Goal: Task Accomplishment & Management: Use online tool/utility

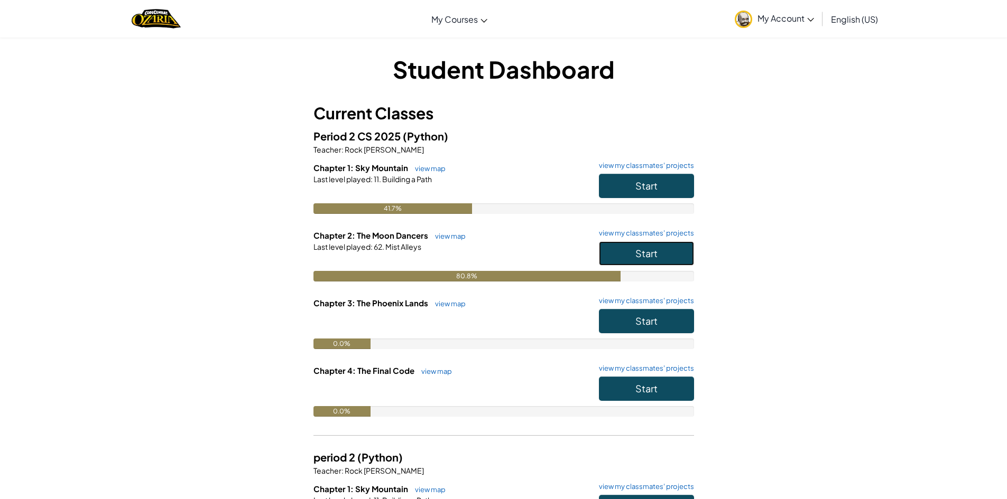
click at [627, 245] on button "Start" at bounding box center [646, 253] width 95 height 24
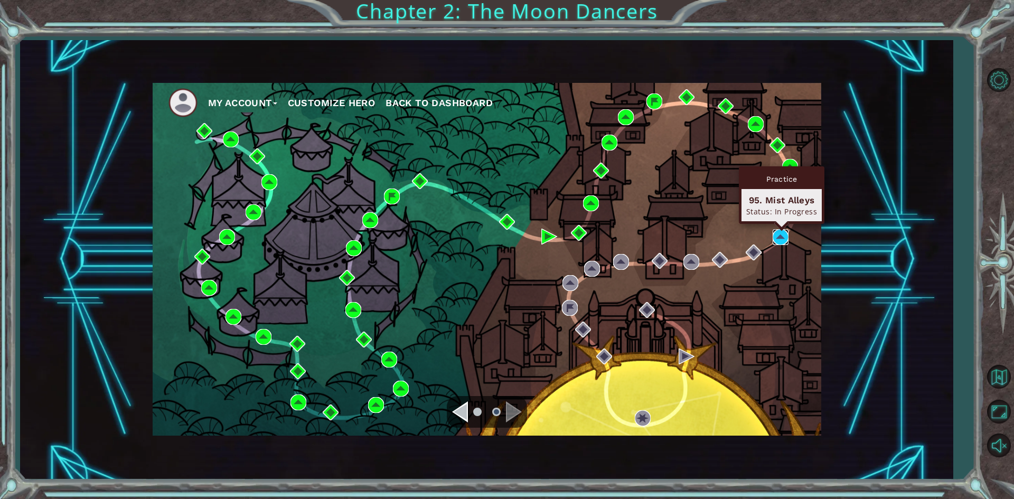
click at [777, 240] on img at bounding box center [781, 237] width 16 height 16
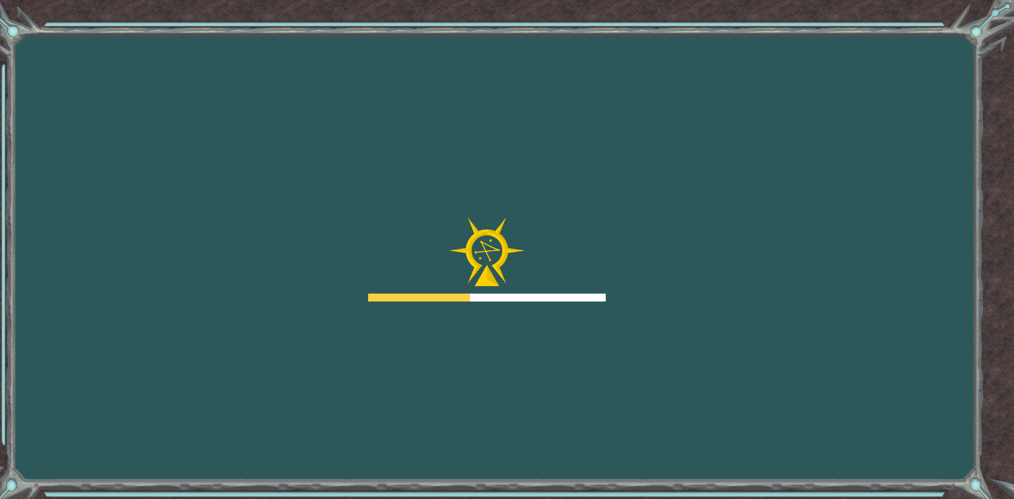
click at [1006, 238] on div "Goals Error loading from server. Try refreshing the page. You'll need to join a…" at bounding box center [507, 249] width 1014 height 499
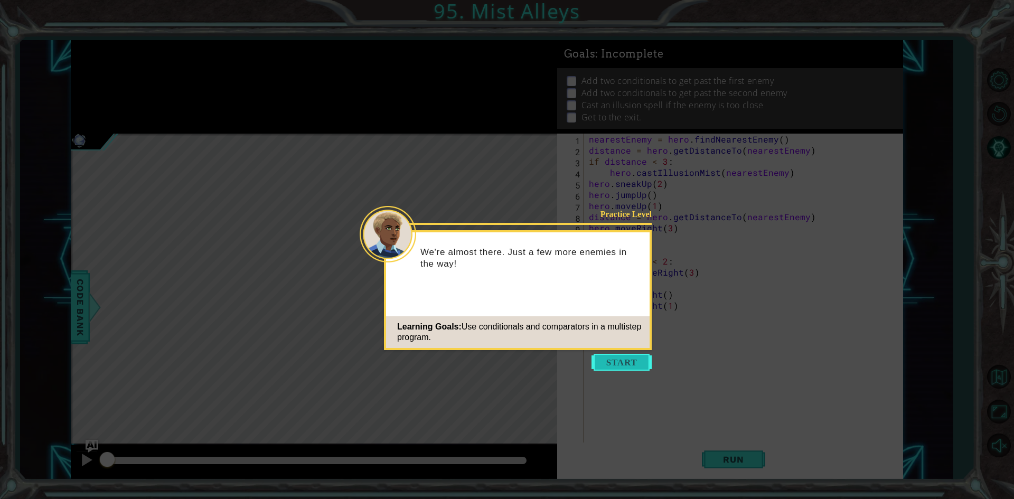
click at [630, 360] on button "Start" at bounding box center [622, 362] width 60 height 17
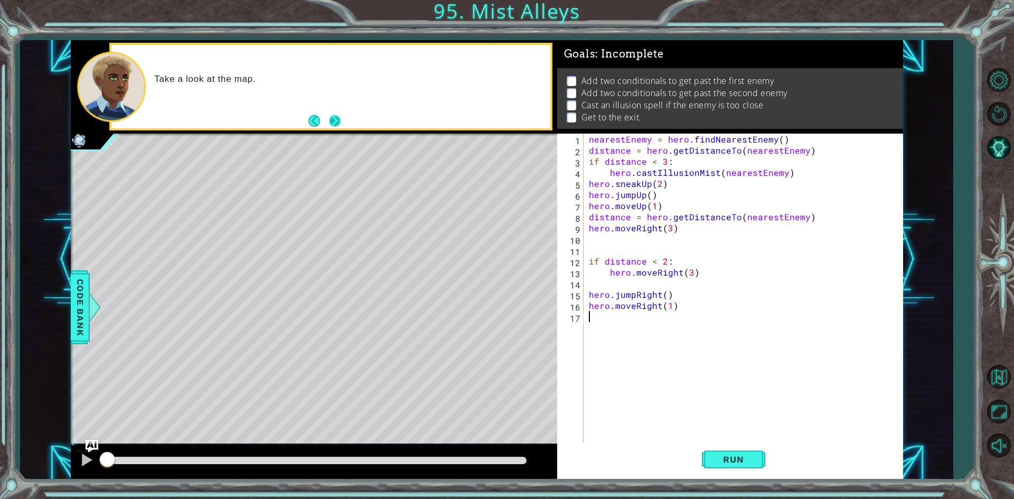
click at [341, 115] on button "Next" at bounding box center [335, 121] width 12 height 12
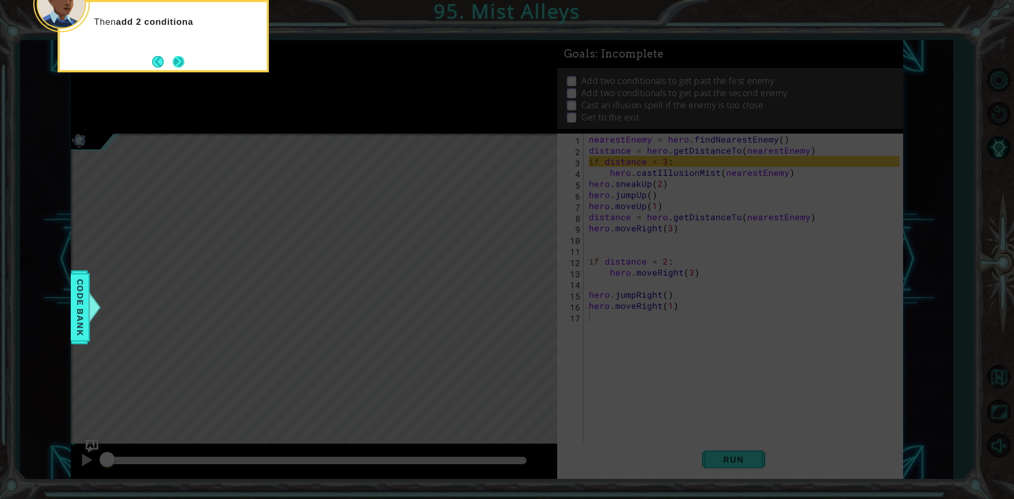
click at [182, 60] on button "Next" at bounding box center [179, 62] width 12 height 12
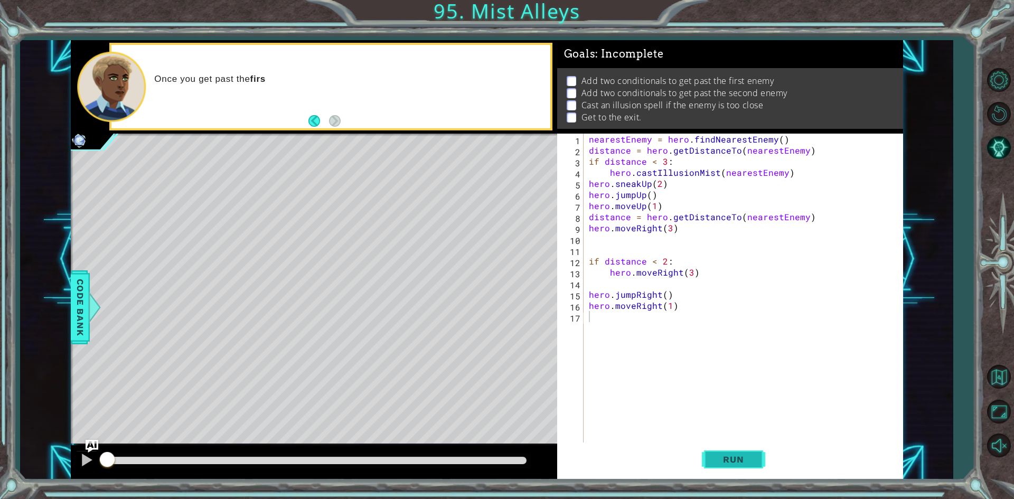
click at [719, 444] on button "Run" at bounding box center [733, 460] width 63 height 34
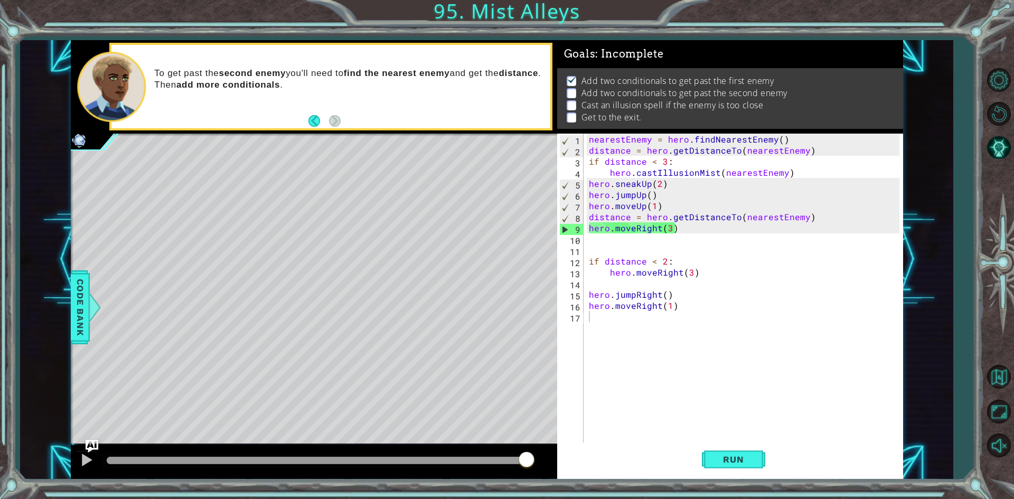
click at [738, 479] on div "1 2 3 4 5 6 7 8 9 10 11 12 13 14 15 16 17 nearestEnemy = hero . findNearestEnem…" at bounding box center [730, 307] width 346 height 346
drag, startPoint x: 764, startPoint y: 478, endPoint x: 767, endPoint y: 469, distance: 9.0
click at [766, 472] on div "1 2 3 4 5 6 7 8 9 10 11 12 13 14 15 16 17 nearestEnemy = hero . findNearestEnem…" at bounding box center [730, 307] width 346 height 346
click at [760, 459] on button "Run" at bounding box center [733, 460] width 63 height 34
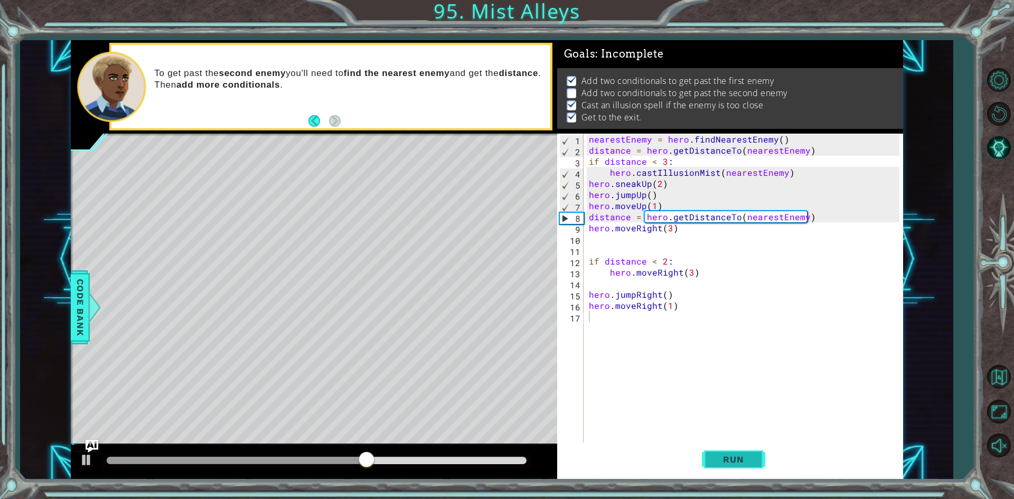
click at [730, 475] on button "Run" at bounding box center [733, 460] width 63 height 34
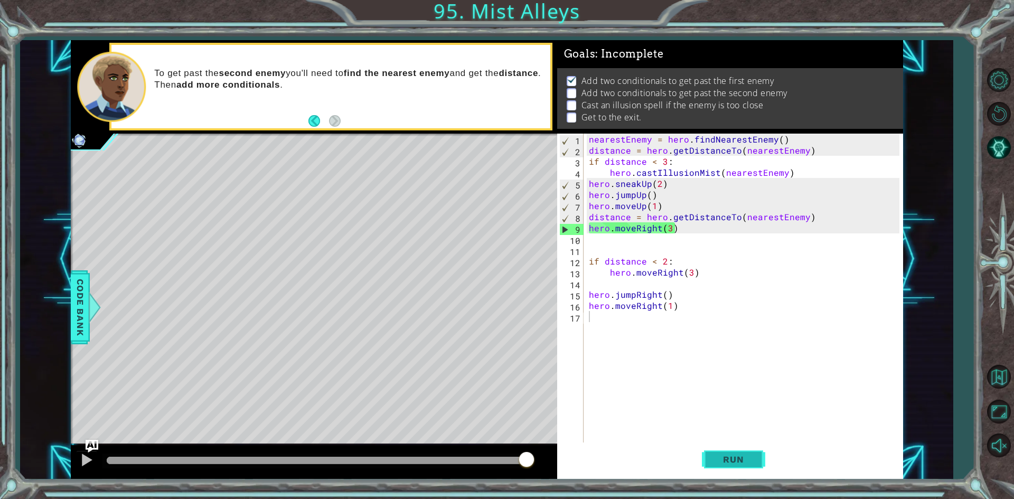
click at [748, 468] on button "Run" at bounding box center [733, 460] width 63 height 34
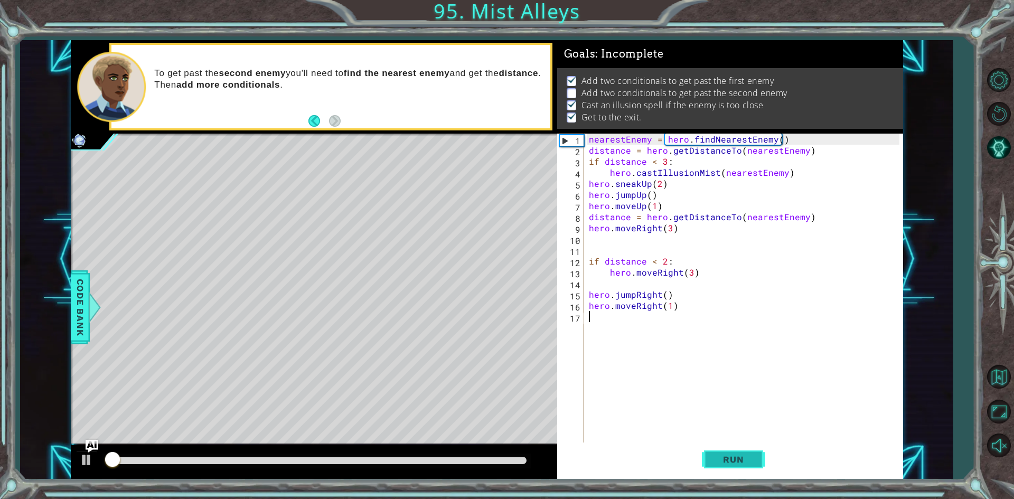
click at [748, 468] on button "Run" at bounding box center [733, 460] width 63 height 34
click at [80, 469] on button at bounding box center [86, 462] width 21 height 22
click at [712, 255] on div "nearestEnemy = hero . findNearestEnemy ( ) distance = hero . getDistanceTo ( ne…" at bounding box center [746, 300] width 318 height 333
click at [708, 281] on div "nearestEnemy = hero . findNearestEnemy ( ) distance = hero . getDistanceTo ( ne…" at bounding box center [746, 300] width 318 height 333
click at [735, 445] on button "Run" at bounding box center [733, 460] width 63 height 34
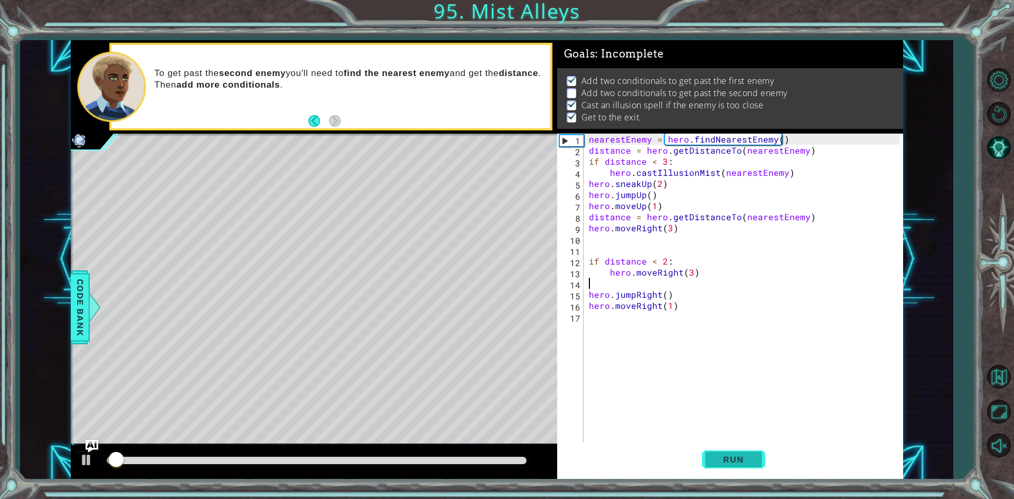
click at [735, 445] on button "Run" at bounding box center [733, 460] width 63 height 34
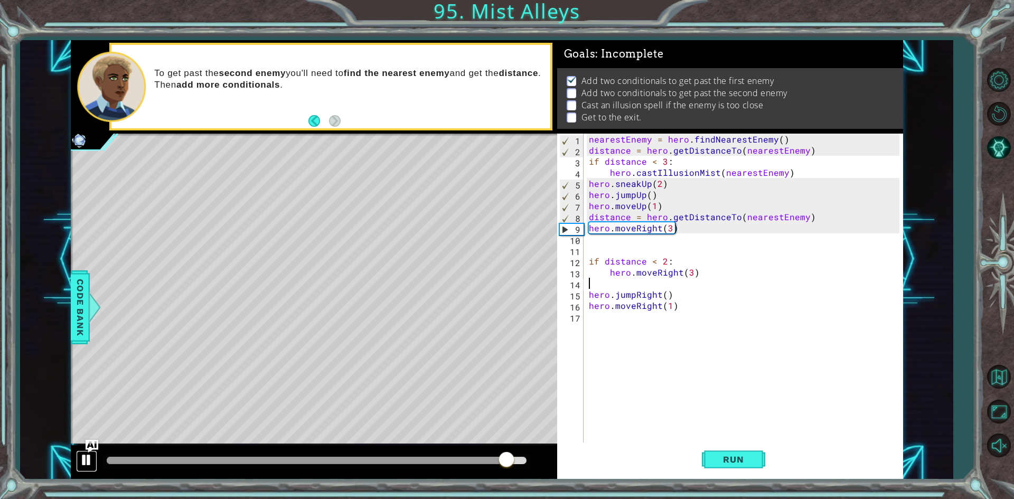
click at [77, 456] on button at bounding box center [86, 462] width 21 height 22
click at [666, 228] on div "nearestEnemy = hero . findNearestEnemy ( ) distance = hero . getDistanceTo ( ne…" at bounding box center [746, 300] width 318 height 333
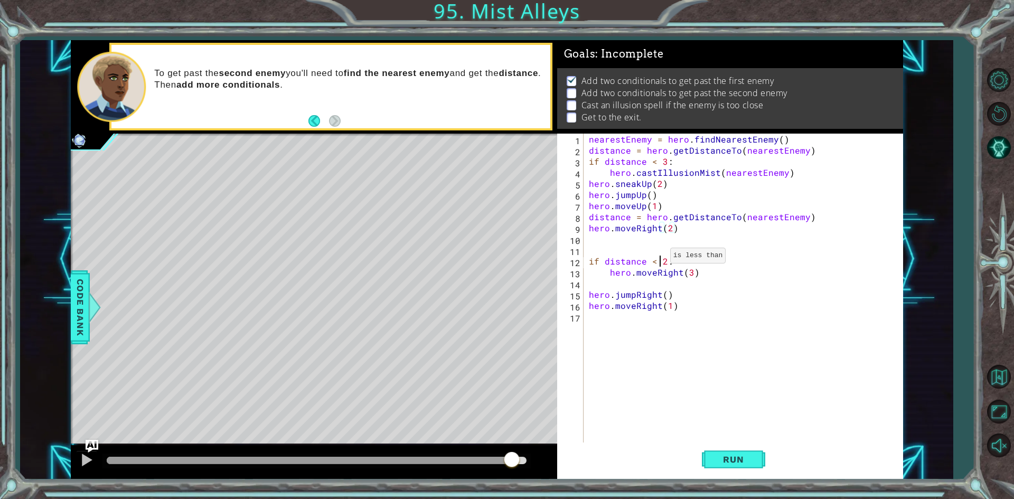
click at [658, 258] on div "nearestEnemy = hero . findNearestEnemy ( ) distance = hero . getDistanceTo ( ne…" at bounding box center [746, 300] width 318 height 333
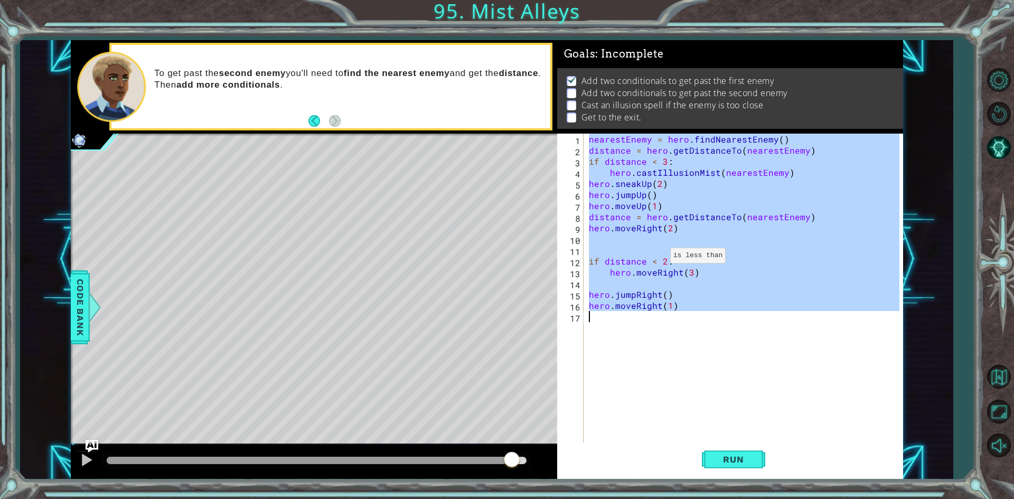
click at [658, 258] on div "nearestEnemy = hero . findNearestEnemy ( ) distance = hero . getDistanceTo ( ne…" at bounding box center [746, 300] width 318 height 333
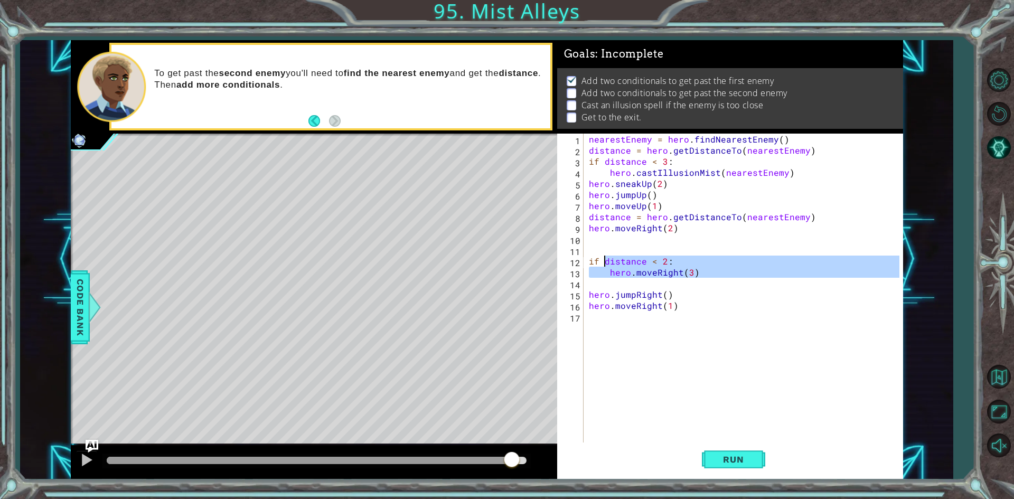
drag, startPoint x: 712, startPoint y: 283, endPoint x: 603, endPoint y: 263, distance: 110.7
click at [603, 263] on div "nearestEnemy = hero . findNearestEnemy ( ) distance = hero . getDistanceTo ( ne…" at bounding box center [746, 300] width 318 height 333
click at [603, 263] on div "nearestEnemy = hero . findNearestEnemy ( ) distance = hero . getDistanceTo ( ne…" at bounding box center [743, 289] width 313 height 311
click at [603, 263] on div "nearestEnemy = hero . findNearestEnemy ( ) distance = hero . getDistanceTo ( ne…" at bounding box center [746, 300] width 318 height 333
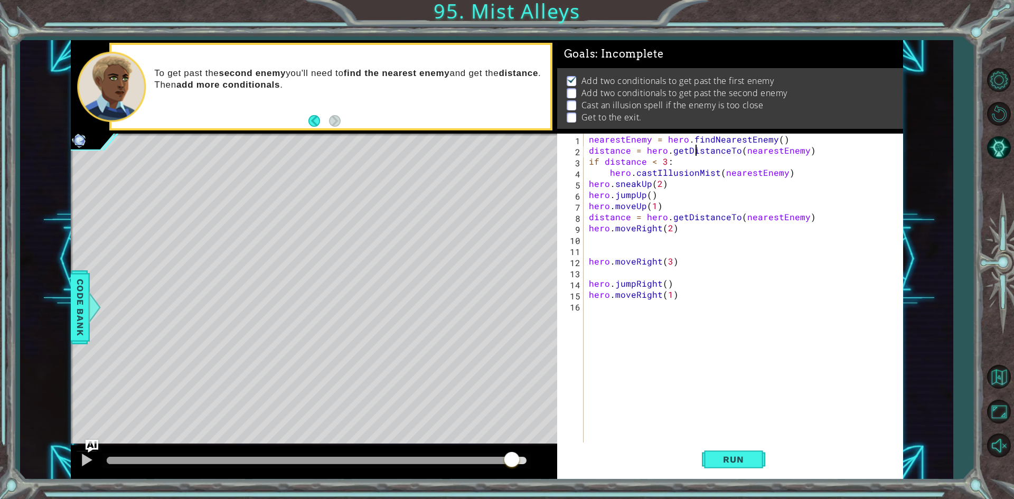
click at [696, 148] on div "nearestEnemy = hero . findNearestEnemy ( ) distance = hero . getDistanceTo ( ne…" at bounding box center [746, 300] width 318 height 333
type textarea "distance = hero.getDistanceTo(nearestEnemy) if distance < 3:"
click at [647, 249] on div "nearestEnemy = hero . findNearestEnemy ( ) distance = hero . getDistanceTo ( ne…" at bounding box center [746, 300] width 318 height 333
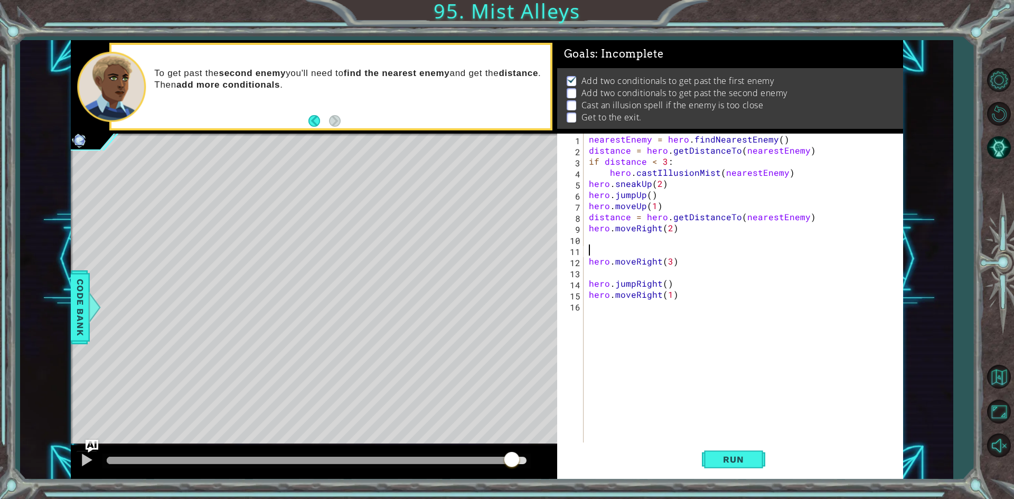
scroll to position [0, 0]
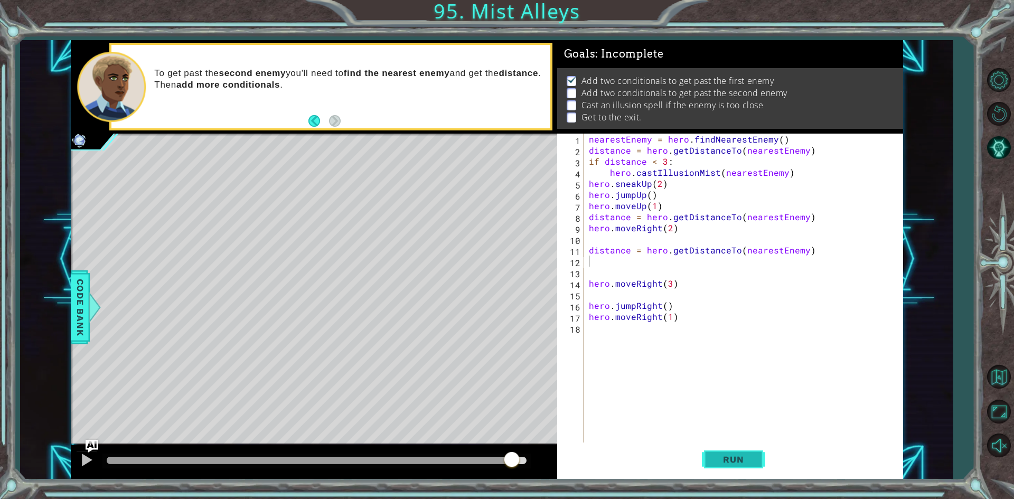
click at [730, 459] on span "Run" at bounding box center [734, 459] width 42 height 11
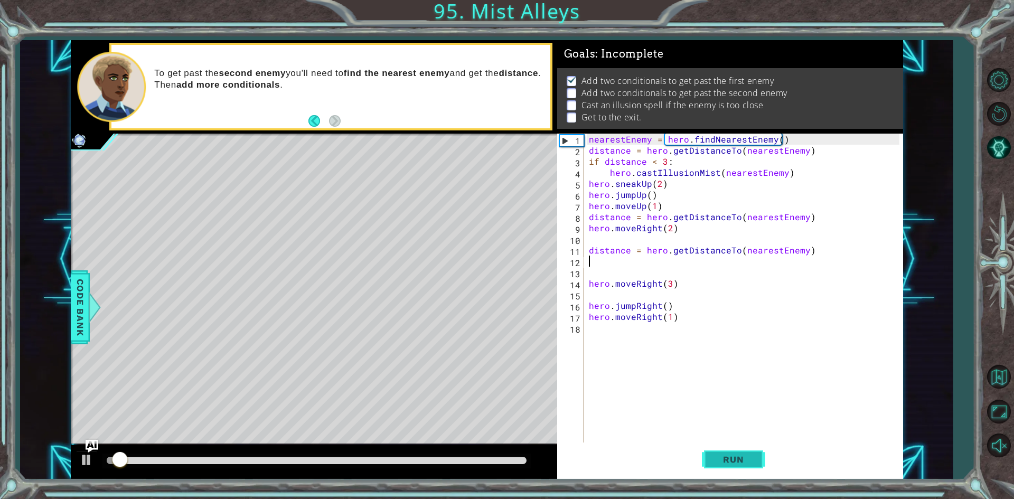
click at [730, 459] on span "Run" at bounding box center [734, 459] width 42 height 11
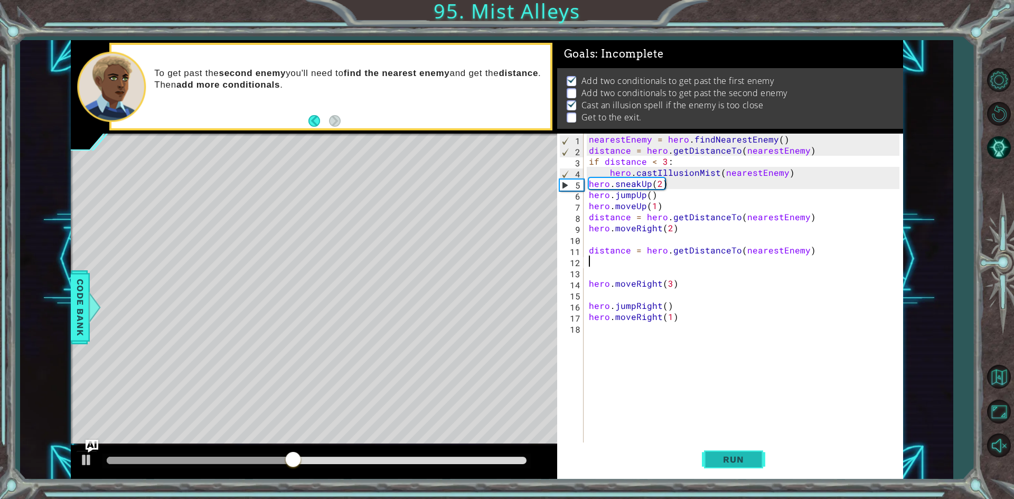
click at [722, 455] on span "Run" at bounding box center [734, 459] width 42 height 11
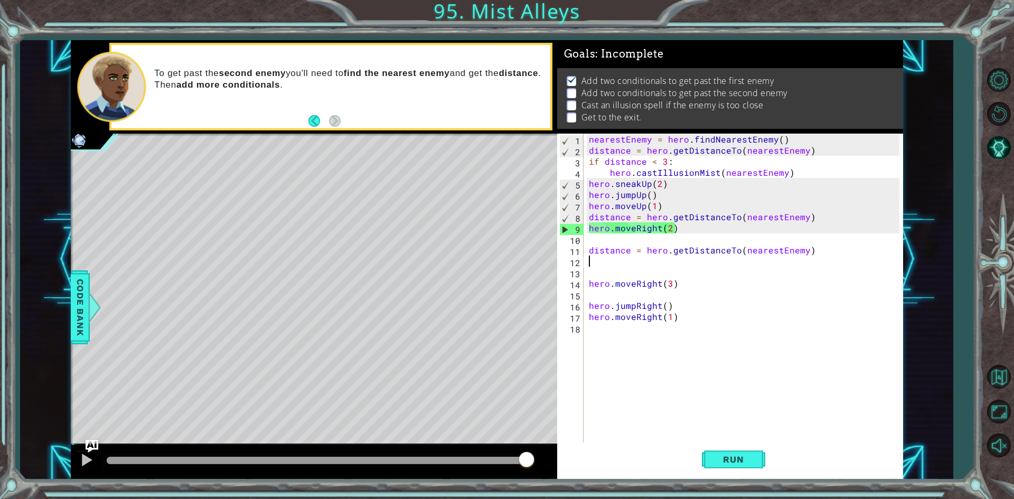
click at [662, 224] on div "nearestEnemy = hero . findNearestEnemy ( ) distance = hero . getDistanceTo ( ne…" at bounding box center [746, 300] width 318 height 333
click at [590, 227] on div "nearestEnemy = hero . findNearestEnemy ( ) distance = hero . getDistanceTo ( ne…" at bounding box center [746, 300] width 318 height 333
type textarea "hero.moveRight(2)"
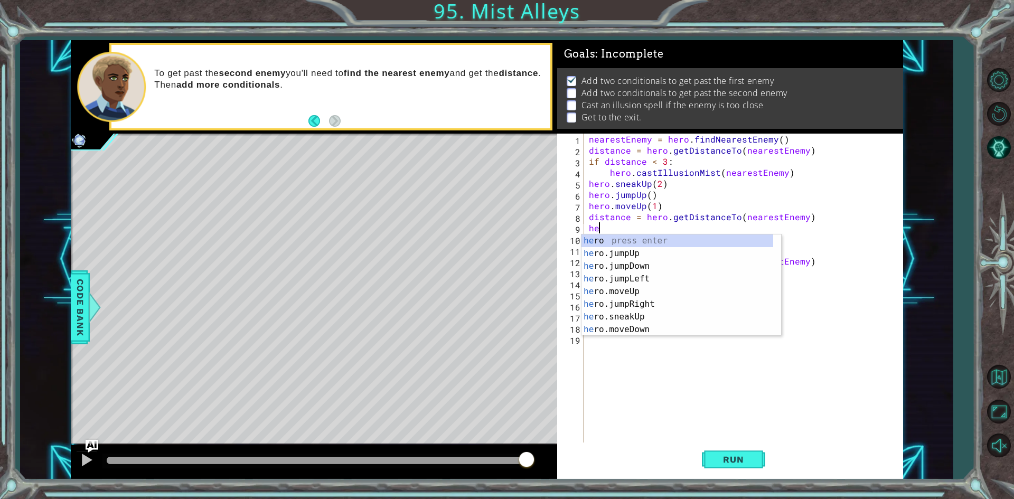
type textarea "h"
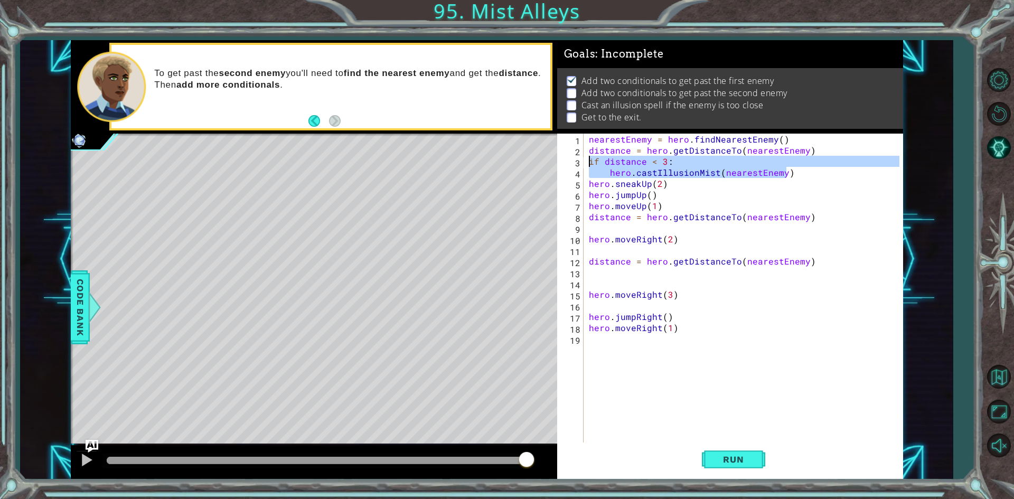
drag, startPoint x: 788, startPoint y: 174, endPoint x: 589, endPoint y: 160, distance: 199.7
click at [589, 160] on div "nearestEnemy = hero . findNearestEnemy ( ) distance = hero . getDistanceTo ( ne…" at bounding box center [746, 300] width 318 height 333
type textarea "if distance < 3: hero.castIllusionMist(nearestEnemy)"
click at [600, 224] on div "nearestEnemy = hero . findNearestEnemy ( ) distance = hero . getDistanceTo ( ne…" at bounding box center [746, 300] width 318 height 333
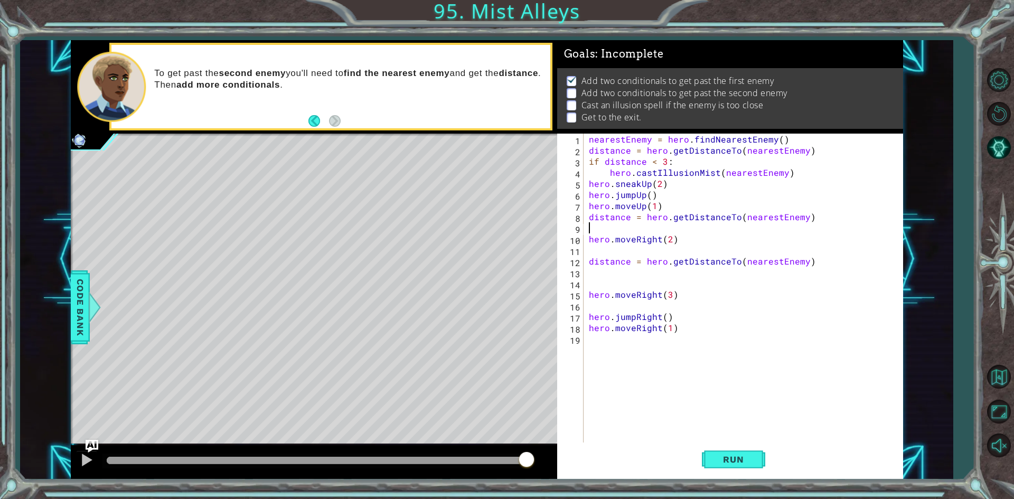
paste textarea "hero.castIllusionMist(nearestEnemy)"
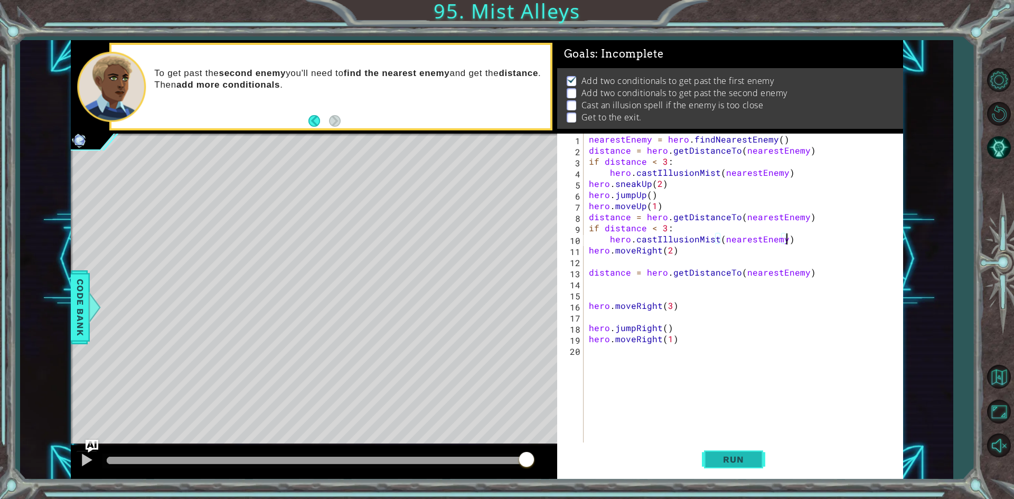
click at [728, 454] on button "Run" at bounding box center [733, 460] width 63 height 34
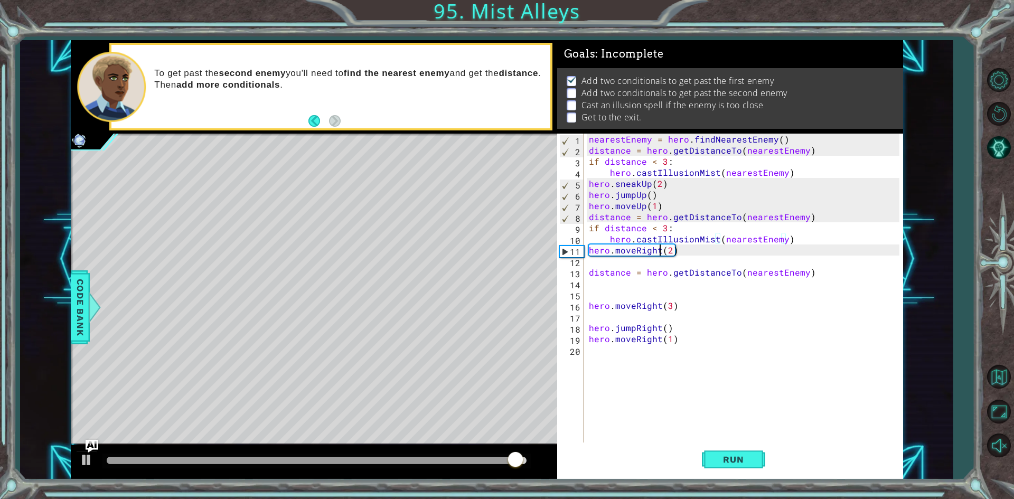
click at [663, 250] on div "nearestEnemy = hero . findNearestEnemy ( ) distance = hero . getDistanceTo ( ne…" at bounding box center [746, 300] width 318 height 333
click at [663, 248] on div "nearestEnemy = hero . findNearestEnemy ( ) distance = hero . getDistanceTo ( ne…" at bounding box center [746, 300] width 318 height 333
click at [668, 248] on div "nearestEnemy = hero . findNearestEnemy ( ) distance = hero . getDistanceTo ( ne…" at bounding box center [746, 300] width 318 height 333
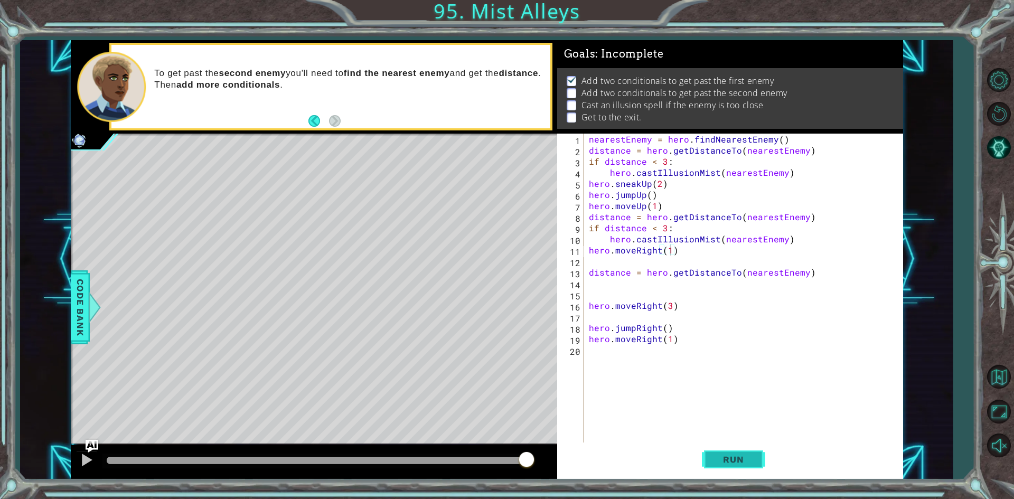
click at [713, 470] on button "Run" at bounding box center [733, 460] width 63 height 34
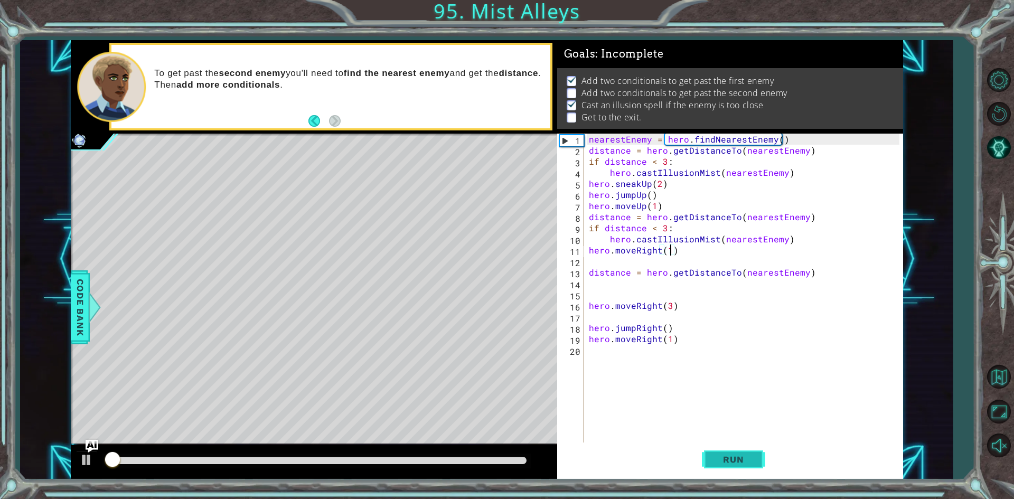
click at [723, 449] on button "Run" at bounding box center [733, 460] width 63 height 34
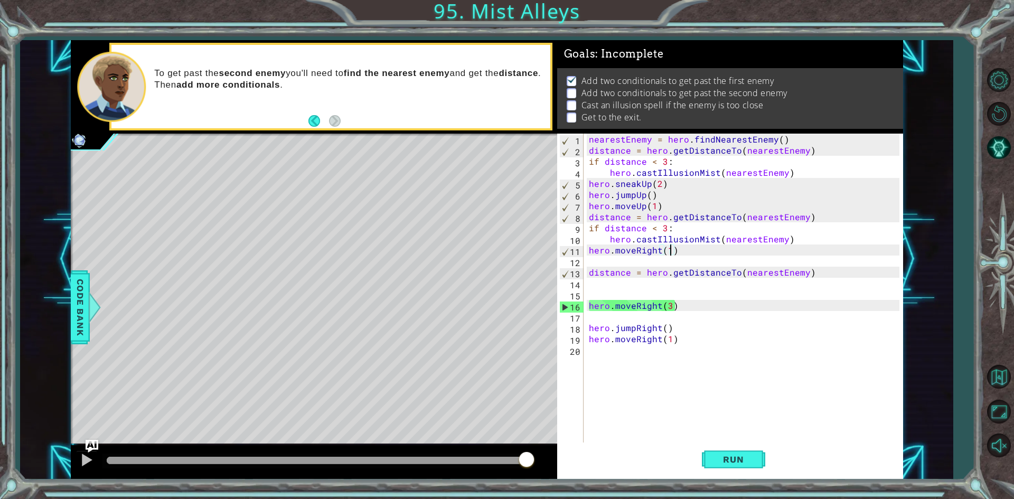
click at [712, 238] on div "nearestEnemy = hero . findNearestEnemy ( ) distance = hero . getDistanceTo ( ne…" at bounding box center [746, 300] width 318 height 333
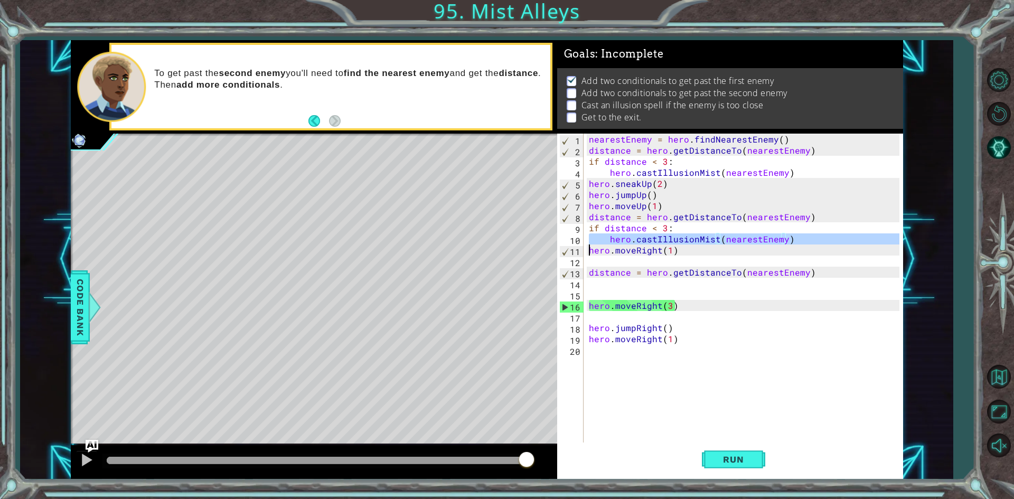
click at [712, 238] on div "nearestEnemy = hero . findNearestEnemy ( ) distance = hero . getDistanceTo ( ne…" at bounding box center [746, 300] width 318 height 333
click at [712, 238] on div "nearestEnemy = hero . findNearestEnemy ( ) distance = hero . getDistanceTo ( ne…" at bounding box center [743, 289] width 313 height 311
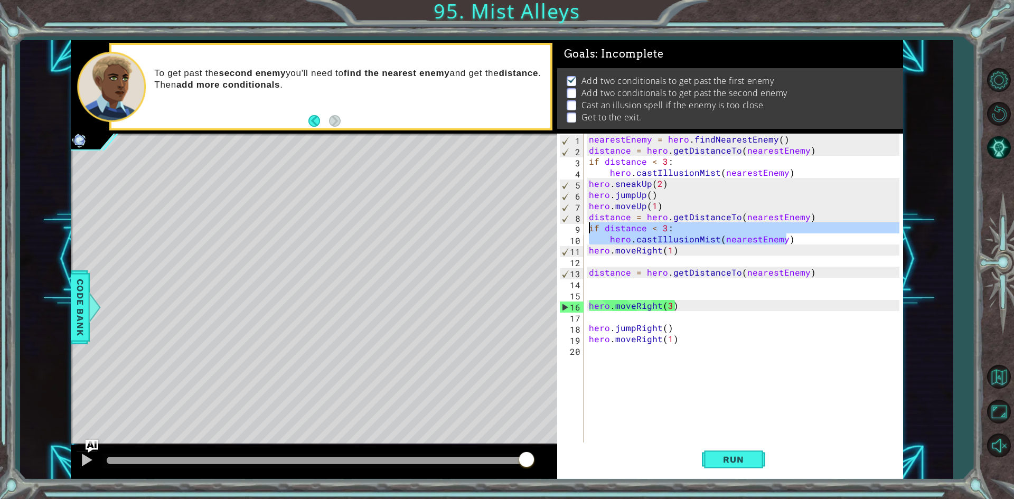
drag, startPoint x: 786, startPoint y: 237, endPoint x: 585, endPoint y: 228, distance: 201.0
click at [585, 228] on div "hero.castIllusionMist(nearestEnemy) 1 2 3 4 5 6 7 8 9 10 11 12 13 14 15 16 17 1…" at bounding box center [728, 289] width 342 height 311
paste textarea "Code Area"
type textarea "hero.castIllusionMist(nearestEnemy)"
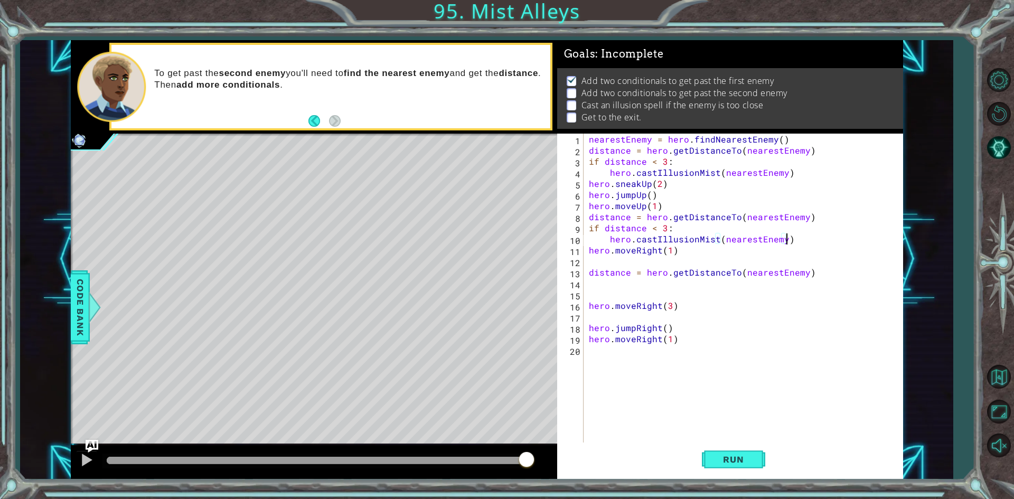
click at [629, 292] on div "nearestEnemy = hero . findNearestEnemy ( ) distance = hero . getDistanceTo ( ne…" at bounding box center [746, 300] width 318 height 333
paste textarea "hero.castIllusionMist(nearestEnemy)"
click at [705, 490] on div "1 ההההההההההההההההההההההההההההההההההההההההההההההההההההההההההההההההההההההההההההה…" at bounding box center [507, 249] width 1014 height 499
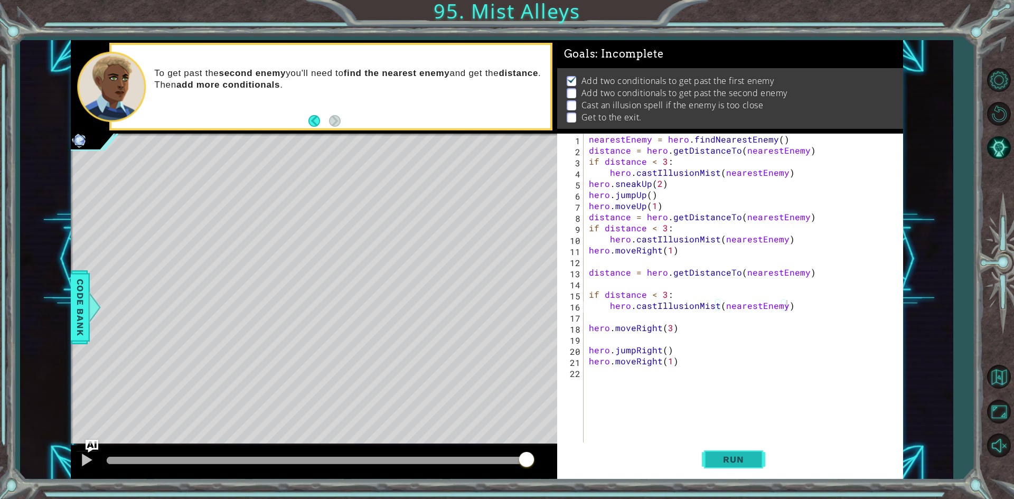
click at [713, 460] on span "Run" at bounding box center [734, 459] width 42 height 11
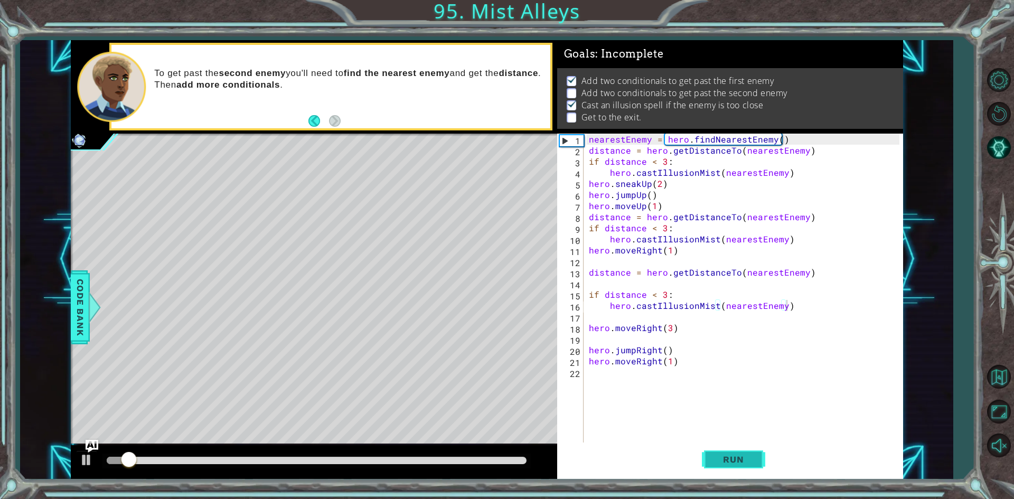
click at [713, 460] on span "Run" at bounding box center [734, 459] width 42 height 11
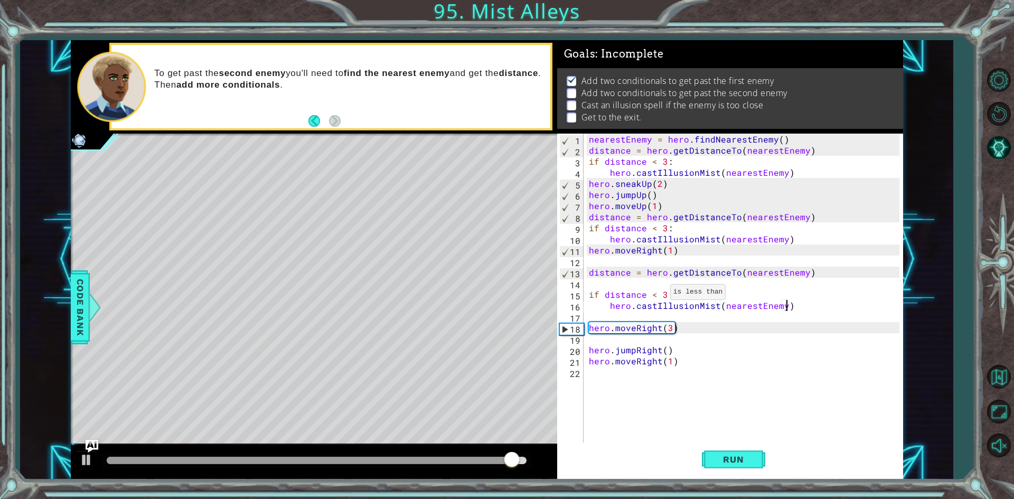
click at [658, 295] on div "nearestEnemy = hero . findNearestEnemy ( ) distance = hero . getDistanceTo ( ne…" at bounding box center [746, 300] width 318 height 333
type textarea "if distance < 3:"
click at [770, 280] on div "nearestEnemy = hero . findNearestEnemy ( ) distance = hero . getDistanceTo ( ne…" at bounding box center [746, 300] width 318 height 333
click at [771, 274] on div "nearestEnemy = hero . findNearestEnemy ( ) distance = hero . getDistanceTo ( ne…" at bounding box center [746, 300] width 318 height 333
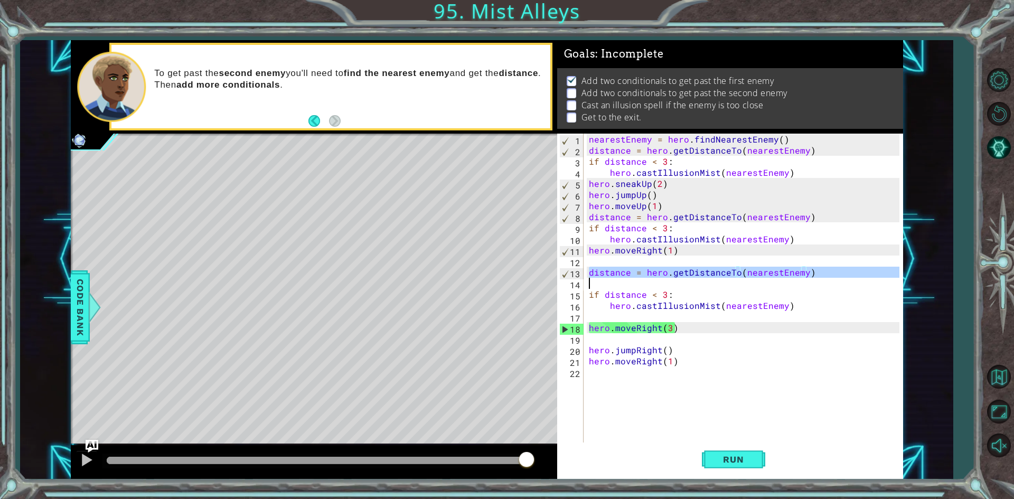
click at [771, 274] on div "nearestEnemy = hero . findNearestEnemy ( ) distance = hero . getDistanceTo ( ne…" at bounding box center [746, 300] width 318 height 333
type textarea "distance = hero.getDistanceTo(nearestEnemy)"
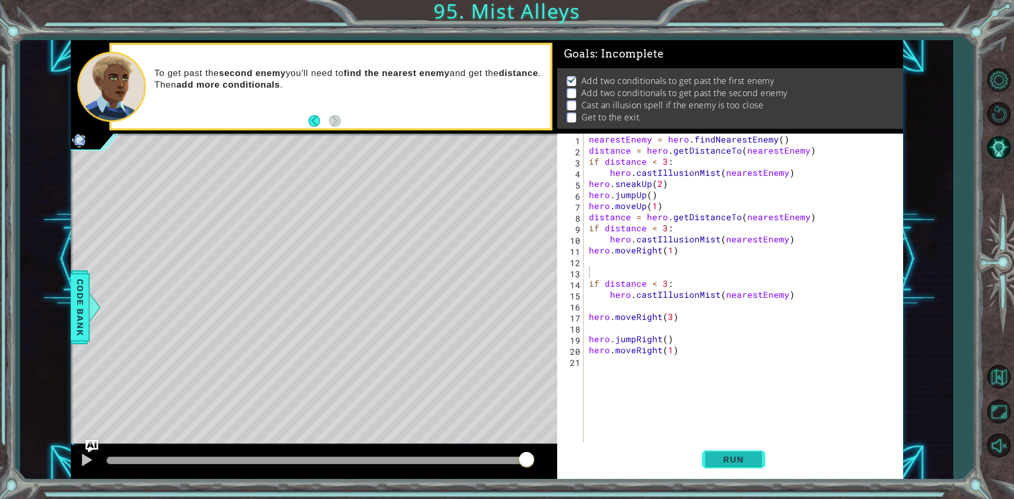
click at [726, 445] on button "Run" at bounding box center [733, 460] width 63 height 34
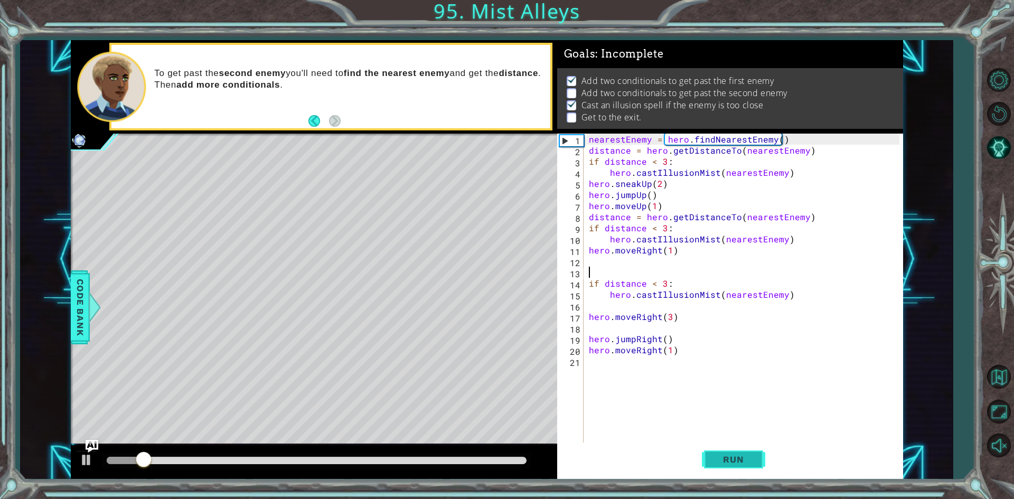
click at [718, 454] on button "Run" at bounding box center [733, 460] width 63 height 34
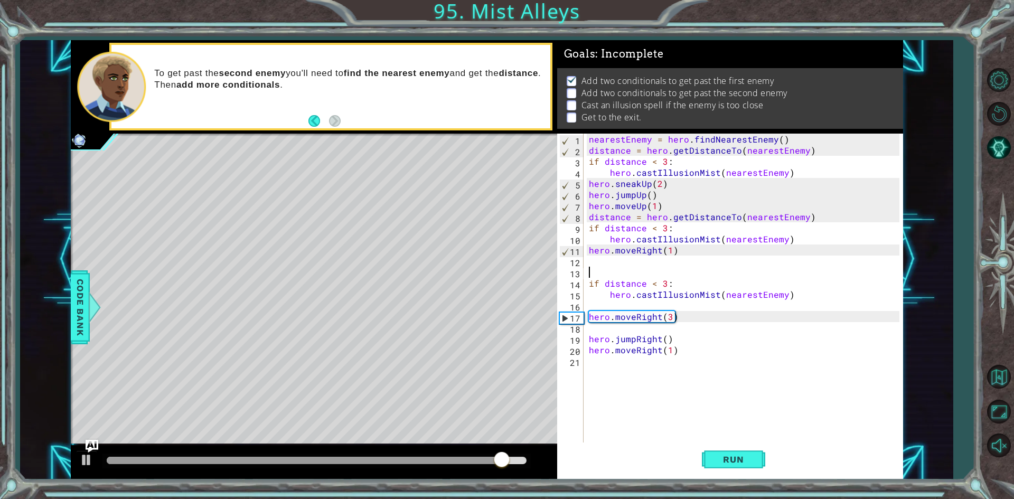
click at [771, 295] on div "nearestEnemy = hero . findNearestEnemy ( ) distance = hero . getDistanceTo ( ne…" at bounding box center [746, 300] width 318 height 333
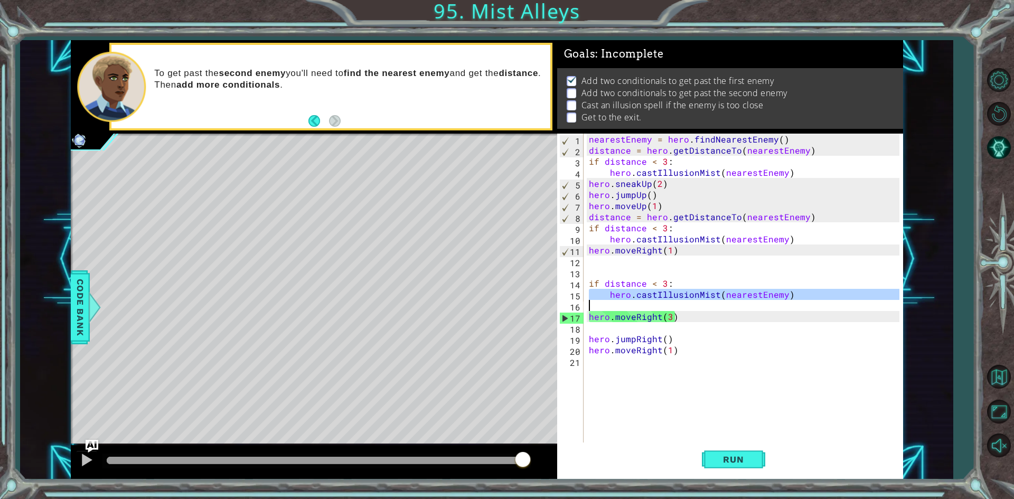
click at [771, 295] on div "nearestEnemy = hero . findNearestEnemy ( ) distance = hero . getDistanceTo ( ne…" at bounding box center [746, 300] width 318 height 333
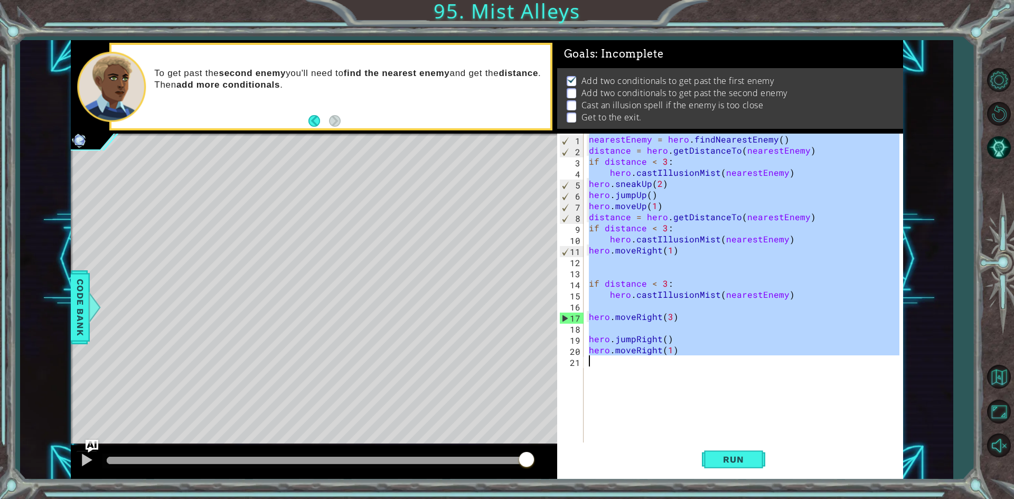
click at [771, 295] on div "nearestEnemy = hero . findNearestEnemy ( ) distance = hero . getDistanceTo ( ne…" at bounding box center [746, 300] width 318 height 333
type textarea "hero.castIllusionMist(nearestEnemy)"
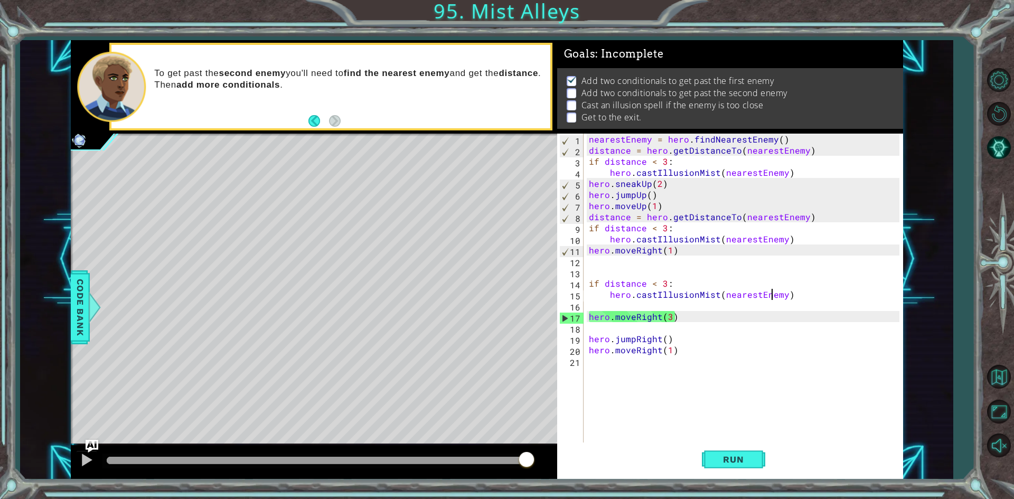
click at [610, 300] on div "nearestEnemy = hero . findNearestEnemy ( ) distance = hero . getDistanceTo ( ne…" at bounding box center [746, 300] width 318 height 333
click at [607, 293] on div "nearestEnemy = hero . findNearestEnemy ( ) distance = hero . getDistanceTo ( ne…" at bounding box center [746, 300] width 318 height 333
click at [607, 293] on div "nearestEnemy = hero . findNearestEnemy ( ) distance = hero . getDistanceTo ( ne…" at bounding box center [743, 289] width 313 height 311
click at [607, 293] on div "nearestEnemy = hero . findNearestEnemy ( ) distance = hero . getDistanceTo ( ne…" at bounding box center [746, 300] width 318 height 333
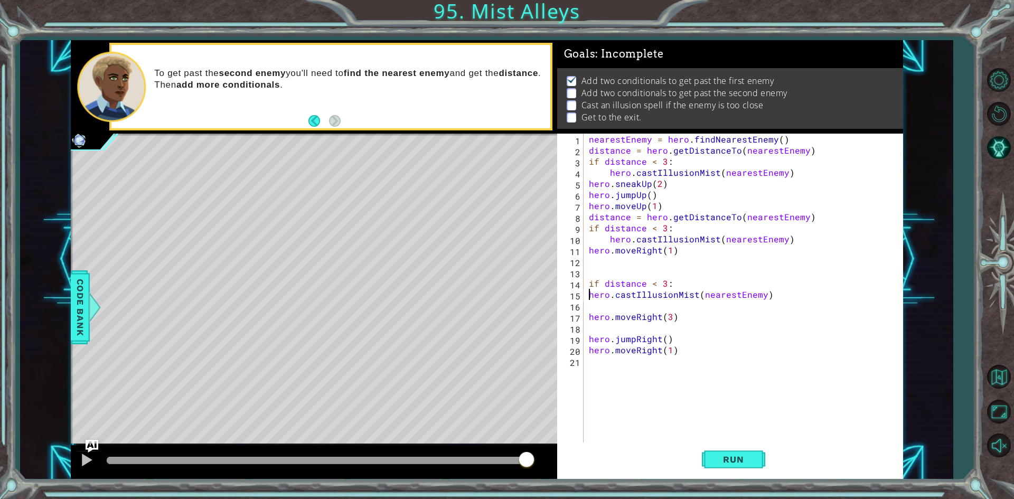
click at [602, 278] on div "nearestEnemy = hero . findNearestEnemy ( ) distance = hero . getDistanceTo ( ne…" at bounding box center [746, 300] width 318 height 333
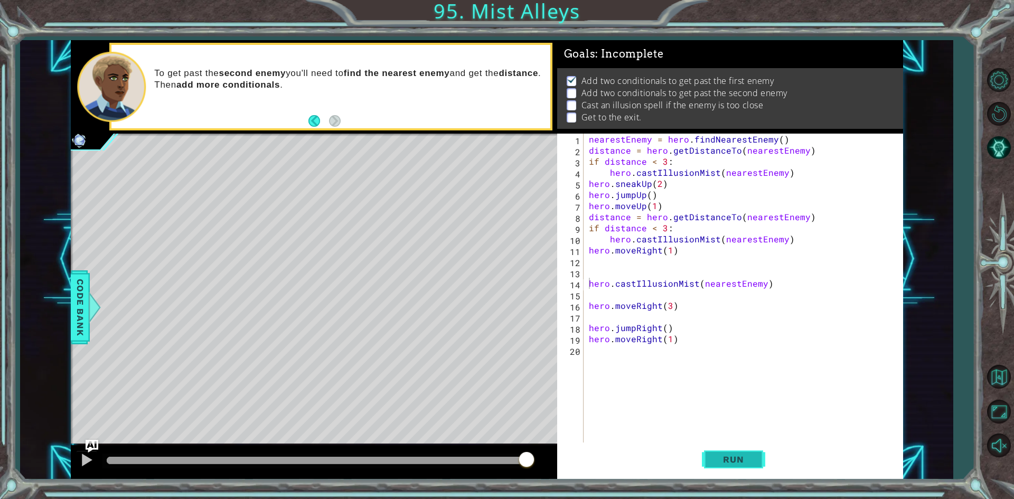
click at [748, 462] on span "Run" at bounding box center [734, 459] width 42 height 11
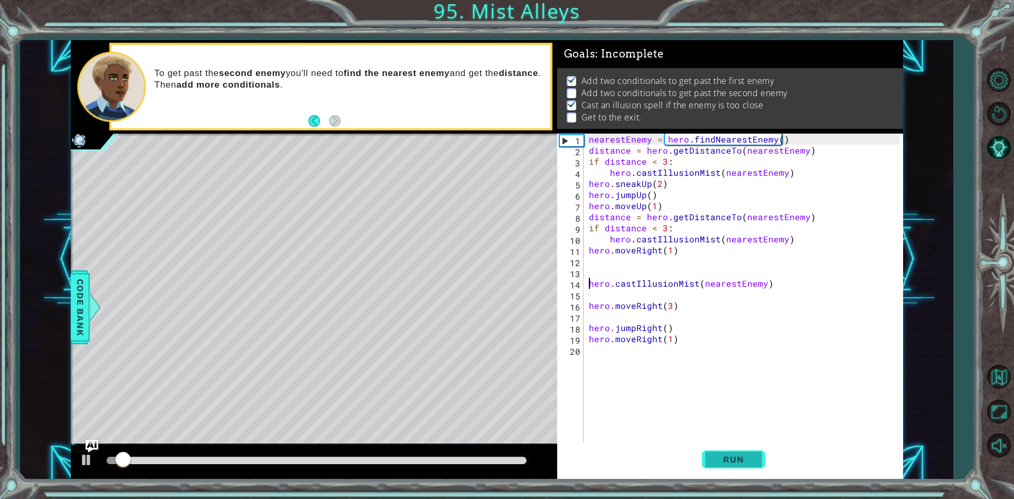
click at [748, 462] on span "Run" at bounding box center [734, 459] width 42 height 11
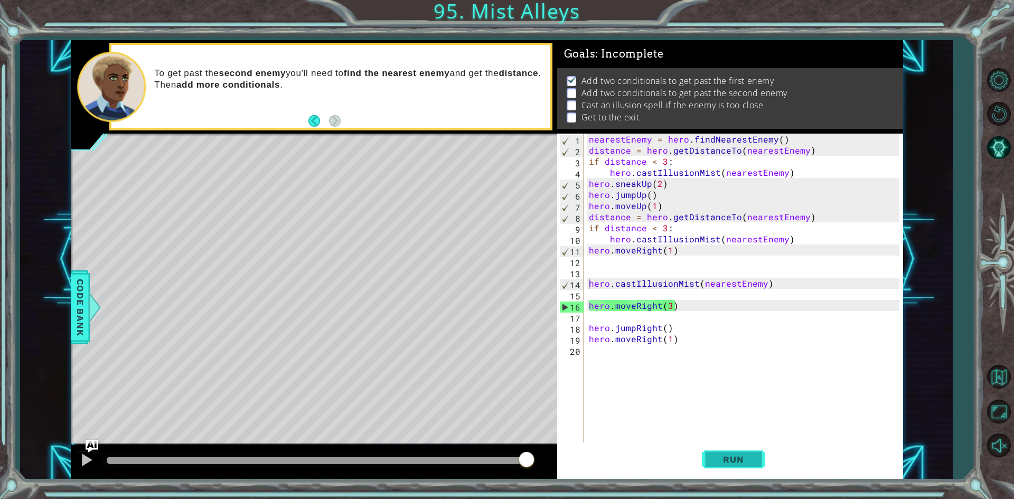
click at [748, 462] on span "Run" at bounding box center [734, 459] width 42 height 11
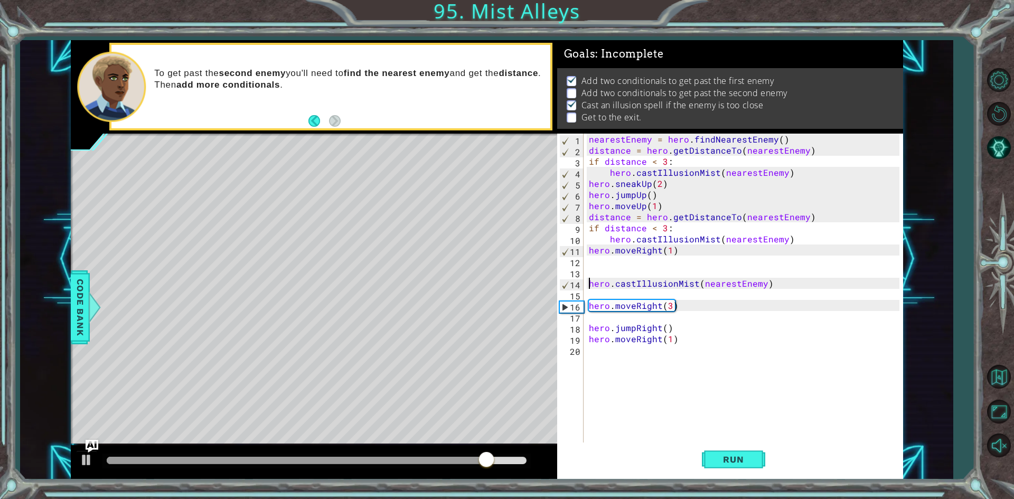
click at [711, 210] on div "nearestEnemy = hero . findNearestEnemy ( ) distance = hero . getDistanceTo ( ne…" at bounding box center [746, 300] width 318 height 333
click at [711, 213] on div "nearestEnemy = hero . findNearestEnemy ( ) distance = hero . getDistanceTo ( ne…" at bounding box center [746, 300] width 318 height 333
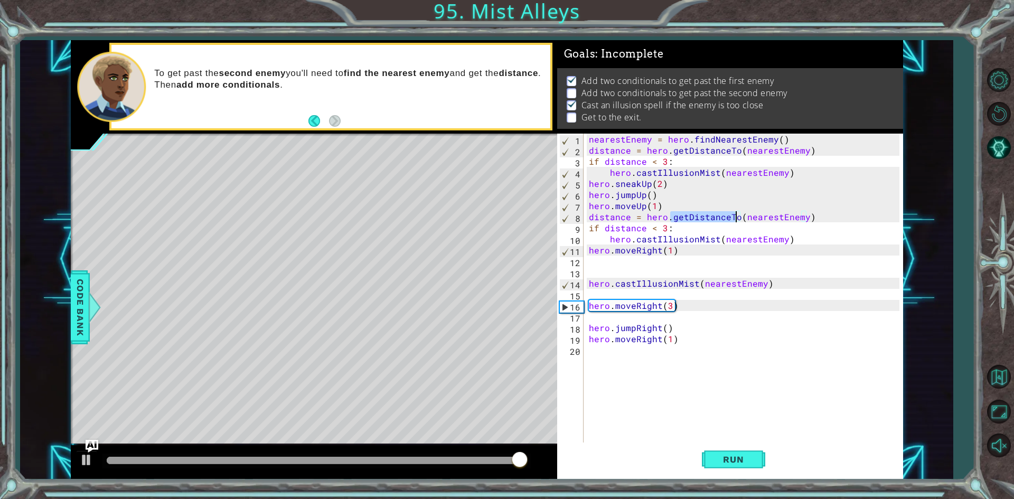
type textarea "distance = hero.getDistanceTo(nearestEnemy) if distance < 3:"
click at [718, 319] on div "nearestEnemy = hero . findNearestEnemy ( ) distance = hero . getDistanceTo ( ne…" at bounding box center [746, 300] width 318 height 333
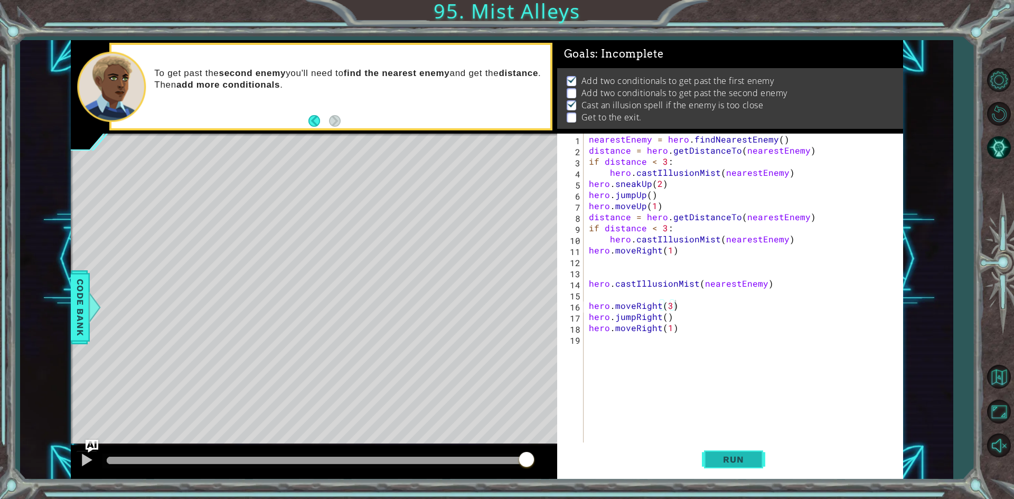
click at [730, 471] on button "Run" at bounding box center [733, 460] width 63 height 34
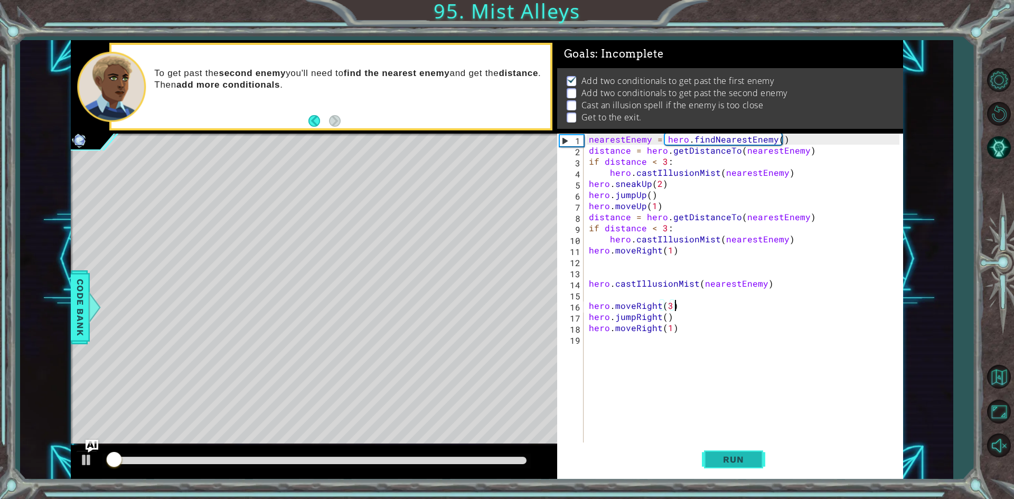
click at [730, 471] on button "Run" at bounding box center [733, 460] width 63 height 34
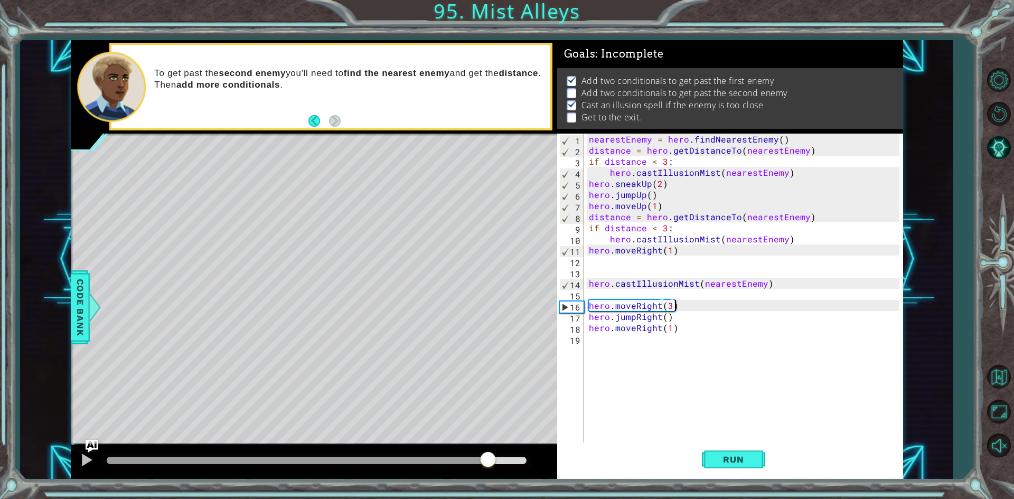
drag, startPoint x: 172, startPoint y: 462, endPoint x: 488, endPoint y: 524, distance: 321.5
click at [488, 499] on html "1 ההההההההההההההההההההההההההההההההההההההההההההההההההההההההההההההההההההההההההההה…" at bounding box center [507, 249] width 1014 height 499
click at [671, 303] on div "nearestEnemy = hero . findNearestEnemy ( ) distance = hero . getDistanceTo ( ne…" at bounding box center [746, 300] width 318 height 333
click at [670, 303] on div "nearestEnemy = hero . findNearestEnemy ( ) distance = hero . getDistanceTo ( ne…" at bounding box center [746, 300] width 318 height 333
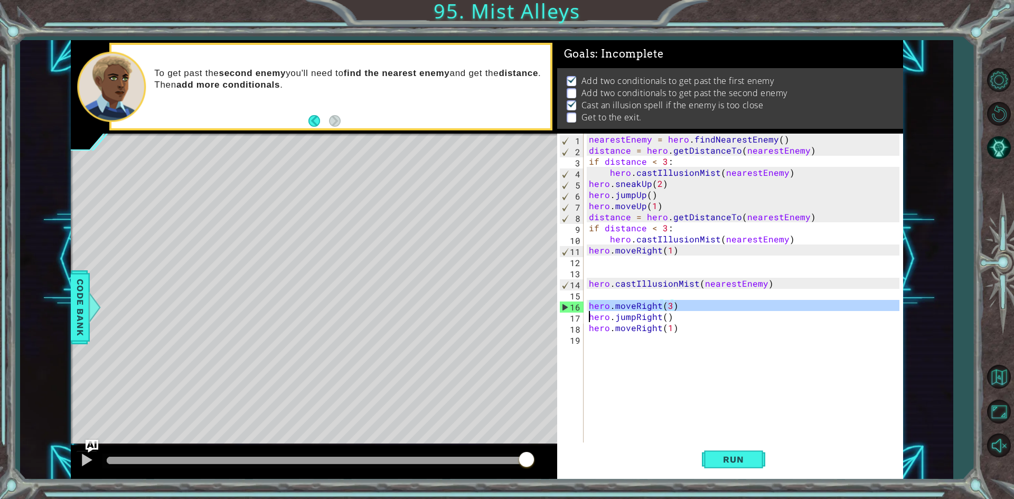
click at [670, 303] on div "nearestEnemy = hero . findNearestEnemy ( ) distance = hero . getDistanceTo ( ne…" at bounding box center [746, 300] width 318 height 333
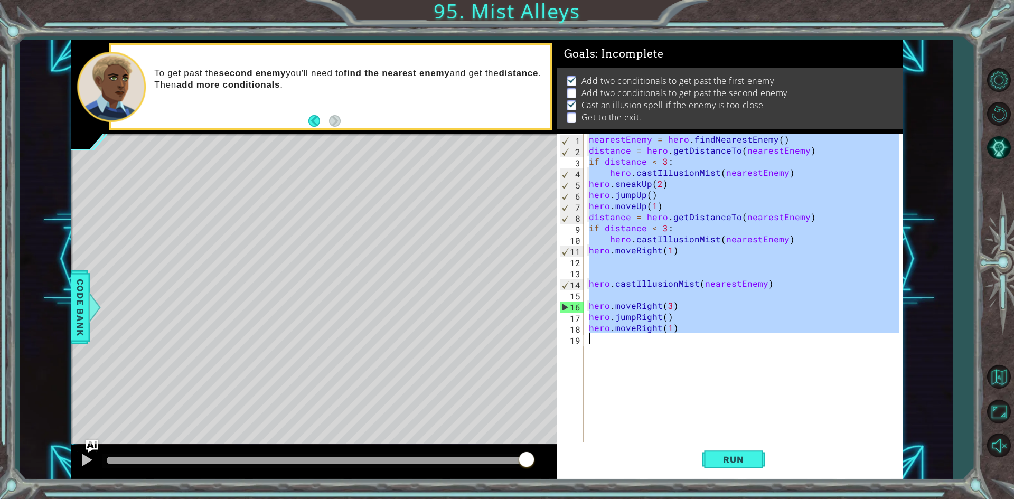
click at [670, 303] on div "nearestEnemy = hero . findNearestEnemy ( ) distance = hero . getDistanceTo ( ne…" at bounding box center [746, 300] width 318 height 333
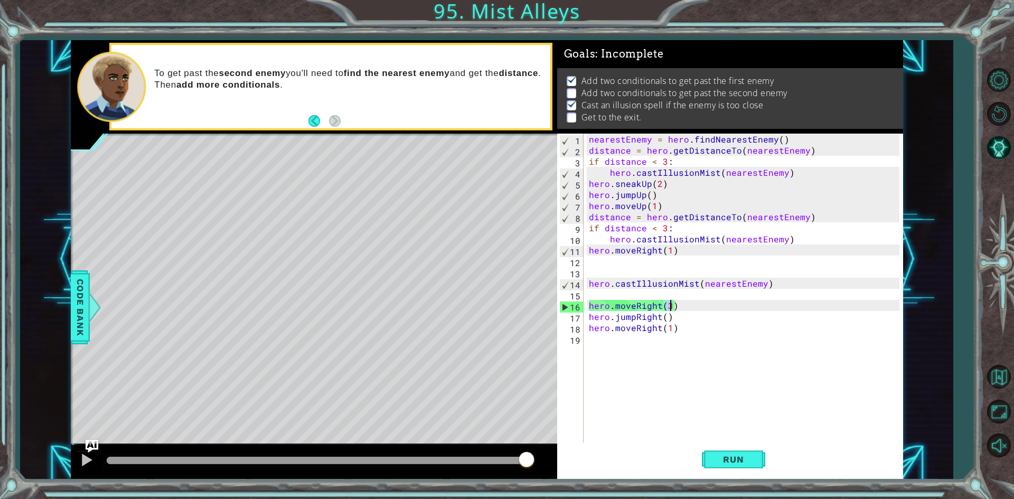
click at [670, 303] on div "nearestEnemy = hero . findNearestEnemy ( ) distance = hero . getDistanceTo ( ne…" at bounding box center [746, 300] width 318 height 333
type textarea "hero.moveRight(2)"
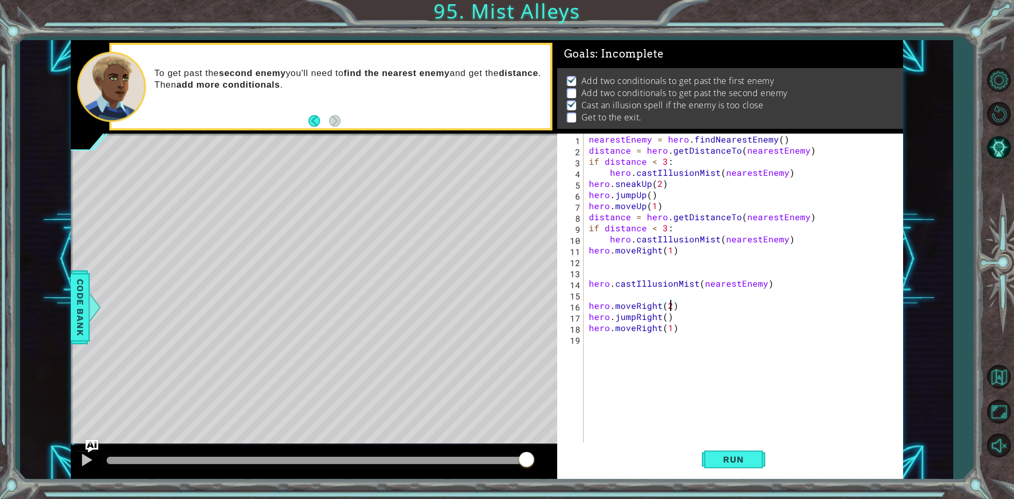
scroll to position [0, 5]
click at [684, 276] on div "nearestEnemy = hero . findNearestEnemy ( ) distance = hero . getDistanceTo ( ne…" at bounding box center [746, 300] width 318 height 333
click at [684, 277] on div "nearestEnemy = hero . findNearestEnemy ( ) distance = hero . getDistanceTo ( ne…" at bounding box center [746, 300] width 318 height 333
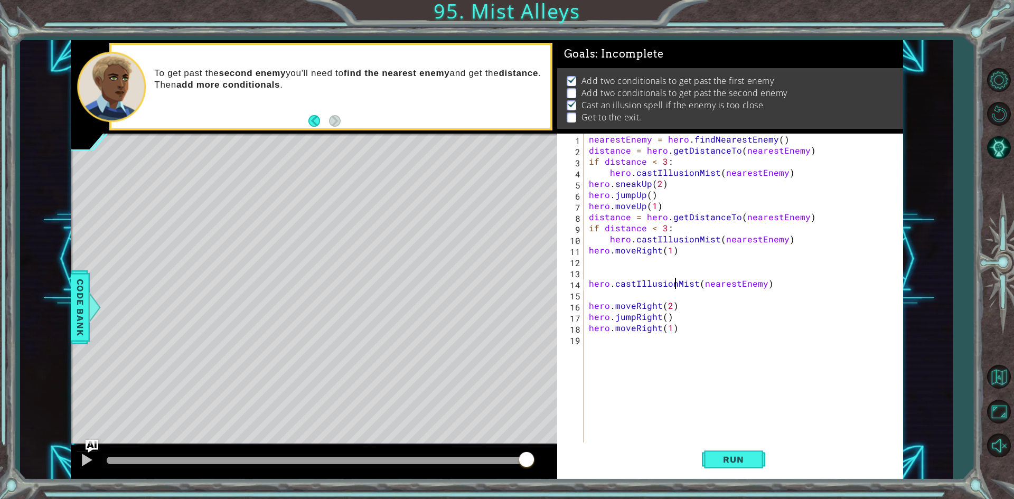
click at [675, 283] on div "nearestEnemy = hero . findNearestEnemy ( ) distance = hero . getDistanceTo ( ne…" at bounding box center [746, 300] width 318 height 333
type textarea "hero.castIllusionMist(nearestEnemy)"
click at [739, 231] on div "nearestEnemy = hero . findNearestEnemy ( ) distance = hero . getDistanceTo ( ne…" at bounding box center [746, 300] width 318 height 333
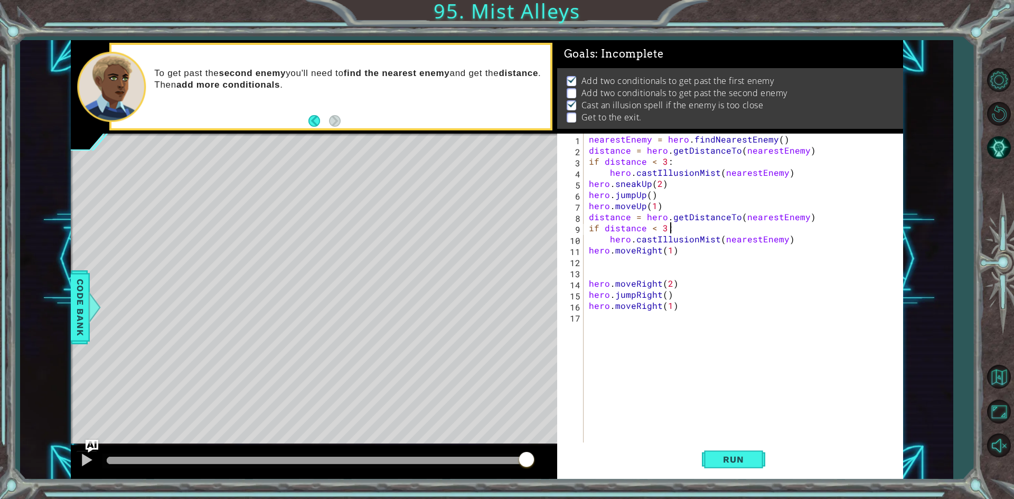
click at [739, 231] on div "nearestEnemy = hero . findNearestEnemy ( ) distance = hero . getDistanceTo ( ne…" at bounding box center [746, 300] width 318 height 333
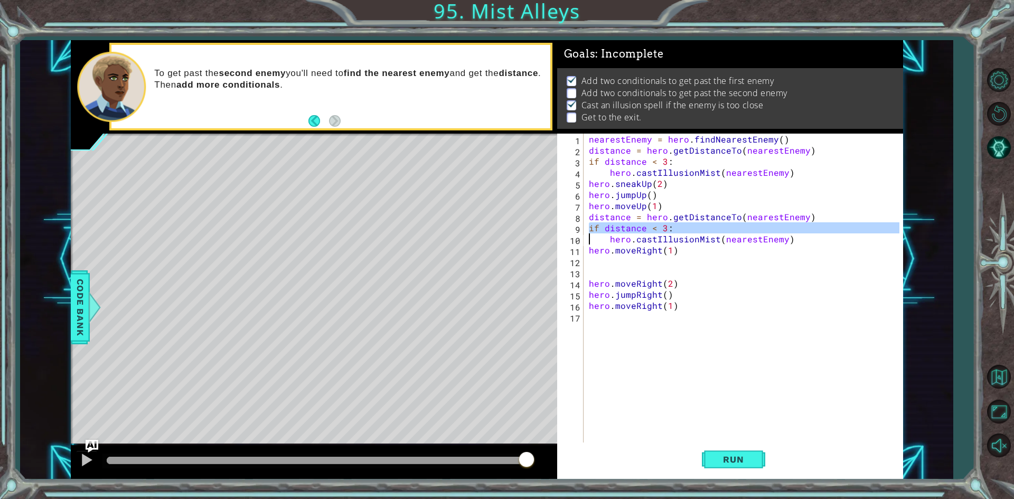
click at [739, 231] on div "nearestEnemy = hero . findNearestEnemy ( ) distance = hero . getDistanceTo ( ne…" at bounding box center [746, 300] width 318 height 333
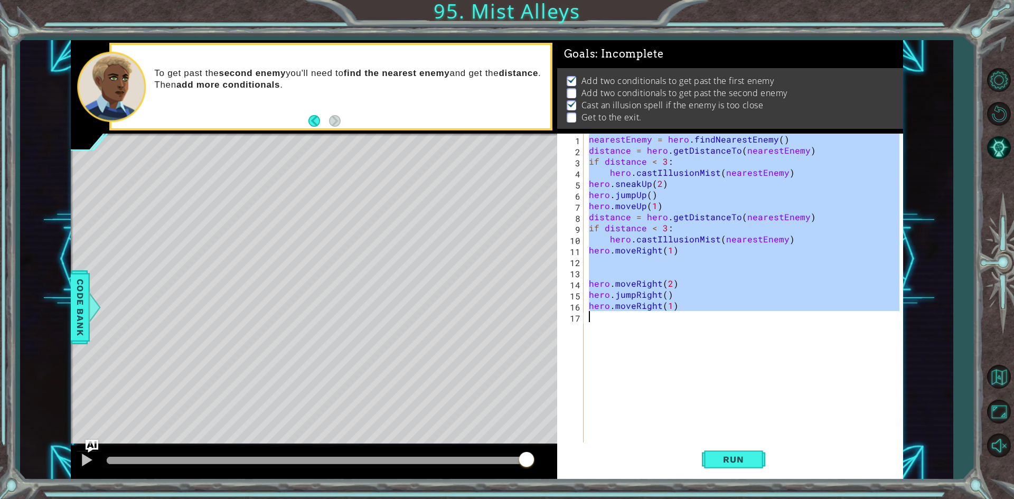
click at [738, 234] on div "nearestEnemy = hero . findNearestEnemy ( ) distance = hero . getDistanceTo ( ne…" at bounding box center [743, 289] width 313 height 311
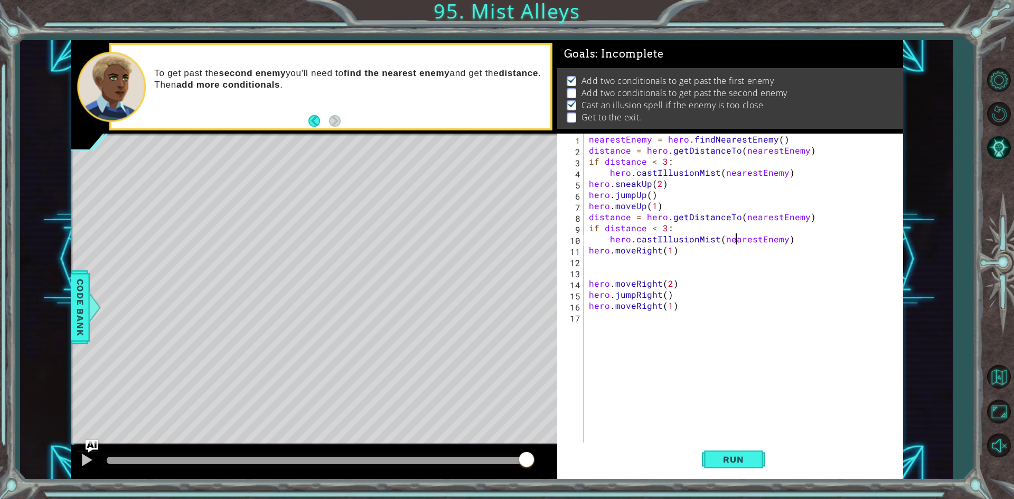
click at [738, 234] on div "nearestEnemy = hero . findNearestEnemy ( ) distance = hero . getDistanceTo ( ne…" at bounding box center [746, 300] width 318 height 333
click at [738, 209] on div "nearestEnemy = hero . findNearestEnemy ( ) distance = hero . getDistanceTo ( ne…" at bounding box center [746, 300] width 318 height 333
click at [737, 220] on div "nearestEnemy = hero . findNearestEnemy ( ) distance = hero . getDistanceTo ( ne…" at bounding box center [746, 300] width 318 height 333
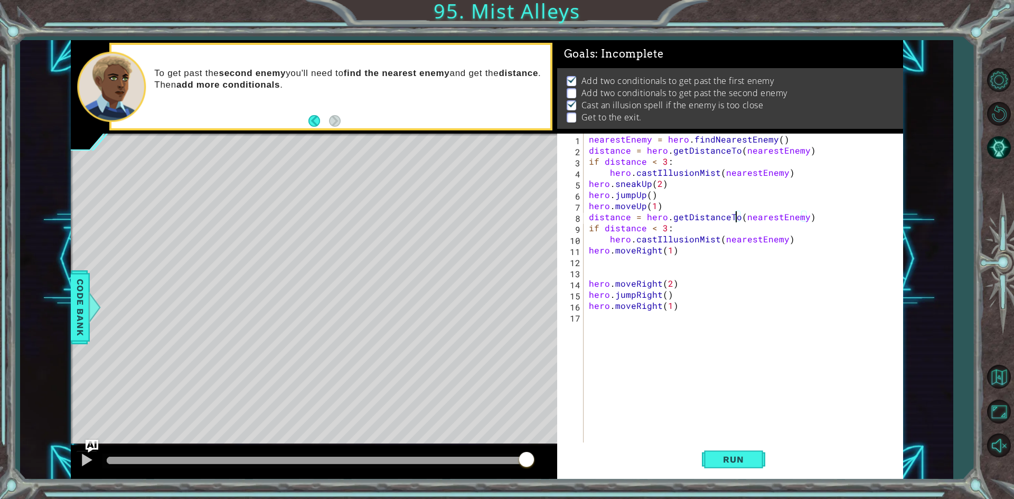
click at [737, 220] on div "nearestEnemy = hero . findNearestEnemy ( ) distance = hero . getDistanceTo ( ne…" at bounding box center [746, 300] width 318 height 333
type textarea "distance = hero.getDistanceTo(nearestEnemy) if distance < 3:"
click at [739, 275] on div "nearestEnemy = hero . findNearestEnemy ( ) distance = hero . getDistanceTo ( ne…" at bounding box center [746, 300] width 318 height 333
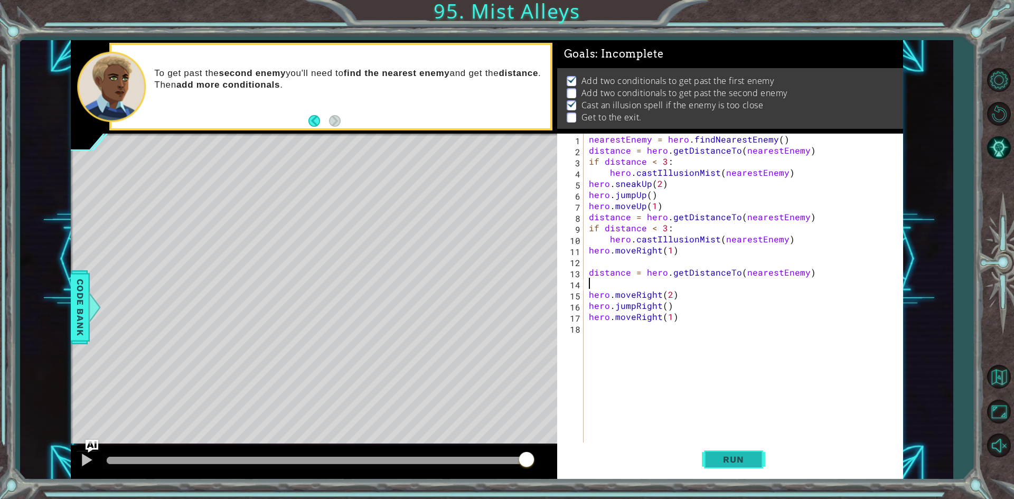
click at [746, 476] on button "Run" at bounding box center [733, 460] width 63 height 34
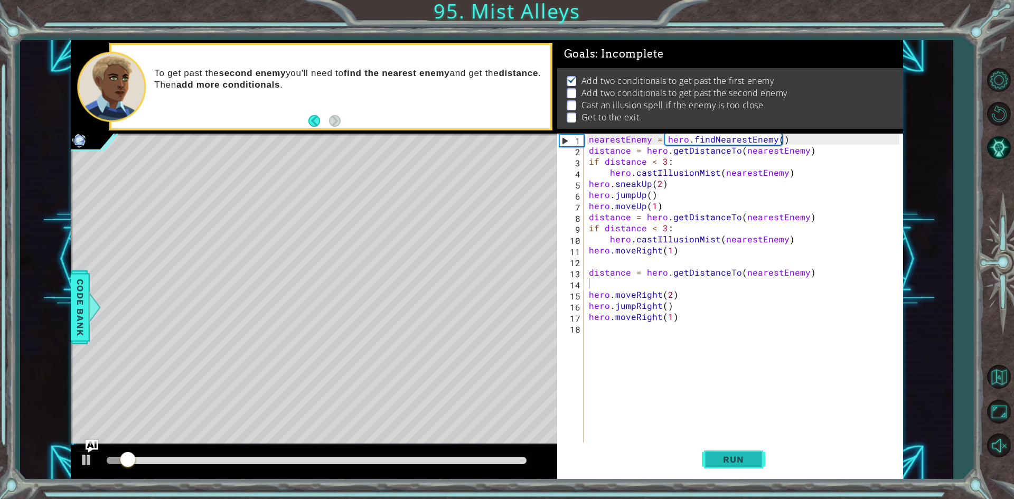
click at [746, 472] on button "Run" at bounding box center [733, 460] width 63 height 34
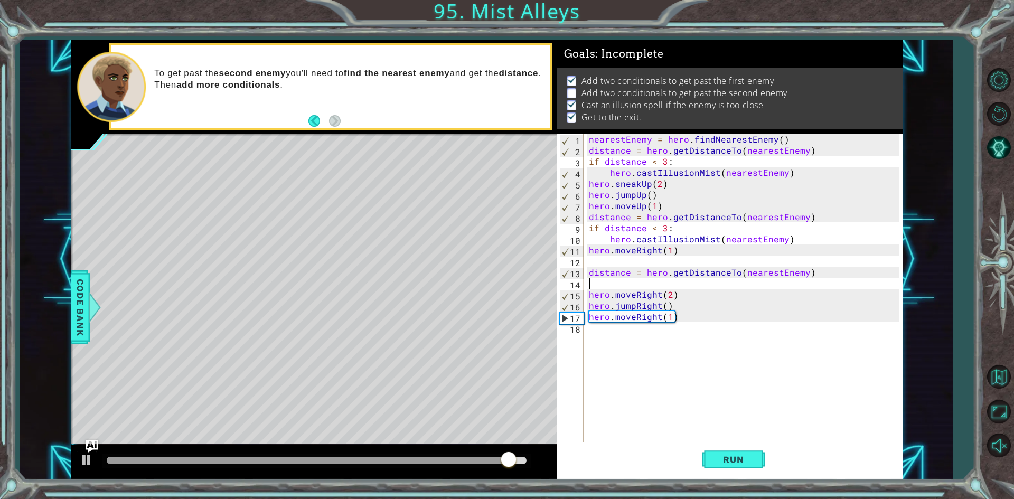
click at [718, 269] on div "nearestEnemy = hero . findNearestEnemy ( ) distance = hero . getDistanceTo ( ne…" at bounding box center [746, 300] width 318 height 333
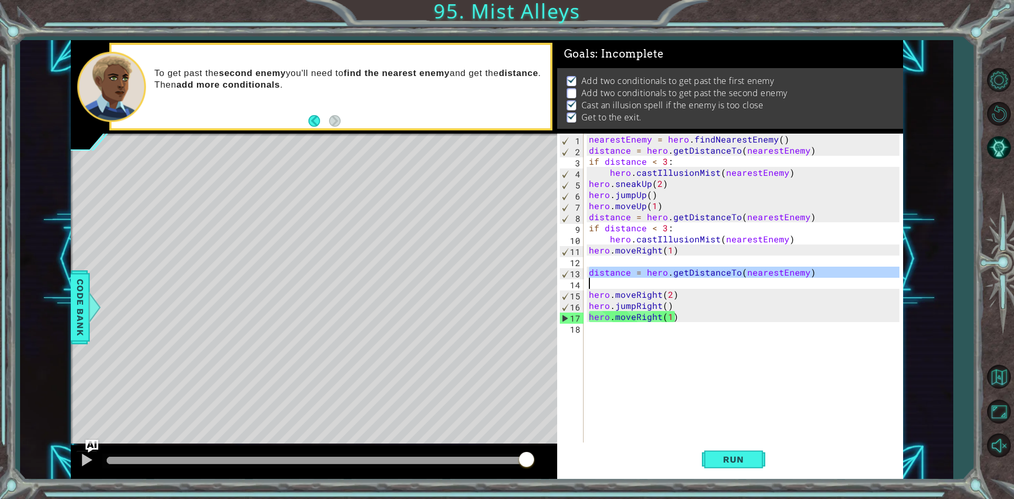
click at [718, 269] on div "nearestEnemy = hero . findNearestEnemy ( ) distance = hero . getDistanceTo ( ne…" at bounding box center [746, 300] width 318 height 333
type textarea "distance = hero.getDistanceTo(nearestEnemy)"
click at [718, 269] on div "nearestEnemy = hero . findNearestEnemy ( ) distance = hero . getDistanceTo ( ne…" at bounding box center [746, 300] width 318 height 333
click at [718, 269] on div "nearestEnemy = hero . findNearestEnemy ( ) distance = hero . getDistanceTo ( ne…" at bounding box center [743, 289] width 313 height 311
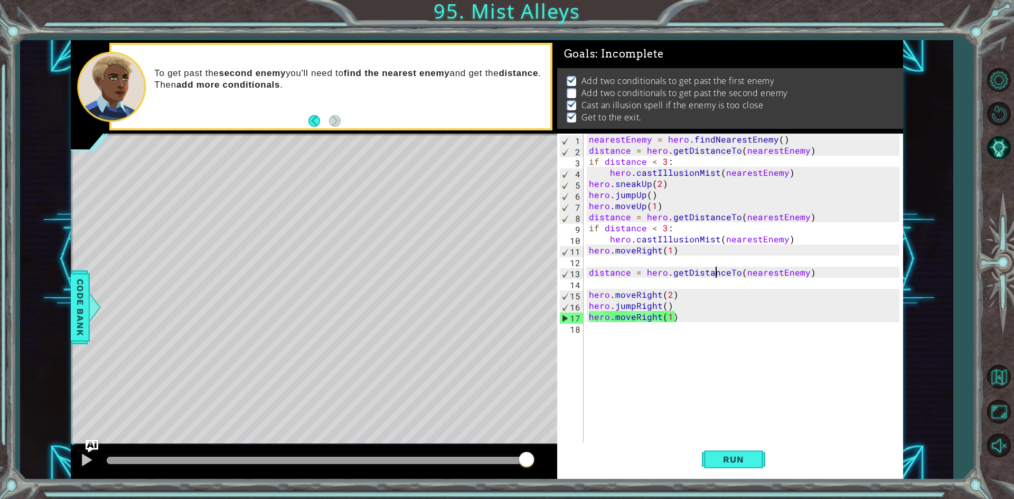
click at [734, 257] on div "nearestEnemy = hero . findNearestEnemy ( ) distance = hero . getDistanceTo ( ne…" at bounding box center [746, 300] width 318 height 333
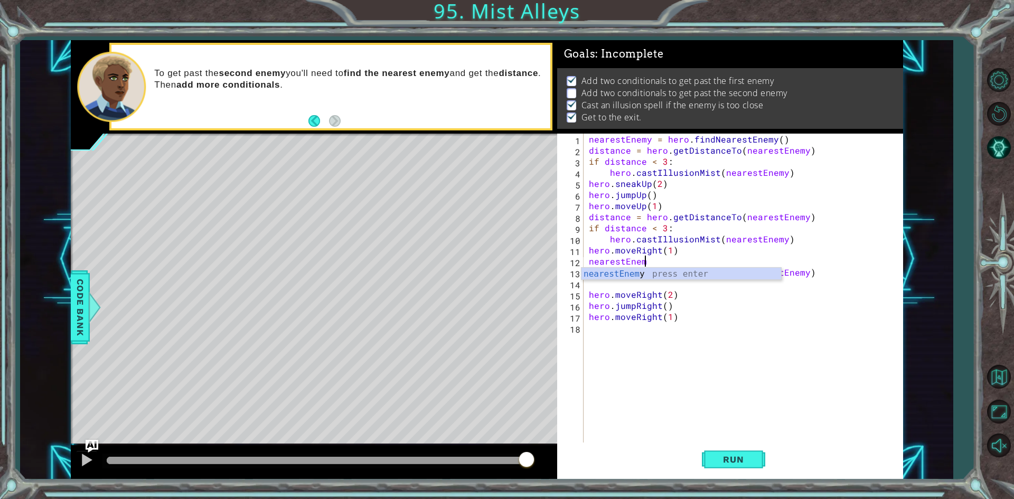
scroll to position [0, 3]
type textarea "nearest"
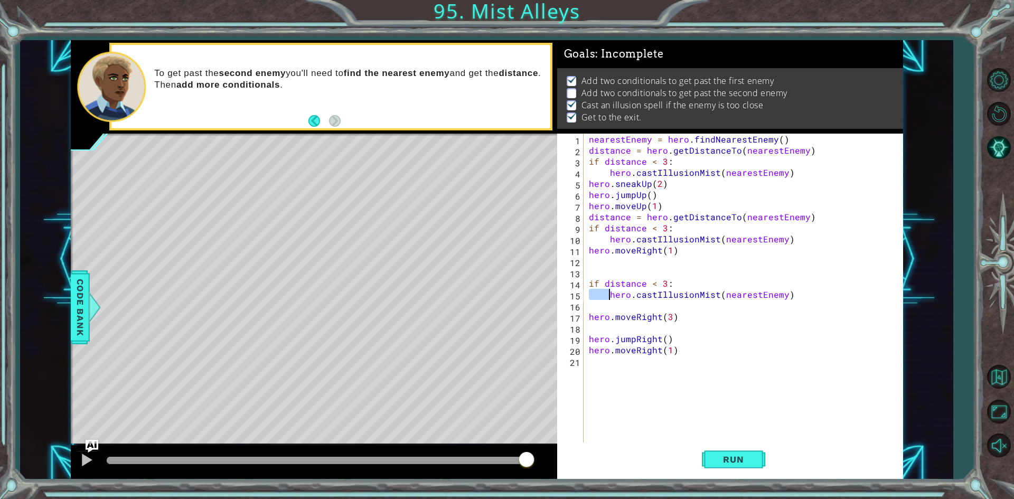
type textarea "distance = hero.getDistanceTo(nearestEnemy)"
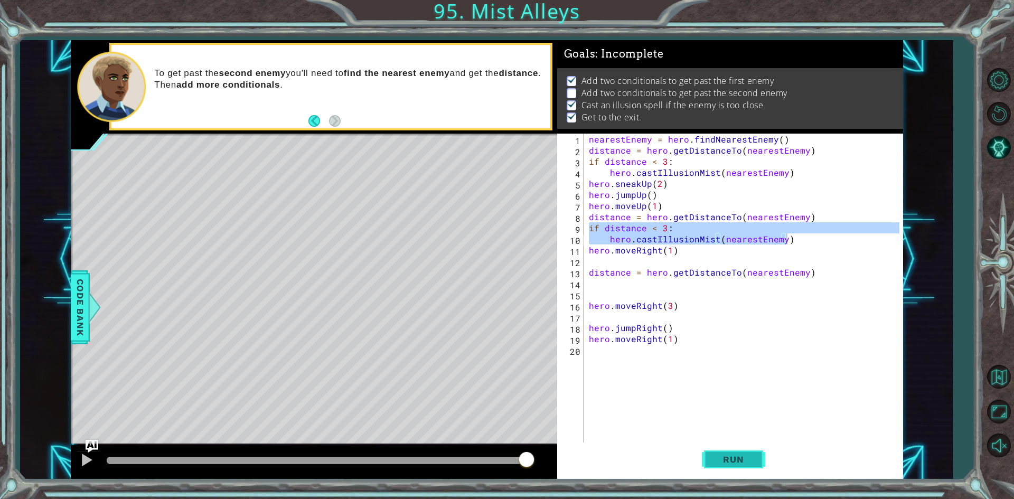
click at [730, 466] on button "Run" at bounding box center [733, 460] width 63 height 34
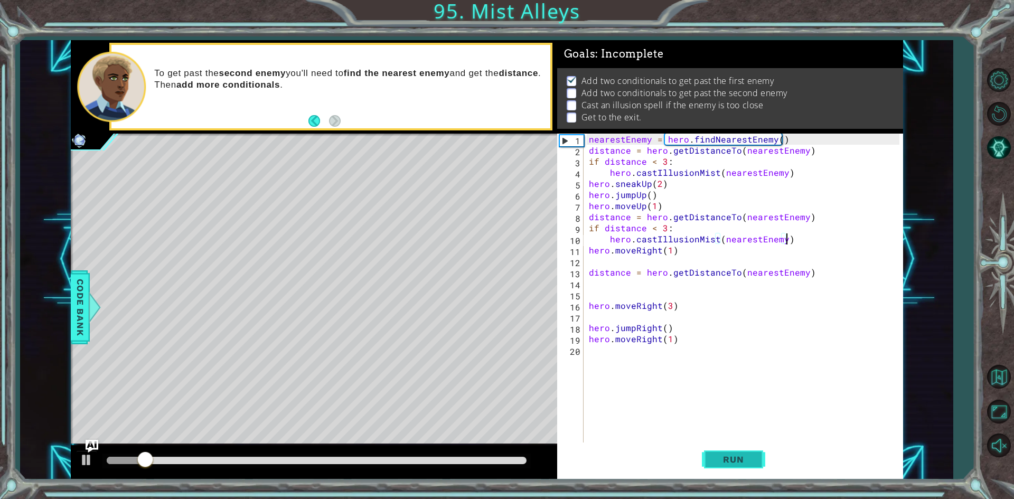
type textarea "hero.moveRight(2)"
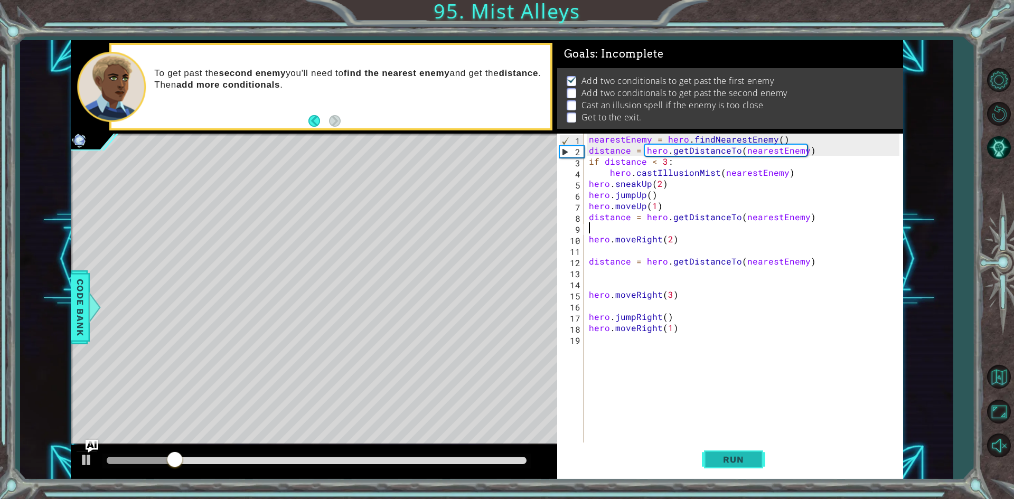
type textarea "hero,"
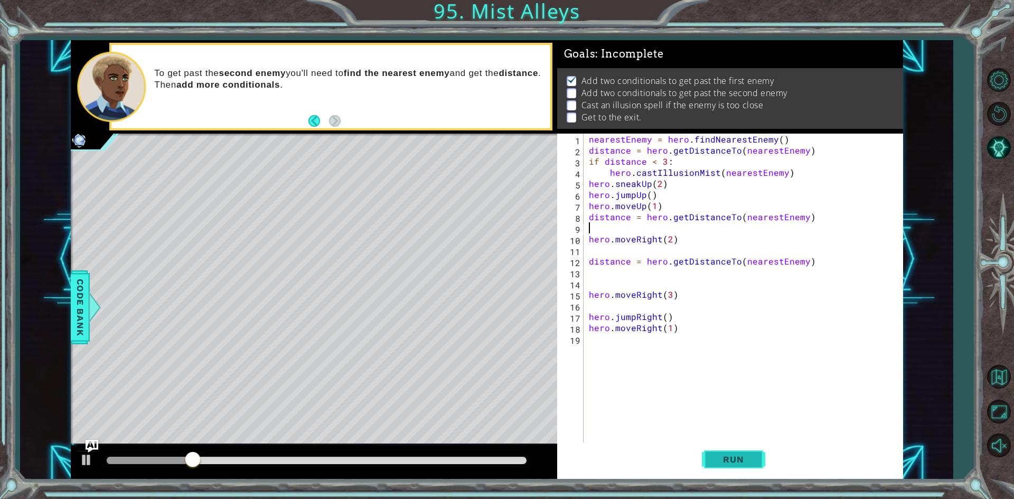
type textarea "hero.moveRight(2)"
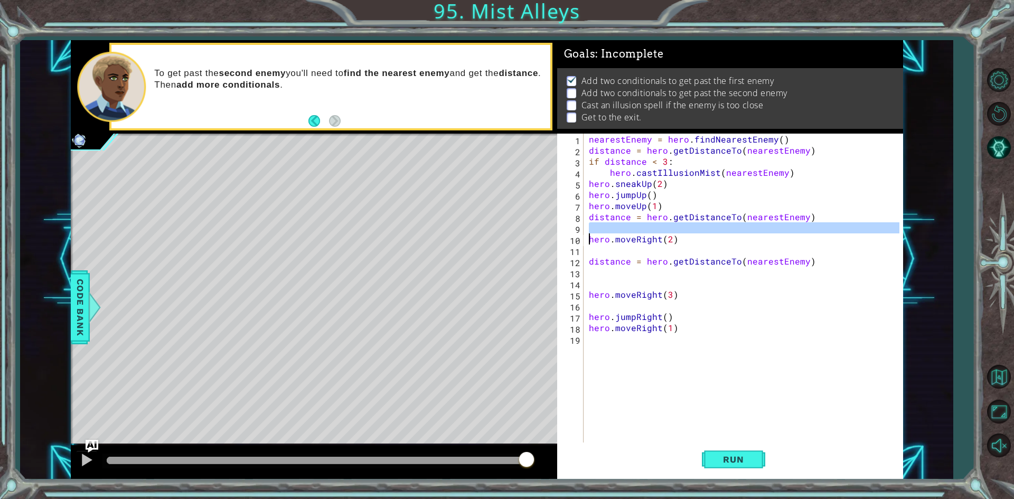
type textarea "hero,"
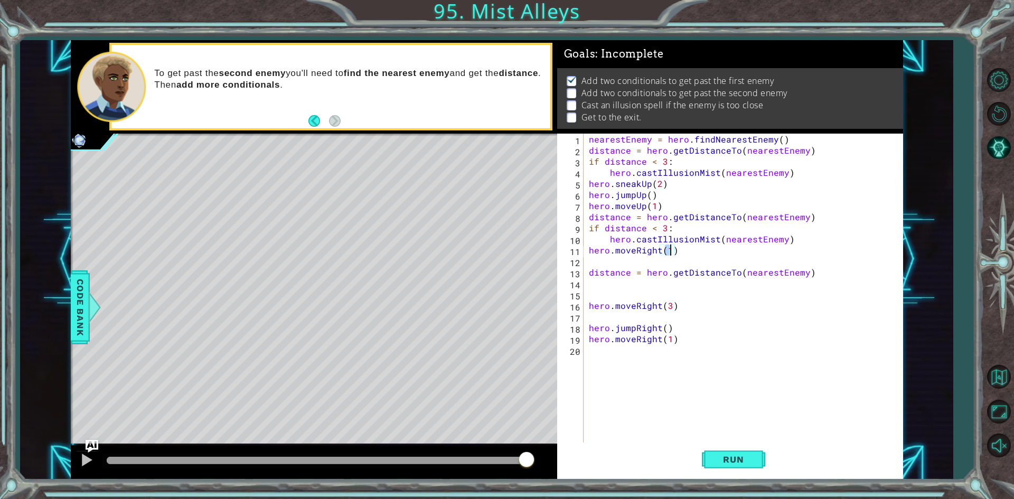
type textarea "if distance < 3: hero.castIllusionMist(nearestEnemy)"
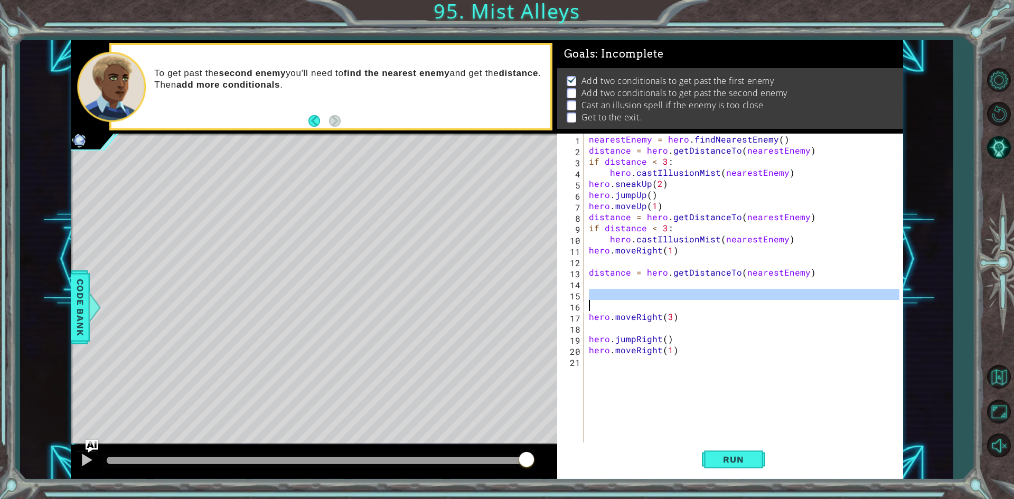
type textarea "if distance < 3: hero.castIllusionMist(nearestEnemy)"
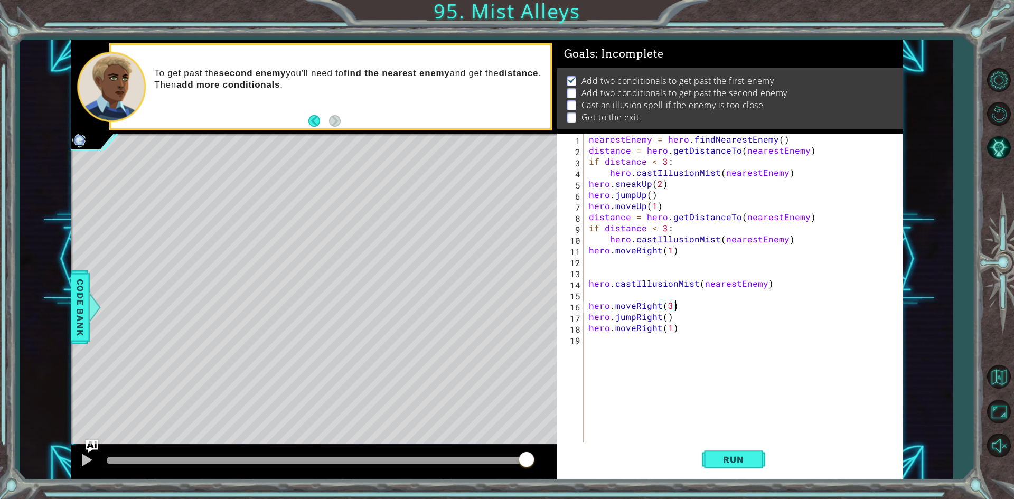
type textarea "hero.moveRight(2)"
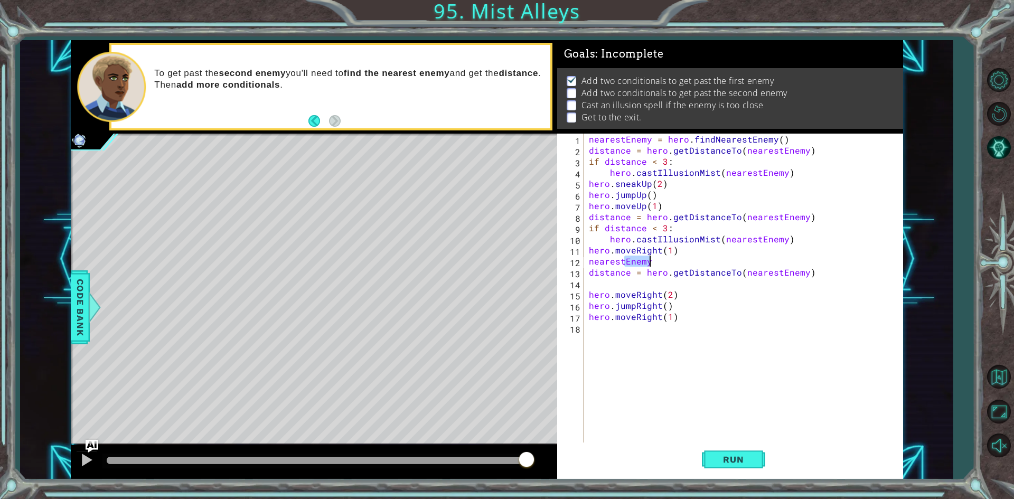
type textarea "nearest"
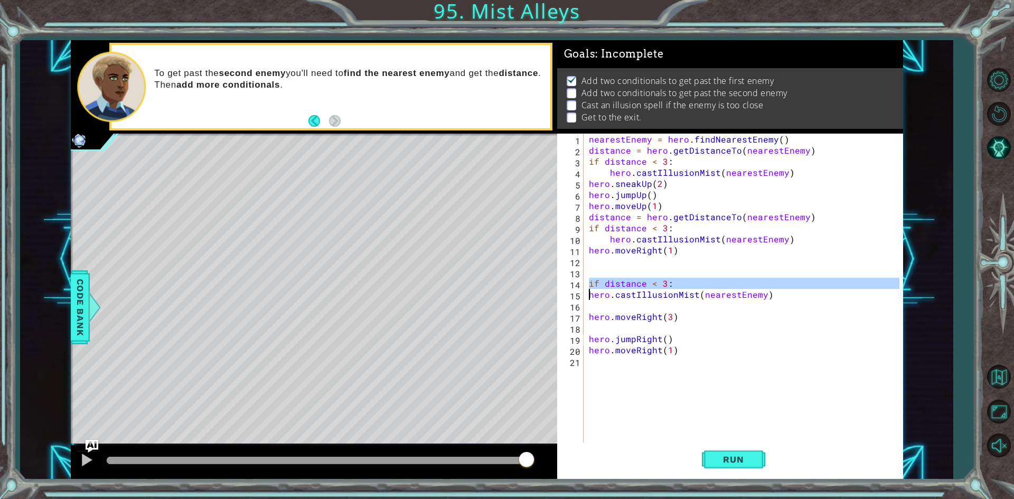
click at [751, 338] on div "nearestEnemy = hero . findNearestEnemy ( ) distance = hero . getDistanceTo ( ne…" at bounding box center [746, 300] width 318 height 333
click at [697, 136] on div "nearestEnemy = hero . findNearestEnemy ( ) distance = hero . getDistanceTo ( ne…" at bounding box center [746, 300] width 318 height 333
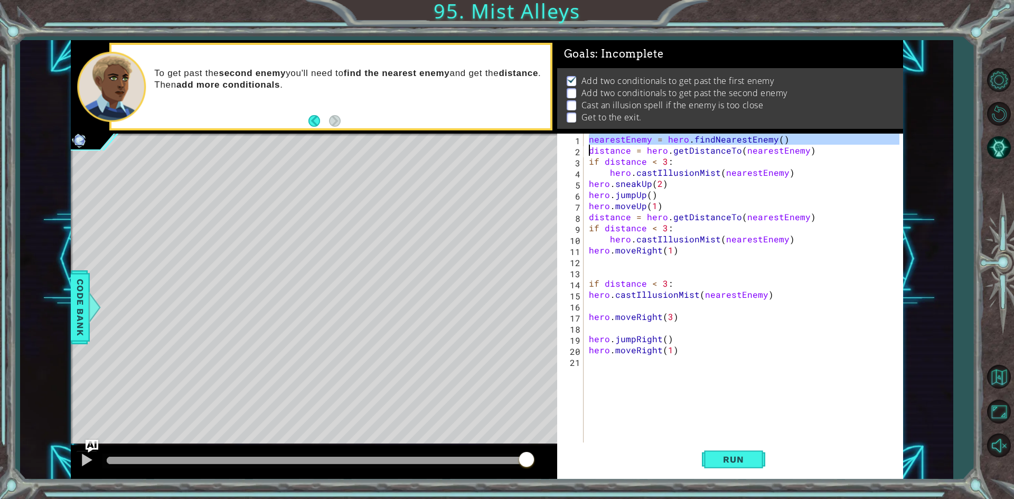
click at [697, 136] on div "nearestEnemy = hero . findNearestEnemy ( ) distance = hero . getDistanceTo ( ne…" at bounding box center [746, 300] width 318 height 333
paste textarea "Code Area"
click at [591, 291] on div "distance = hero . getDistanceTo ( nearestEnemy ) distance = hero . getDistanceT…" at bounding box center [746, 300] width 318 height 333
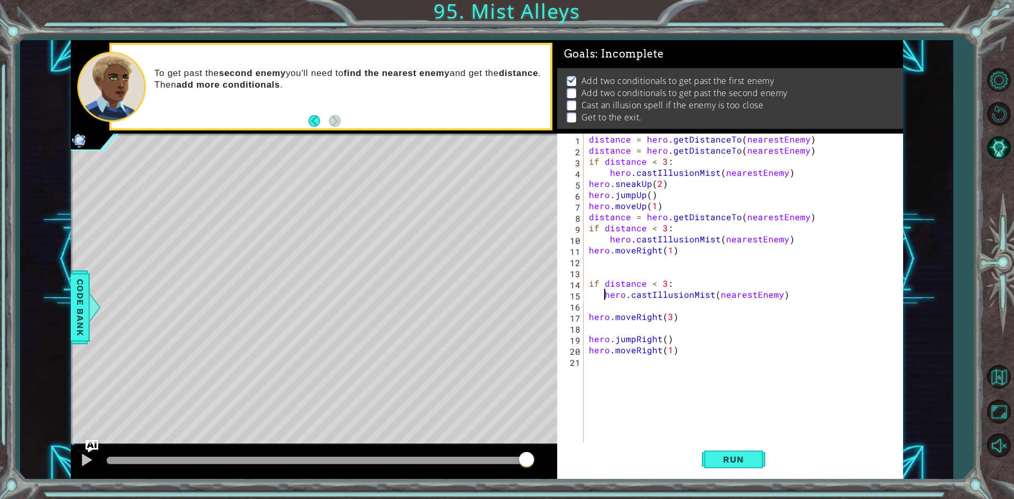
type textarea "hero.castIllusionMist(nearestEnemy)"
click at [611, 266] on div "distance = hero . getDistanceTo ( nearestEnemy ) distance = hero . getDistanceT…" at bounding box center [746, 300] width 318 height 333
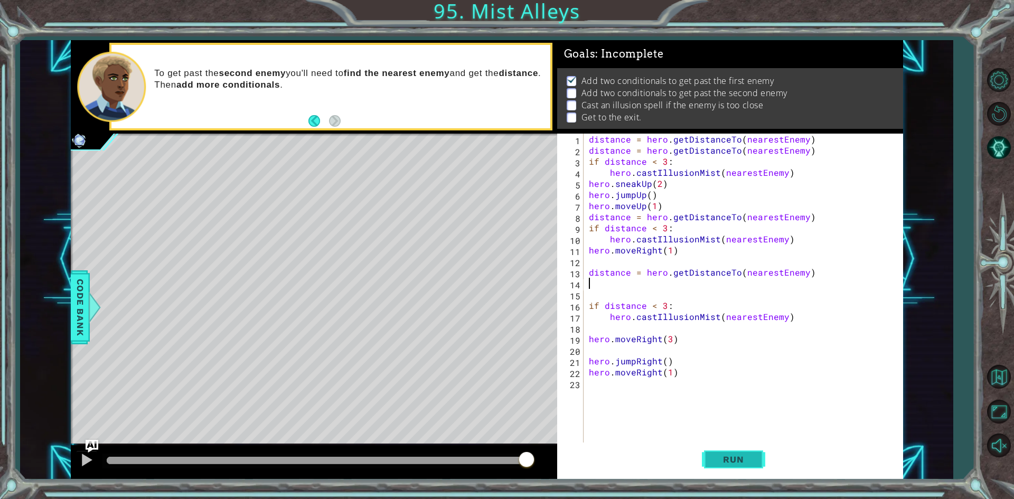
click at [734, 454] on span "Run" at bounding box center [734, 459] width 42 height 11
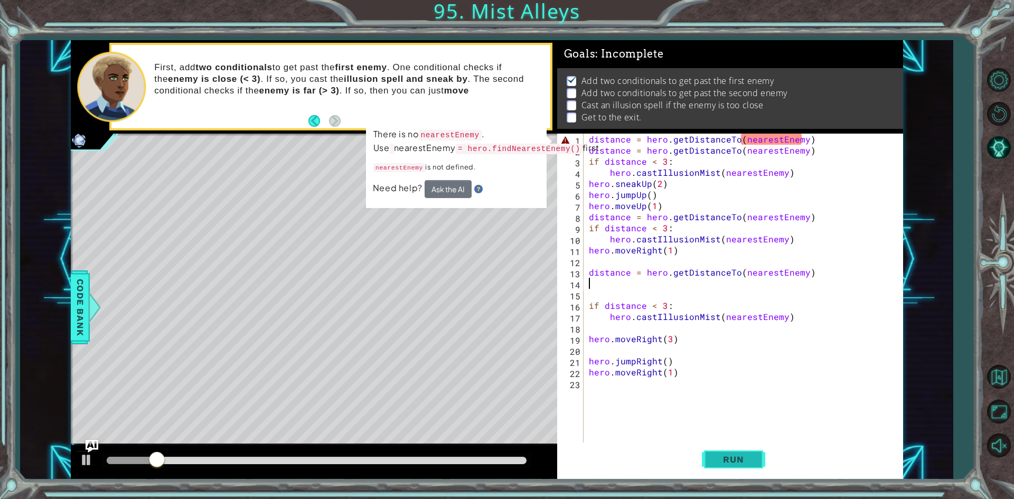
click at [746, 444] on button "Run" at bounding box center [733, 460] width 63 height 34
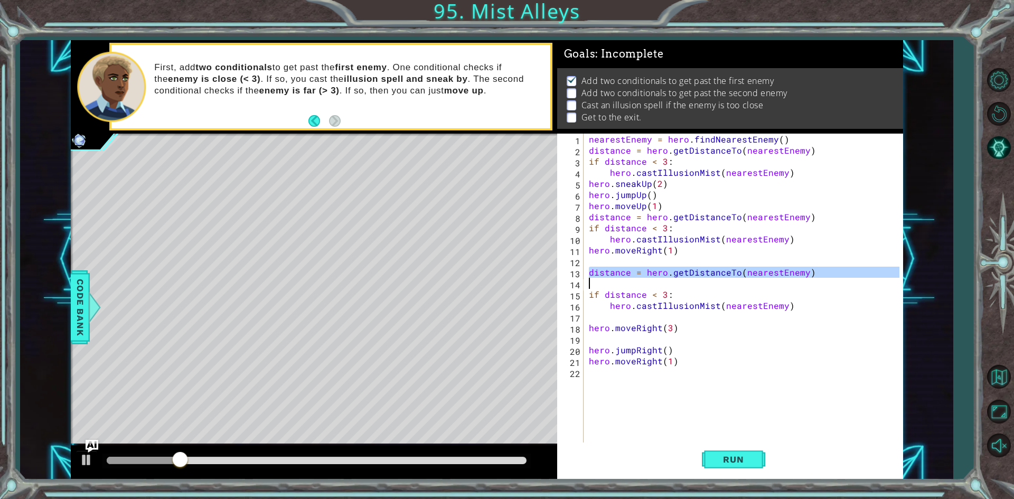
click at [681, 142] on div "nearestEnemy = hero . findNearestEnemy ( ) distance = hero . getDistanceTo ( ne…" at bounding box center [746, 300] width 318 height 333
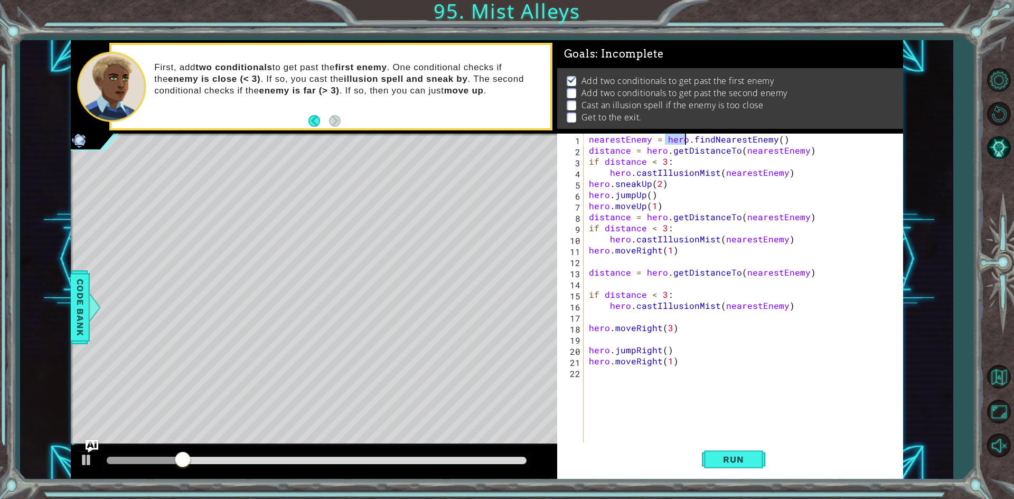
click at [681, 142] on div "nearestEnemy = hero . findNearestEnemy ( ) distance = hero . getDistanceTo ( ne…" at bounding box center [746, 300] width 318 height 333
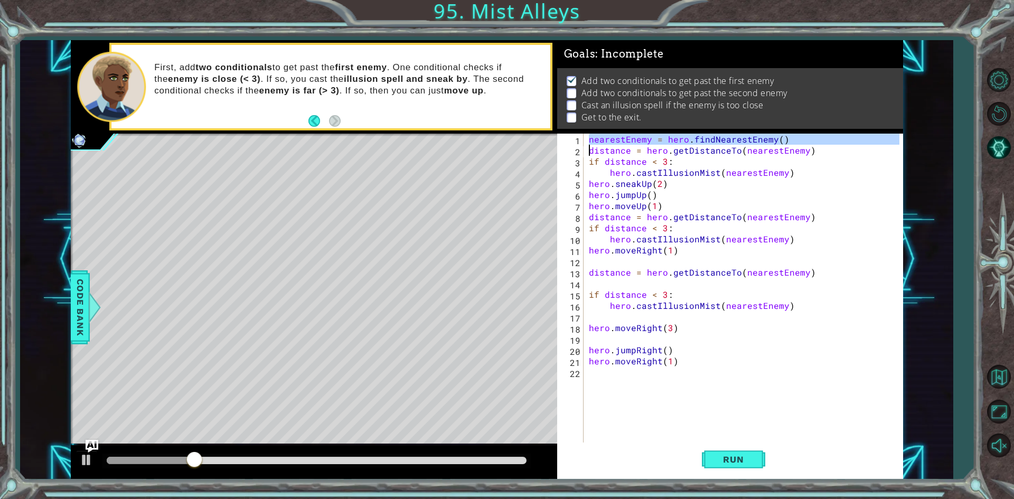
click at [681, 142] on div "nearestEnemy = hero . findNearestEnemy ( ) distance = hero . getDistanceTo ( ne…" at bounding box center [746, 300] width 318 height 333
click at [697, 274] on div "nearestEnemy = hero . findNearestEnemy ( ) distance = hero . getDistanceTo ( ne…" at bounding box center [746, 300] width 318 height 333
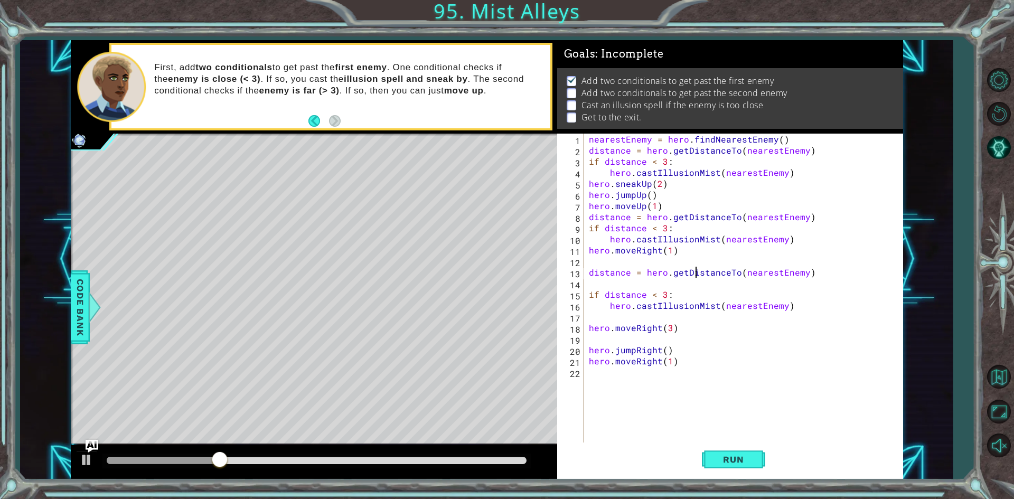
click at [697, 274] on div "nearestEnemy = hero . findNearestEnemy ( ) distance = hero . getDistanceTo ( ne…" at bounding box center [746, 300] width 318 height 333
type textarea "distance = hero.getDistanceTo(nearestEnemy)"
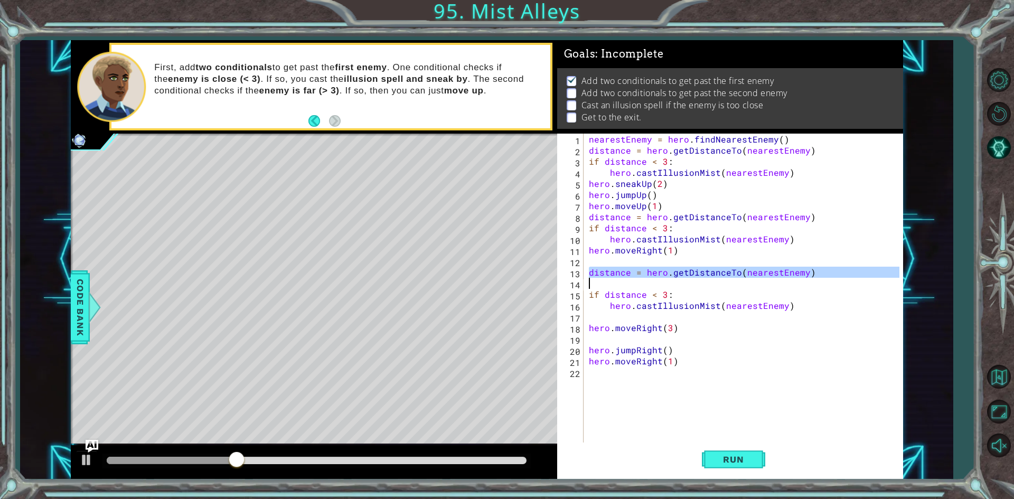
paste textarea "Code Area"
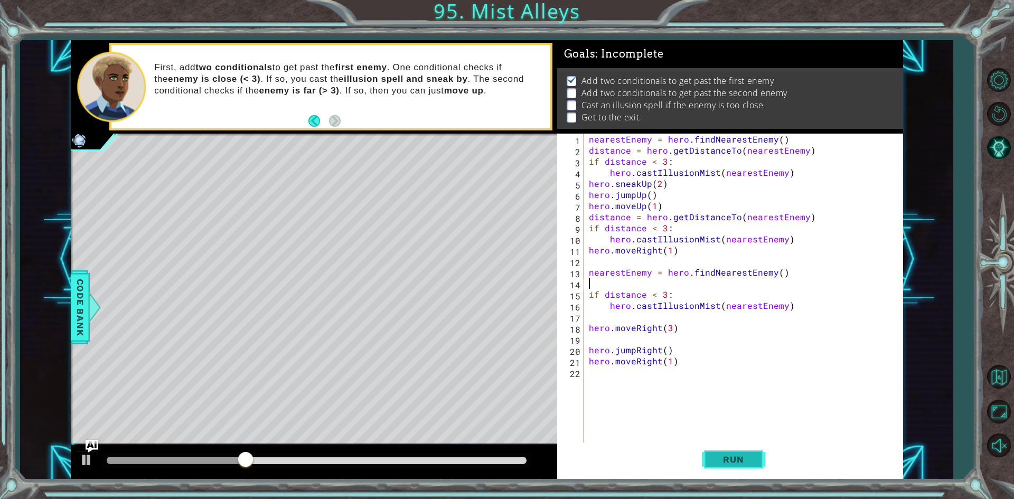
click at [737, 453] on button "Run" at bounding box center [733, 460] width 63 height 34
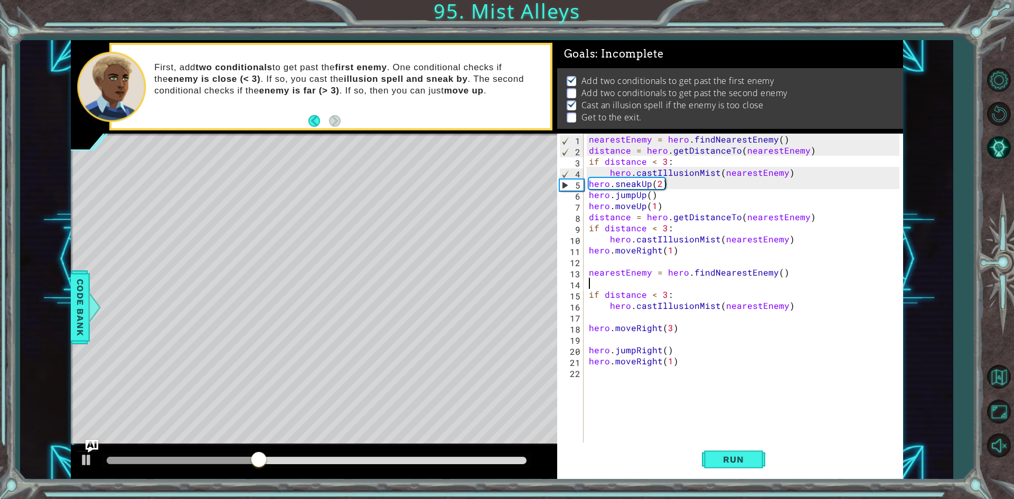
click at [747, 408] on div "nearestEnemy = hero . findNearestEnemy ( ) distance = hero . getDistanceTo ( ne…" at bounding box center [746, 300] width 318 height 333
click at [732, 471] on button "Run" at bounding box center [733, 460] width 63 height 34
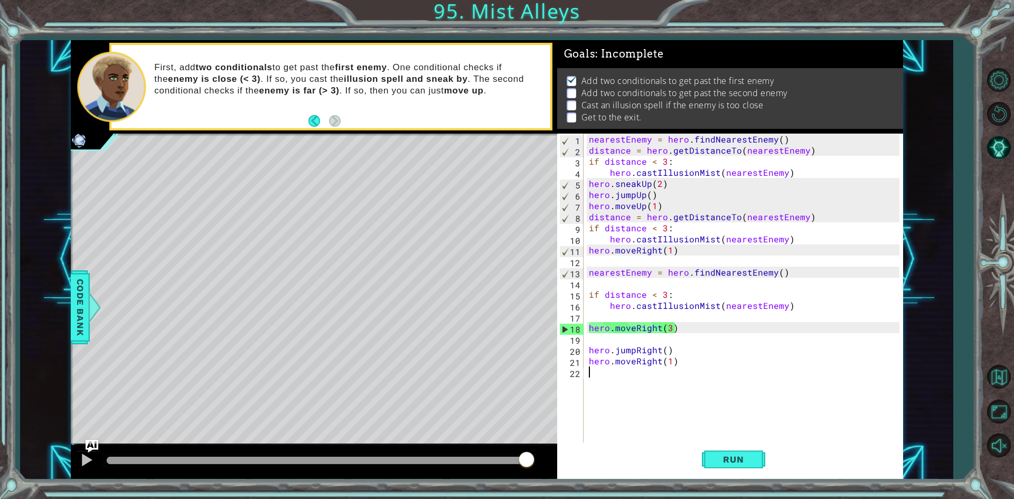
click at [748, 303] on div "nearestEnemy = hero . findNearestEnemy ( ) distance = hero . getDistanceTo ( ne…" at bounding box center [746, 300] width 318 height 333
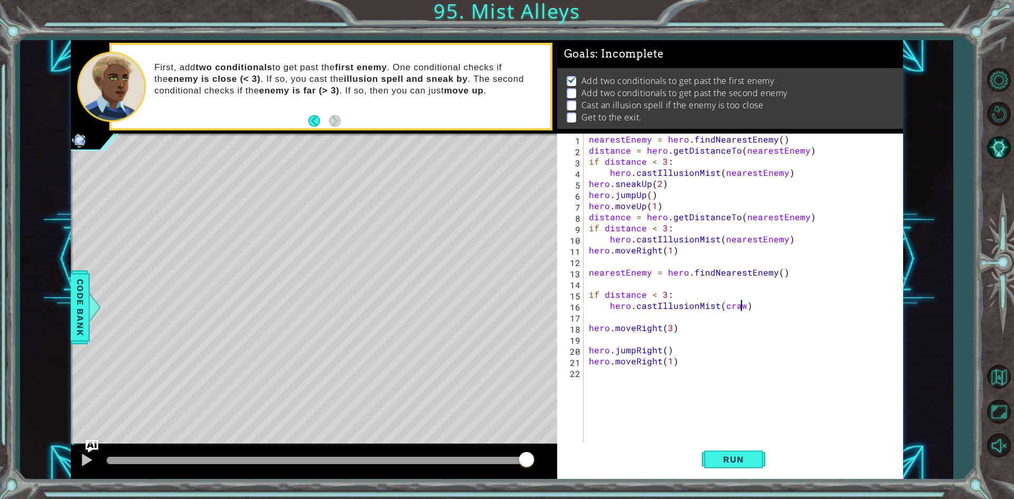
scroll to position [0, 10]
click at [728, 450] on button "Run" at bounding box center [733, 460] width 63 height 34
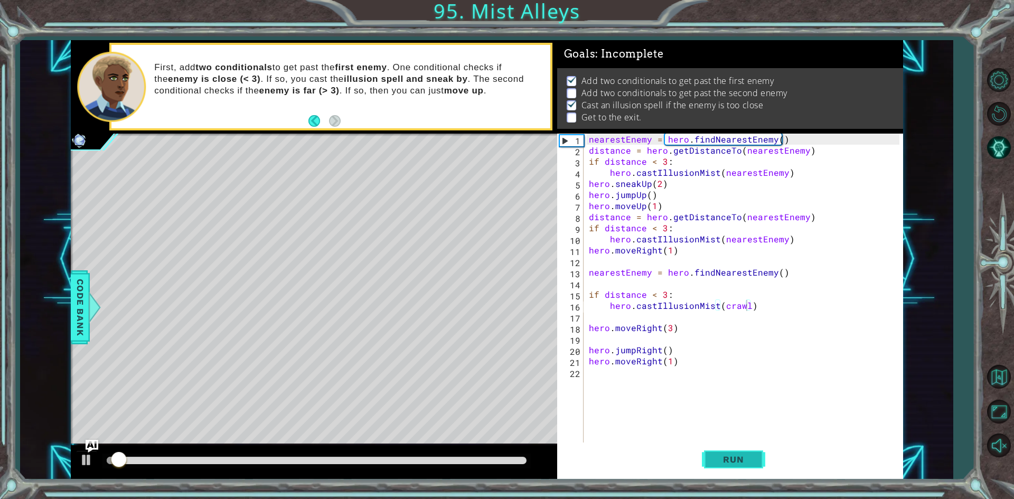
click at [728, 450] on button "Run" at bounding box center [733, 460] width 63 height 34
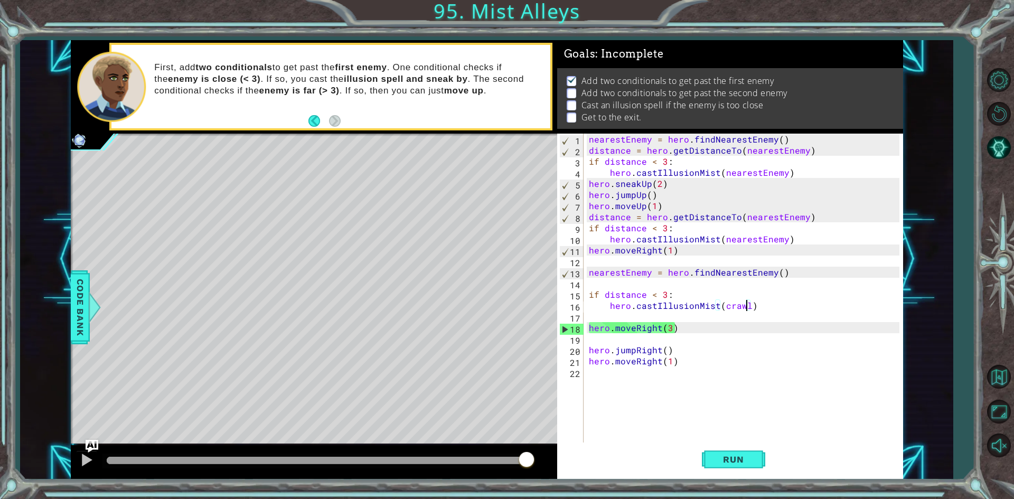
click at [695, 290] on div "nearestEnemy = hero . findNearestEnemy ( ) distance = hero . getDistanceTo ( ne…" at bounding box center [746, 300] width 318 height 333
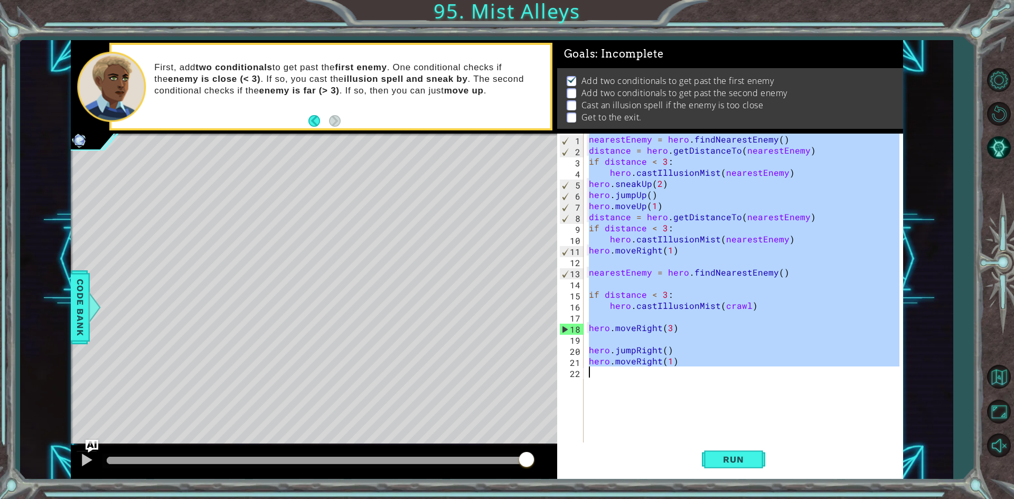
click at [695, 290] on div "nearestEnemy = hero . findNearestEnemy ( ) distance = hero . getDistanceTo ( ne…" at bounding box center [746, 300] width 318 height 333
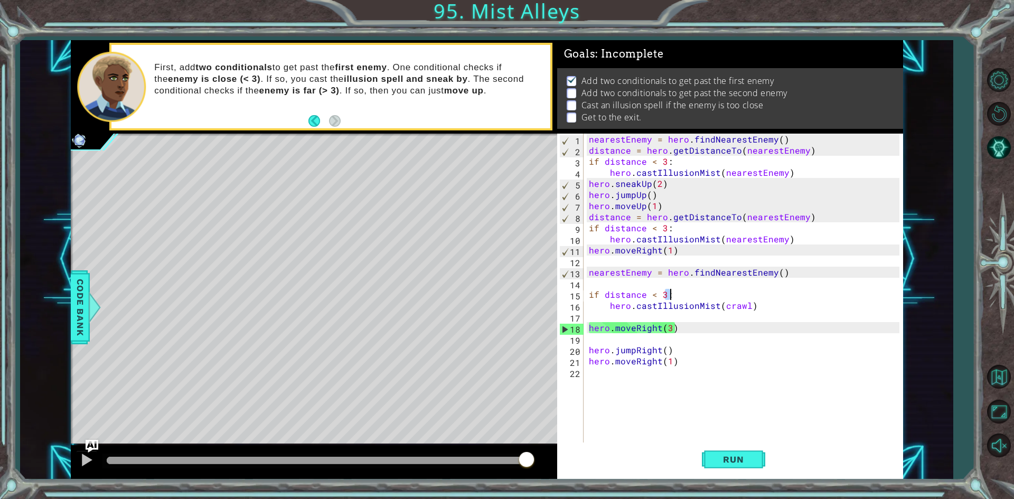
click at [695, 290] on div "nearestEnemy = hero . findNearestEnemy ( ) distance = hero . getDistanceTo ( ne…" at bounding box center [746, 300] width 318 height 333
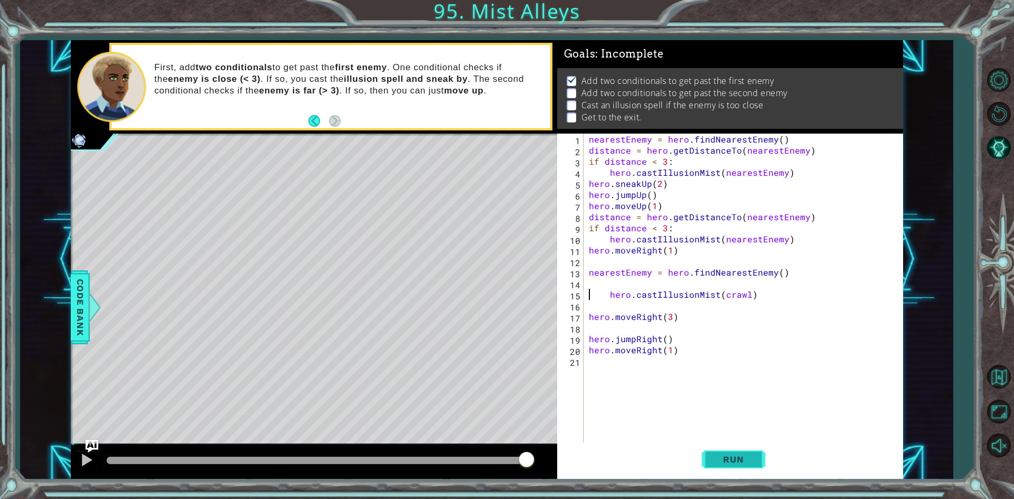
click at [724, 445] on button "Run" at bounding box center [733, 460] width 63 height 34
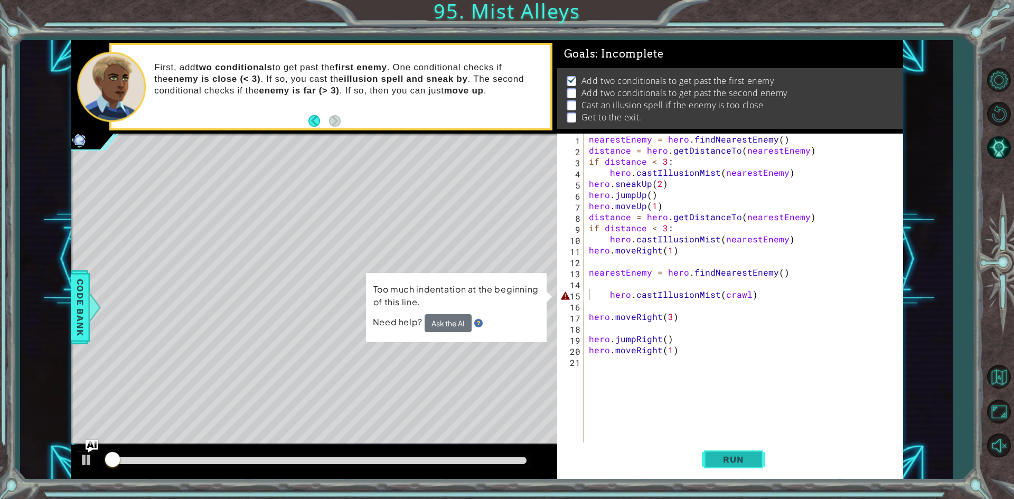
click at [724, 445] on button "Run" at bounding box center [733, 460] width 63 height 34
click at [606, 296] on div "nearestEnemy = hero . findNearestEnemy ( ) distance = hero . getDistanceTo ( ne…" at bounding box center [746, 300] width 318 height 333
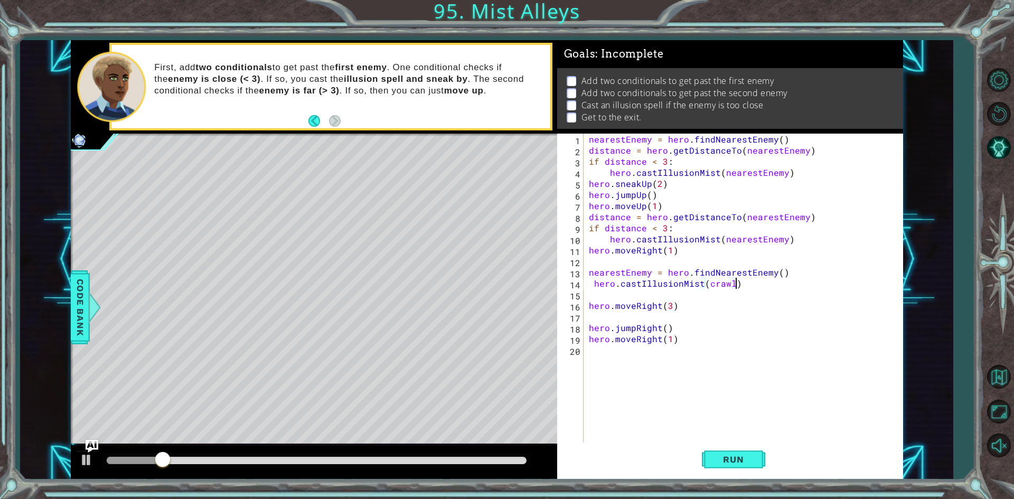
click at [590, 283] on div "nearestEnemy = hero . findNearestEnemy ( ) distance = hero . getDistanceTo ( ne…" at bounding box center [746, 300] width 318 height 333
click at [595, 283] on div "nearestEnemy = hero . findNearestEnemy ( ) distance = hero . getDistanceTo ( ne…" at bounding box center [746, 300] width 318 height 333
click at [761, 466] on button "Run" at bounding box center [733, 460] width 63 height 34
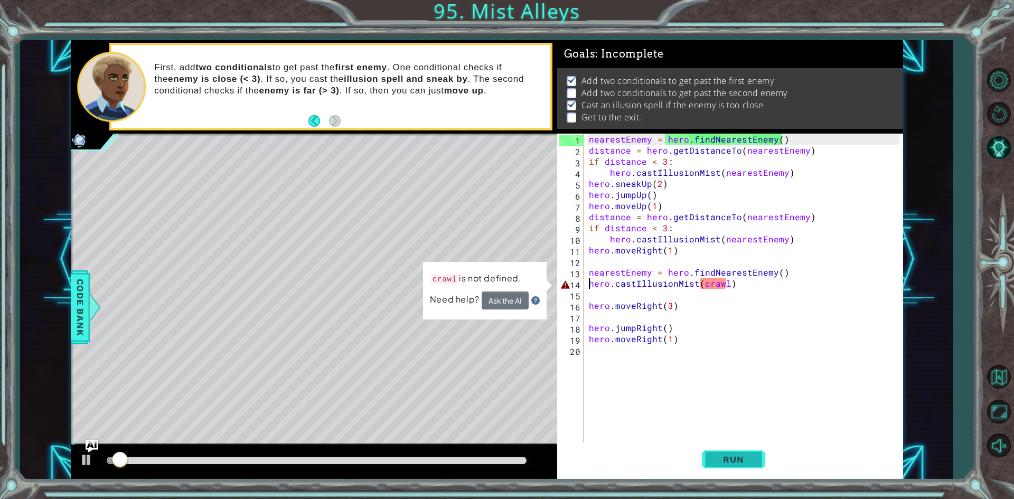
click at [760, 470] on button "Run" at bounding box center [733, 460] width 63 height 34
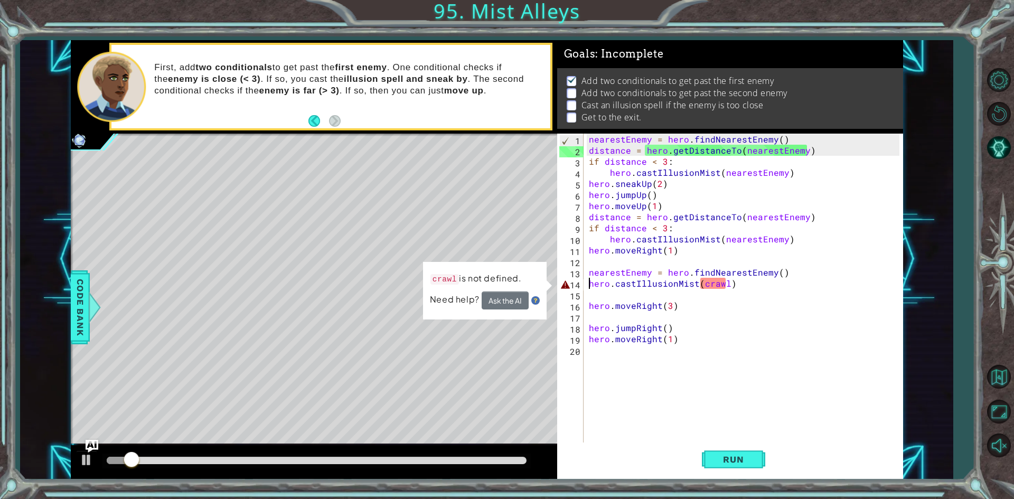
click at [711, 286] on div "nearestEnemy = hero . findNearestEnemy ( ) distance = hero . getDistanceTo ( ne…" at bounding box center [746, 300] width 318 height 333
click at [711, 278] on div "nearestEnemy = hero . findNearestEnemy ( ) distance = hero . getDistanceTo ( ne…" at bounding box center [746, 300] width 318 height 333
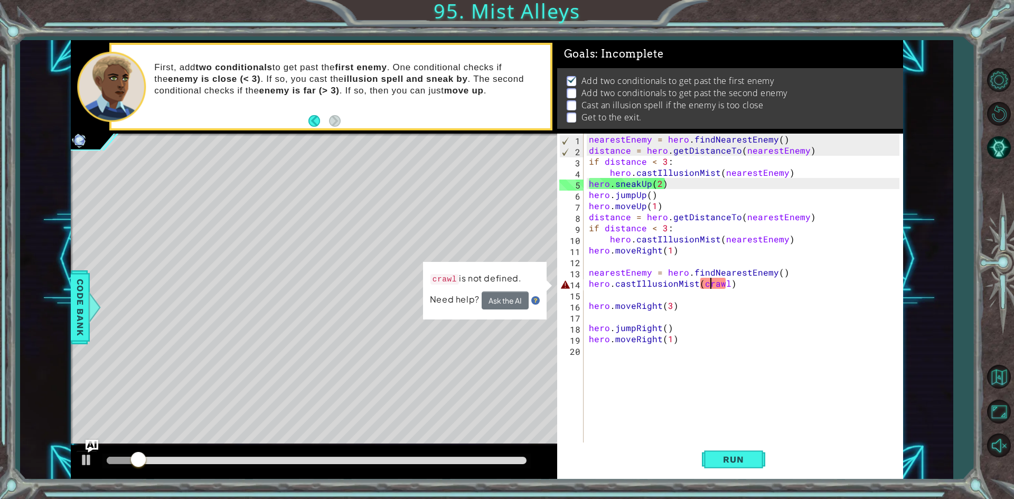
click at [711, 278] on div "nearestEnemy = hero . findNearestEnemy ( ) distance = hero . getDistanceTo ( ne…" at bounding box center [746, 300] width 318 height 333
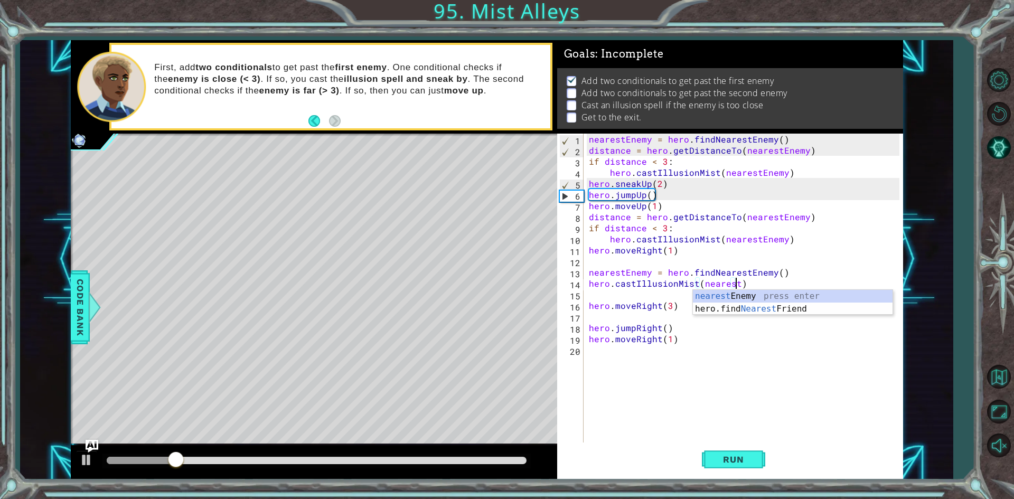
scroll to position [0, 9]
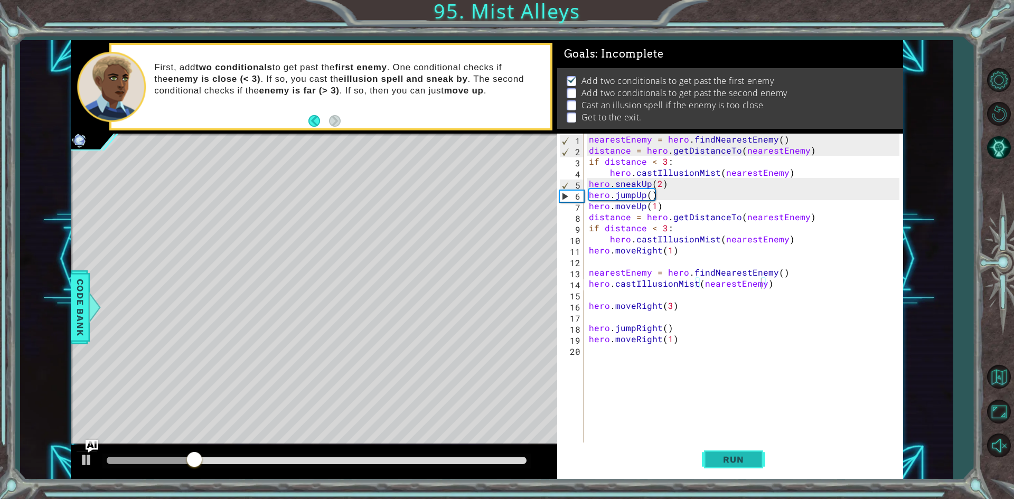
click at [722, 463] on span "Run" at bounding box center [734, 459] width 42 height 11
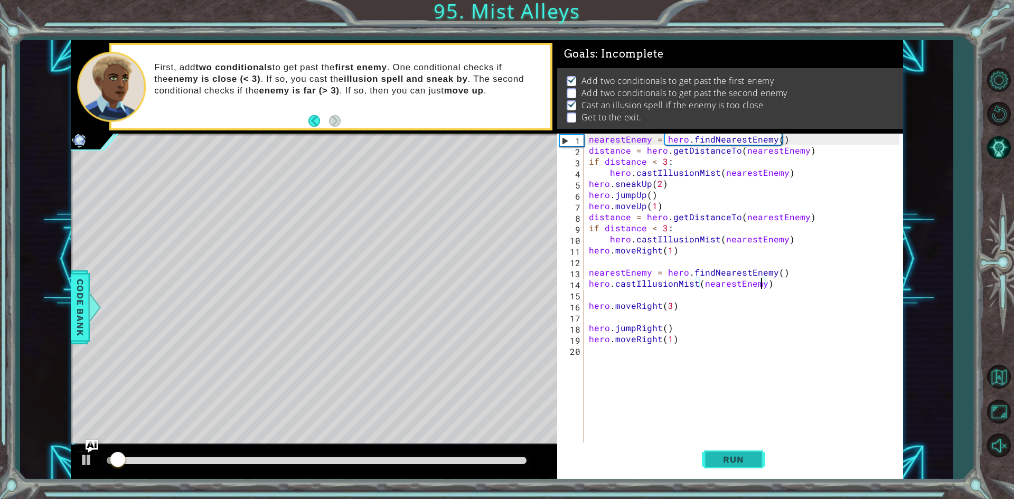
click at [722, 463] on span "Run" at bounding box center [734, 459] width 42 height 11
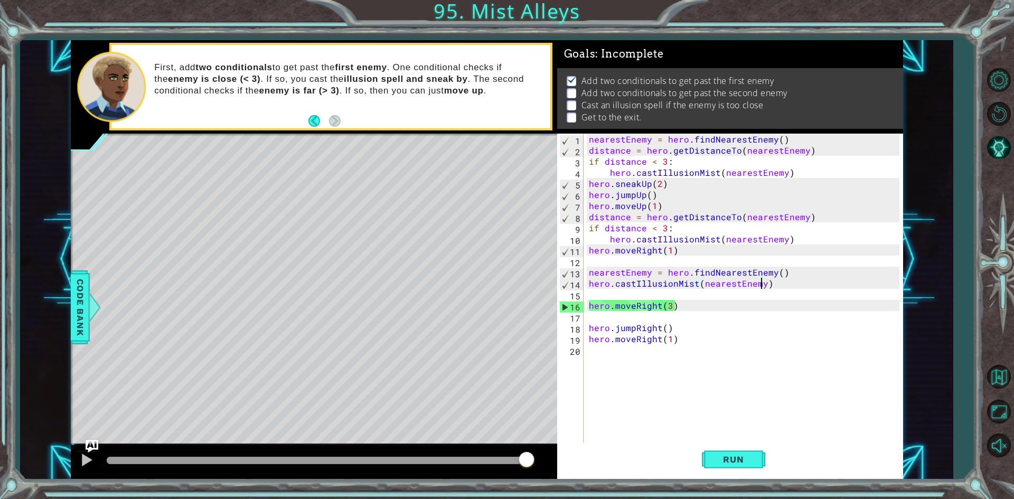
click at [626, 306] on div "nearestEnemy = hero . findNearestEnemy ( ) distance = hero . getDistanceTo ( ne…" at bounding box center [746, 300] width 318 height 333
click at [626, 306] on div "nearestEnemy = hero . findNearestEnemy ( ) distance = hero . getDistanceTo ( ne…" at bounding box center [743, 289] width 313 height 311
click at [626, 306] on div "nearestEnemy = hero . findNearestEnemy ( ) distance = hero . getDistanceTo ( ne…" at bounding box center [746, 300] width 318 height 333
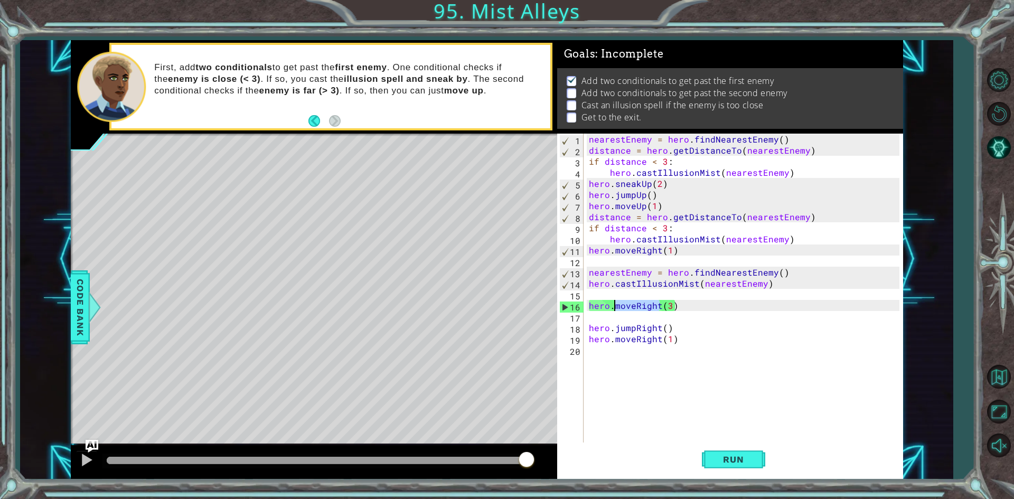
click at [626, 306] on div "nearestEnemy = hero . findNearestEnemy ( ) distance = hero . getDistanceTo ( ne…" at bounding box center [746, 300] width 318 height 333
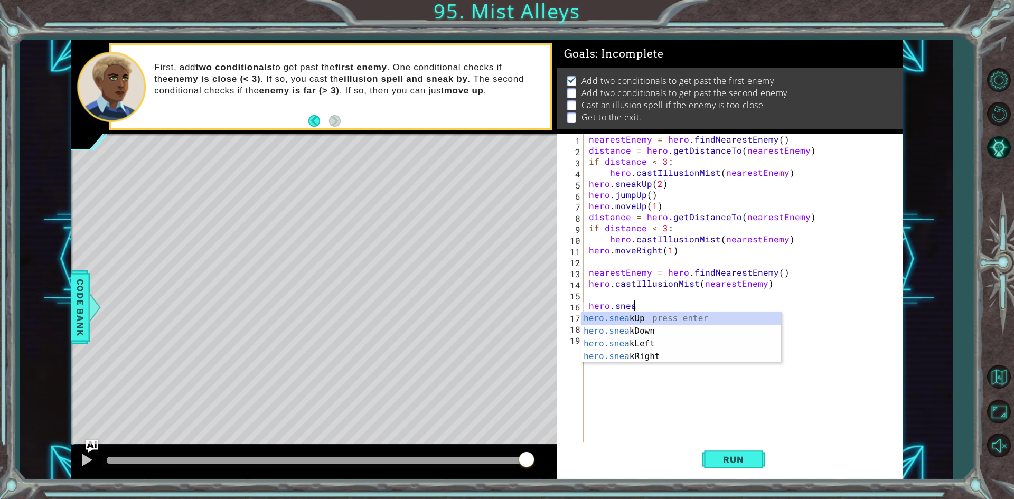
scroll to position [0, 2]
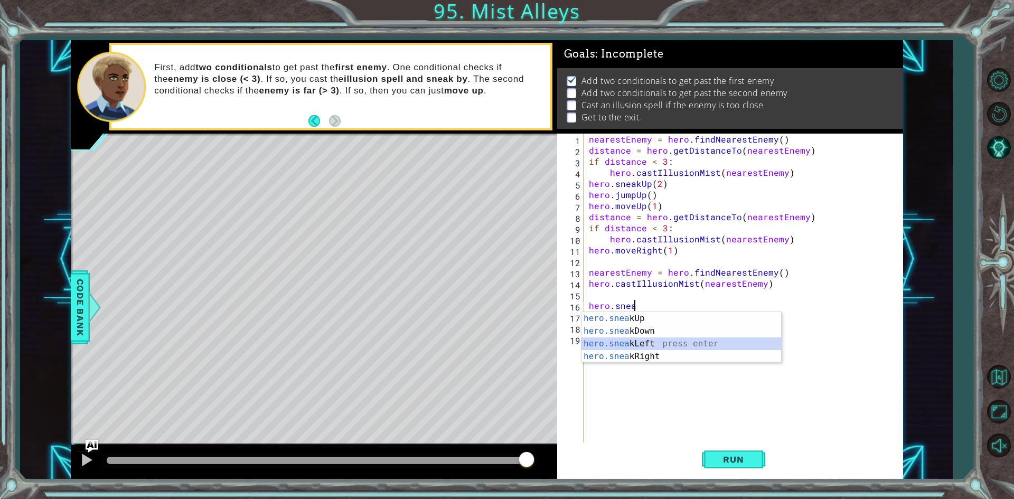
click at [635, 349] on div "hero.snea kUp press enter hero.snea kDown press enter hero.snea kLeft press ent…" at bounding box center [682, 350] width 200 height 76
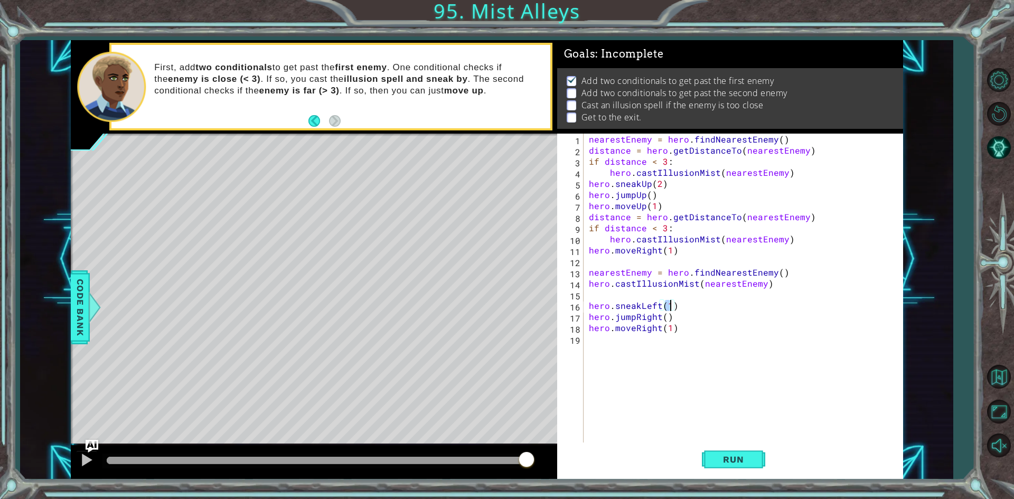
click at [653, 305] on div "nearestEnemy = hero . findNearestEnemy ( ) distance = hero . getDistanceTo ( ne…" at bounding box center [746, 300] width 318 height 333
click at [729, 450] on button "Run" at bounding box center [733, 460] width 63 height 34
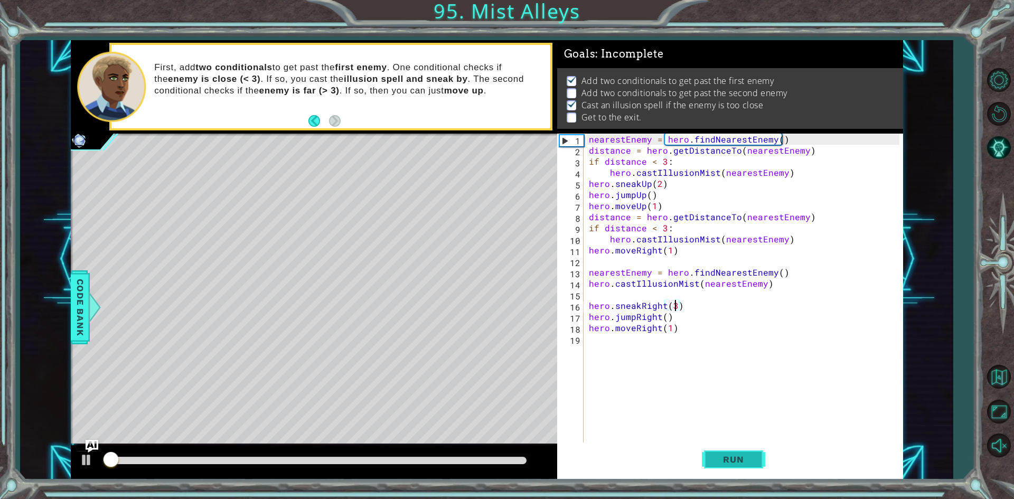
click at [729, 450] on button "Run" at bounding box center [733, 460] width 63 height 34
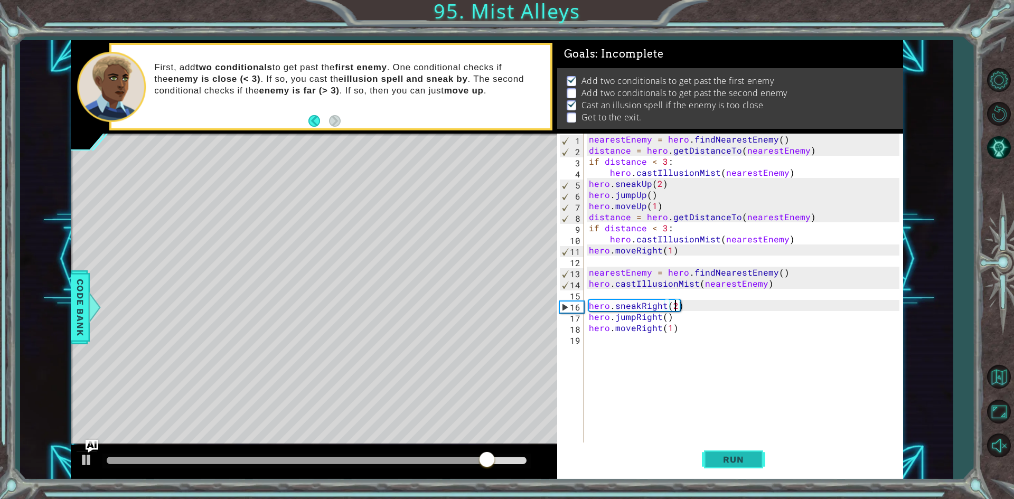
type textarea "hero.sneakRight(2)"
click at [729, 450] on button "Run" at bounding box center [733, 460] width 63 height 34
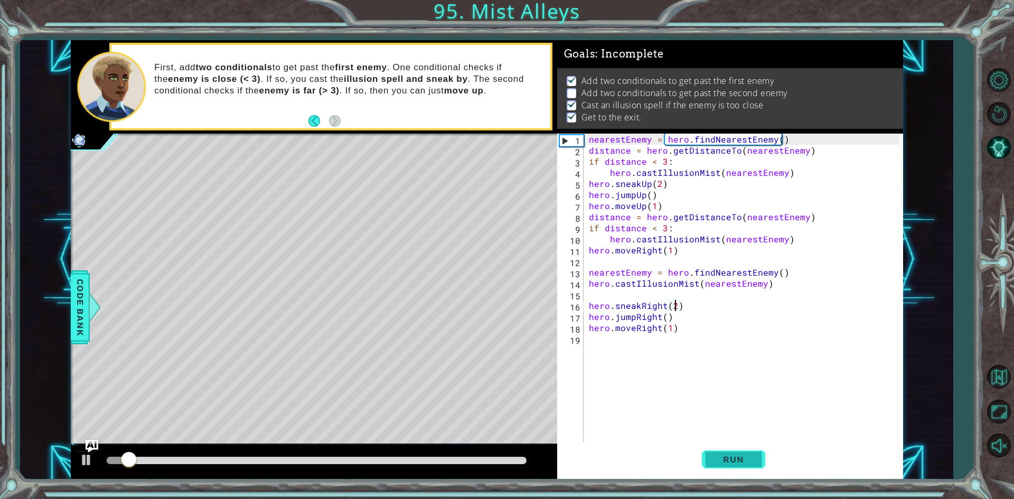
click at [729, 450] on button "Run" at bounding box center [733, 460] width 63 height 34
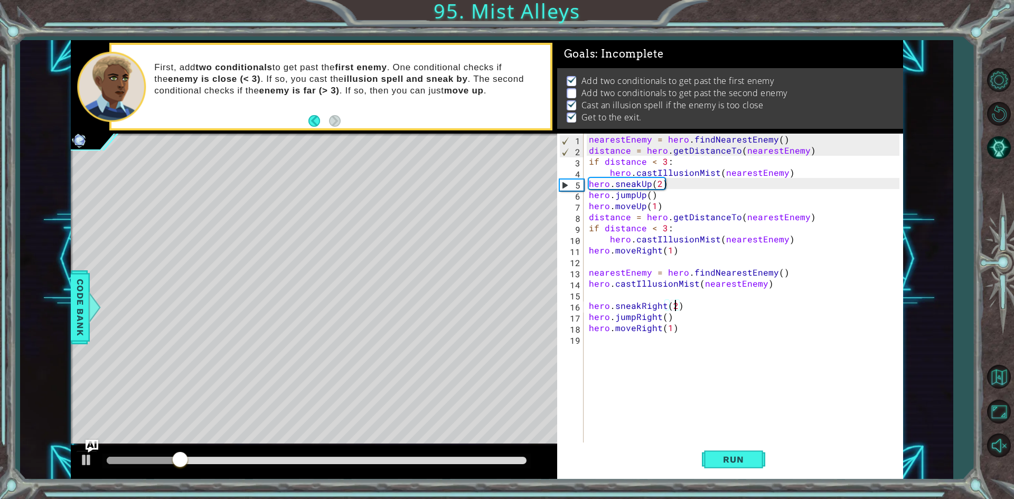
click at [724, 290] on div "nearestEnemy = hero . findNearestEnemy ( ) distance = hero . getDistanceTo ( ne…" at bounding box center [746, 300] width 318 height 333
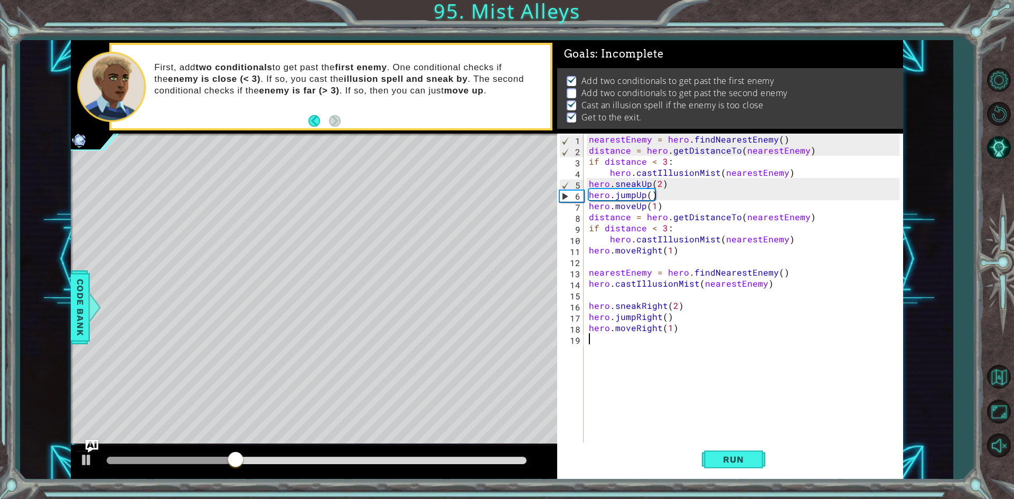
click at [704, 384] on div "nearestEnemy = hero . findNearestEnemy ( ) distance = hero . getDistanceTo ( ne…" at bounding box center [746, 300] width 318 height 333
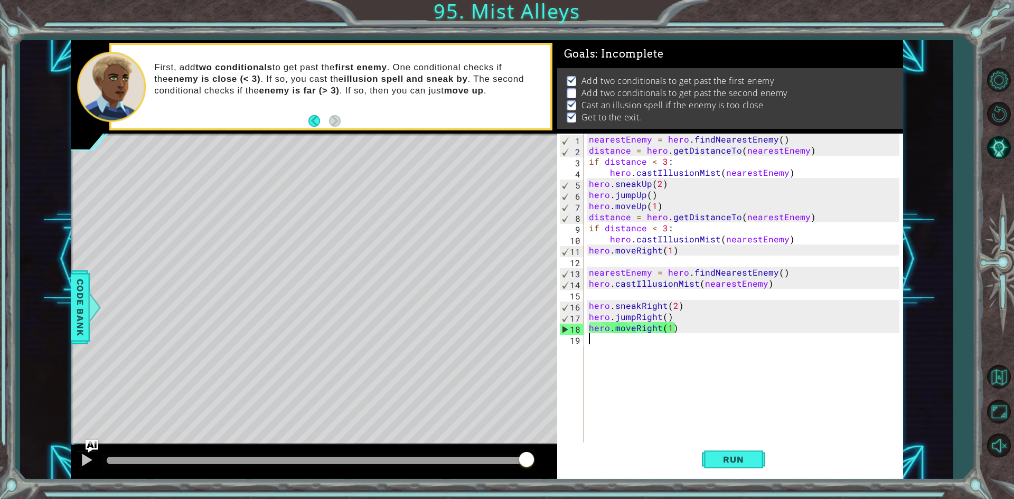
click at [687, 161] on div "nearestEnemy = hero . findNearestEnemy ( ) distance = hero . getDistanceTo ( ne…" at bounding box center [746, 300] width 318 height 333
click at [703, 253] on div "nearestEnemy = hero . findNearestEnemy ( ) distance = hero . getDistanceTo ( ne…" at bounding box center [746, 300] width 318 height 333
type textarea "hero.moveRight(1)"
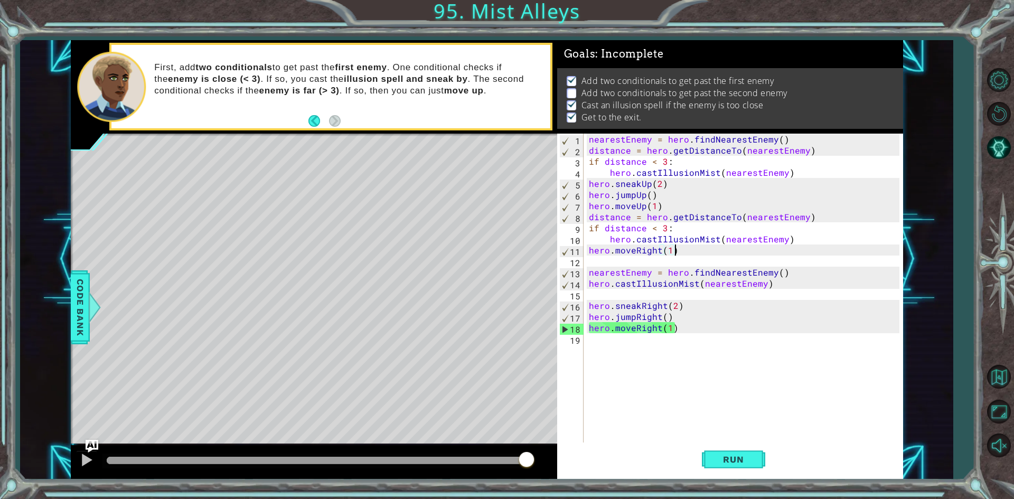
click at [708, 262] on div "nearestEnemy = hero . findNearestEnemy ( ) distance = hero . getDistanceTo ( ne…" at bounding box center [746, 300] width 318 height 333
click at [586, 283] on div "1 2 3 4 5 6 7 8 9 10 11 12 13 14 15 16 17 18 19 nearestEnemy = hero . findNeare…" at bounding box center [728, 289] width 342 height 311
click at [592, 283] on div "nearestEnemy = hero . findNearestEnemy ( ) distance = hero . getDistanceTo ( ne…" at bounding box center [746, 300] width 318 height 333
type textarea "hero.castIllusionMist(nearestEnemy)"
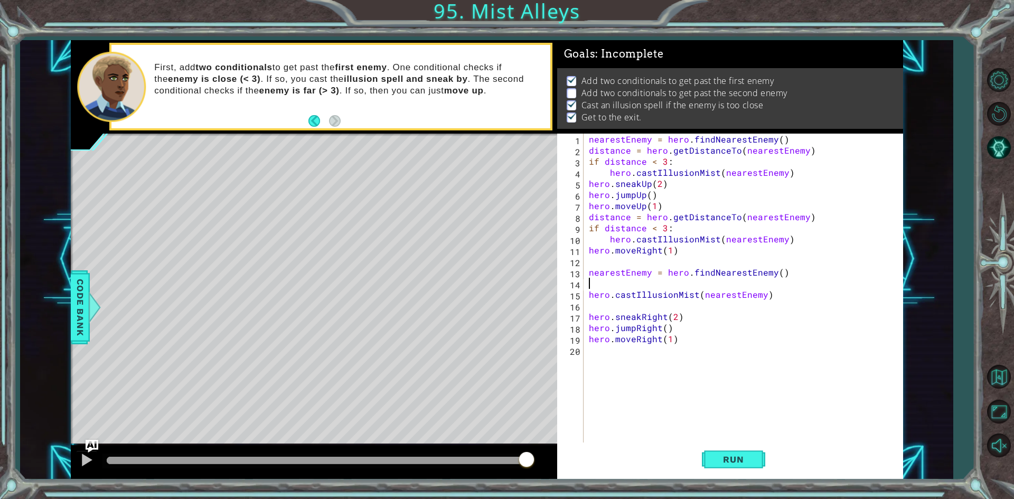
click at [591, 282] on div "nearestEnemy = hero . findNearestEnemy ( ) distance = hero . getDistanceTo ( ne…" at bounding box center [746, 300] width 318 height 333
paste textarea "if distance < 3:"
click at [721, 464] on span "Run" at bounding box center [734, 459] width 42 height 11
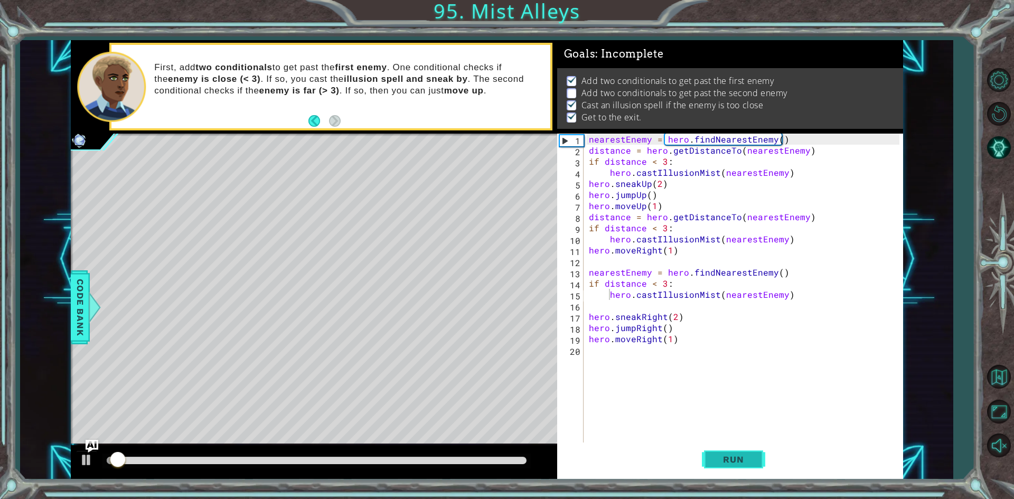
click at [721, 464] on span "Run" at bounding box center [734, 459] width 42 height 11
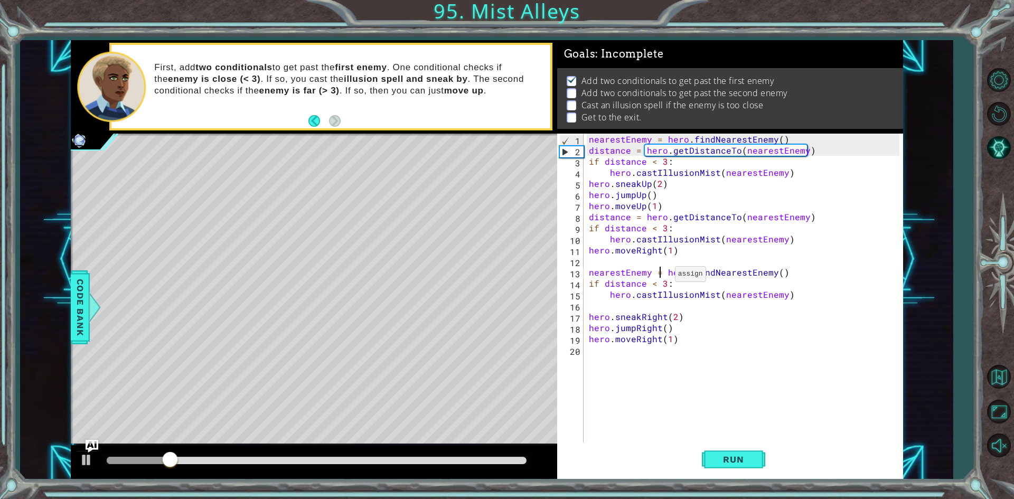
click at [663, 277] on div "nearestEnemy = hero . findNearestEnemy ( ) distance = hero . getDistanceTo ( ne…" at bounding box center [746, 300] width 318 height 333
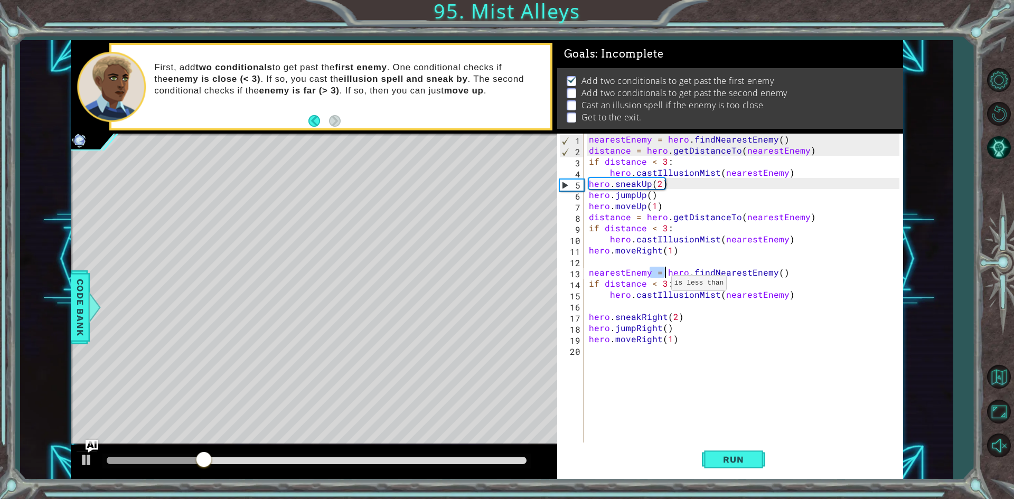
click at [659, 286] on div "nearestEnemy = hero . findNearestEnemy ( ) distance = hero . getDistanceTo ( ne…" at bounding box center [746, 300] width 318 height 333
click at [721, 454] on button "Run" at bounding box center [733, 460] width 63 height 34
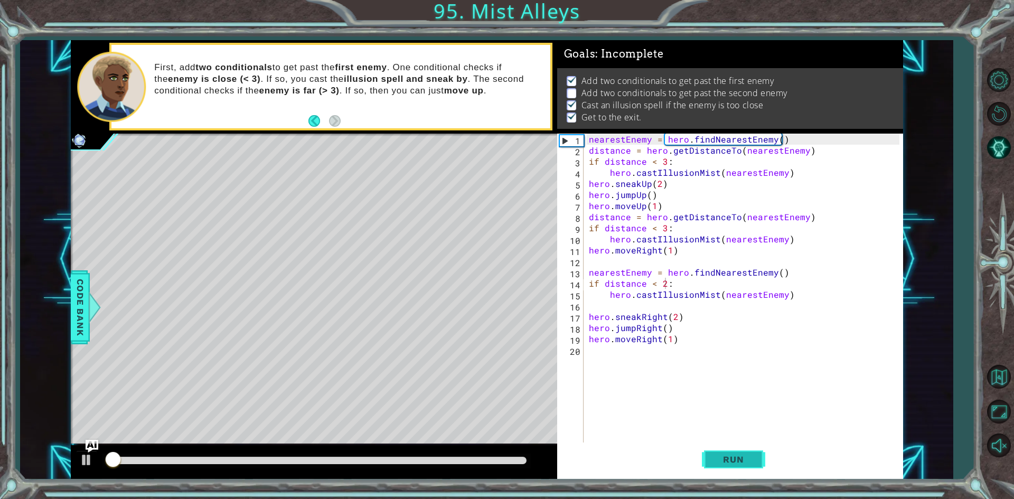
click at [721, 454] on button "Run" at bounding box center [733, 460] width 63 height 34
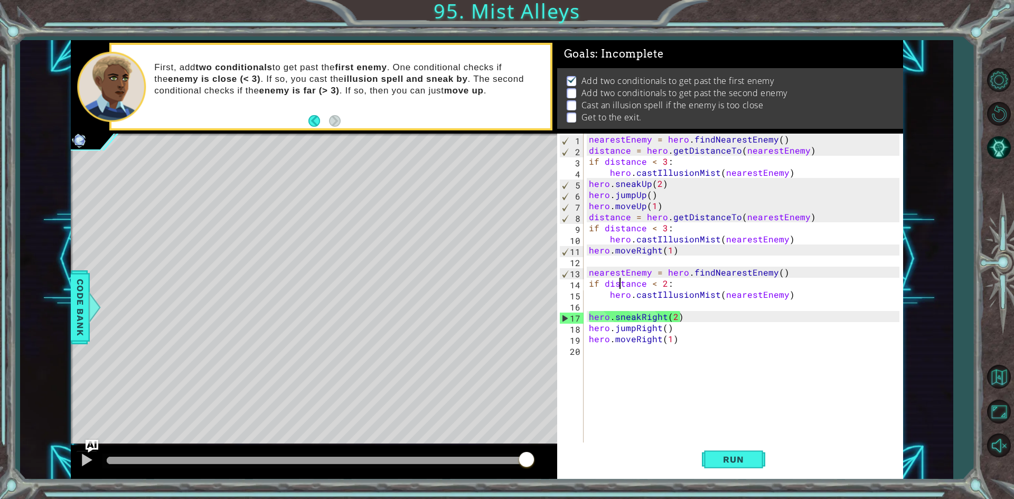
click at [621, 285] on div "nearestEnemy = hero . findNearestEnemy ( ) distance = hero . getDistanceTo ( ne…" at bounding box center [746, 300] width 318 height 333
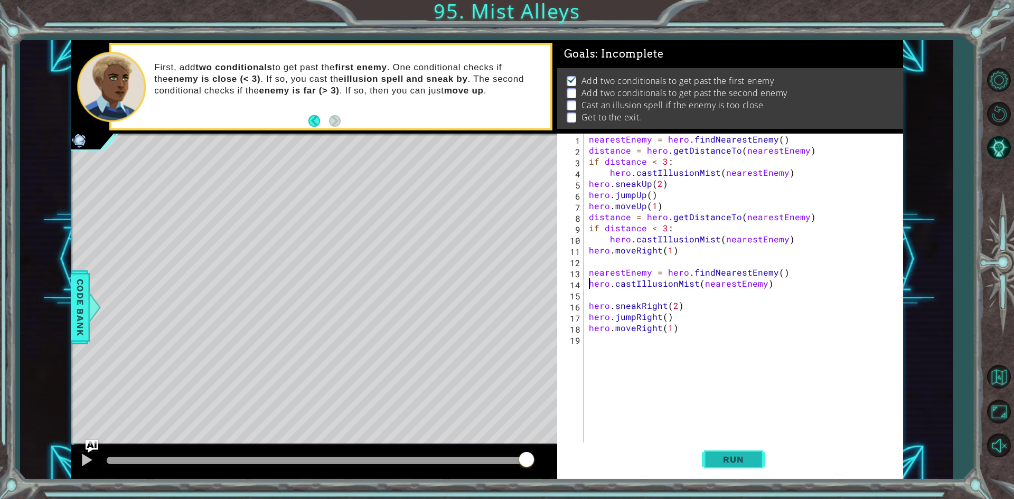
click at [719, 452] on button "Run" at bounding box center [733, 460] width 63 height 34
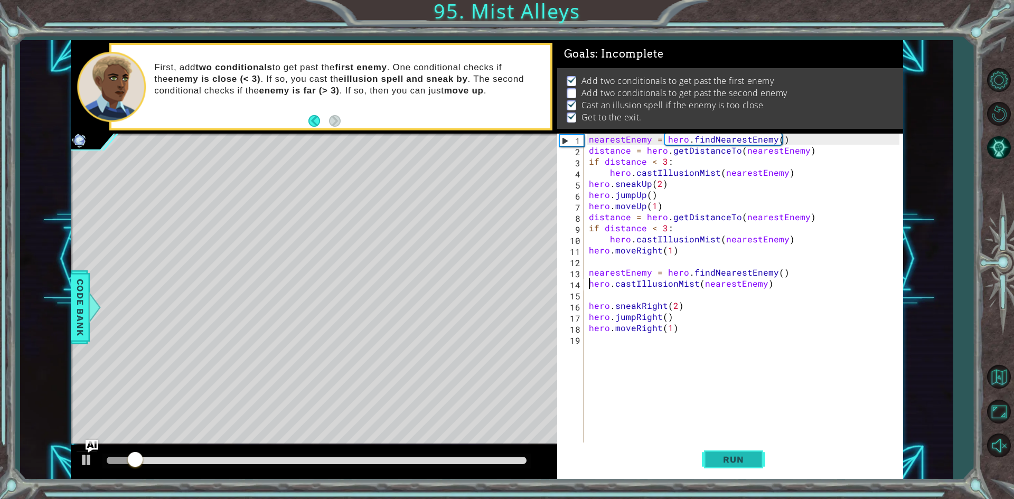
click at [719, 452] on button "Run" at bounding box center [733, 460] width 63 height 34
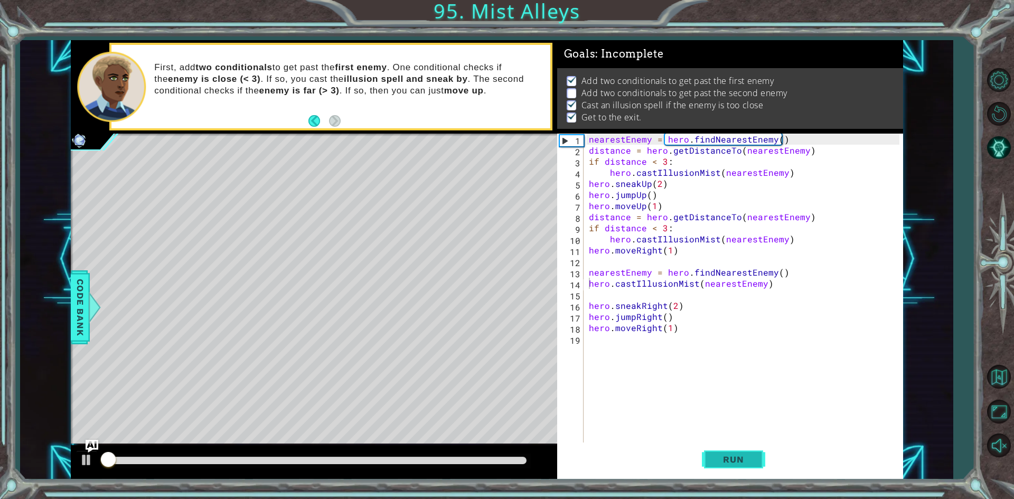
click at [719, 452] on button "Run" at bounding box center [733, 460] width 63 height 34
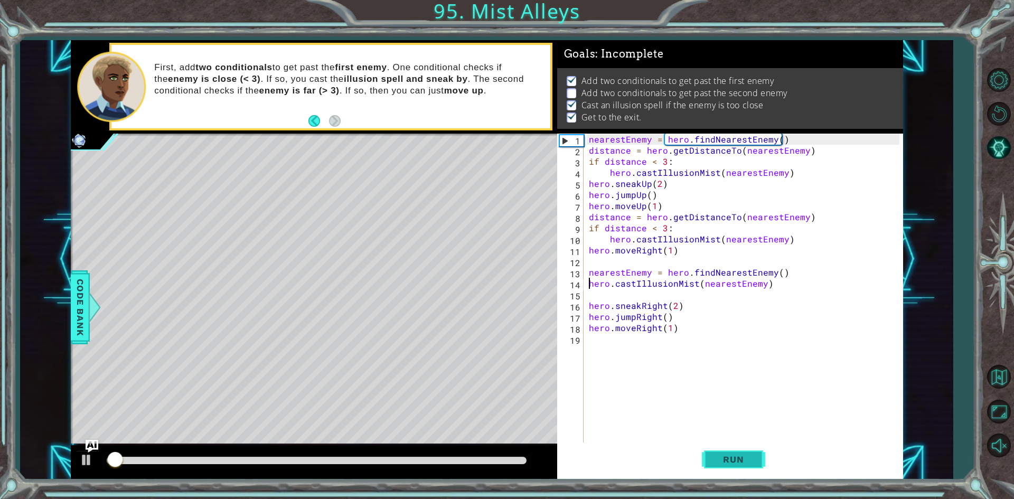
click at [719, 452] on button "Run" at bounding box center [733, 460] width 63 height 34
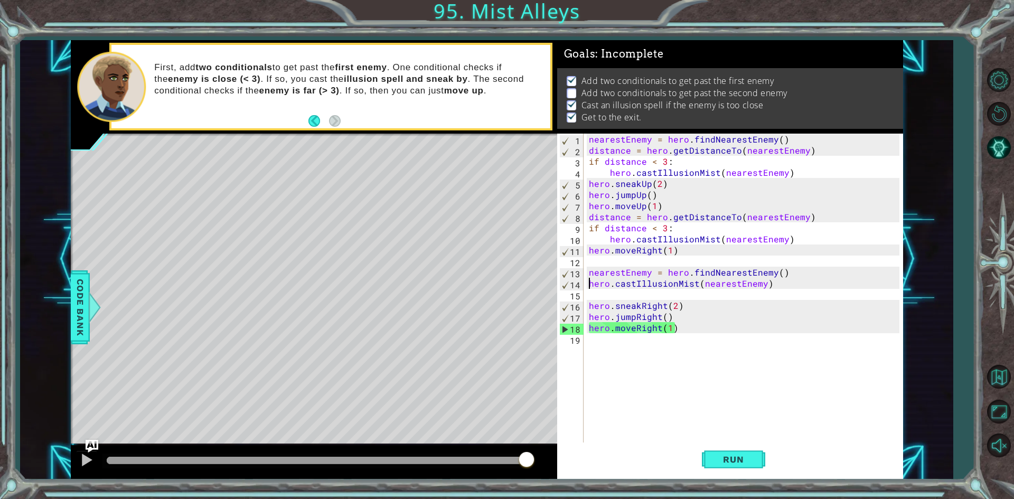
click at [711, 312] on div "nearestEnemy = hero . findNearestEnemy ( ) distance = hero . getDistanceTo ( ne…" at bounding box center [746, 300] width 318 height 333
type textarea "hero.jumpRight()"
click at [693, 383] on div "nearestEnemy = hero . findNearestEnemy ( ) distance = hero . getDistanceTo ( ne…" at bounding box center [746, 300] width 318 height 333
click at [695, 376] on div "nearestEnemy = hero . findNearestEnemy ( ) distance = hero . getDistanceTo ( ne…" at bounding box center [746, 300] width 318 height 333
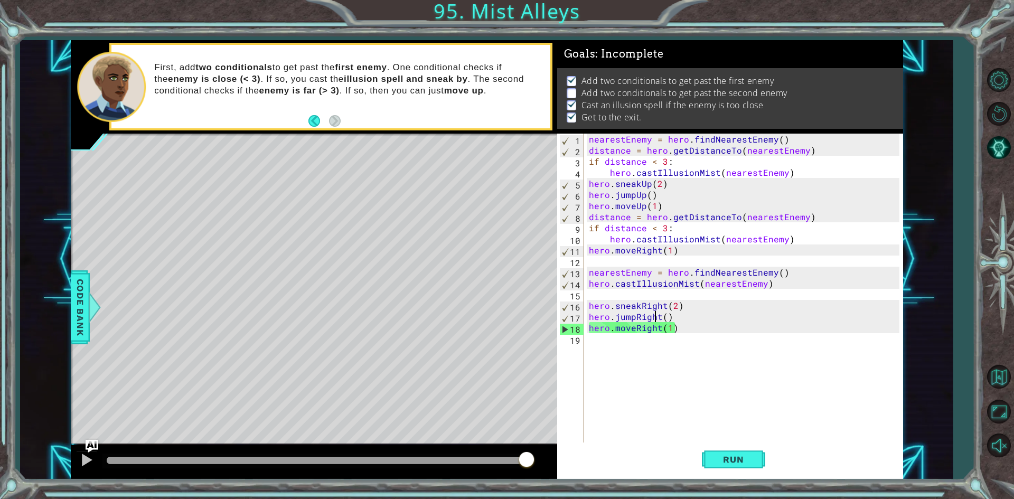
click at [656, 319] on div "nearestEnemy = hero . findNearestEnemy ( ) distance = hero . getDistanceTo ( ne…" at bounding box center [746, 300] width 318 height 333
click at [691, 330] on div "nearestEnemy = hero . findNearestEnemy ( ) distance = hero . getDistanceTo ( ne…" at bounding box center [746, 300] width 318 height 333
click at [696, 318] on div "nearestEnemy = hero . findNearestEnemy ( ) distance = hero . getDistanceTo ( ne…" at bounding box center [746, 300] width 318 height 333
click at [700, 309] on div "nearestEnemy = hero . findNearestEnemy ( ) distance = hero . getDistanceTo ( ne…" at bounding box center [746, 300] width 318 height 333
type textarea "hero.sneakRight(2)"
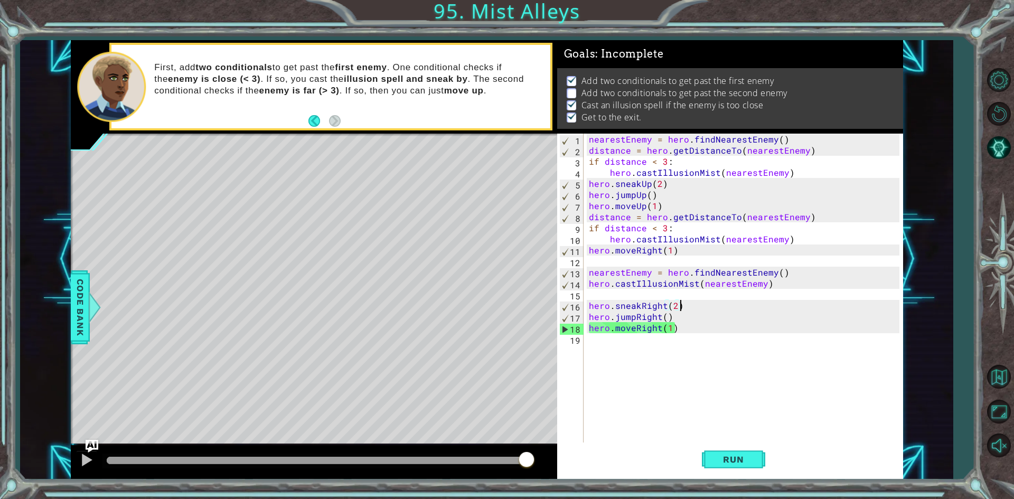
click at [780, 293] on div "nearestEnemy = hero . findNearestEnemy ( ) distance = hero . getDistanceTo ( ne…" at bounding box center [746, 300] width 318 height 333
click at [804, 246] on div "nearestEnemy = hero . findNearestEnemy ( ) distance = hero . getDistanceTo ( ne…" at bounding box center [746, 300] width 318 height 333
click at [802, 272] on div "nearestEnemy = hero . findNearestEnemy ( ) distance = hero . getDistanceTo ( ne…" at bounding box center [746, 300] width 318 height 333
click at [801, 275] on div "nearestEnemy = hero . findNearestEnemy ( ) distance = hero . getDistanceTo ( ne…" at bounding box center [746, 300] width 318 height 333
click at [801, 283] on div "nearestEnemy = hero . findNearestEnemy ( ) distance = hero . getDistanceTo ( ne…" at bounding box center [746, 300] width 318 height 333
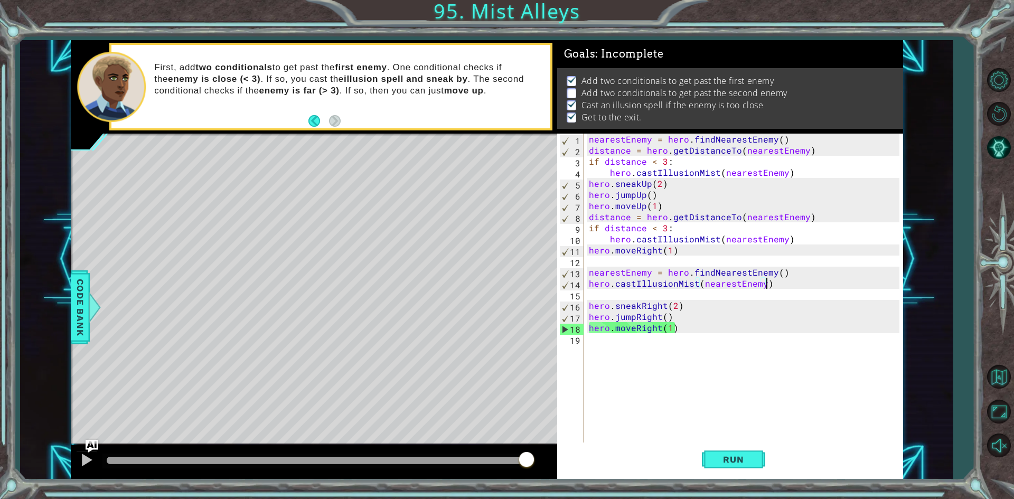
click at [791, 249] on div "nearestEnemy = hero . findNearestEnemy ( ) distance = hero . getDistanceTo ( ne…" at bounding box center [746, 300] width 318 height 333
click at [795, 238] on div "nearestEnemy = hero . findNearestEnemy ( ) distance = hero . getDistanceTo ( ne…" at bounding box center [746, 300] width 318 height 333
click at [814, 206] on div "nearestEnemy = hero . findNearestEnemy ( ) distance = hero . getDistanceTo ( ne…" at bounding box center [746, 300] width 318 height 333
click at [818, 230] on div "nearestEnemy = hero . findNearestEnemy ( ) distance = hero . getDistanceTo ( ne…" at bounding box center [746, 300] width 318 height 333
click at [826, 218] on div "nearestEnemy = hero . findNearestEnemy ( ) distance = hero . getDistanceTo ( ne…" at bounding box center [746, 300] width 318 height 333
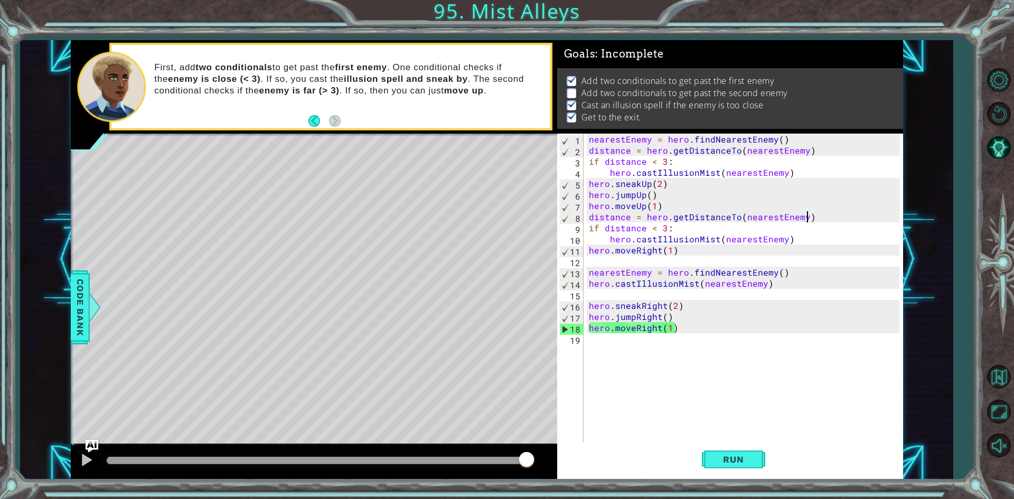
click at [723, 198] on div "nearestEnemy = hero . findNearestEnemy ( ) distance = hero . getDistanceTo ( ne…" at bounding box center [746, 300] width 318 height 333
click at [722, 211] on div "nearestEnemy = hero . findNearestEnemy ( ) distance = hero . getDistanceTo ( ne…" at bounding box center [746, 300] width 318 height 333
click at [718, 215] on div "nearestEnemy = hero . findNearestEnemy ( ) distance = hero . getDistanceTo ( ne…" at bounding box center [746, 300] width 318 height 333
type textarea "hero.moveRight(1)"
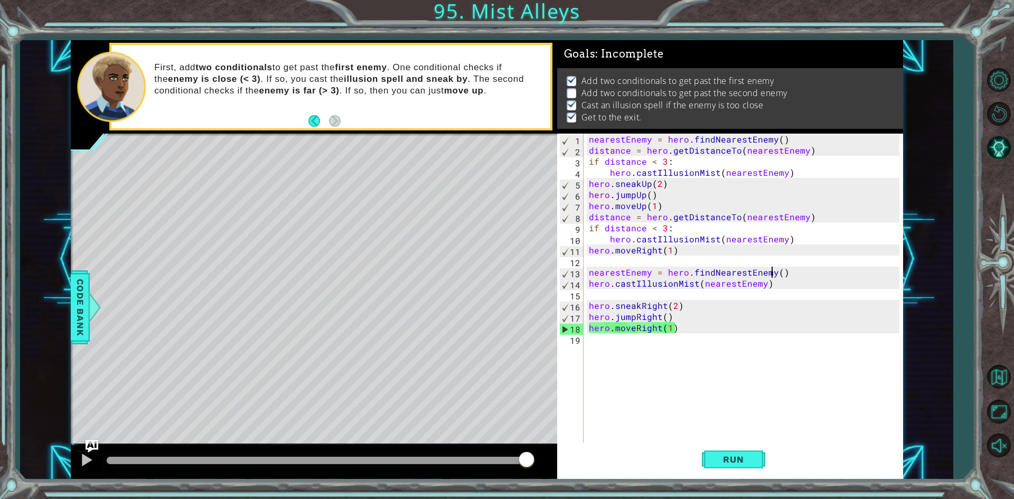
type textarea "hero.castIllusionMist(nearestEnemy)"
type textarea "hero.moveRight(1)"
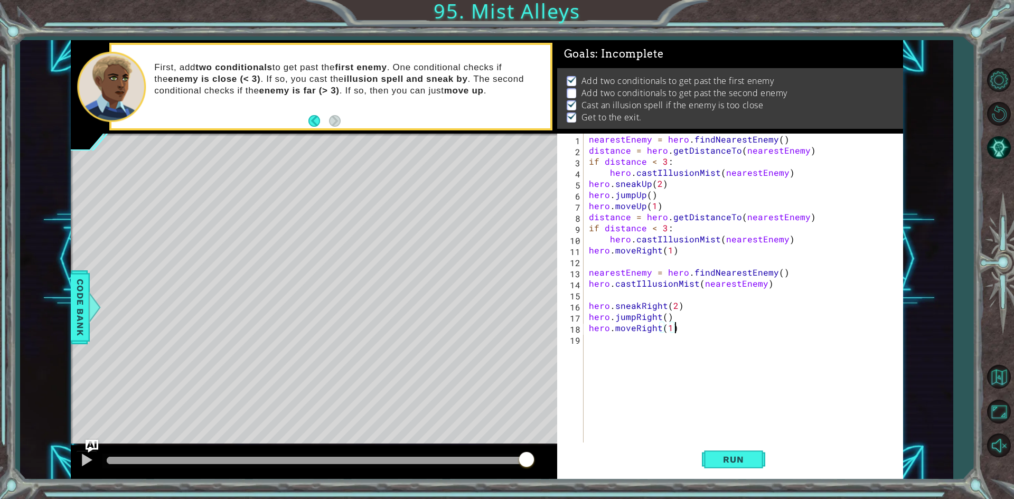
click at [735, 402] on div "nearestEnemy = hero . findNearestEnemy ( ) distance = hero . getDistanceTo ( ne…" at bounding box center [746, 300] width 318 height 333
click at [740, 463] on span "Run" at bounding box center [734, 459] width 42 height 11
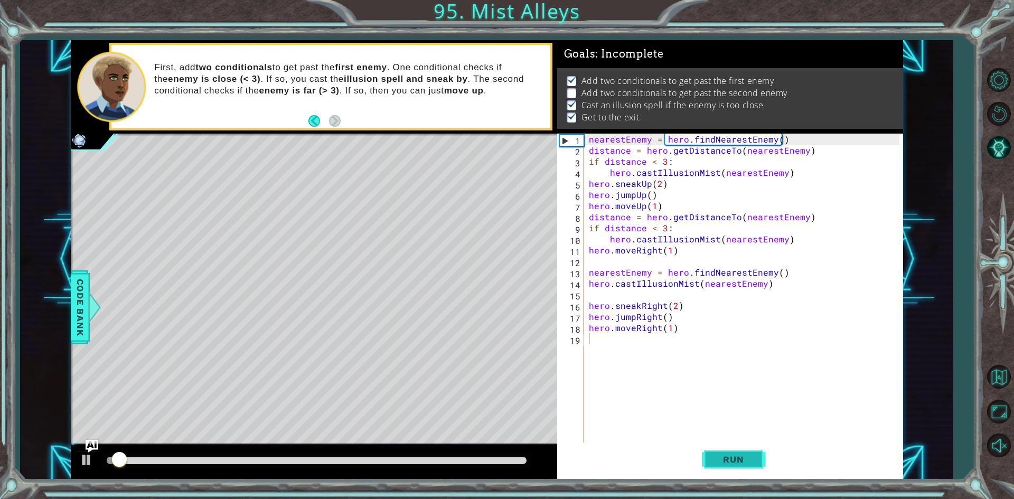
click at [740, 463] on span "Run" at bounding box center [734, 459] width 42 height 11
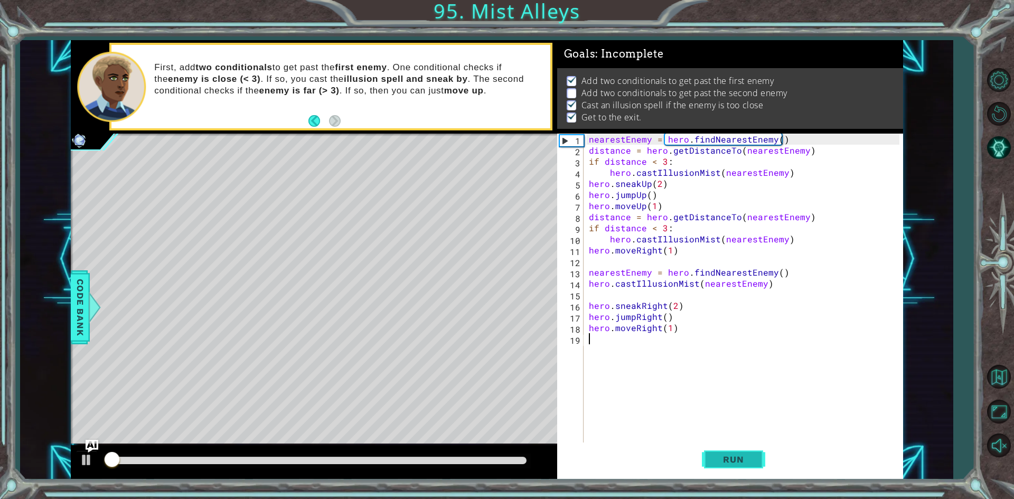
click at [740, 463] on span "Run" at bounding box center [734, 459] width 42 height 11
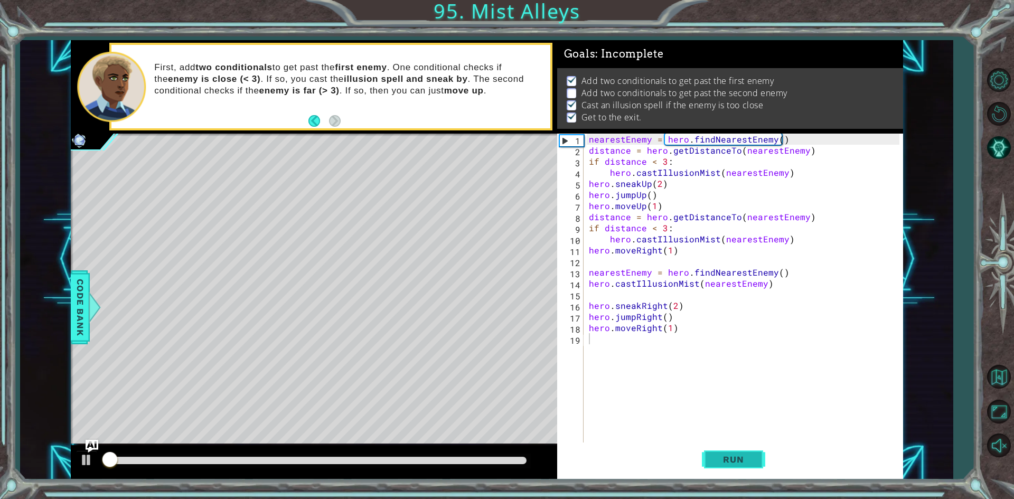
click at [740, 463] on span "Run" at bounding box center [734, 459] width 42 height 11
drag, startPoint x: 215, startPoint y: 456, endPoint x: 0, endPoint y: 476, distance: 215.4
click at [0, 476] on div "1 ההההההההההההההההההההההההההההההההההההההההההההההההההההההההההההההההההההההההההההה…" at bounding box center [507, 249] width 1014 height 499
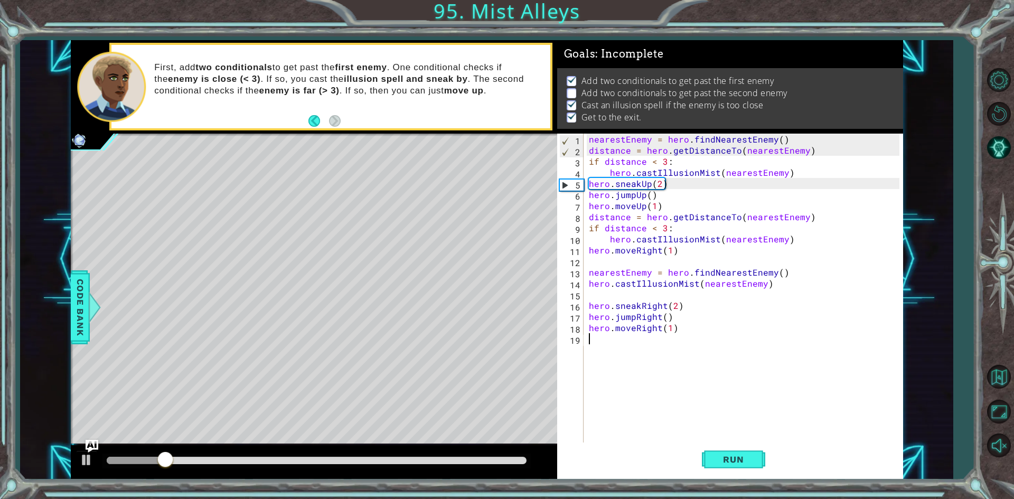
click at [626, 155] on div "nearestEnemy = hero . findNearestEnemy ( ) distance = hero . getDistanceTo ( ne…" at bounding box center [746, 300] width 318 height 333
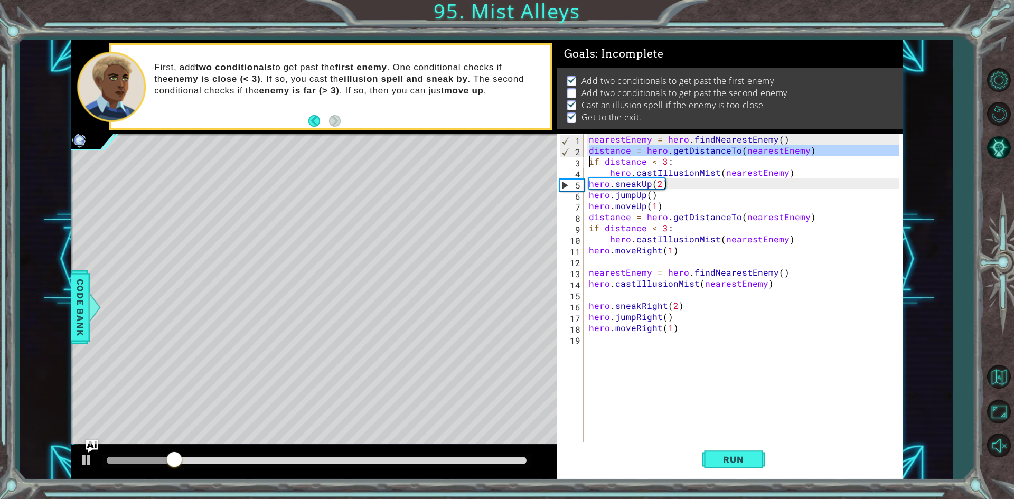
click at [626, 155] on div "nearestEnemy = hero . findNearestEnemy ( ) distance = hero . getDistanceTo ( ne…" at bounding box center [746, 300] width 318 height 333
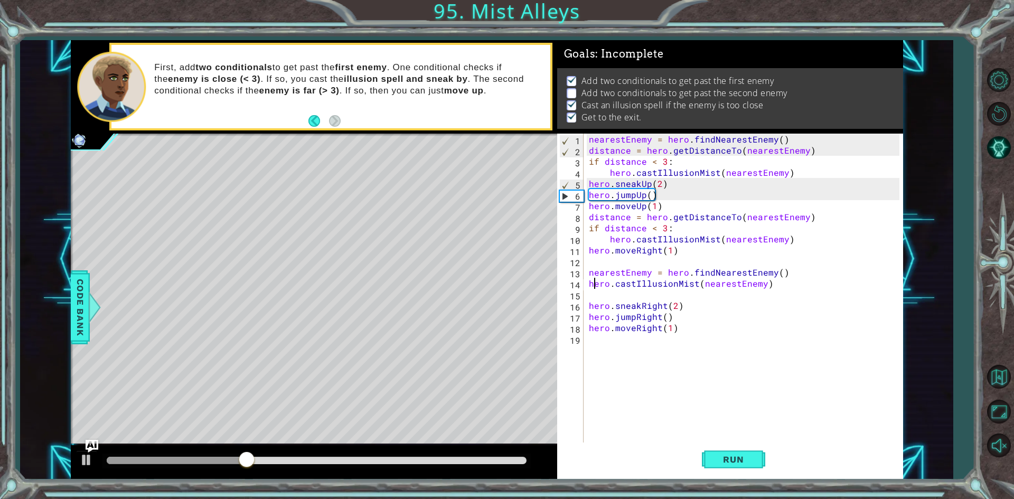
click at [592, 284] on div "nearestEnemy = hero . findNearestEnemy ( ) distance = hero . getDistanceTo ( ne…" at bounding box center [746, 300] width 318 height 333
type textarea "hero.castIllusionMist(nearestEnemy)"
click at [588, 283] on div "nearestEnemy = hero . findNearestEnemy ( ) distance = hero . getDistanceTo ( ne…" at bounding box center [746, 300] width 318 height 333
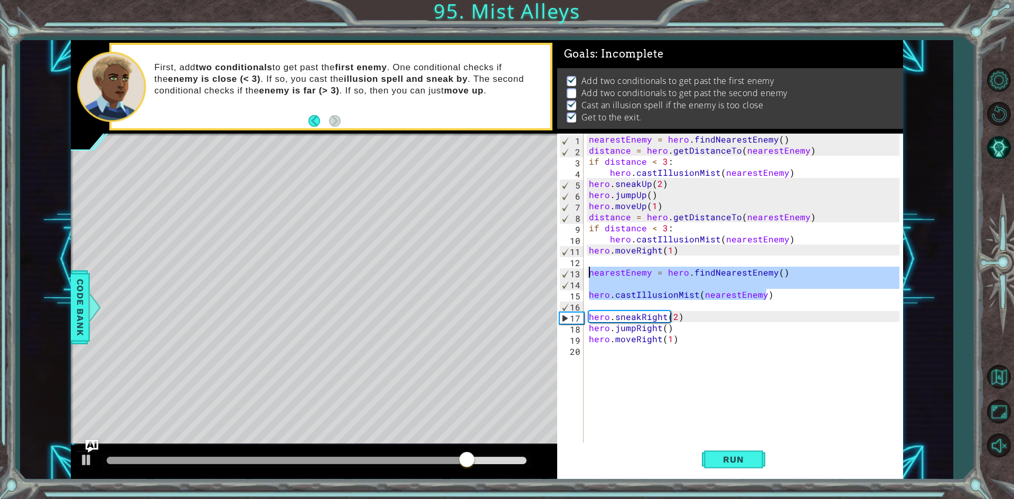
drag, startPoint x: 790, startPoint y: 296, endPoint x: 587, endPoint y: 271, distance: 205.0
click at [587, 271] on div "nearestEnemy = hero . findNearestEnemy ( ) distance = hero . getDistanceTo ( ne…" at bounding box center [746, 300] width 318 height 333
type textarea "nearestEnemy = hero.findNearestEnemy()"
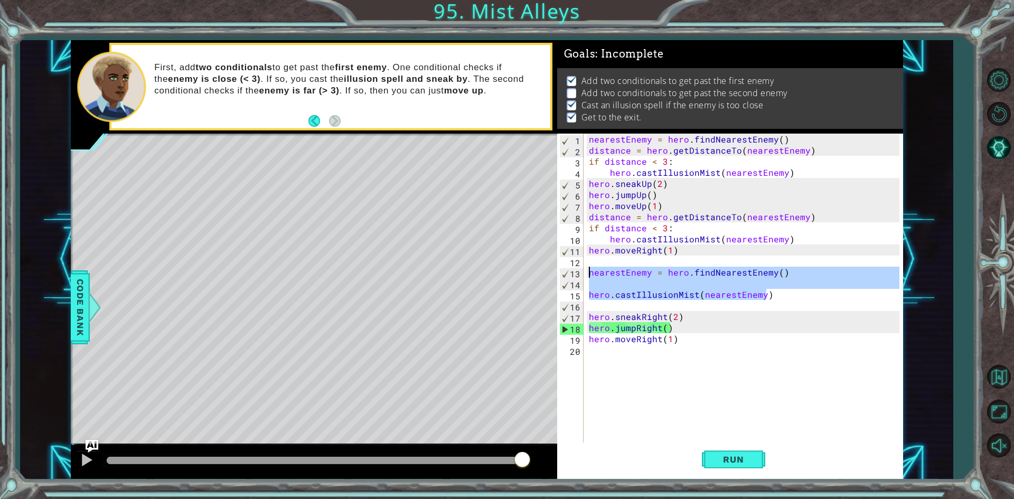
drag, startPoint x: 587, startPoint y: 271, endPoint x: 660, endPoint y: 285, distance: 74.2
click at [660, 285] on div "nearestEnemy = hero . findNearestEnemy ( ) distance = hero . getDistanceTo ( ne…" at bounding box center [743, 289] width 313 height 311
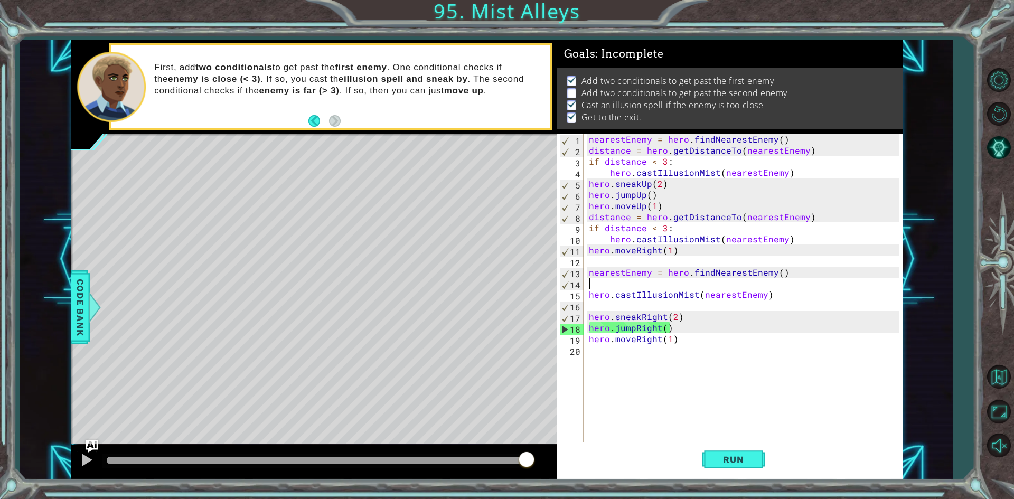
click at [660, 285] on div "nearestEnemy = hero . findNearestEnemy ( ) distance = hero . getDistanceTo ( ne…" at bounding box center [746, 300] width 318 height 333
type textarea "hero.moveRight(1)"
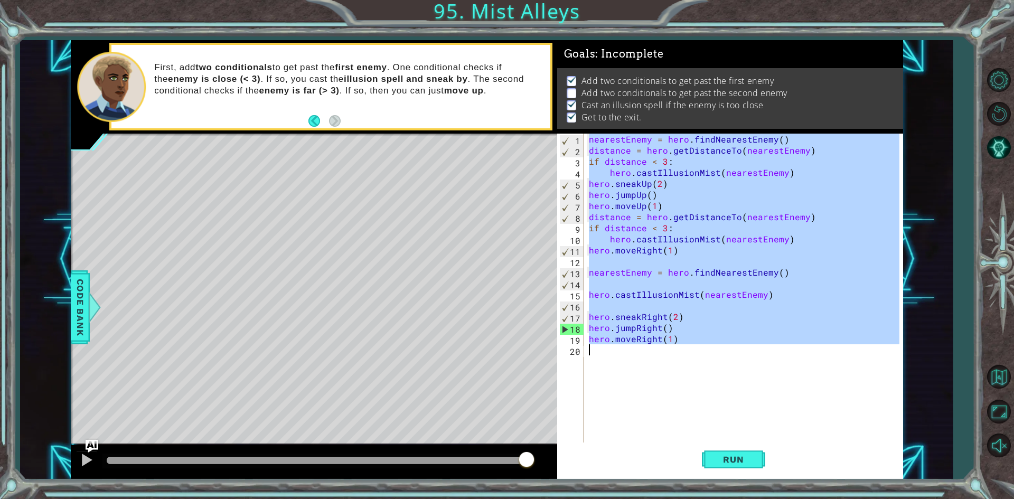
click at [660, 285] on div "nearestEnemy = hero . findNearestEnemy ( ) distance = hero . getDistanceTo ( ne…" at bounding box center [746, 300] width 318 height 333
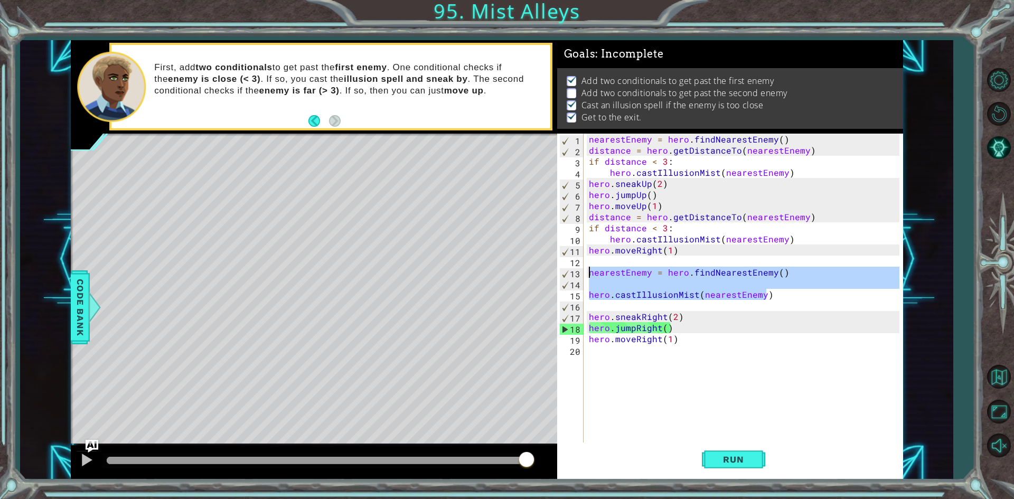
drag, startPoint x: 774, startPoint y: 296, endPoint x: 591, endPoint y: 274, distance: 183.7
click at [591, 274] on div "nearestEnemy = hero . findNearestEnemy ( ) distance = hero . getDistanceTo ( ne…" at bounding box center [746, 300] width 318 height 333
type textarea "nearestEnemy = hero.findNearestEnemy()"
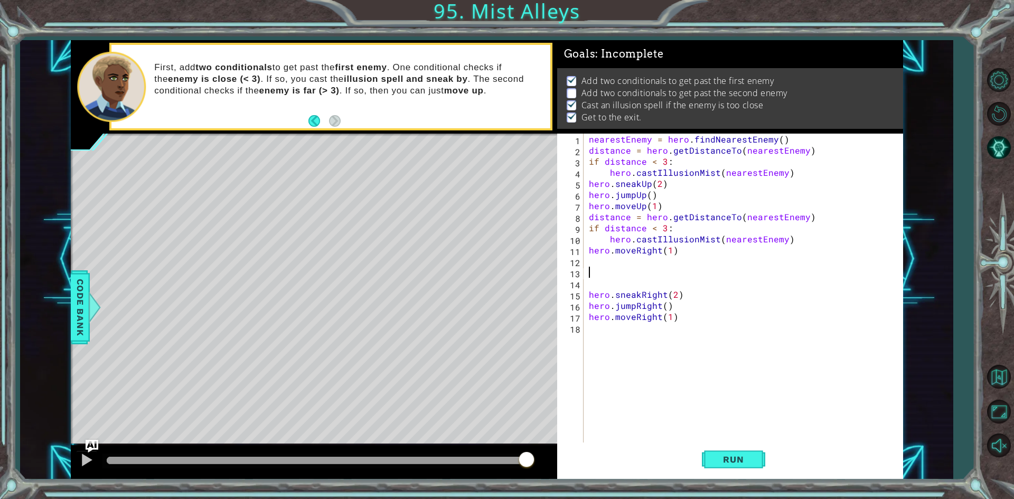
click at [791, 173] on div "nearestEnemy = hero . findNearestEnemy ( ) distance = hero . getDistanceTo ( ne…" at bounding box center [746, 300] width 318 height 333
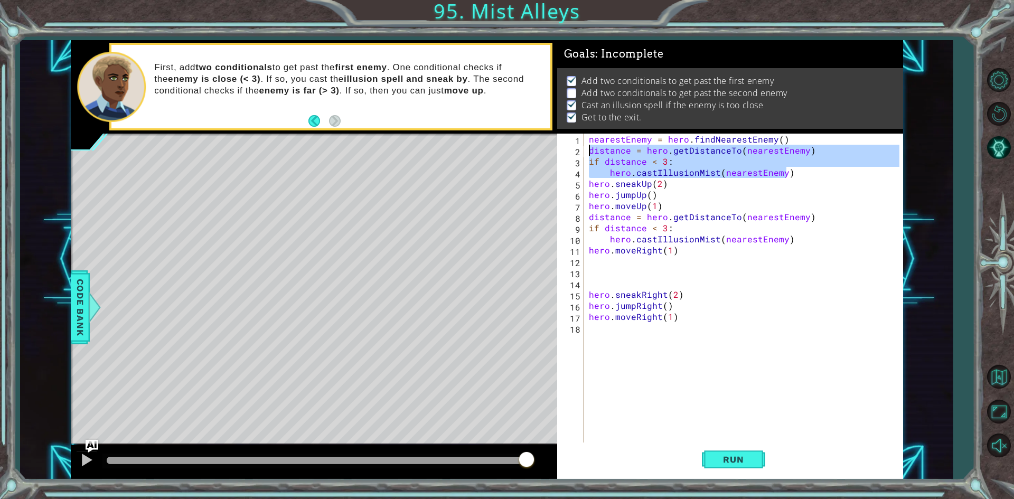
drag, startPoint x: 791, startPoint y: 173, endPoint x: 588, endPoint y: 154, distance: 203.8
click at [588, 154] on div "nearestEnemy = hero . findNearestEnemy ( ) distance = hero . getDistanceTo ( ne…" at bounding box center [746, 300] width 318 height 333
type textarea "distance = hero.getDistanceTo(nearestEnemy) if distance < 3:"
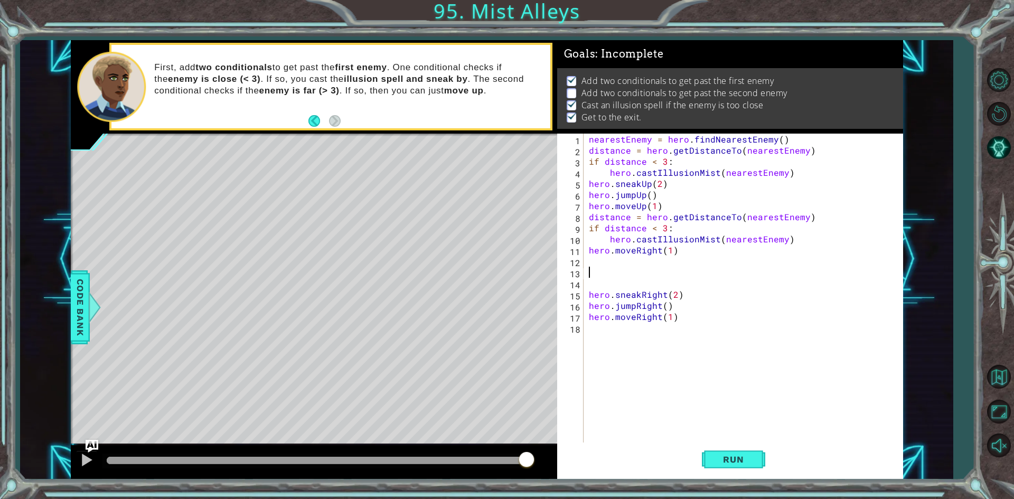
click at [611, 269] on div "nearestEnemy = hero . findNearestEnemy ( ) distance = hero . getDistanceTo ( ne…" at bounding box center [746, 300] width 318 height 333
paste textarea "hero.castIllusionMist(nearestEnemy)"
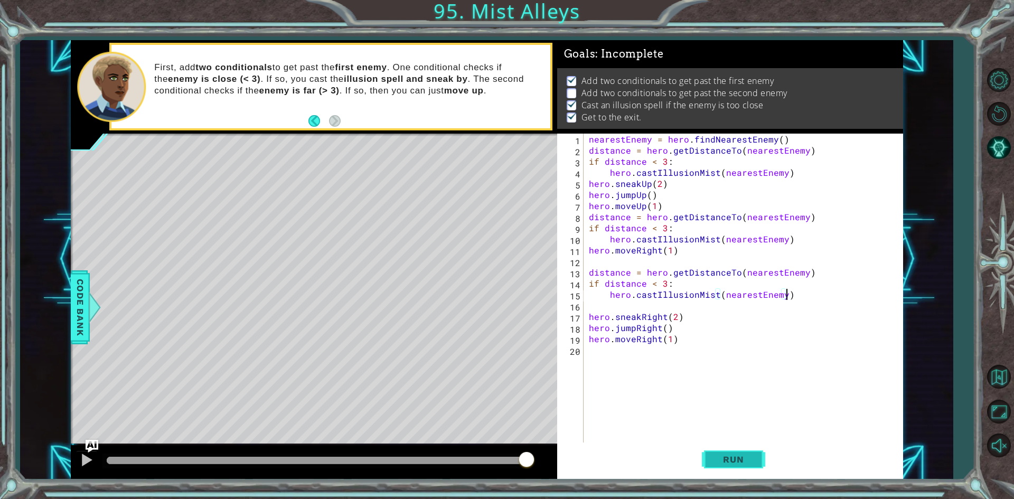
click at [731, 460] on span "Run" at bounding box center [734, 459] width 42 height 11
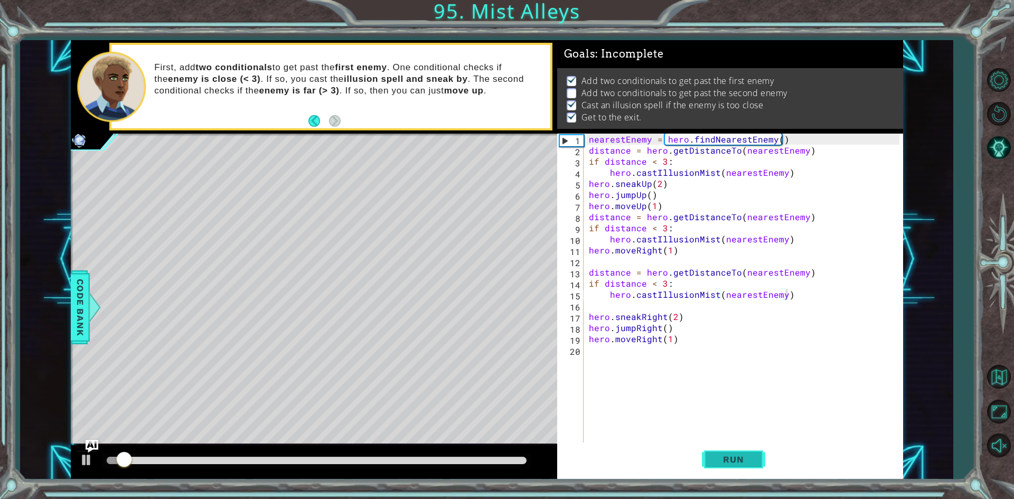
click at [731, 460] on span "Run" at bounding box center [734, 459] width 42 height 11
click at [731, 461] on span "Run" at bounding box center [734, 459] width 42 height 11
click at [731, 462] on span "Run" at bounding box center [734, 459] width 42 height 11
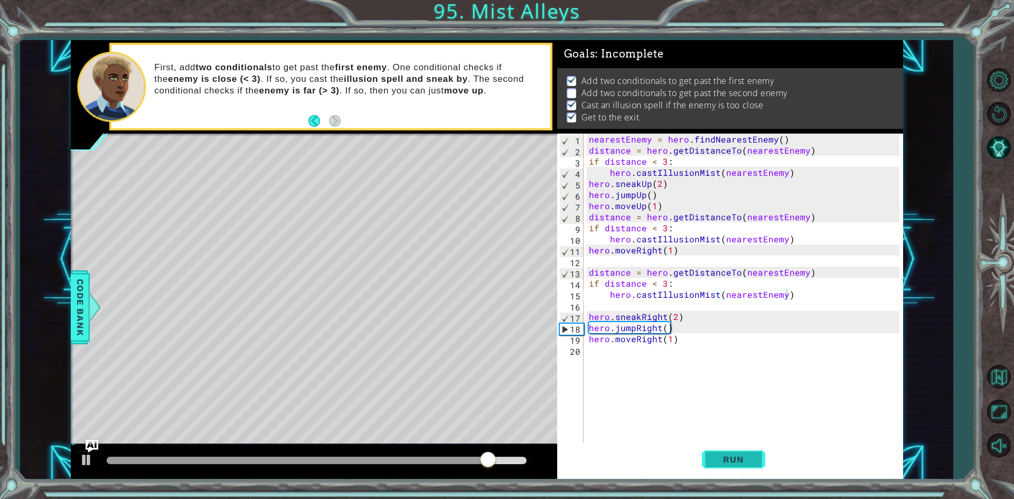
click at [709, 461] on button "Run" at bounding box center [733, 460] width 63 height 34
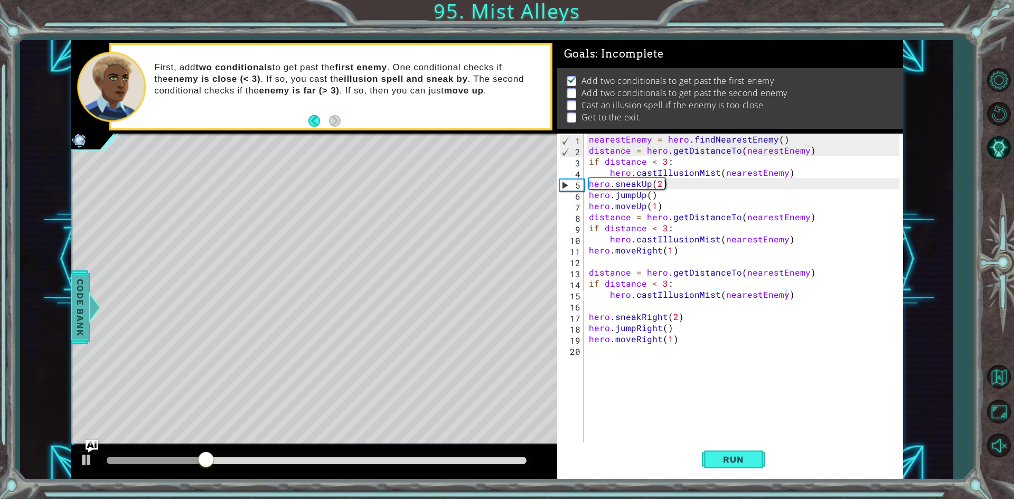
click at [80, 314] on span "Code Bank" at bounding box center [80, 307] width 17 height 64
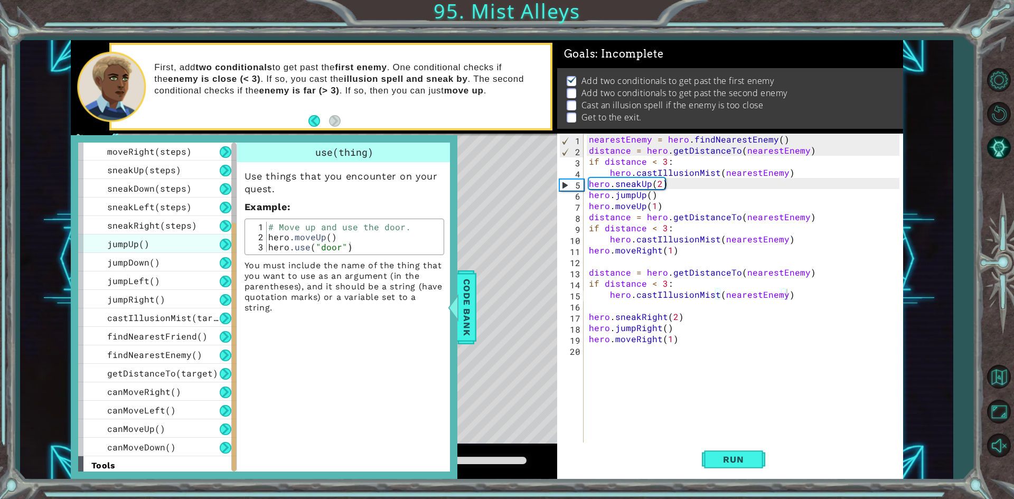
scroll to position [152, 0]
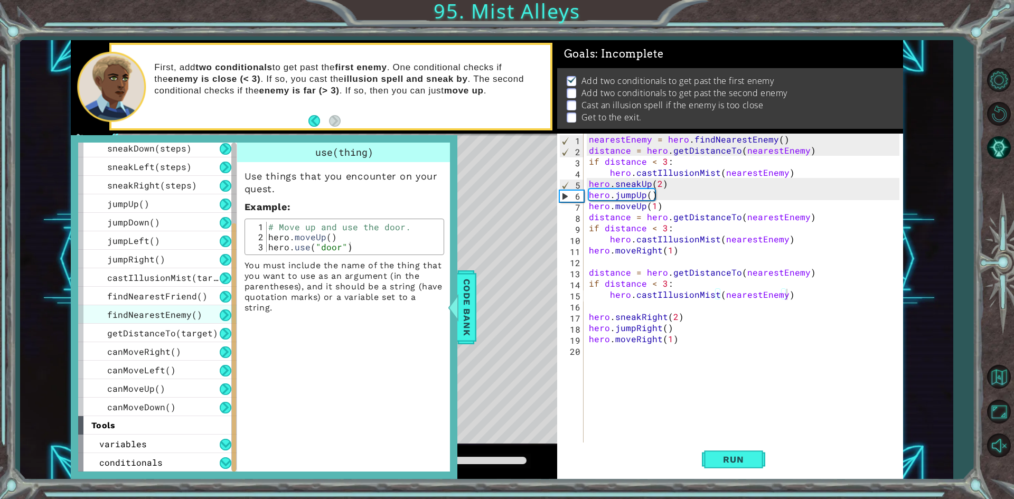
click at [216, 313] on div "findNearestEnemy()" at bounding box center [157, 314] width 159 height 18
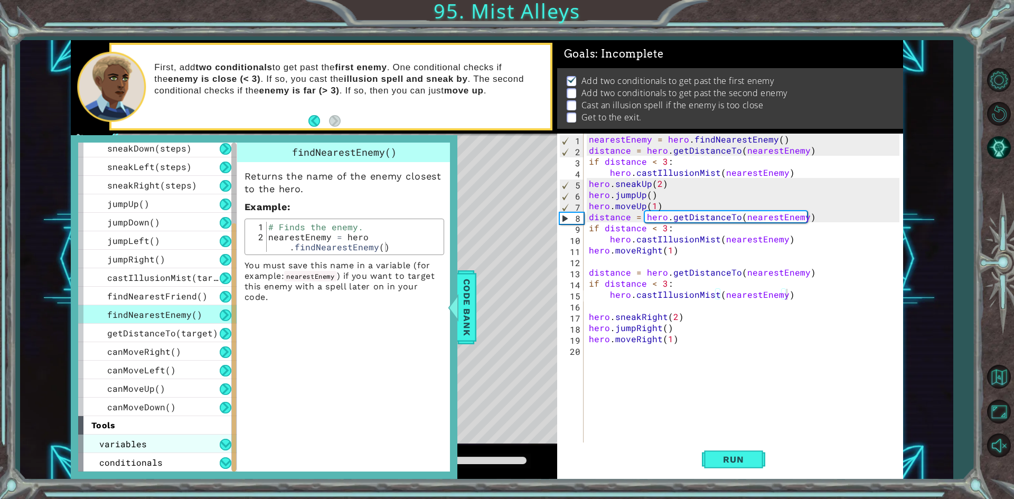
click at [190, 444] on div "variables" at bounding box center [157, 444] width 159 height 18
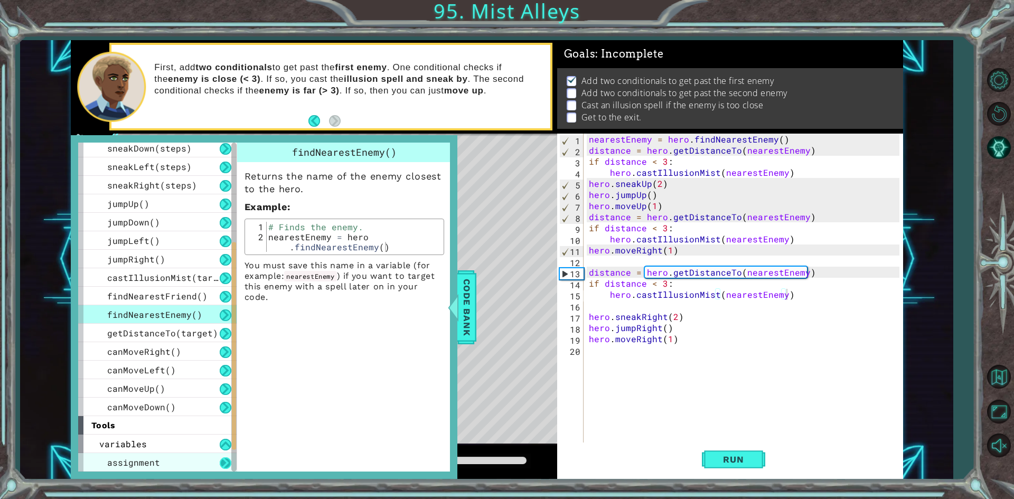
click at [222, 458] on button at bounding box center [226, 464] width 12 height 12
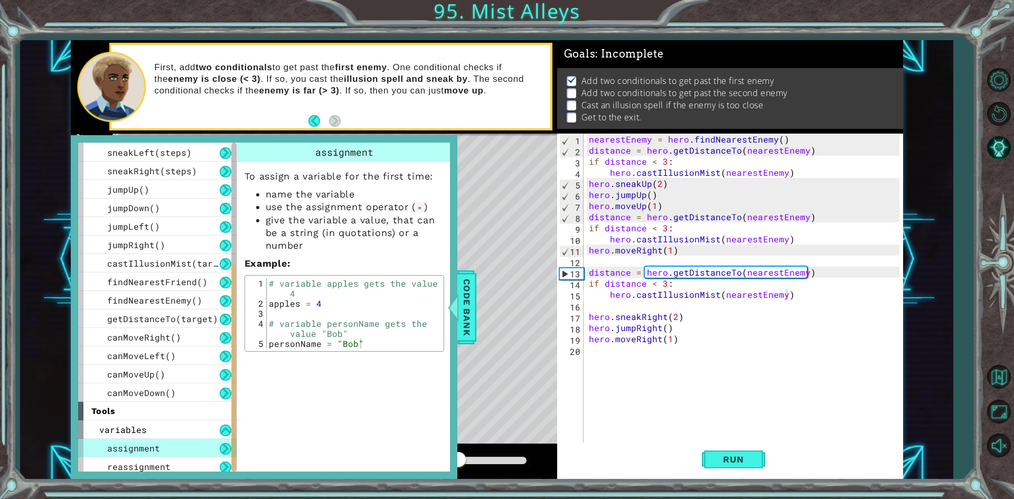
scroll to position [189, 0]
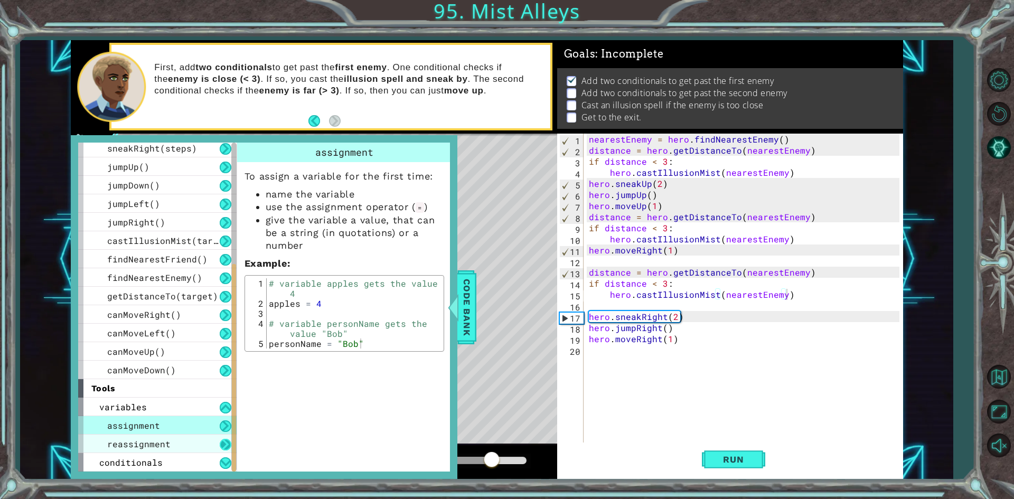
click at [226, 442] on button at bounding box center [226, 445] width 12 height 12
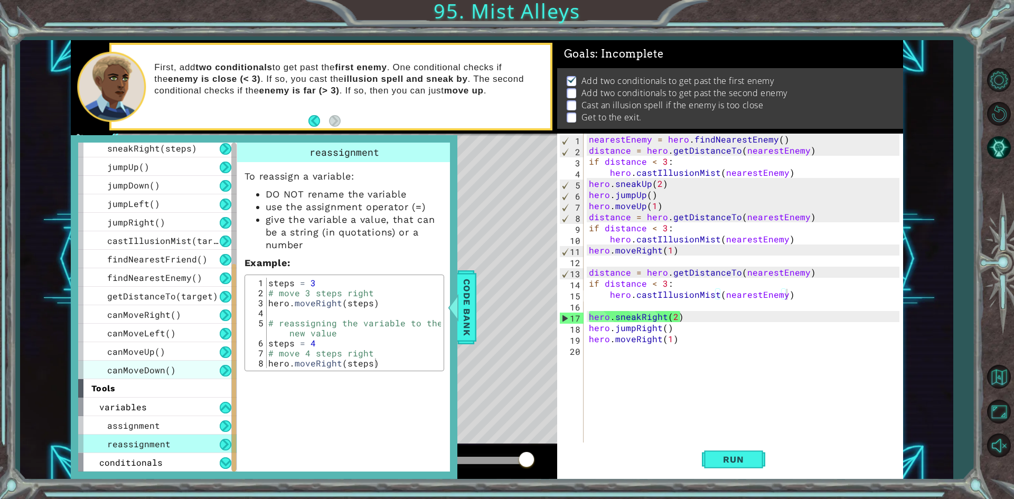
click at [172, 368] on span "canMoveDown()" at bounding box center [141, 370] width 69 height 11
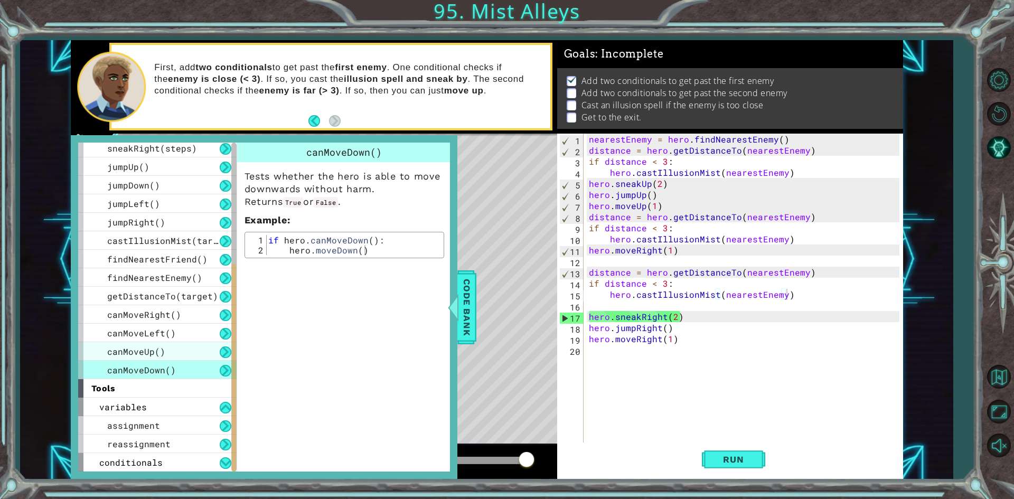
click at [182, 356] on div "canMoveUp()" at bounding box center [157, 351] width 159 height 18
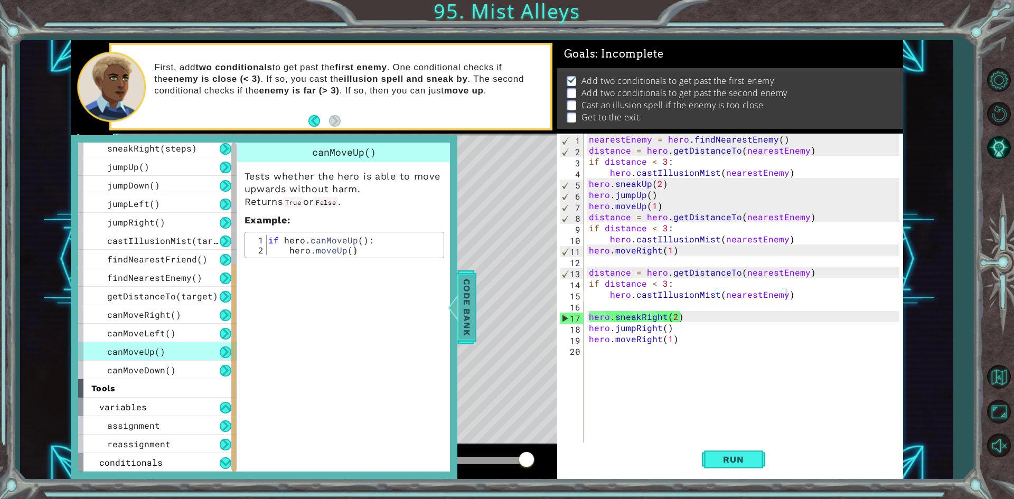
click at [457, 316] on div at bounding box center [452, 308] width 13 height 32
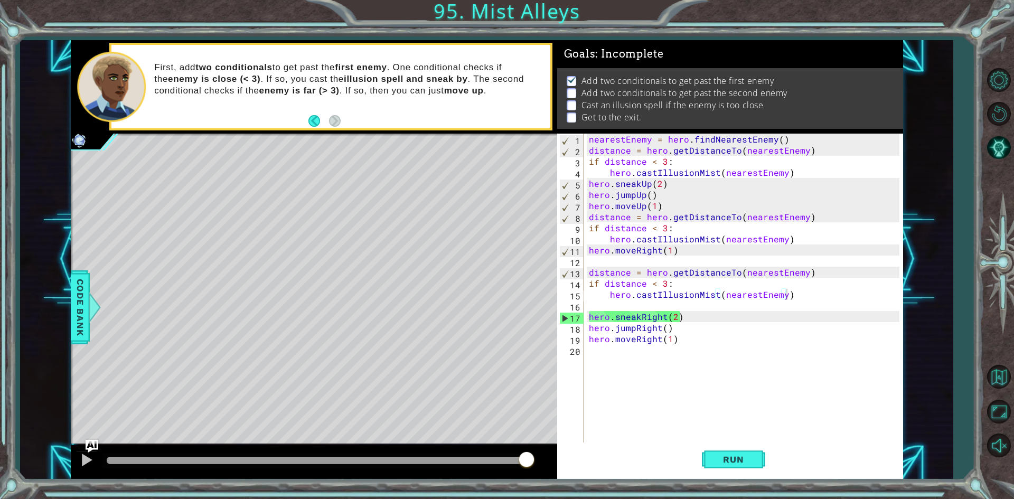
drag, startPoint x: 523, startPoint y: 446, endPoint x: 487, endPoint y: 453, distance: 36.1
click at [485, 456] on div at bounding box center [314, 462] width 487 height 34
drag, startPoint x: 499, startPoint y: 449, endPoint x: 430, endPoint y: 467, distance: 71.5
click at [430, 467] on div at bounding box center [314, 462] width 487 height 34
click at [445, 461] on div at bounding box center [317, 460] width 420 height 7
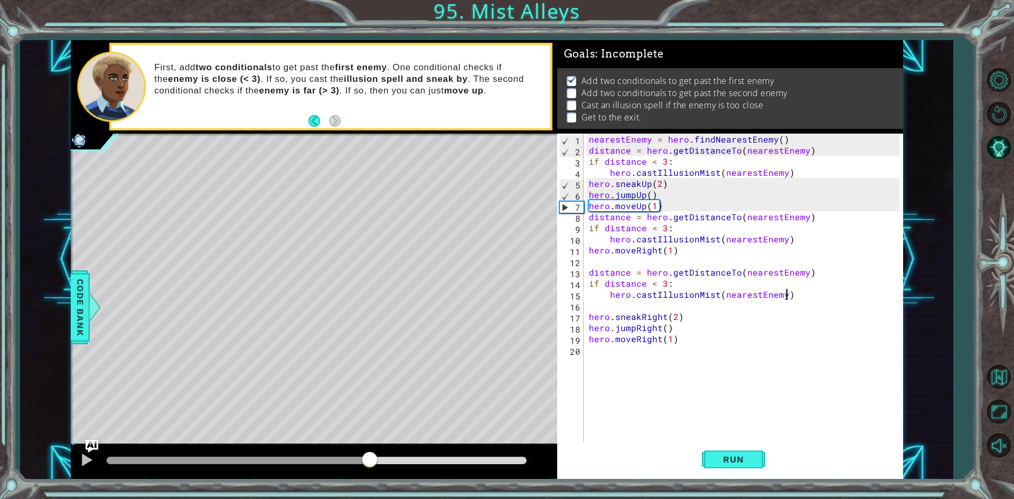
drag, startPoint x: 445, startPoint y: 461, endPoint x: 371, endPoint y: 461, distance: 74.0
click at [371, 461] on div at bounding box center [369, 460] width 19 height 19
click at [93, 463] on div at bounding box center [87, 460] width 14 height 14
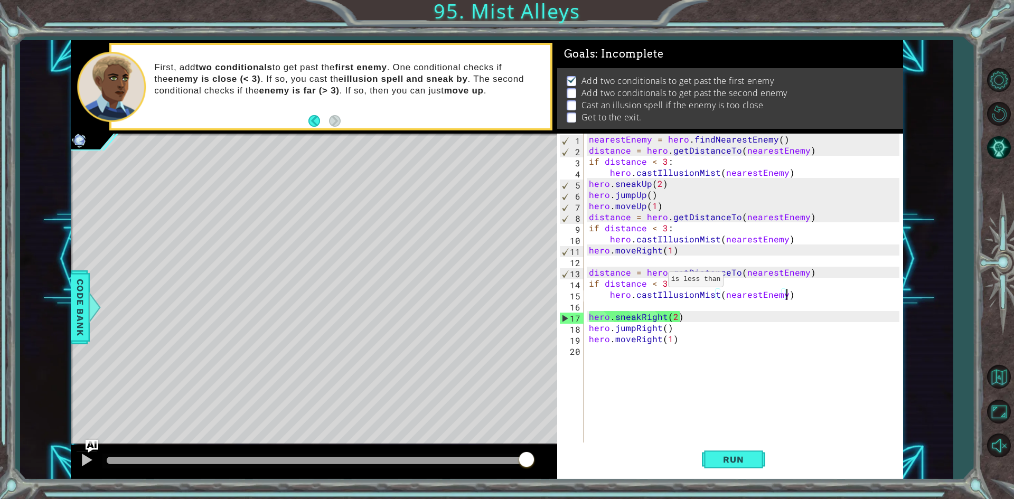
click at [656, 282] on div "nearestEnemy = hero . findNearestEnemy ( ) distance = hero . getDistanceTo ( ne…" at bounding box center [746, 300] width 318 height 333
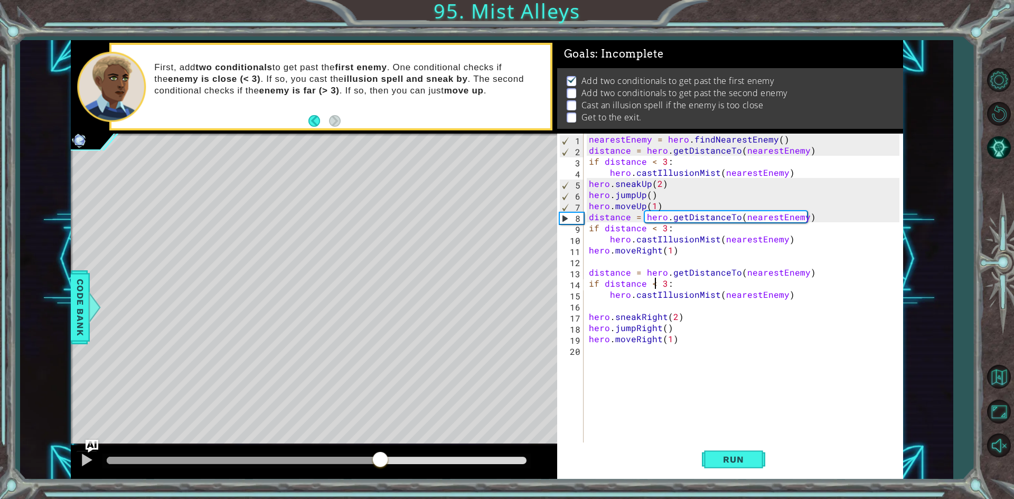
drag, startPoint x: 436, startPoint y: 461, endPoint x: 379, endPoint y: 471, distance: 57.5
click at [379, 471] on div at bounding box center [314, 462] width 487 height 34
drag, startPoint x: 382, startPoint y: 468, endPoint x: 404, endPoint y: 466, distance: 21.7
click at [404, 466] on div at bounding box center [401, 460] width 19 height 19
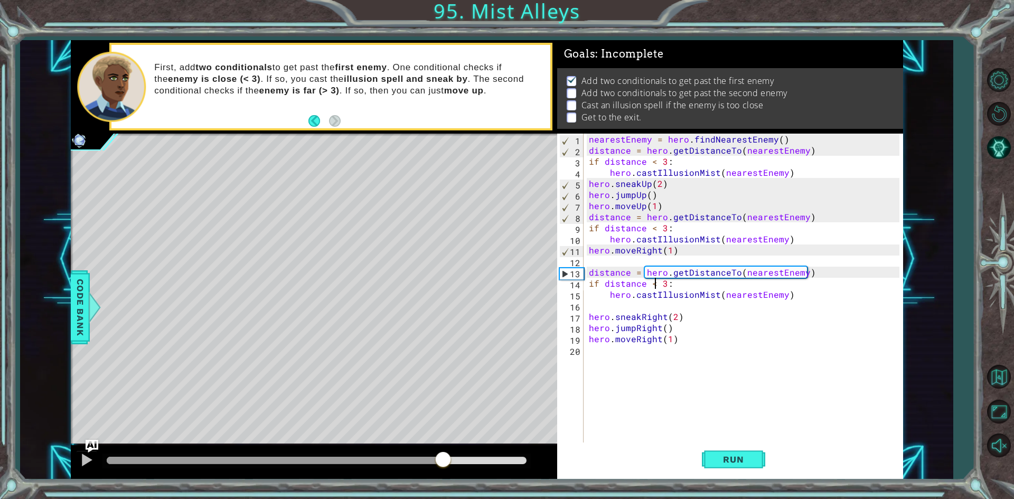
drag, startPoint x: 407, startPoint y: 461, endPoint x: 442, endPoint y: 460, distance: 34.9
click at [442, 460] on div at bounding box center [443, 460] width 19 height 19
click at [660, 284] on div "nearestEnemy = hero . findNearestEnemy ( ) distance = hero . getDistanceTo ( ne…" at bounding box center [746, 300] width 318 height 333
click at [663, 284] on div "nearestEnemy = hero . findNearestEnemy ( ) distance = hero . getDistanceTo ( ne…" at bounding box center [746, 300] width 318 height 333
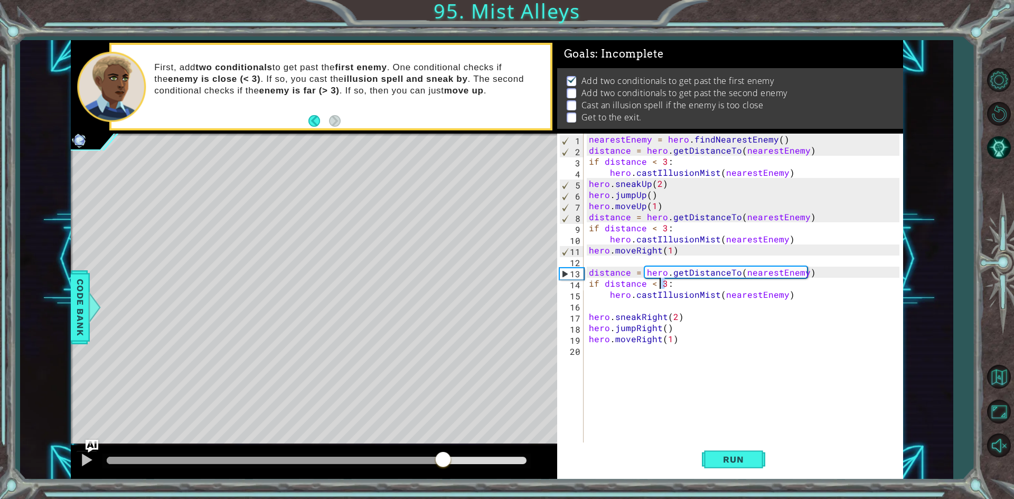
scroll to position [0, 4]
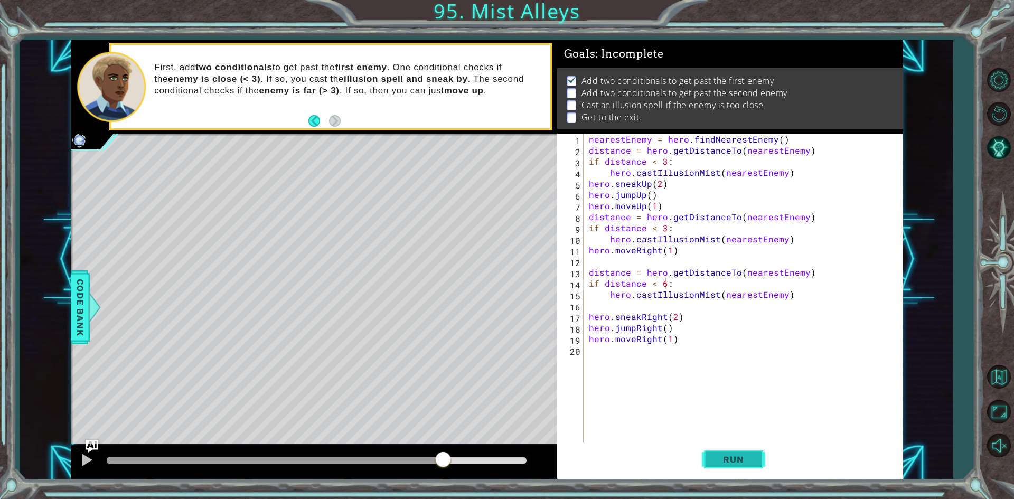
click at [736, 447] on button "Run" at bounding box center [733, 460] width 63 height 34
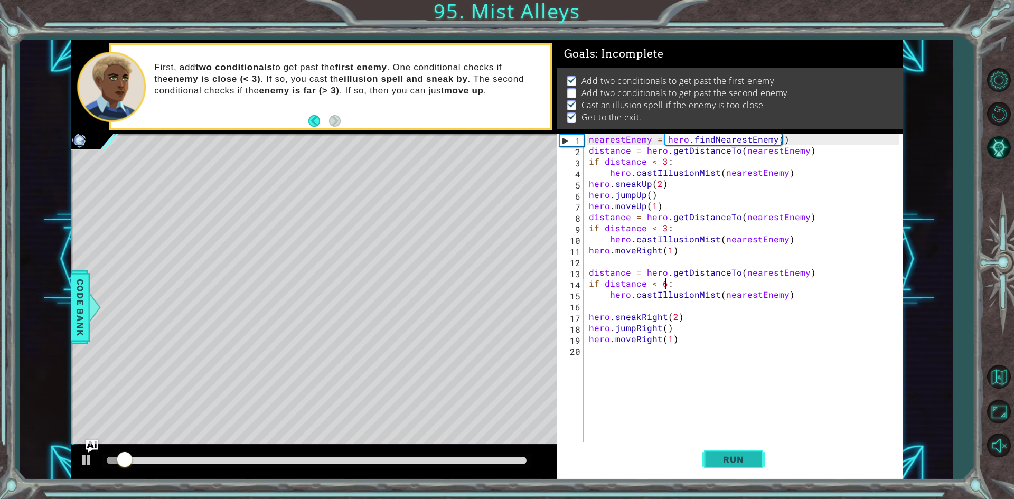
click at [736, 447] on button "Run" at bounding box center [733, 460] width 63 height 34
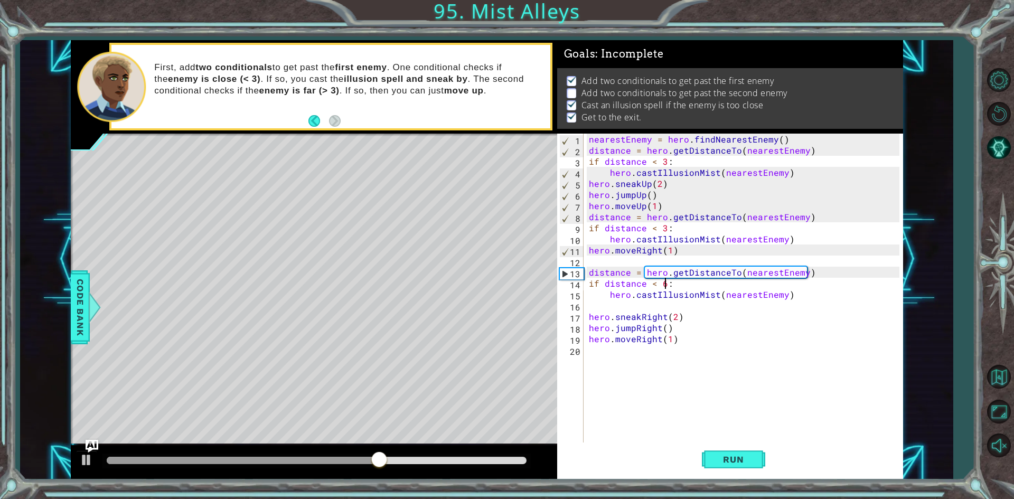
type textarea "if distance < 3:"
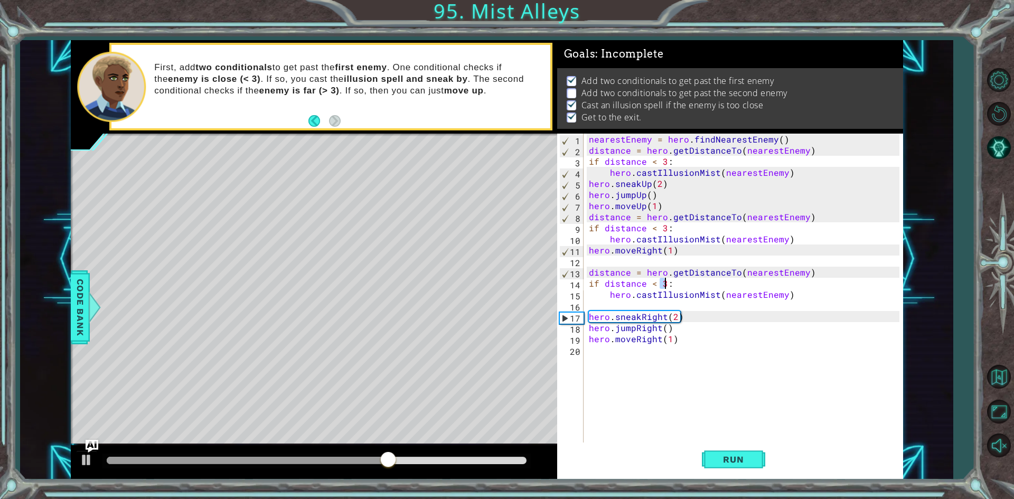
scroll to position [0, 0]
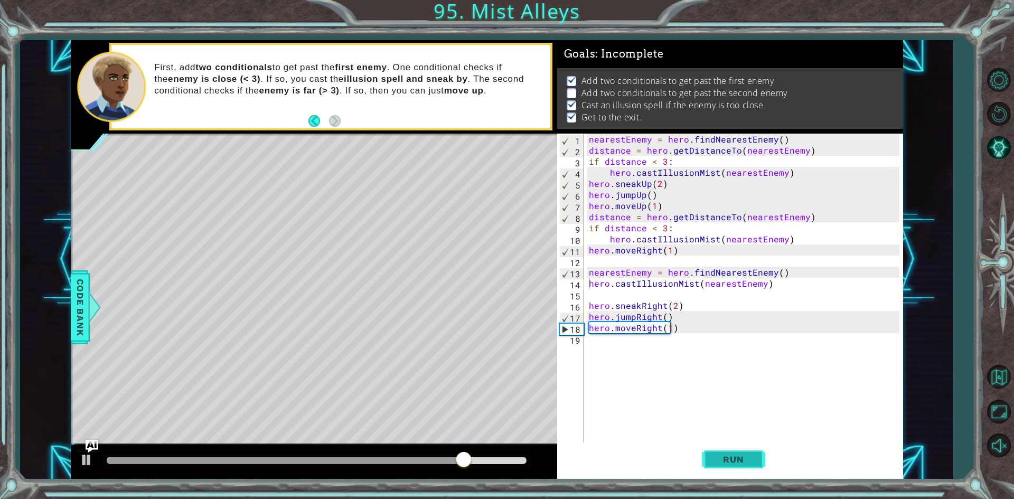
click at [732, 459] on span "Run" at bounding box center [734, 459] width 42 height 11
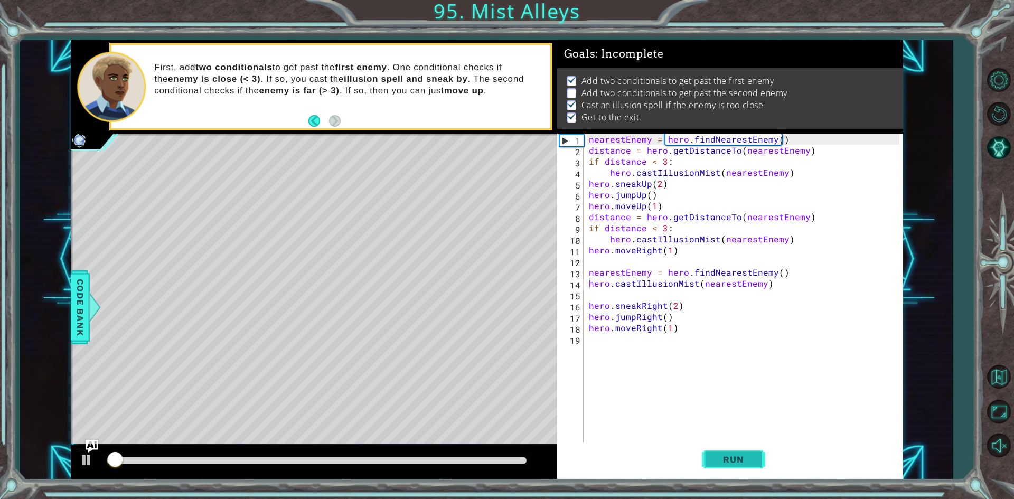
click at [732, 459] on span "Run" at bounding box center [734, 459] width 42 height 11
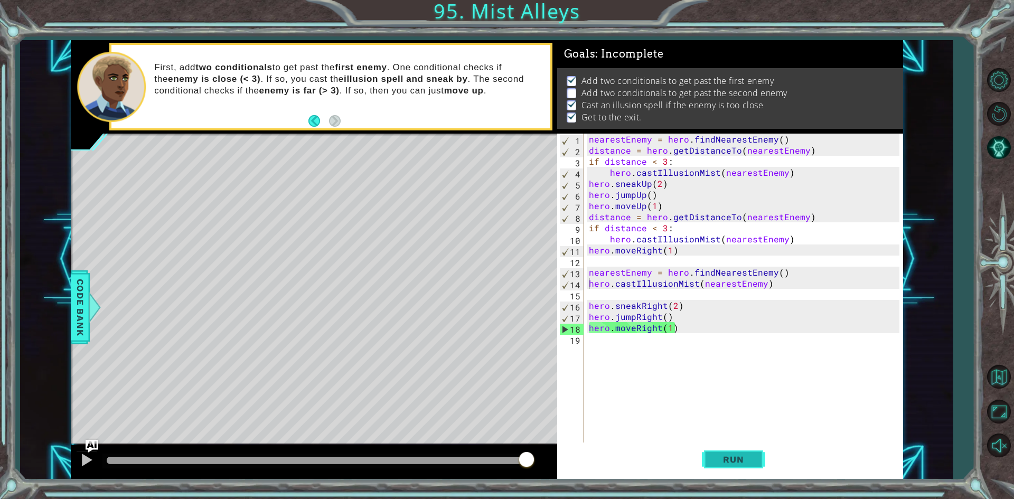
click at [741, 476] on button "Run" at bounding box center [733, 460] width 63 height 34
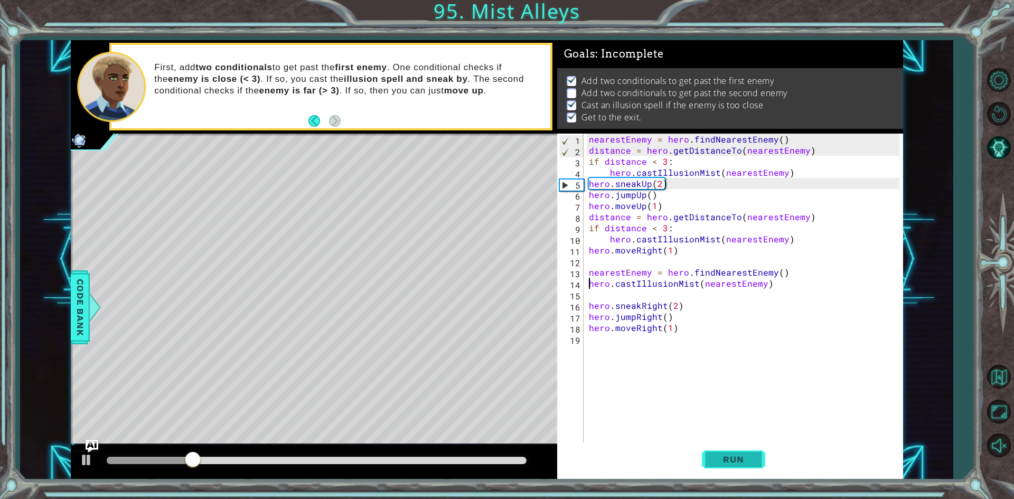
click at [741, 476] on button "Run" at bounding box center [733, 460] width 63 height 34
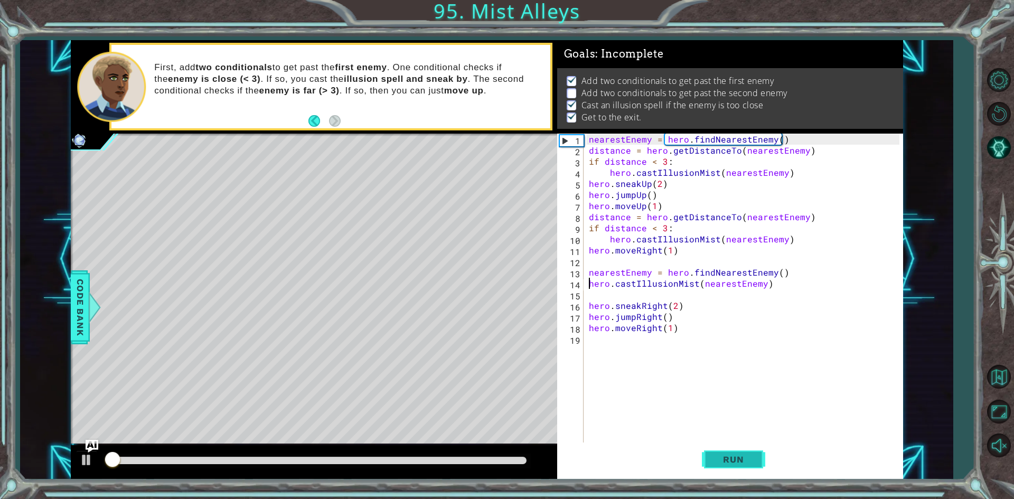
click at [741, 476] on button "Run" at bounding box center [733, 460] width 63 height 34
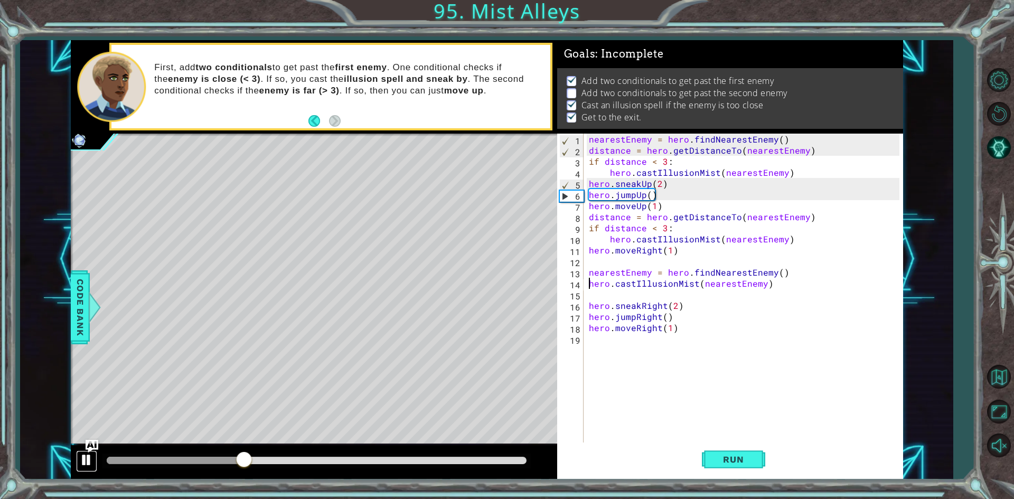
click at [94, 454] on button at bounding box center [86, 462] width 21 height 22
click at [657, 152] on div "nearestEnemy = hero . findNearestEnemy ( ) distance = hero . getDistanceTo ( ne…" at bounding box center [746, 300] width 318 height 333
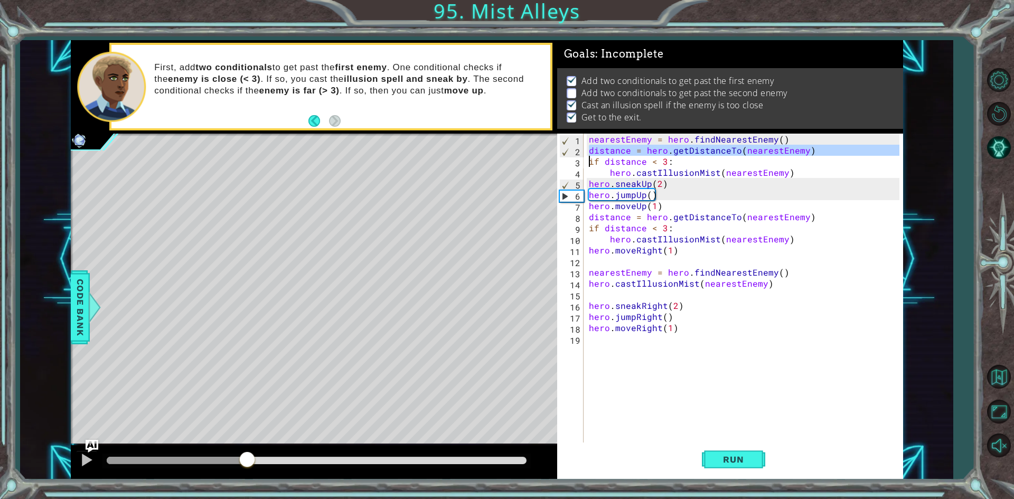
click at [657, 152] on div "nearestEnemy = hero . findNearestEnemy ( ) distance = hero . getDistanceTo ( ne…" at bounding box center [746, 300] width 318 height 333
click at [588, 282] on div "nearestEnemy = hero . findNearestEnemy ( ) distance = hero . getDistanceTo ( ne…" at bounding box center [746, 300] width 318 height 333
type textarea "hero.castIllusionMist(nearestEnemy)"
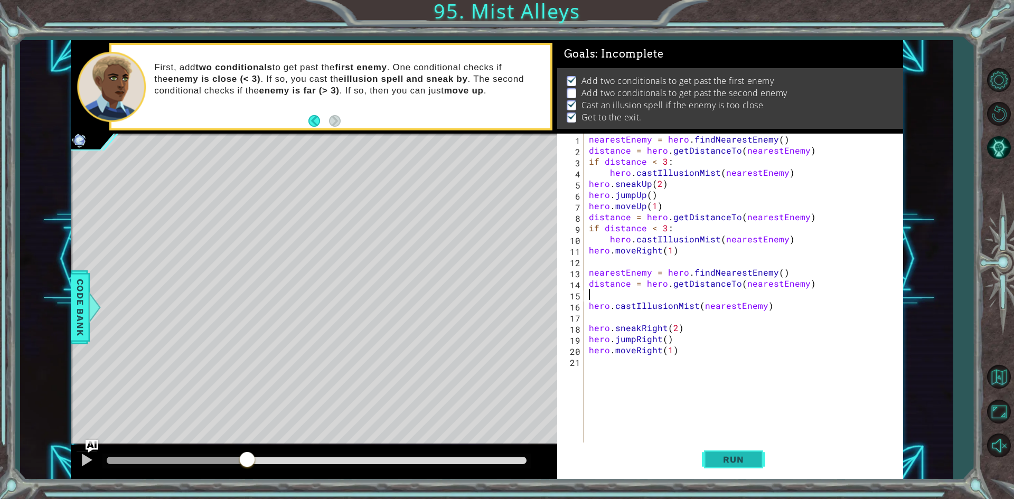
click at [737, 461] on span "Run" at bounding box center [734, 459] width 42 height 11
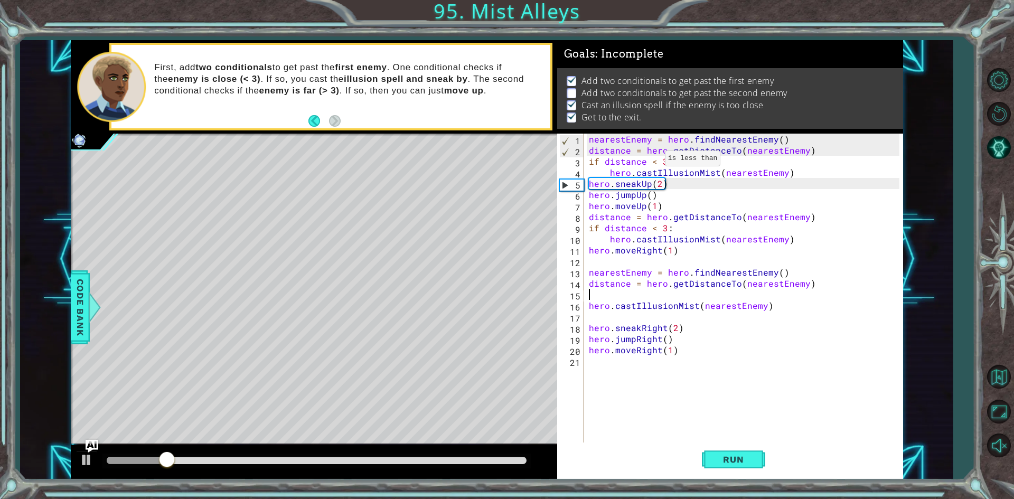
click at [653, 161] on div "nearestEnemy = hero . findNearestEnemy ( ) distance = hero . getDistanceTo ( ne…" at bounding box center [746, 300] width 318 height 333
click at [613, 303] on div "nearestEnemy = hero . findNearestEnemy ( ) distance = hero . getDistanceTo ( ne…" at bounding box center [746, 300] width 318 height 333
type textarea "hero.castIllusionMist(nearestEnemy)"
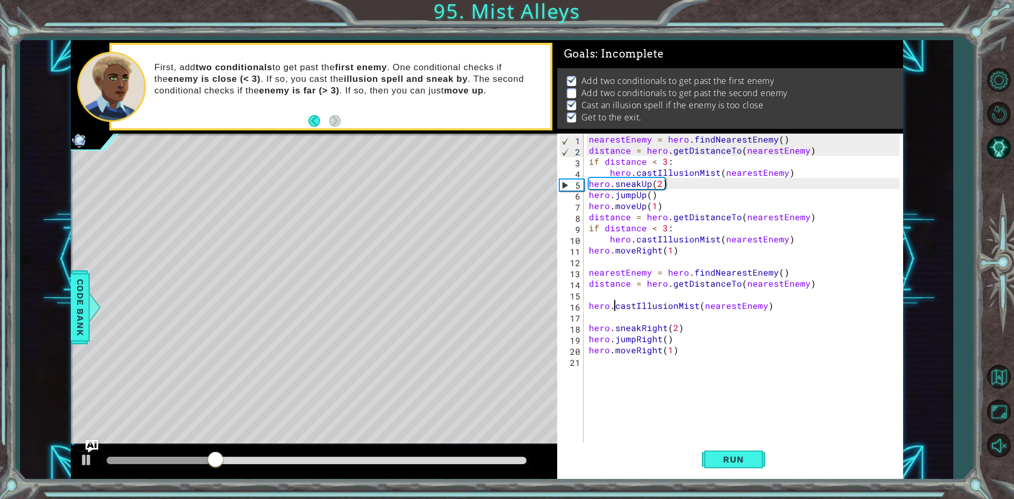
click at [613, 301] on div "nearestEnemy = hero . findNearestEnemy ( ) distance = hero . getDistanceTo ( ne…" at bounding box center [746, 300] width 318 height 333
click at [613, 294] on div "nearestEnemy = hero . findNearestEnemy ( ) distance = hero . getDistanceTo ( ne…" at bounding box center [746, 300] width 318 height 333
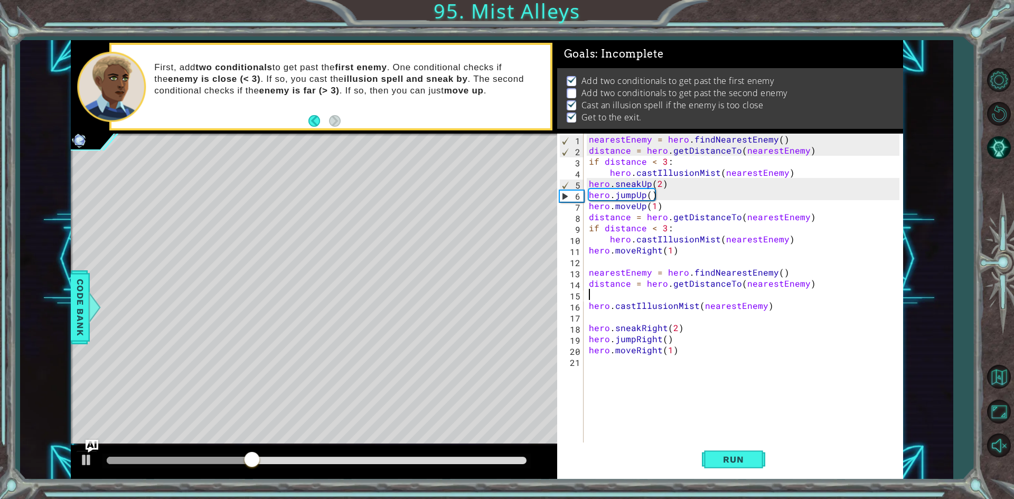
paste textarea "hero.castIllusionMist(nearestEnemy)"
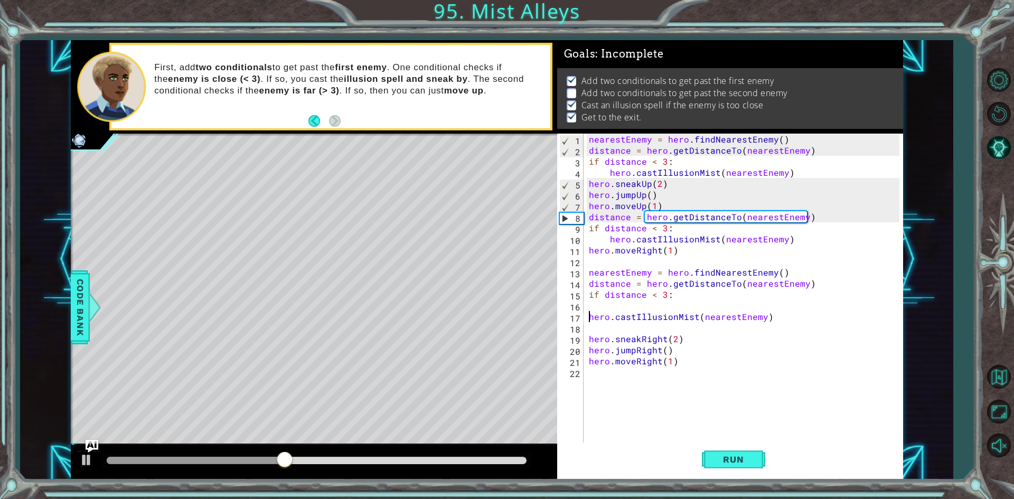
click at [589, 318] on div "nearestEnemy = hero . findNearestEnemy ( ) distance = hero . getDistanceTo ( ne…" at bounding box center [746, 300] width 318 height 333
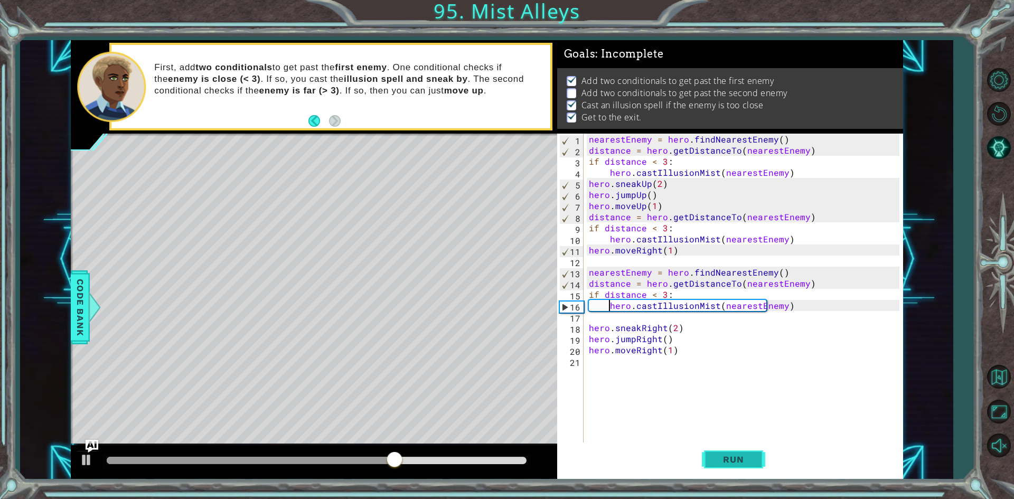
click at [719, 472] on button "Run" at bounding box center [733, 460] width 63 height 34
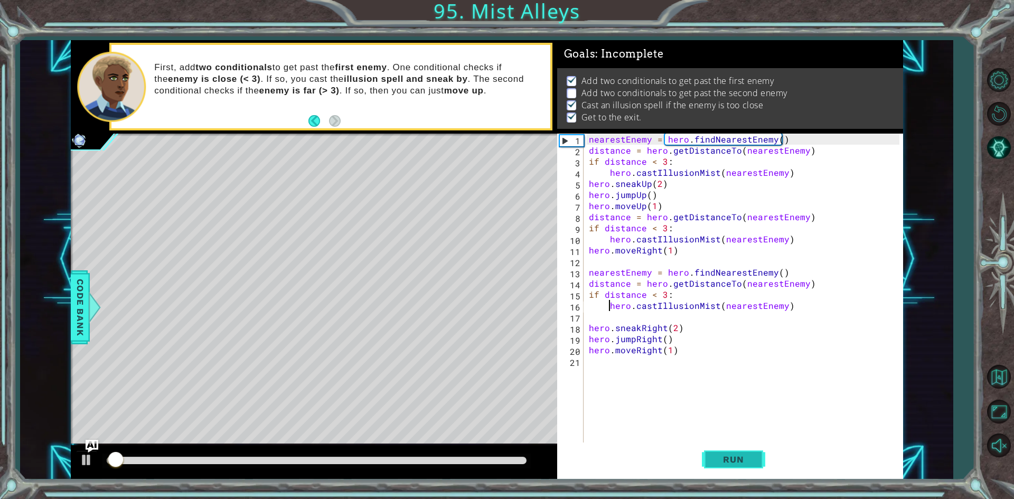
click at [719, 472] on button "Run" at bounding box center [733, 460] width 63 height 34
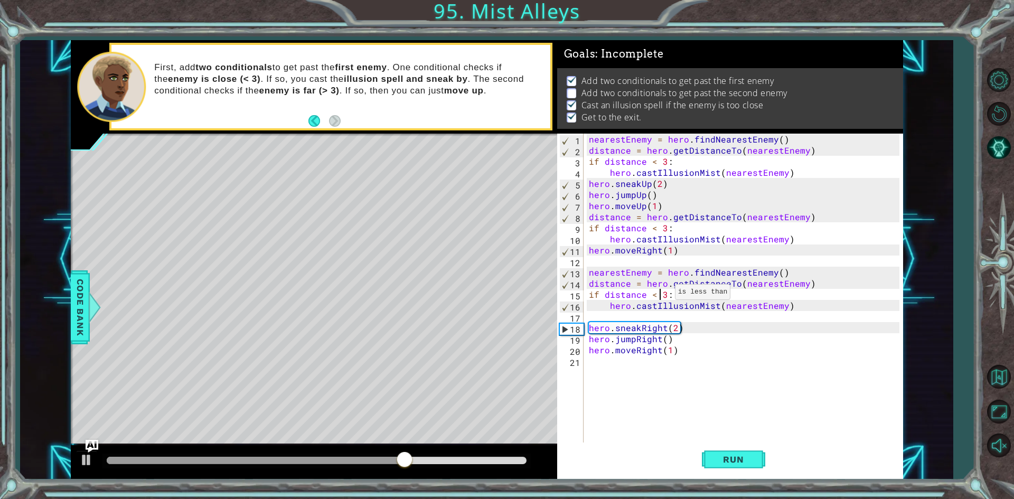
click at [663, 295] on div "nearestEnemy = hero . findNearestEnemy ( ) distance = hero . getDistanceTo ( ne…" at bounding box center [746, 300] width 318 height 333
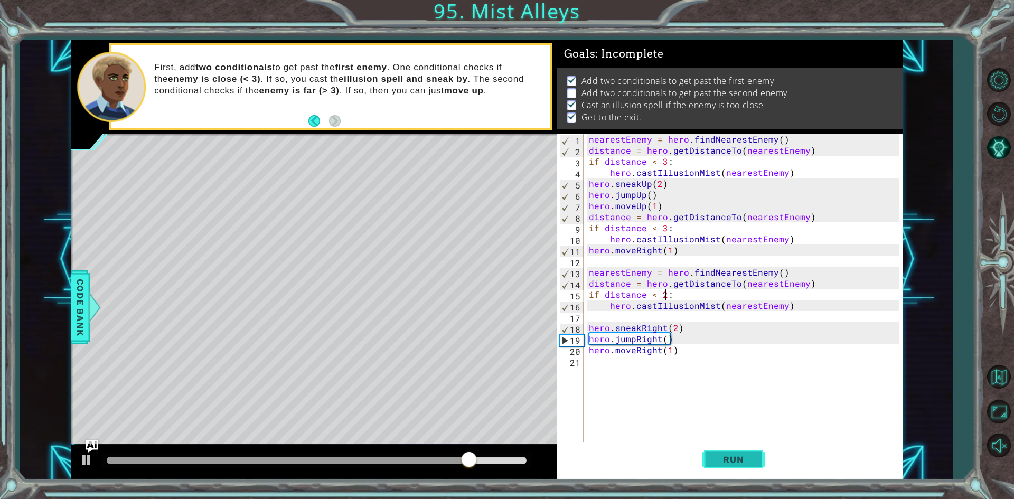
click at [730, 469] on button "Run" at bounding box center [733, 460] width 63 height 34
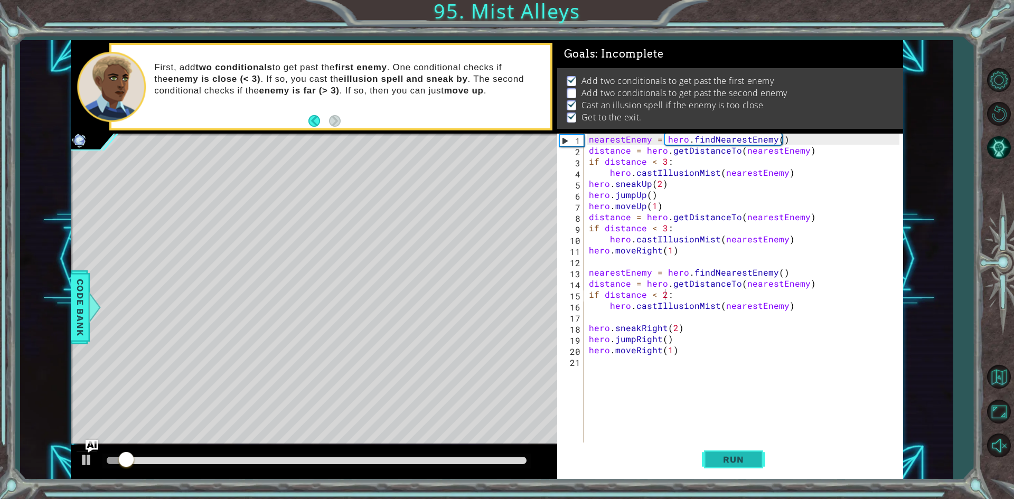
click at [730, 468] on button "Run" at bounding box center [733, 460] width 63 height 34
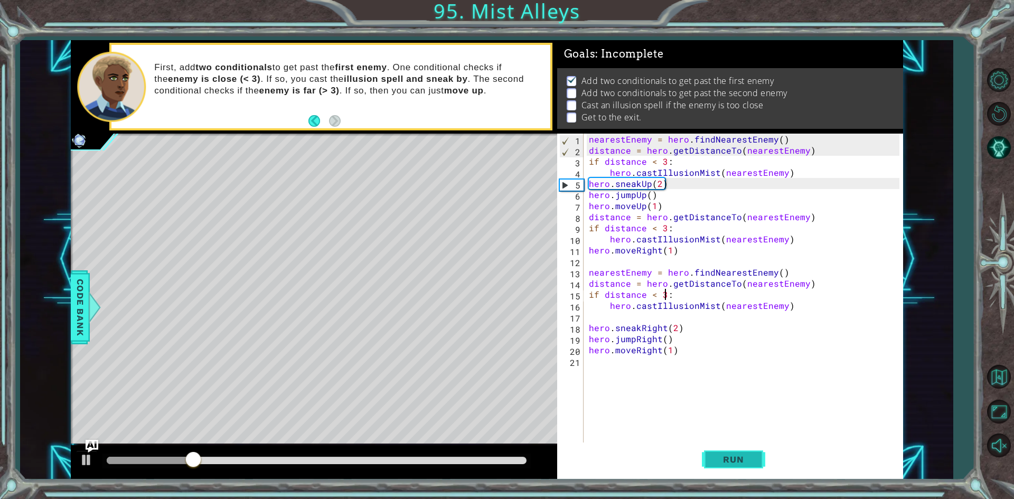
click at [730, 468] on button "Run" at bounding box center [733, 460] width 63 height 34
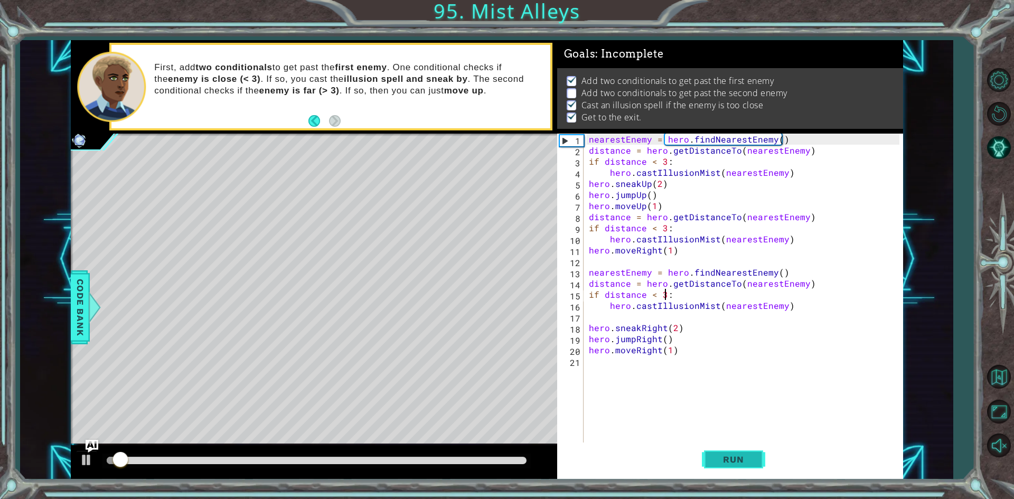
click at [730, 468] on button "Run" at bounding box center [733, 460] width 63 height 34
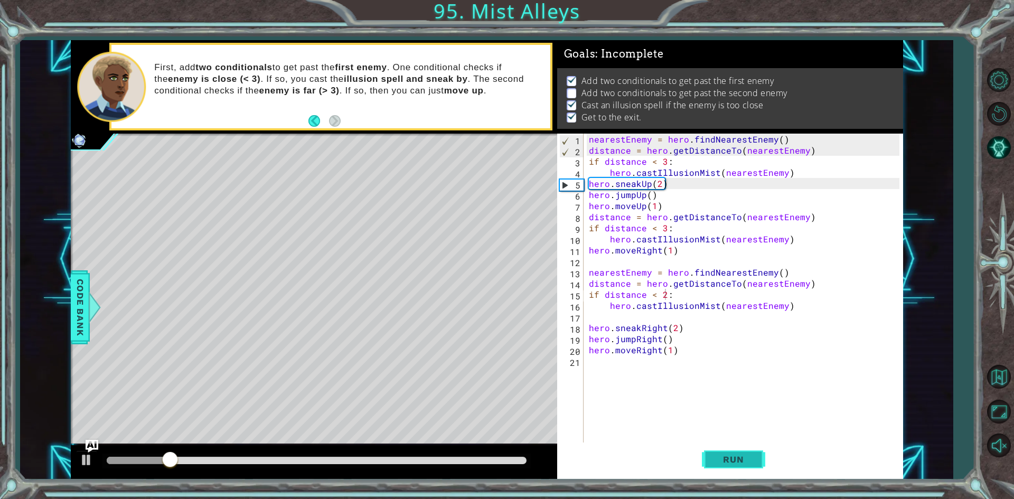
click at [746, 459] on span "Run" at bounding box center [734, 459] width 42 height 11
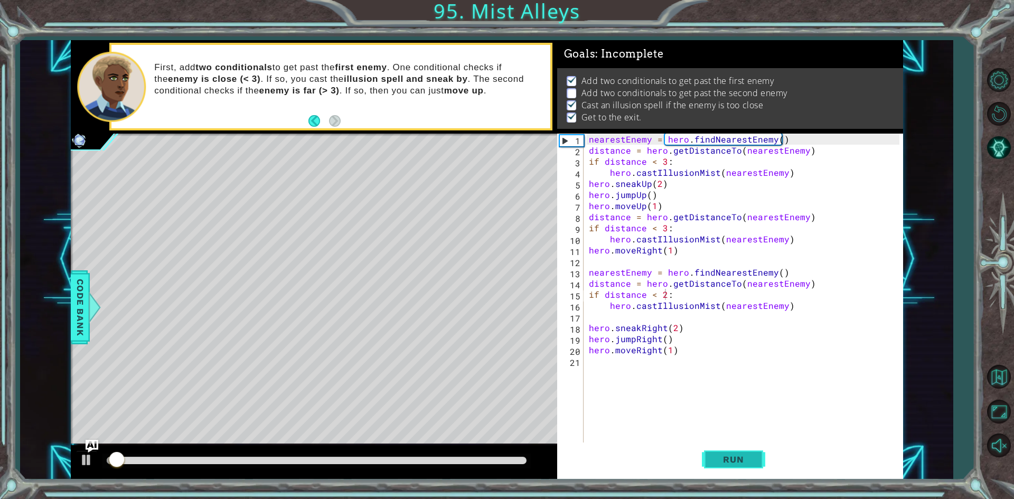
click at [746, 459] on span "Run" at bounding box center [734, 459] width 42 height 11
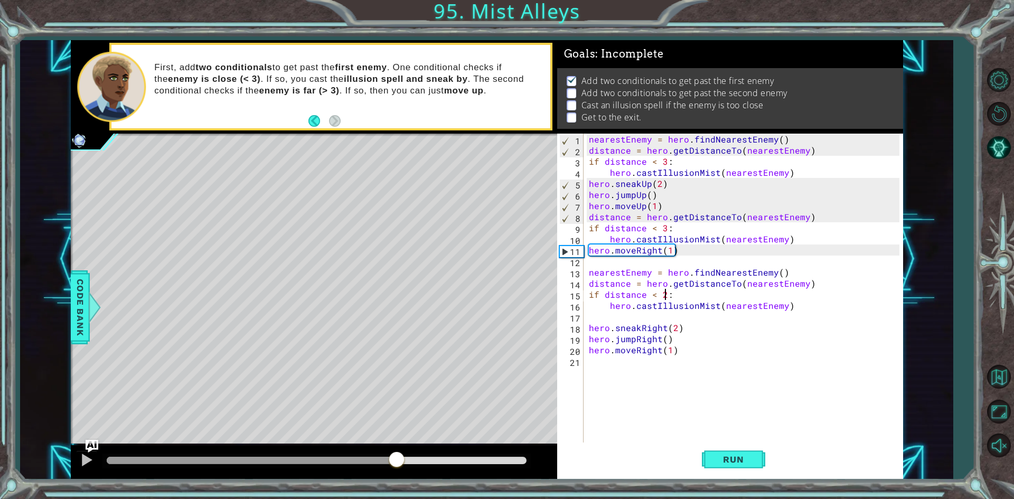
drag, startPoint x: 216, startPoint y: 459, endPoint x: 395, endPoint y: 430, distance: 182.1
click at [395, 430] on div "methods hero use(thing) moveUp(steps) moveDown(steps) moveLeft(steps) moveRight…" at bounding box center [487, 260] width 833 height 440
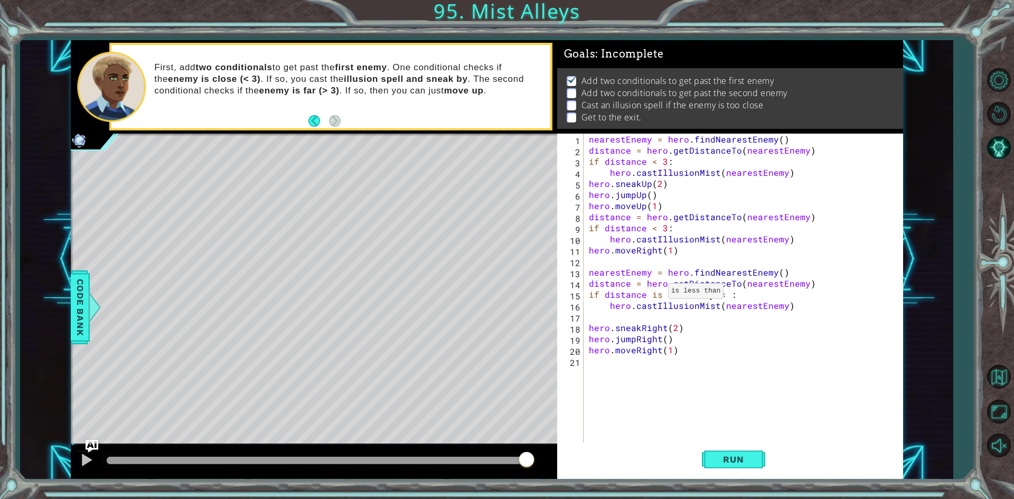
scroll to position [0, 7]
click at [724, 296] on div "nearestEnemy = hero . findNearestEnemy ( ) distance = hero . getDistanceTo ( ne…" at bounding box center [746, 300] width 318 height 333
click at [732, 455] on span "Run" at bounding box center [734, 459] width 42 height 11
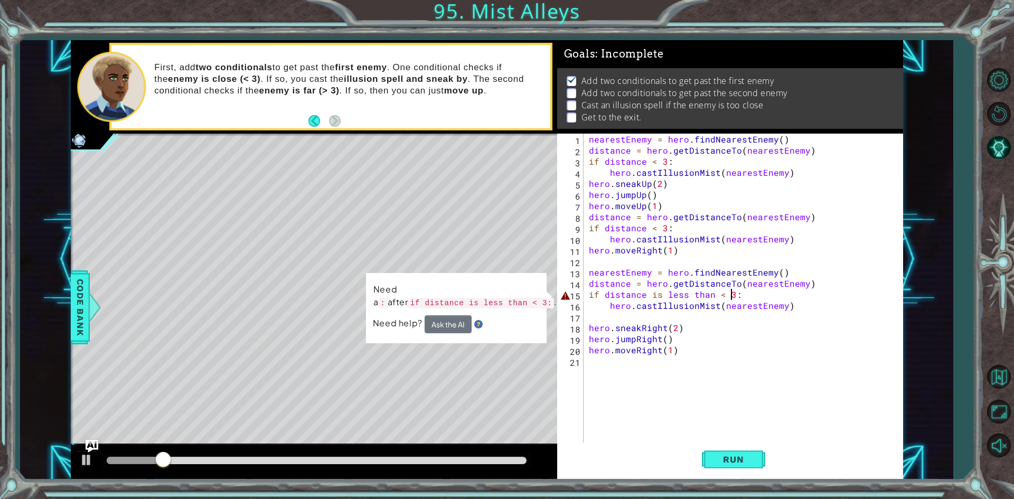
click at [709, 291] on div "nearestEnemy = hero . findNearestEnemy ( ) distance = hero . getDistanceTo ( ne…" at bounding box center [746, 300] width 318 height 333
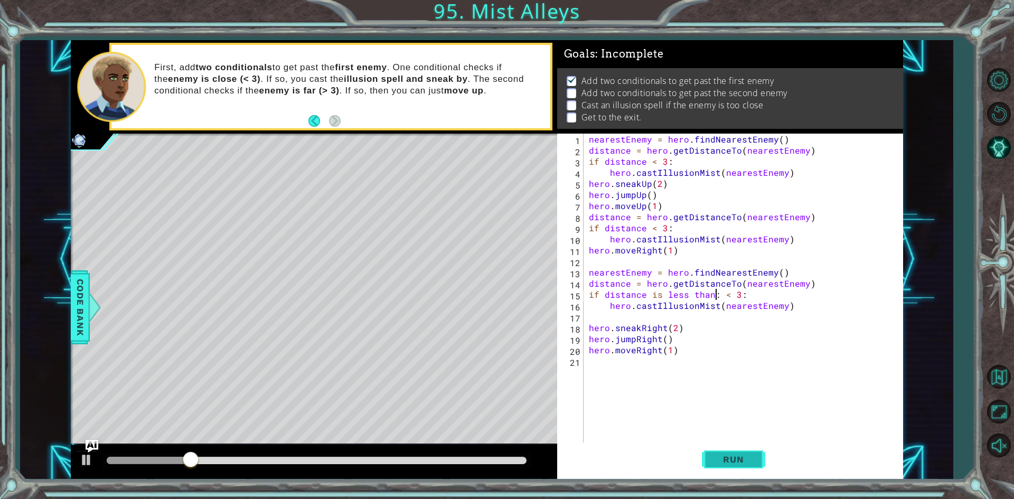
click at [752, 463] on span "Run" at bounding box center [734, 459] width 42 height 11
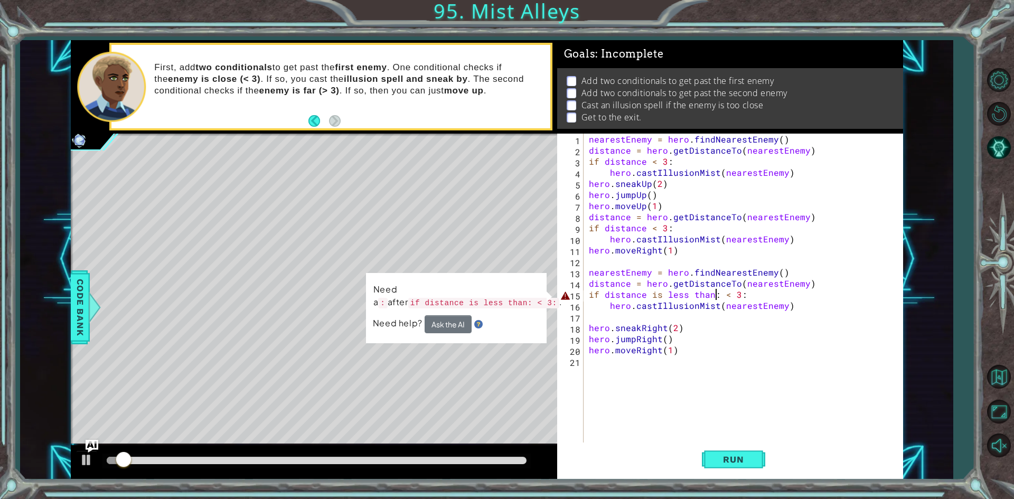
click at [750, 298] on div "nearestEnemy = hero . findNearestEnemy ( ) distance = hero . getDistanceTo ( ne…" at bounding box center [746, 300] width 318 height 333
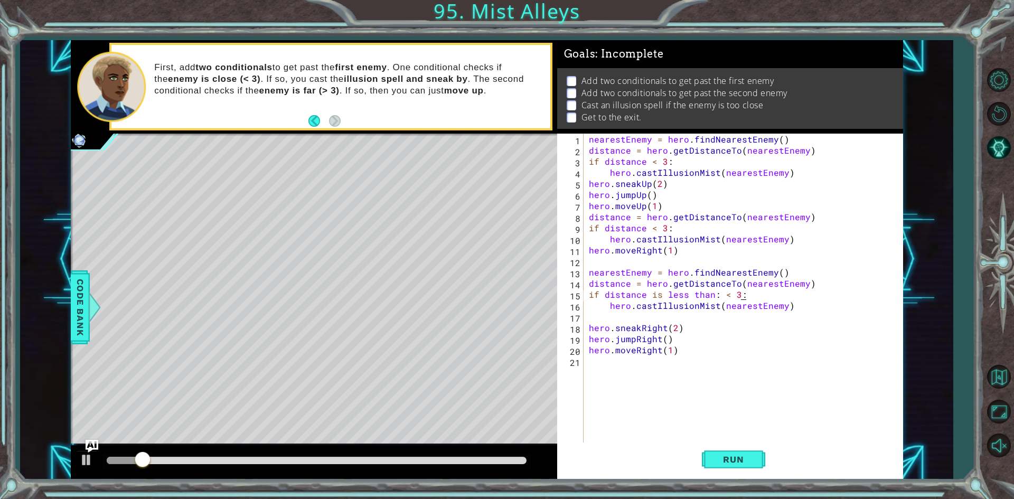
scroll to position [0, 8]
click at [730, 443] on button "Run" at bounding box center [733, 460] width 63 height 34
click at [730, 448] on button "Run" at bounding box center [733, 460] width 63 height 34
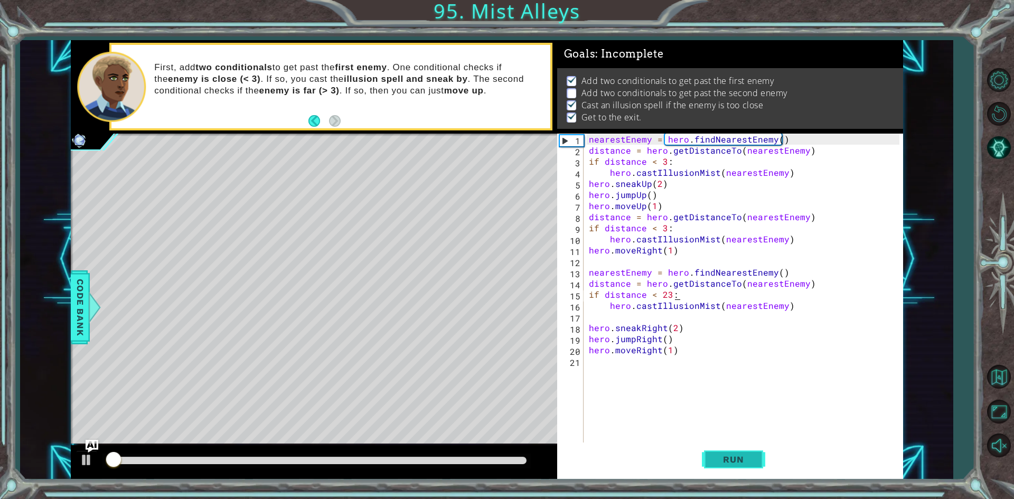
click at [730, 448] on button "Run" at bounding box center [733, 460] width 63 height 34
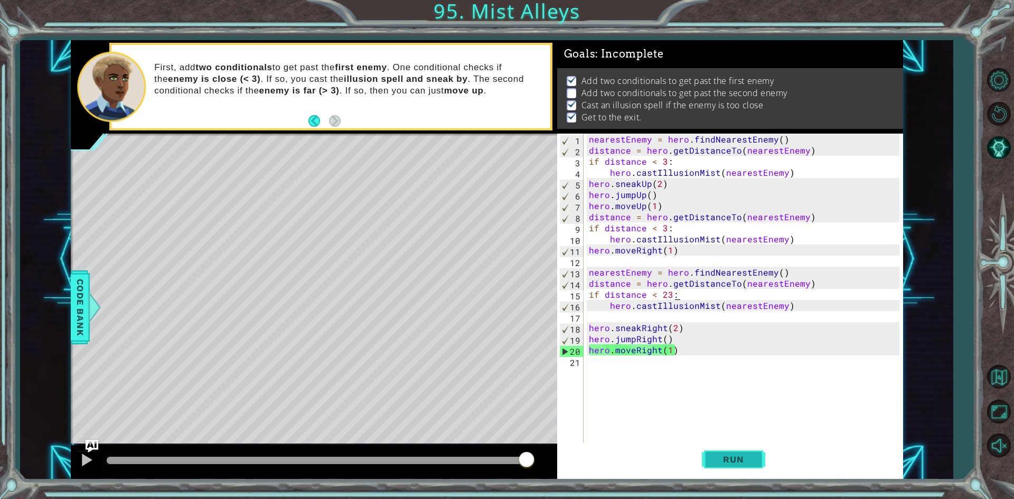
click at [730, 448] on button "Run" at bounding box center [733, 460] width 63 height 34
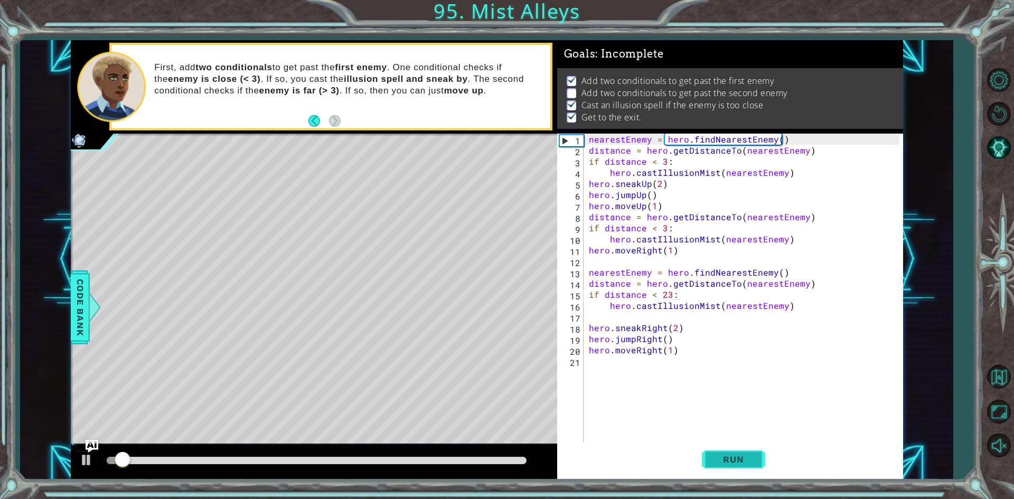
click at [730, 448] on button "Run" at bounding box center [733, 460] width 63 height 34
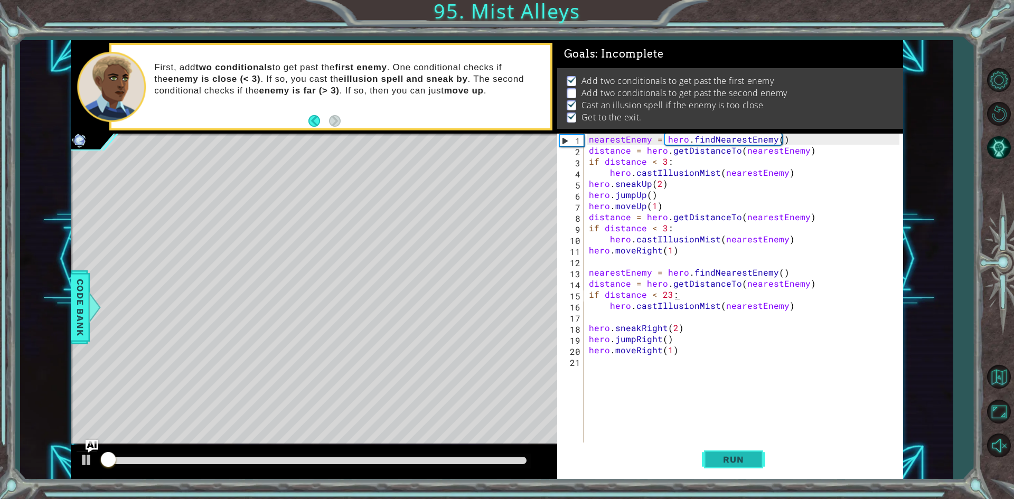
click at [730, 448] on button "Run" at bounding box center [733, 460] width 63 height 34
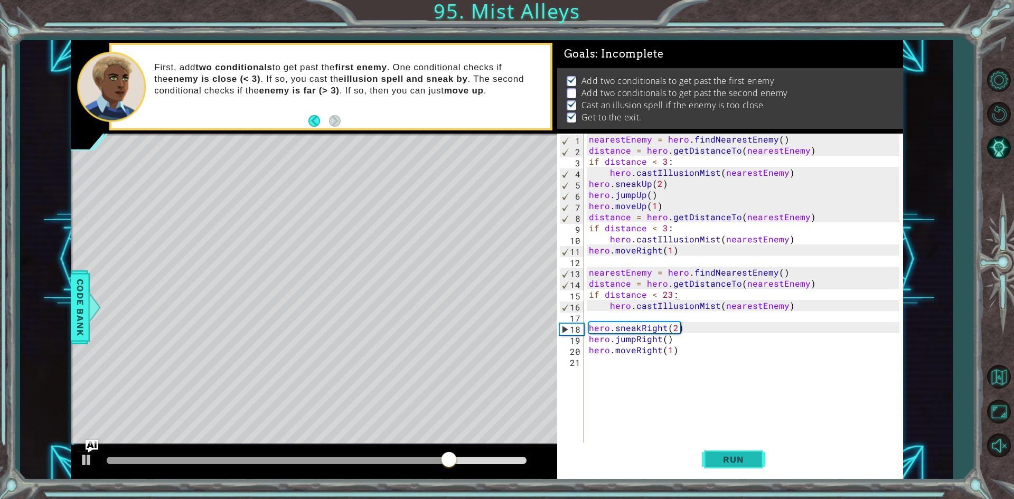
click at [726, 464] on span "Run" at bounding box center [734, 459] width 42 height 11
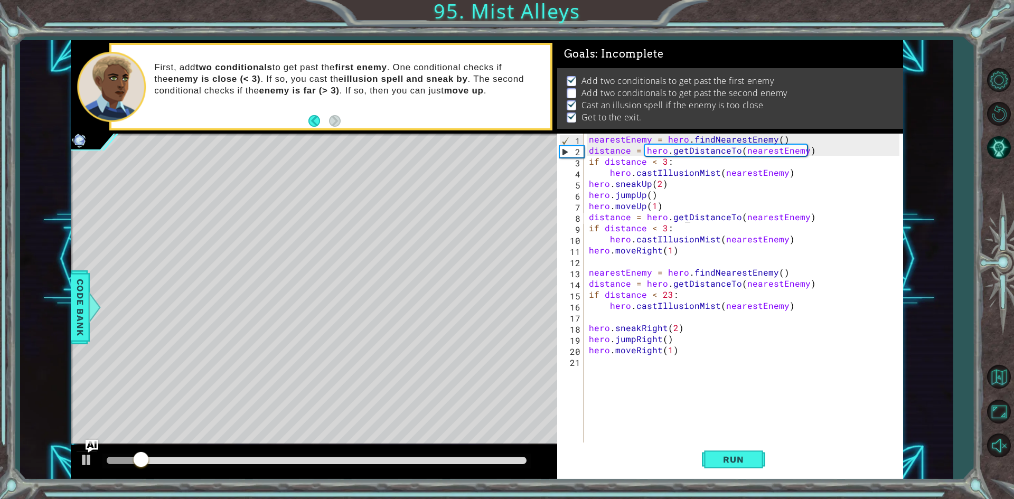
click at [686, 214] on div "nearestEnemy = hero . findNearestEnemy ( ) distance = hero . getDistanceTo ( ne…" at bounding box center [746, 300] width 318 height 333
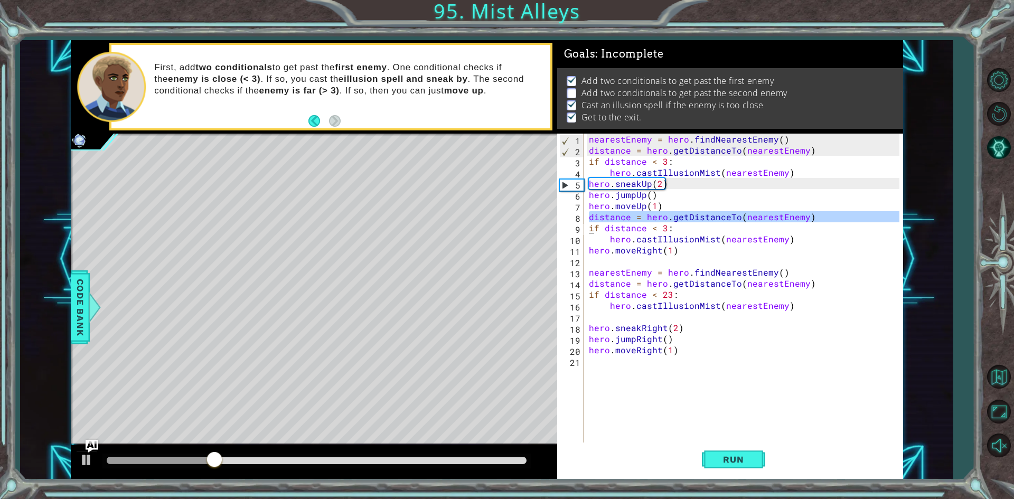
click at [633, 309] on div "nearestEnemy = hero . findNearestEnemy ( ) distance = hero . getDistanceTo ( ne…" at bounding box center [746, 300] width 318 height 333
type textarea "hero.castIllusionMist(nearestEnemy)"
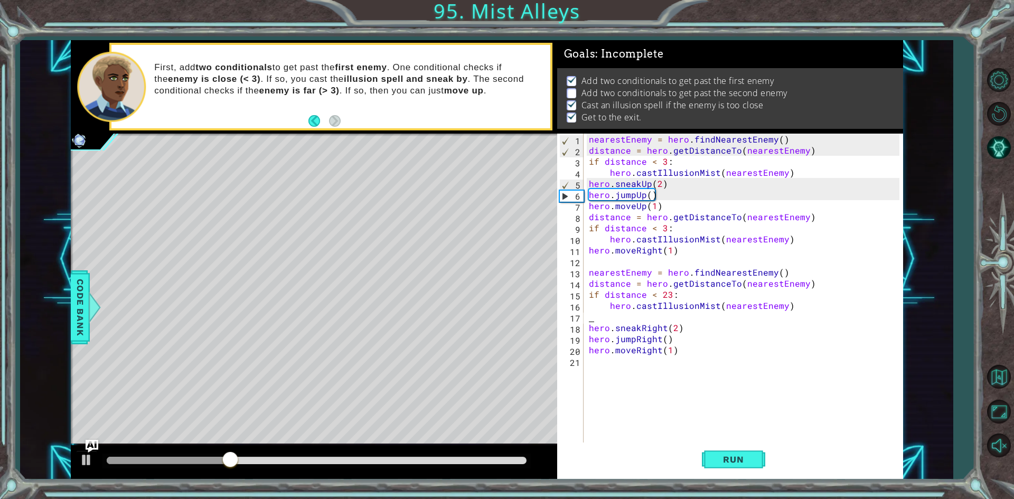
click at [635, 321] on div "nearestEnemy = hero . findNearestEnemy ( ) distance = hero . getDistanceTo ( ne…" at bounding box center [746, 300] width 318 height 333
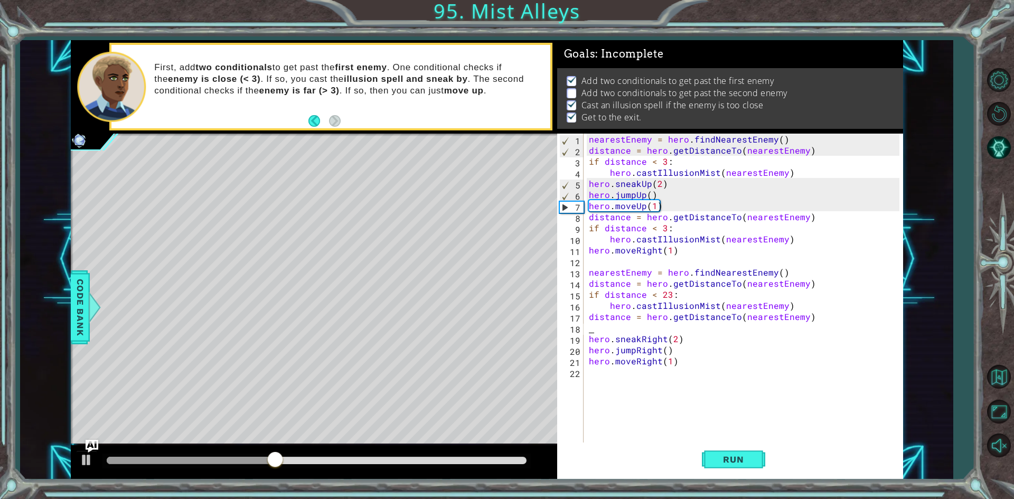
click at [700, 447] on div "Run" at bounding box center [734, 460] width 346 height 34
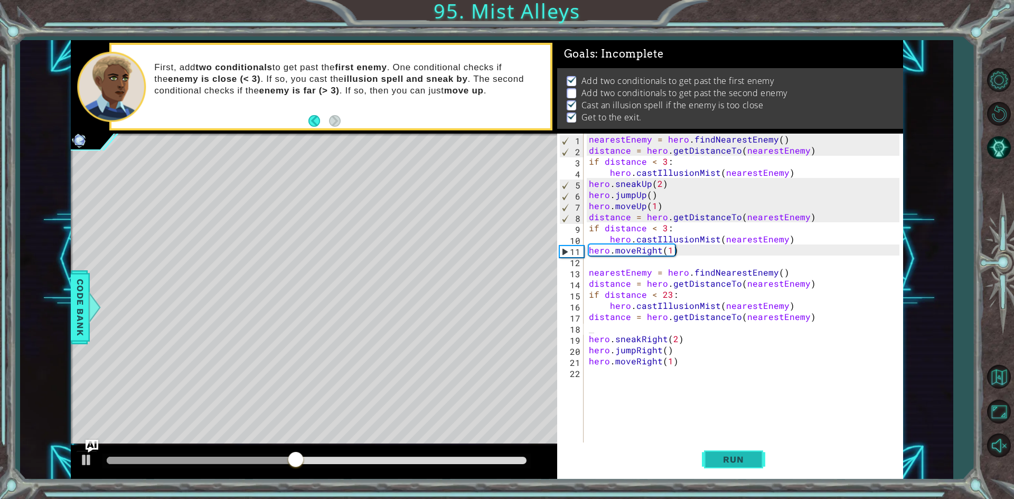
click at [708, 462] on button "Run" at bounding box center [733, 460] width 63 height 34
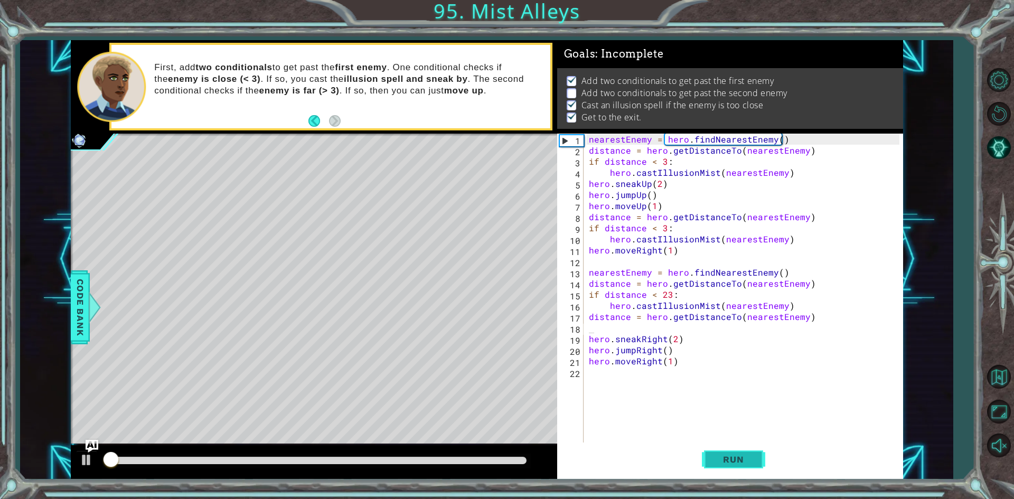
click at [708, 462] on button "Run" at bounding box center [733, 460] width 63 height 34
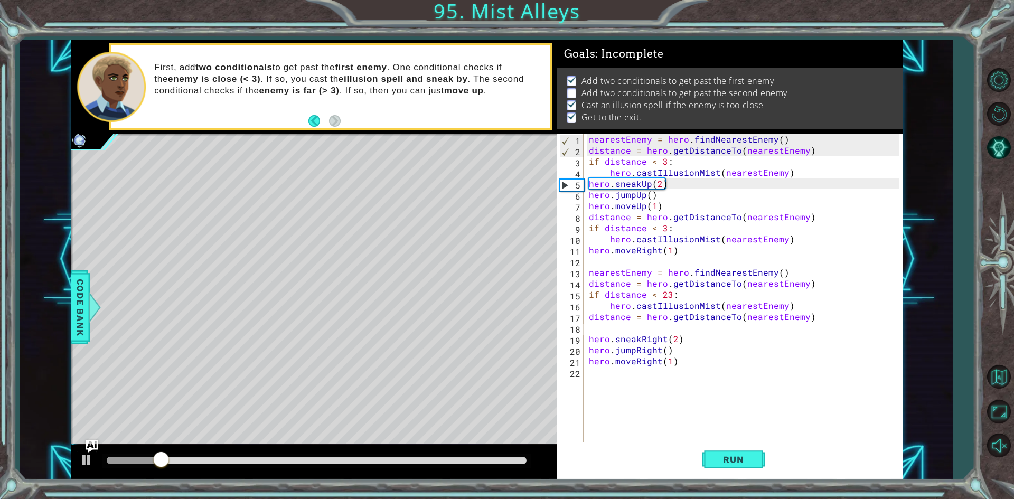
click at [638, 48] on span ": Incomplete" at bounding box center [629, 54] width 68 height 13
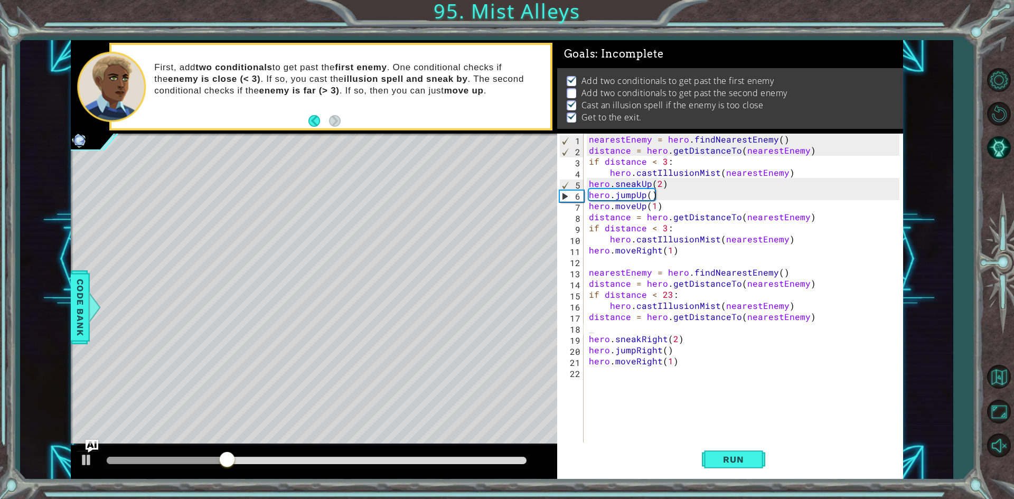
drag, startPoint x: 565, startPoint y: 82, endPoint x: 572, endPoint y: 113, distance: 30.9
click at [572, 113] on ul "Add two conditionals to get past the first enemy Add two conditionals to get pa…" at bounding box center [730, 99] width 332 height 49
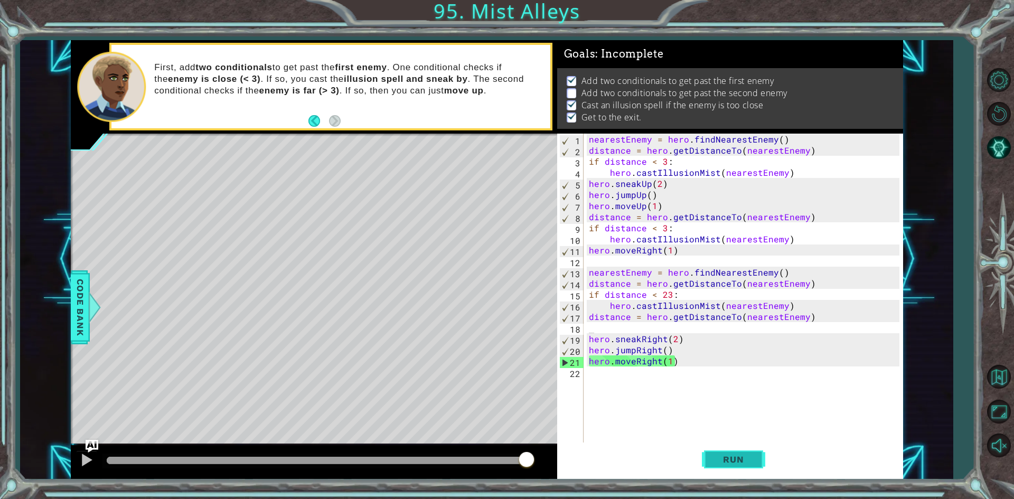
click at [733, 473] on button "Run" at bounding box center [733, 460] width 63 height 34
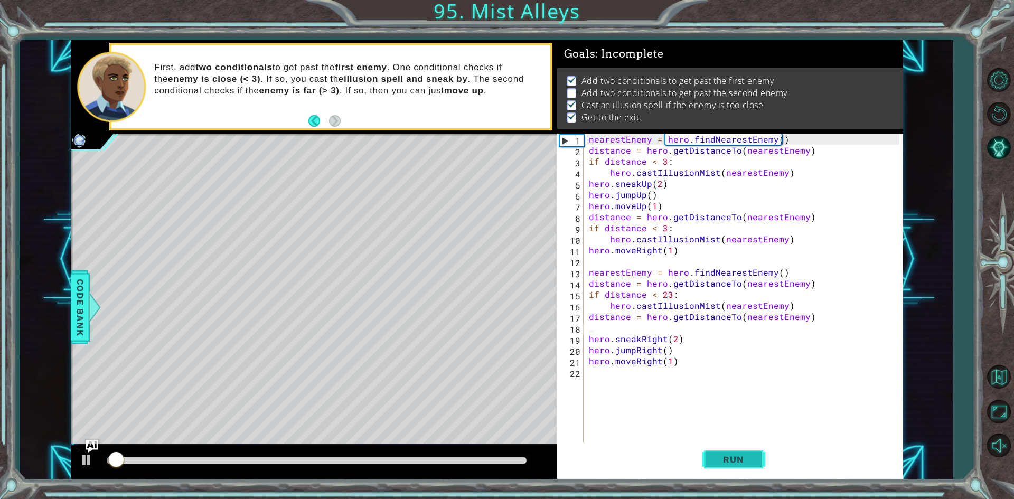
click at [723, 454] on button "Run" at bounding box center [733, 460] width 63 height 34
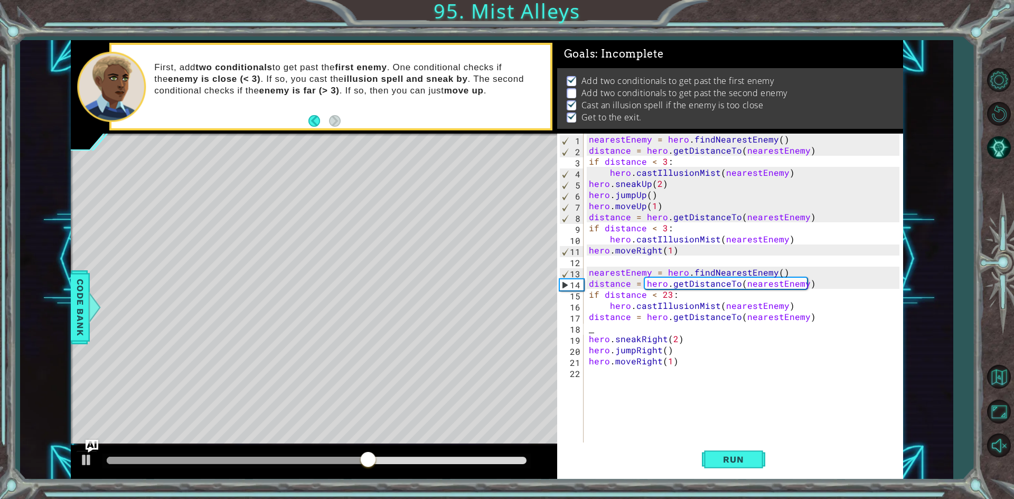
click at [406, 454] on div at bounding box center [317, 461] width 429 height 15
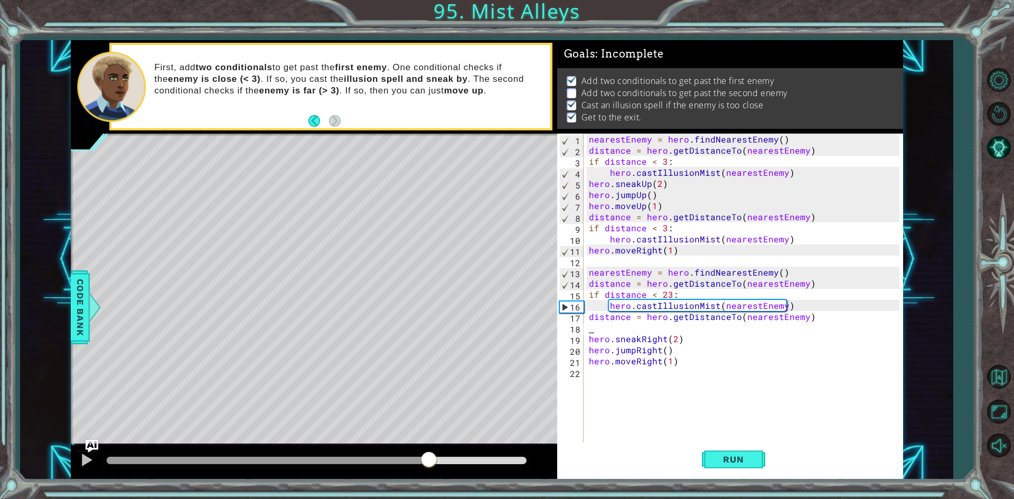
click at [429, 461] on div at bounding box center [317, 460] width 420 height 7
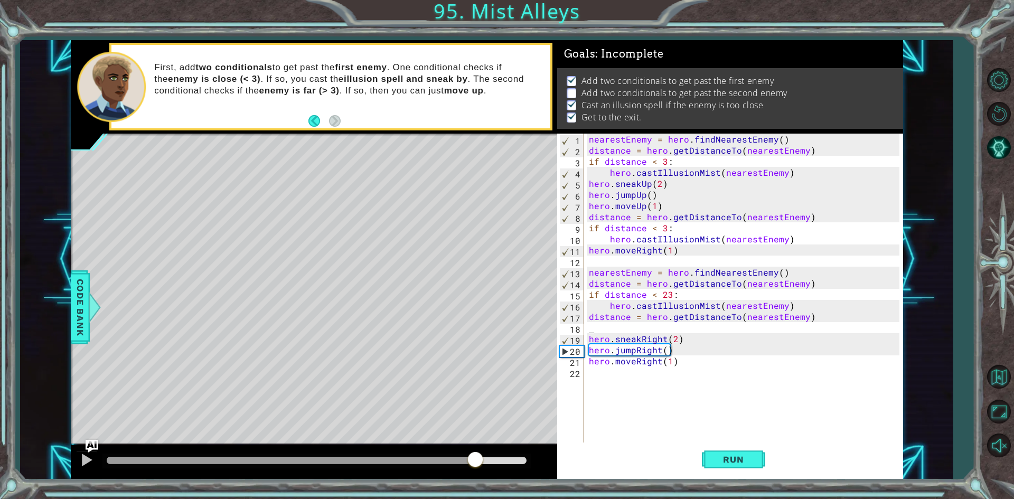
click at [476, 457] on div at bounding box center [317, 460] width 420 height 7
click at [362, 465] on div at bounding box center [317, 461] width 429 height 15
click at [301, 463] on div at bounding box center [291, 460] width 369 height 7
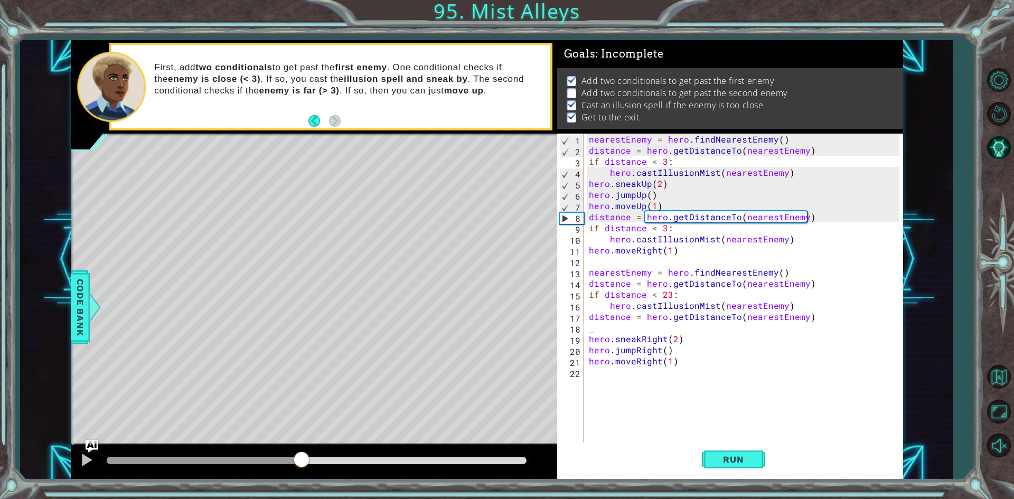
click at [268, 463] on div at bounding box center [204, 460] width 195 height 7
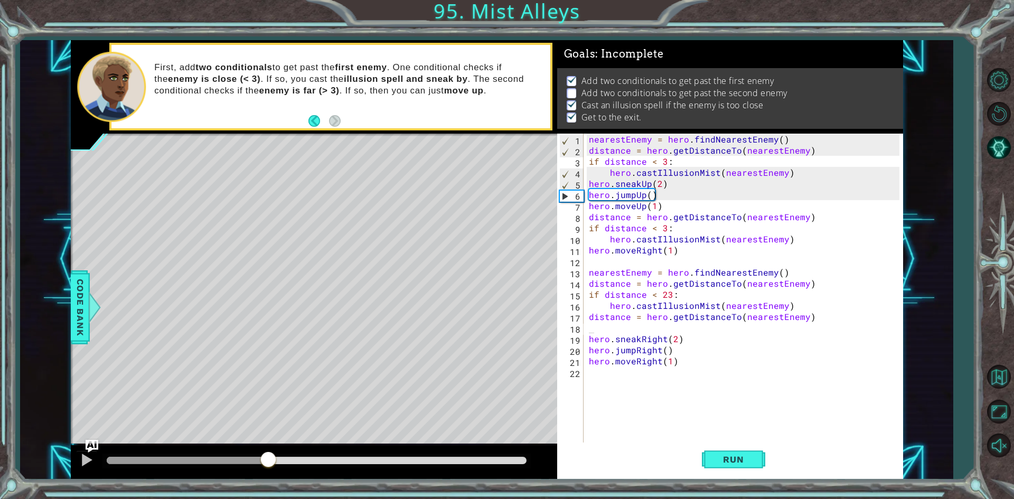
click at [362, 453] on div at bounding box center [314, 462] width 487 height 34
click at [68, 462] on div "1 ההההההההההההההההההההההההההההההההההההההההההההההההההההההההההההההההההההההההההההה…" at bounding box center [486, 260] width 933 height 440
click at [76, 459] on button at bounding box center [86, 462] width 21 height 22
drag, startPoint x: 294, startPoint y: 459, endPoint x: 255, endPoint y: 476, distance: 43.3
click at [255, 476] on div at bounding box center [314, 462] width 487 height 34
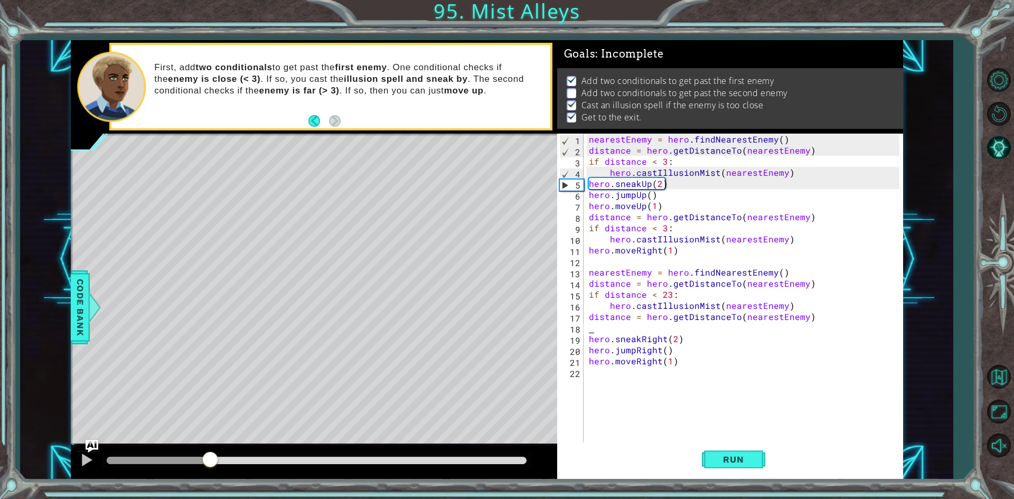
drag, startPoint x: 211, startPoint y: 458, endPoint x: 0, endPoint y: 469, distance: 211.7
click at [0, 469] on div "1 ההההההההההההההההההההההההההההההההההההההההההההההההההההההההההההההההההההההההההההה…" at bounding box center [507, 249] width 1014 height 499
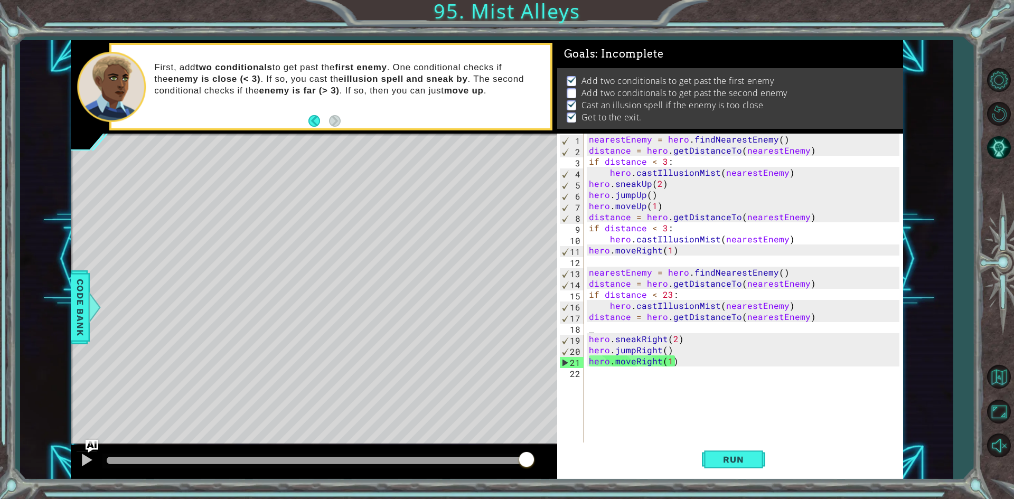
click at [672, 424] on div "nearestEnemy = hero . findNearestEnemy ( ) distance = hero . getDistanceTo ( ne…" at bounding box center [746, 300] width 318 height 333
click at [730, 453] on button "Run" at bounding box center [733, 460] width 63 height 34
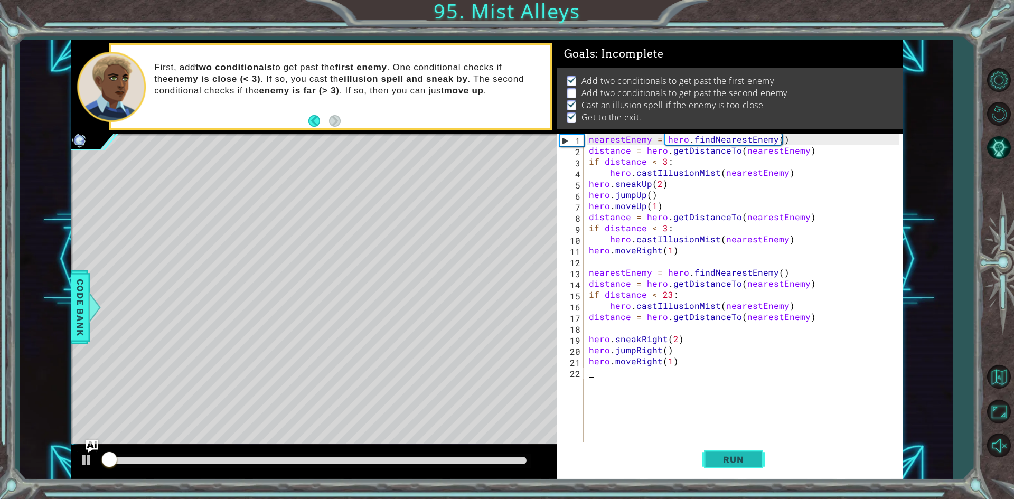
click at [730, 453] on button "Run" at bounding box center [733, 460] width 63 height 34
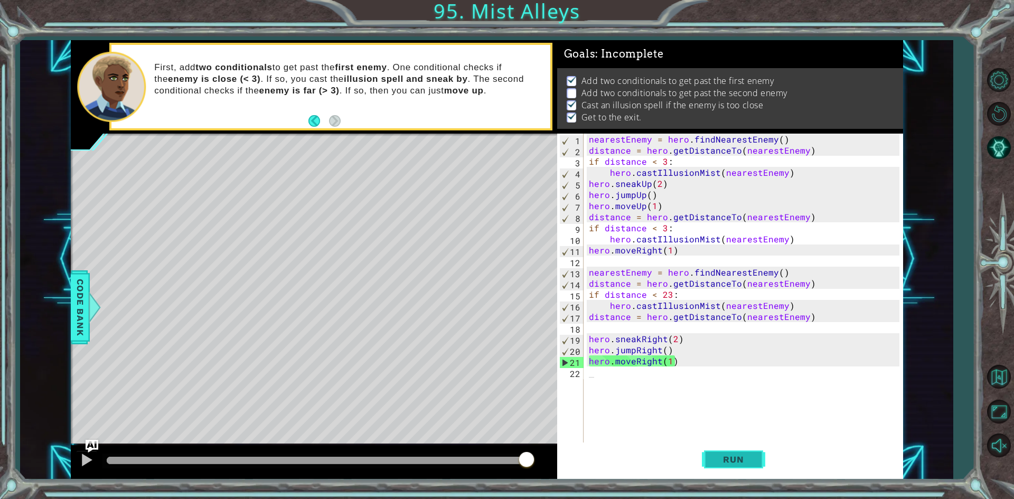
click at [751, 453] on button "Run" at bounding box center [733, 460] width 63 height 34
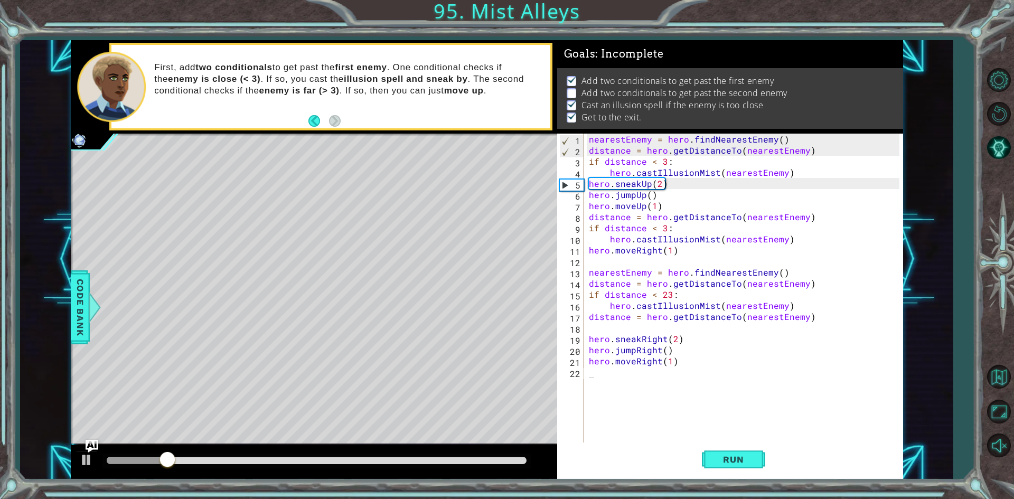
click at [72, 442] on div at bounding box center [72, 297] width 3 height 326
click at [82, 455] on div at bounding box center [87, 460] width 14 height 14
click at [740, 461] on span "Run" at bounding box center [734, 459] width 42 height 11
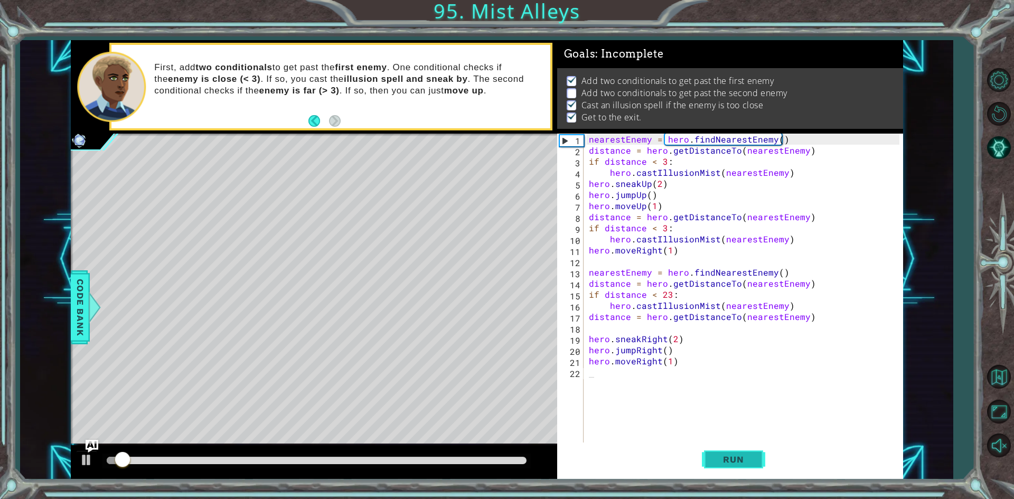
click at [737, 461] on span "Run" at bounding box center [734, 459] width 42 height 11
click at [712, 483] on div "1 ההההההההההההההההההההההההההההההההההההההההההההההההההההההההההההההההההההההההההההה…" at bounding box center [507, 249] width 1014 height 499
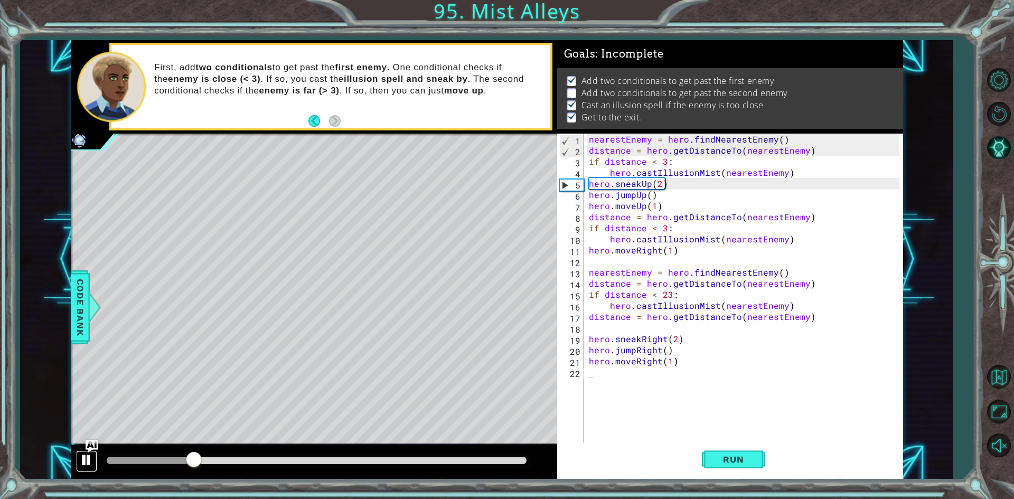
click at [85, 463] on div at bounding box center [87, 460] width 14 height 14
click at [755, 468] on button "Run" at bounding box center [733, 460] width 63 height 34
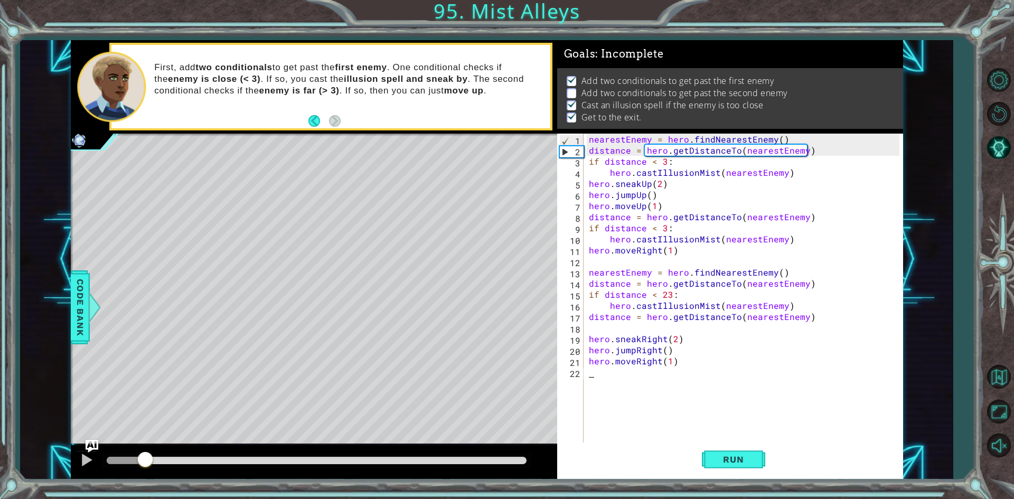
drag, startPoint x: 468, startPoint y: 489, endPoint x: 146, endPoint y: 458, distance: 322.7
click at [146, 458] on div at bounding box center [145, 460] width 19 height 19
drag, startPoint x: 146, startPoint y: 458, endPoint x: 0, endPoint y: -46, distance: 524.4
click at [0, 0] on html "1 ההההההההההההההההההההההההההההההההההההההההההההההההההההההההההההההההההההההההההההה…" at bounding box center [507, 249] width 1014 height 499
click at [708, 468] on button "Run" at bounding box center [733, 460] width 63 height 34
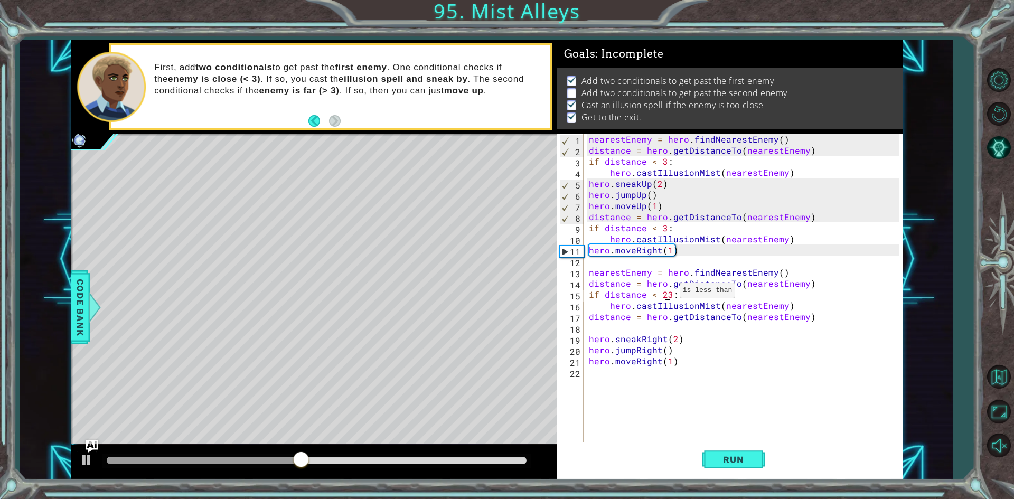
click at [667, 293] on div "nearestEnemy = hero . findNearestEnemy ( ) distance = hero . getDistanceTo ( ne…" at bounding box center [746, 300] width 318 height 333
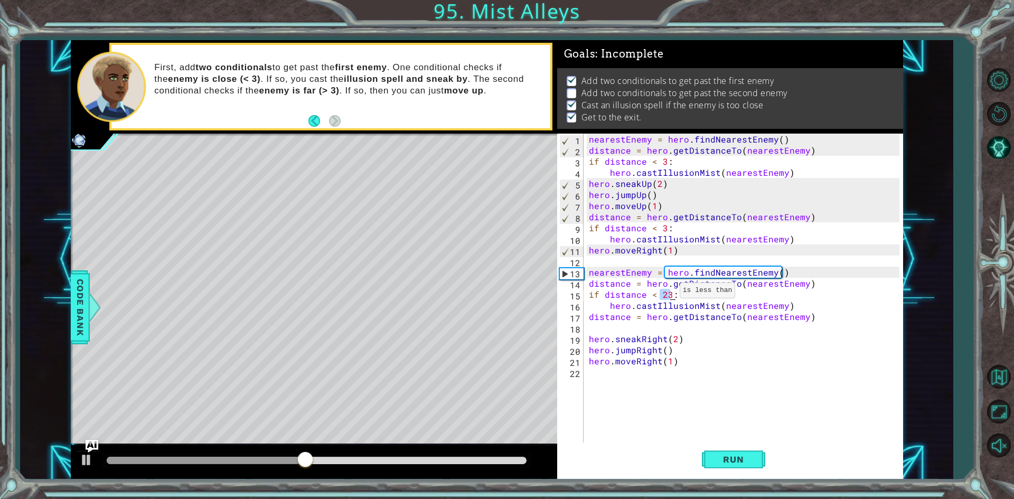
click at [667, 293] on div "nearestEnemy = hero . findNearestEnemy ( ) distance = hero . getDistanceTo ( ne…" at bounding box center [746, 300] width 318 height 333
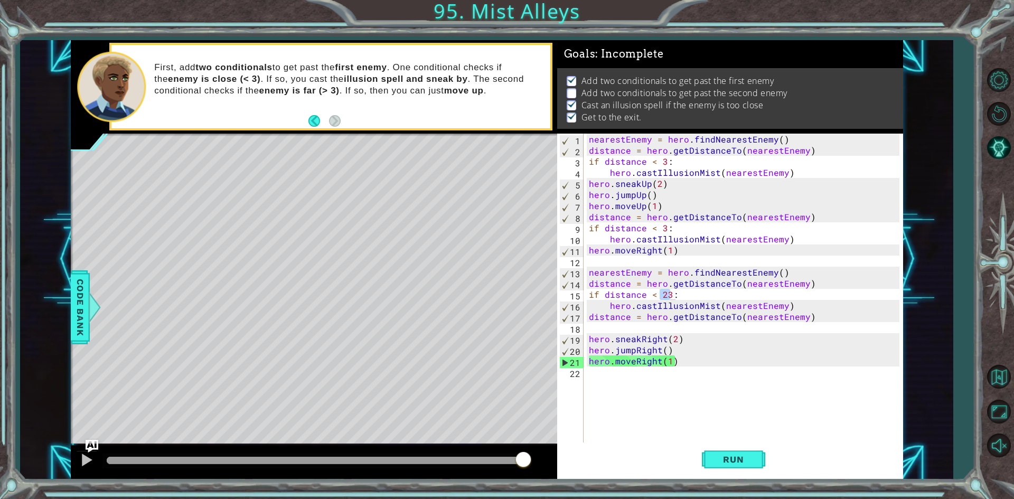
click at [340, 451] on div at bounding box center [314, 462] width 487 height 34
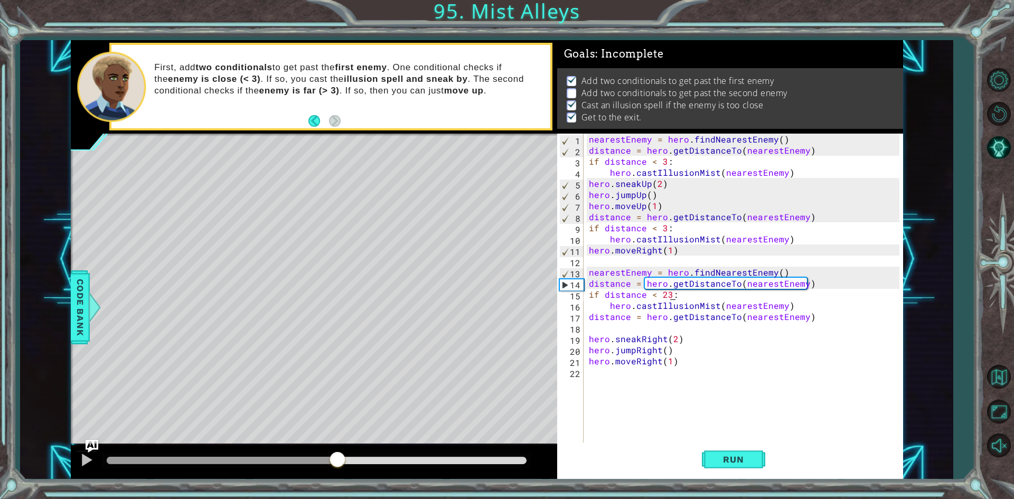
click at [338, 462] on div at bounding box center [222, 460] width 231 height 7
click at [86, 467] on div at bounding box center [87, 460] width 14 height 14
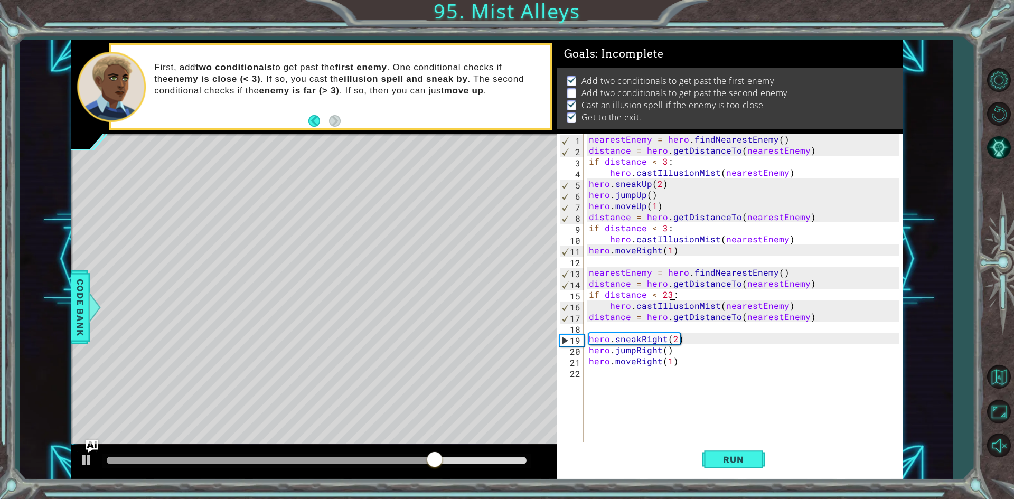
click at [658, 311] on div "nearestEnemy = hero . findNearestEnemy ( ) distance = hero . getDistanceTo ( ne…" at bounding box center [746, 300] width 318 height 333
type textarea "distance = hero.getDistanceTo(nearestEnemy)"
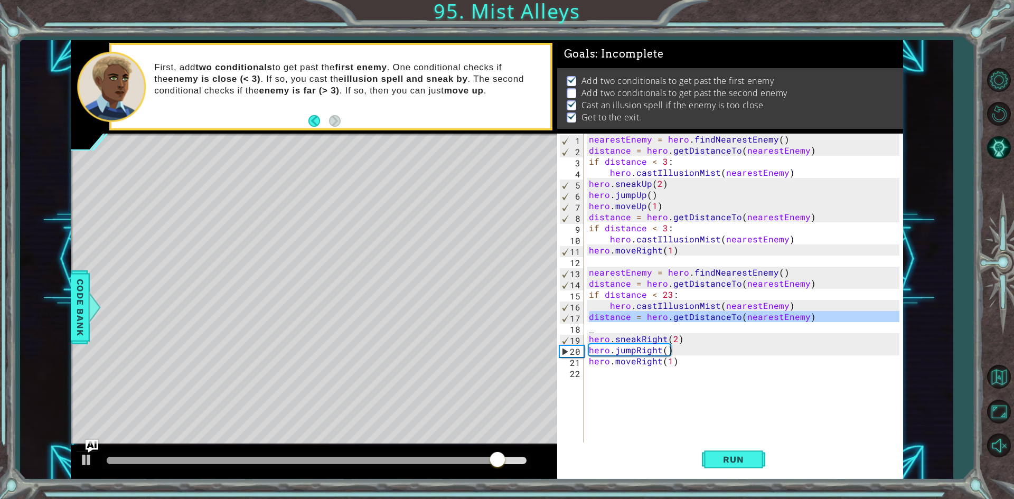
click at [654, 326] on div "nearestEnemy = hero . findNearestEnemy ( ) distance = hero . getDistanceTo ( ne…" at bounding box center [743, 289] width 313 height 311
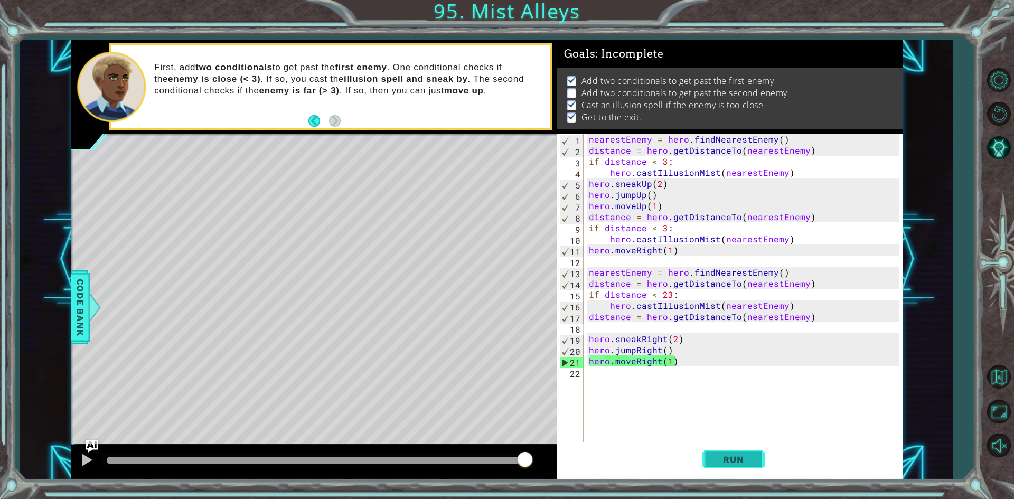
drag, startPoint x: 654, startPoint y: 326, endPoint x: 714, endPoint y: 477, distance: 162.7
click at [714, 477] on button "Run" at bounding box center [733, 460] width 63 height 34
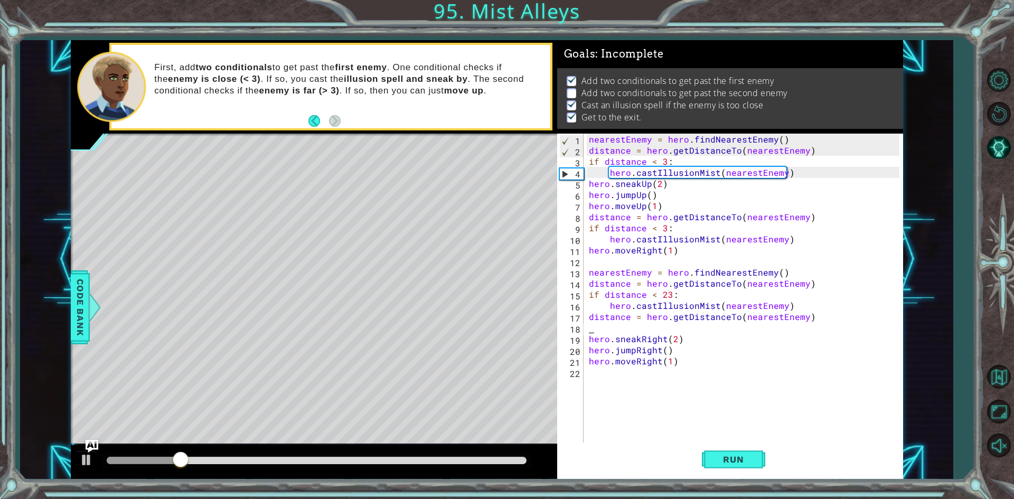
click at [605, 276] on div "nearestEnemy = hero . findNearestEnemy ( ) distance = hero . getDistanceTo ( ne…" at bounding box center [746, 300] width 318 height 333
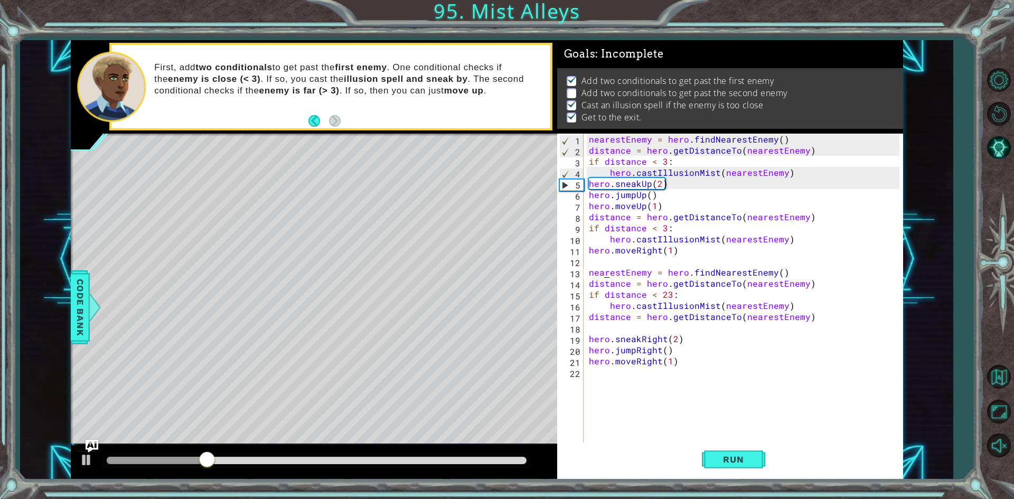
click at [696, 189] on div "nearestEnemy = hero . findNearestEnemy ( ) distance = hero . getDistanceTo ( ne…" at bounding box center [746, 300] width 318 height 333
click at [704, 207] on div "nearestEnemy = hero . findNearestEnemy ( ) distance = hero . getDistanceTo ( ne…" at bounding box center [746, 300] width 318 height 333
click at [708, 283] on div "nearestEnemy = hero . findNearestEnemy ( ) distance = hero . getDistanceTo ( ne…" at bounding box center [746, 300] width 318 height 333
type textarea "distance = hero.getDistanceTo(nearestEnemy)"
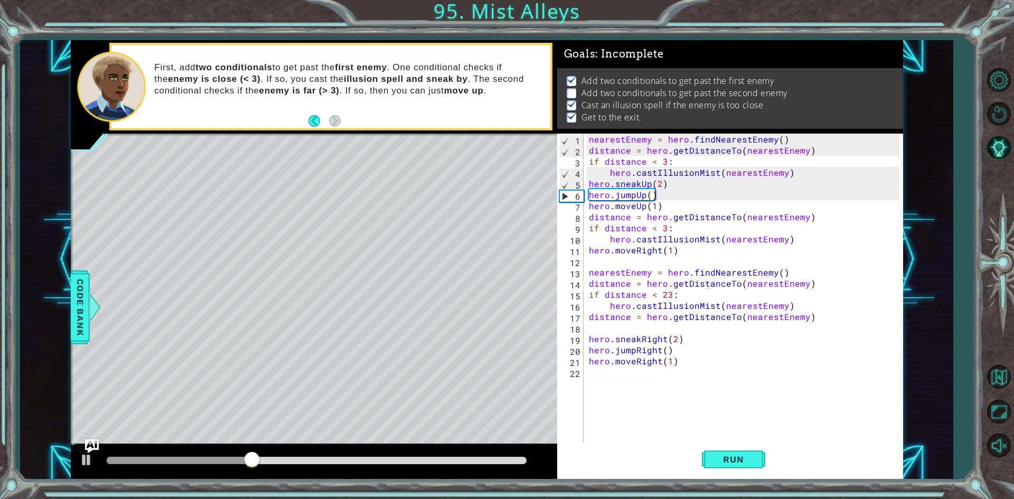
click at [98, 441] on img "Ask AI" at bounding box center [92, 447] width 14 height 14
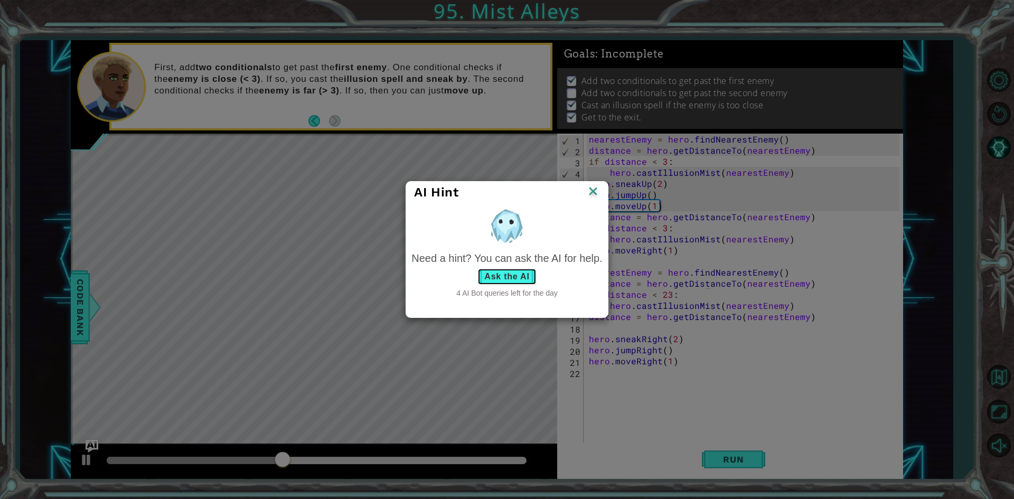
click at [500, 276] on button "Ask the AI" at bounding box center [507, 276] width 59 height 17
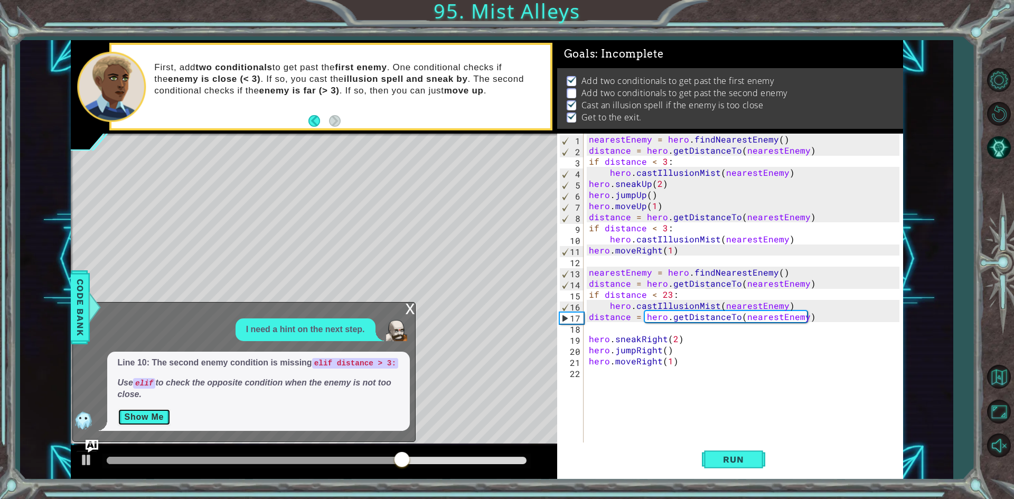
click at [138, 413] on button "Show Me" at bounding box center [144, 417] width 53 height 17
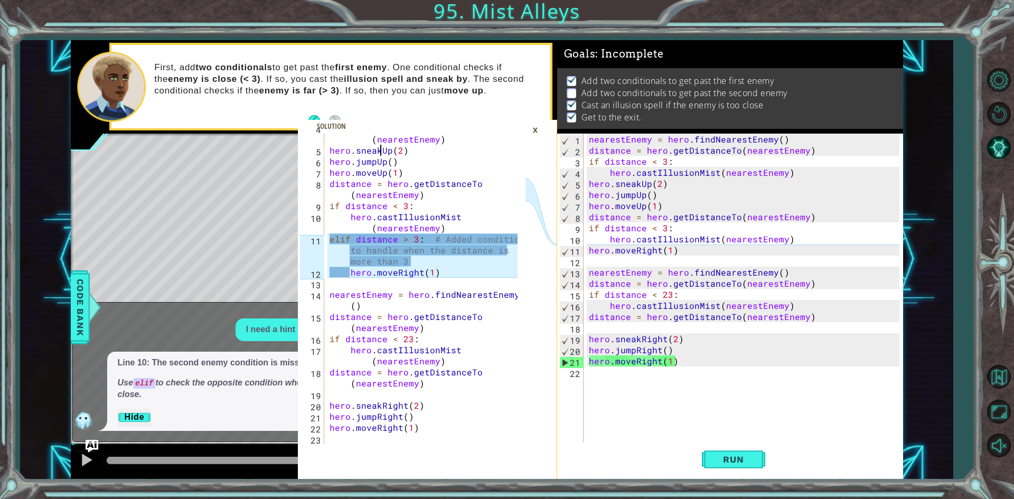
scroll to position [67, 0]
click at [184, 384] on em "Use elif to check the opposite condition when the enemy is not too close." at bounding box center [255, 388] width 274 height 21
click at [533, 127] on div "×" at bounding box center [535, 130] width 16 height 18
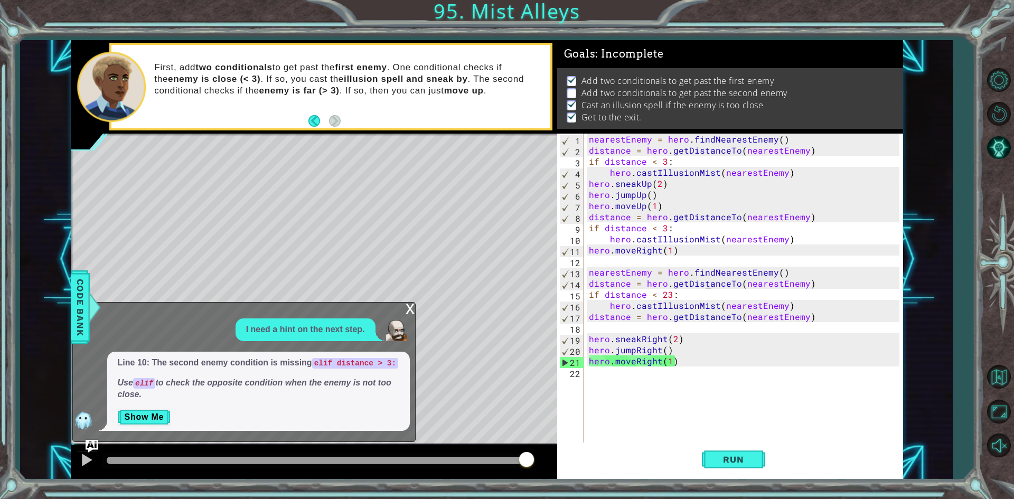
click at [216, 414] on p "Show Me" at bounding box center [259, 417] width 282 height 17
click at [142, 419] on button "Show Me" at bounding box center [144, 417] width 53 height 17
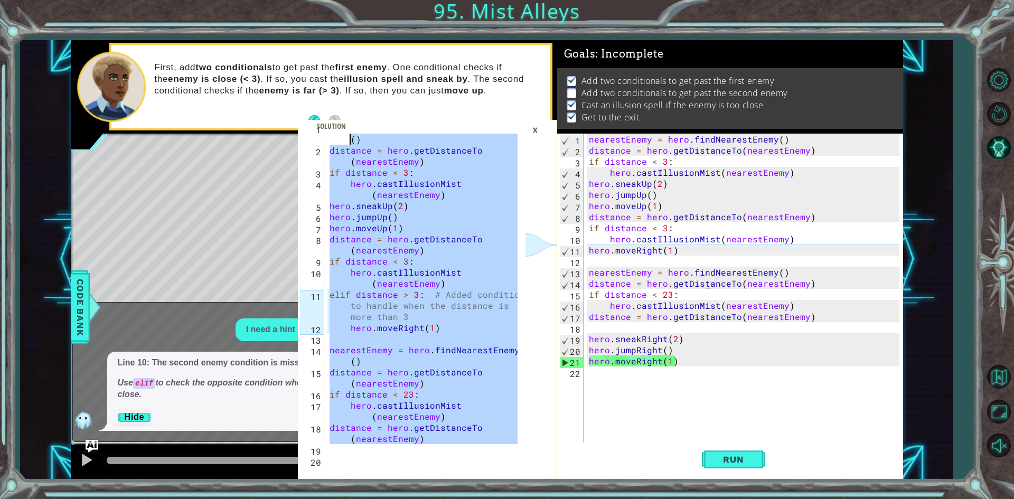
scroll to position [0, 0]
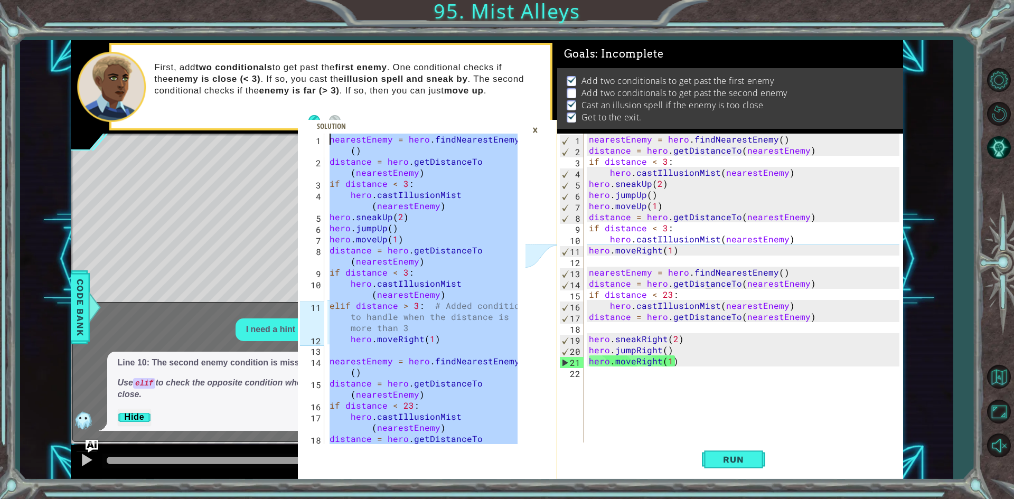
drag, startPoint x: 436, startPoint y: 426, endPoint x: 333, endPoint y: 125, distance: 317.8
click at [333, 134] on div "hero.moveRight(1) 1 2 3 4 5 6 7 8 9 10 11 12 13 14 15 16 17 18 nearestEnemy = h…" at bounding box center [427, 307] width 259 height 346
type textarea "nearestEnemy = hero.findNearestEnemy() distance = hero.getDistanceTo(nearestEne…"
click at [243, 217] on div "Level Map" at bounding box center [315, 289] width 488 height 311
click at [536, 132] on div "×" at bounding box center [535, 130] width 16 height 18
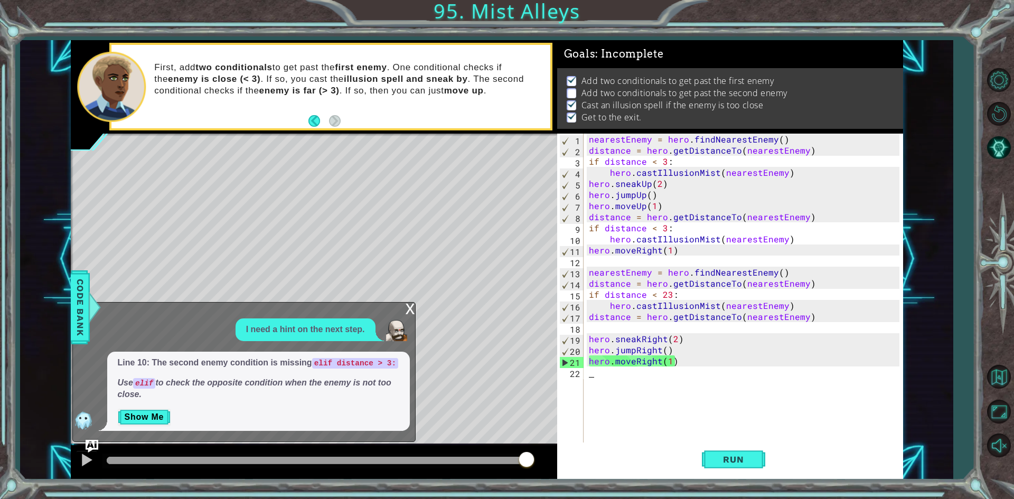
click at [623, 379] on div "nearestEnemy = hero . findNearestEnemy ( ) distance = hero . getDistanceTo ( ne…" at bounding box center [746, 300] width 318 height 333
click at [633, 353] on div "nearestEnemy = hero . findNearestEnemy ( ) distance = hero . getDistanceTo ( ne…" at bounding box center [746, 300] width 318 height 333
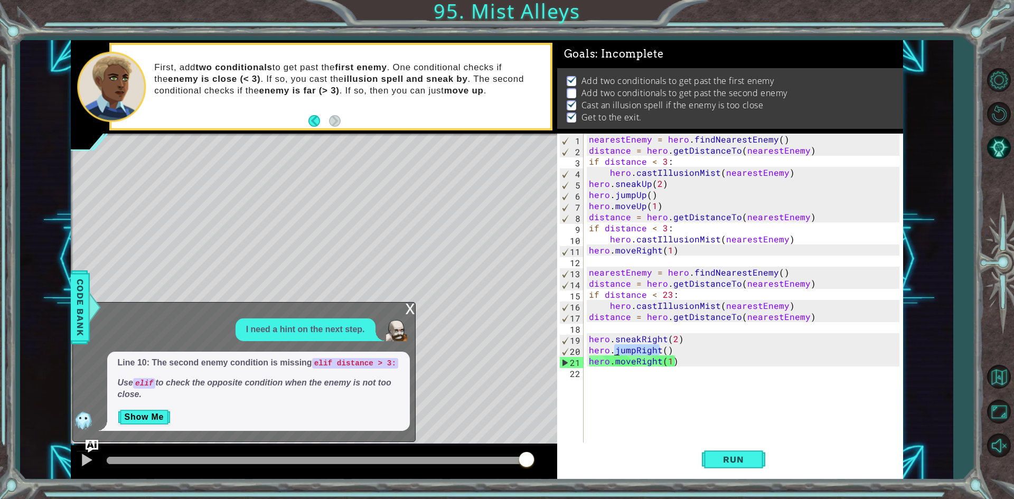
click at [633, 353] on div "nearestEnemy = hero . findNearestEnemy ( ) distance = hero . getDistanceTo ( ne…" at bounding box center [746, 300] width 318 height 333
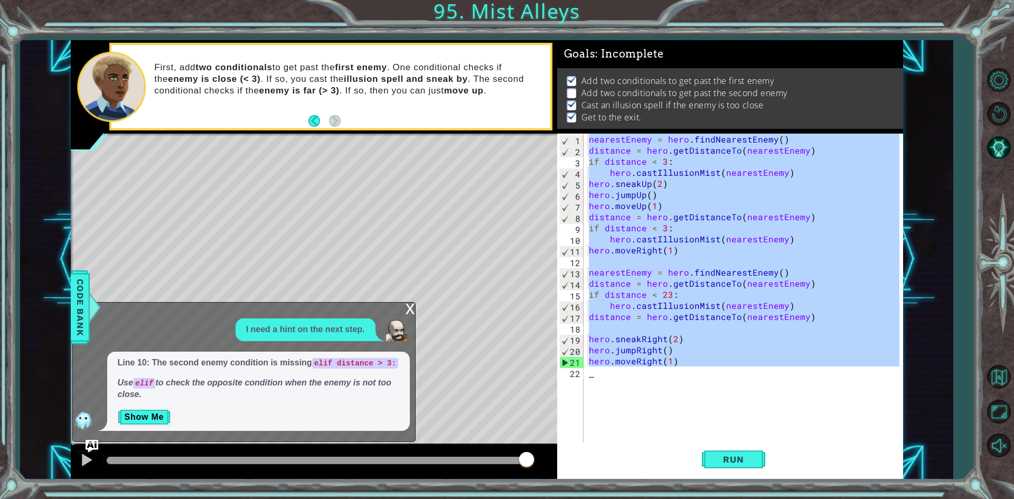
paste textarea "Code Area"
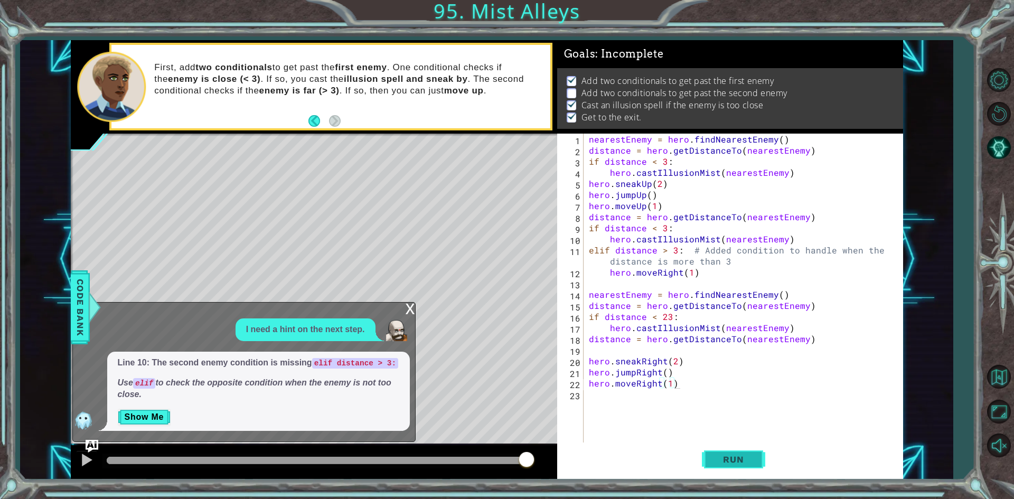
click at [721, 470] on button "Run" at bounding box center [733, 460] width 63 height 34
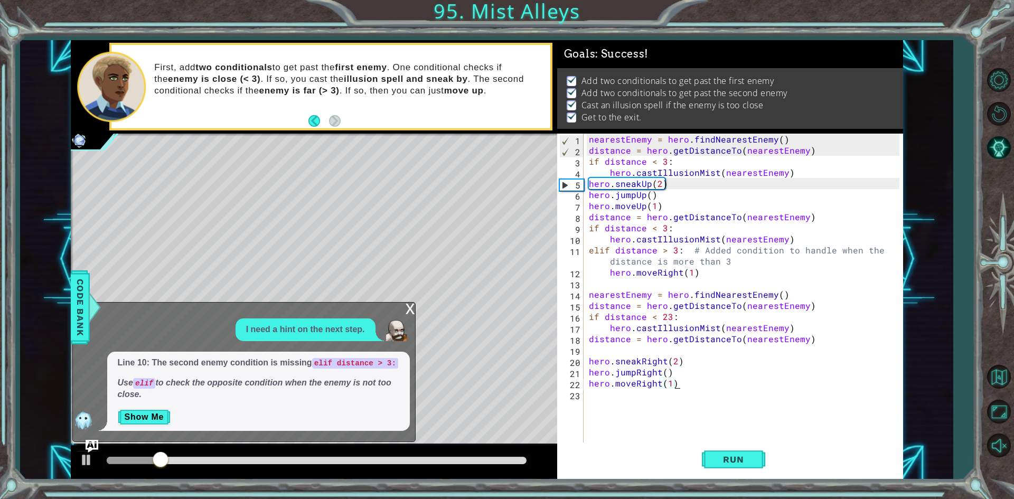
click at [400, 306] on div "x I need a hint on the next step. Line 10: The second enemy condition is missin…" at bounding box center [243, 372] width 343 height 140
click at [431, 321] on div "Level Map" at bounding box center [315, 289] width 488 height 311
click at [410, 310] on div "x" at bounding box center [411, 308] width 10 height 11
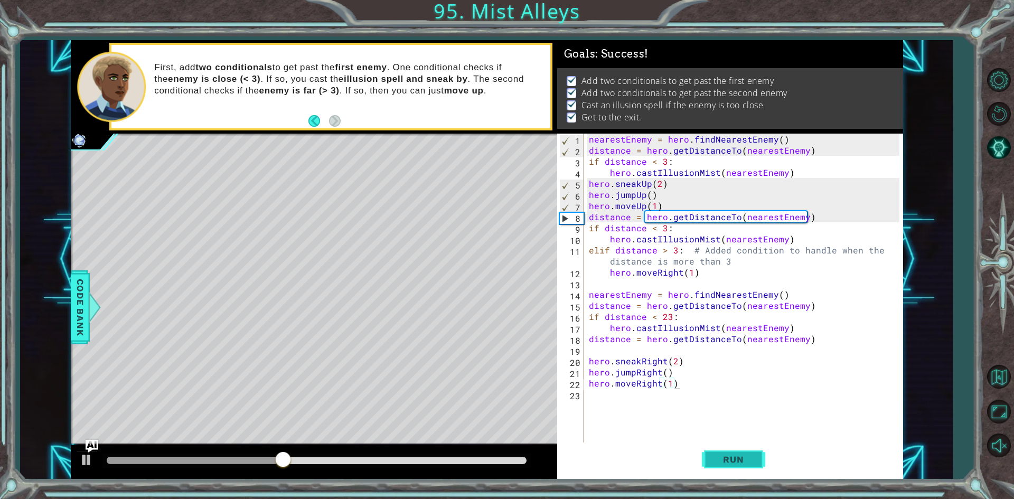
click at [725, 464] on span "Run" at bounding box center [734, 459] width 42 height 11
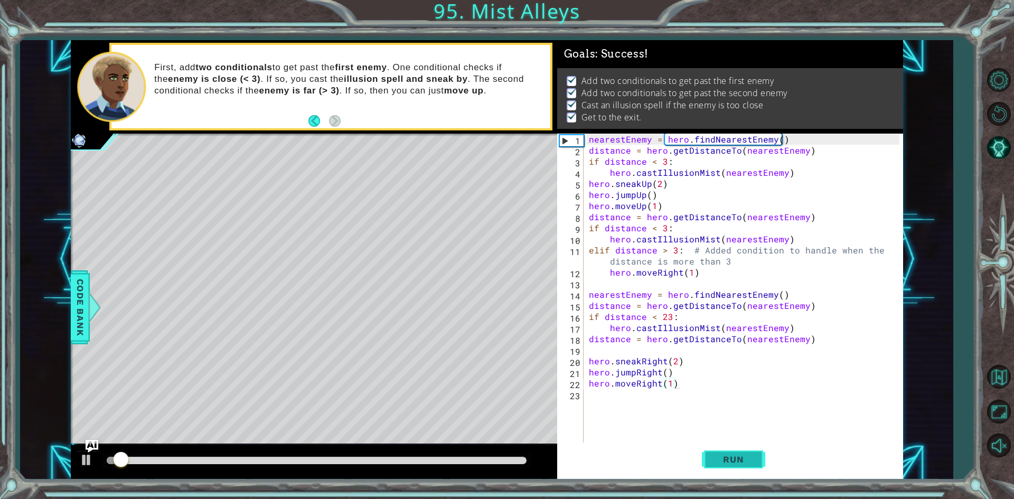
click at [725, 464] on span "Run" at bounding box center [734, 459] width 42 height 11
click at [685, 194] on div "nearestEnemy = hero . findNearestEnemy ( ) distance = hero . getDistanceTo ( ne…" at bounding box center [746, 300] width 318 height 333
click at [687, 256] on div "nearestEnemy = hero . findNearestEnemy ( ) distance = hero . getDistanceTo ( ne…" at bounding box center [746, 300] width 318 height 333
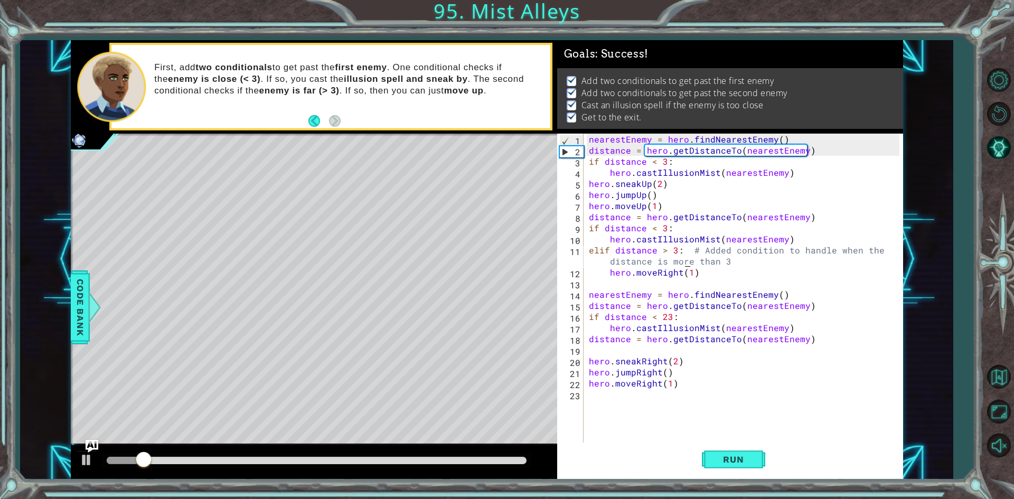
type textarea "elif distance > 3: # Added condition to handle when the distance is more than 3"
click at [694, 350] on div "nearestEnemy = hero . findNearestEnemy ( ) distance = hero . getDistanceTo ( ne…" at bounding box center [746, 300] width 318 height 333
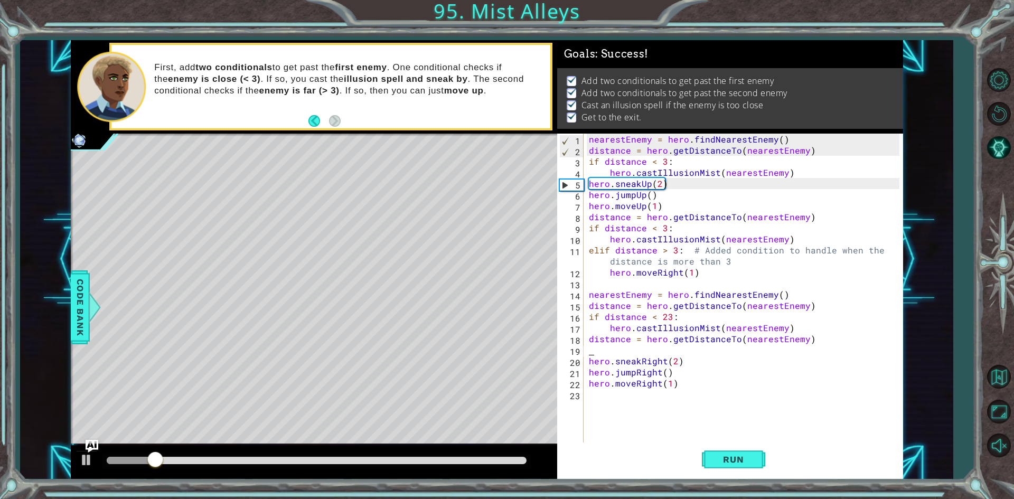
click at [700, 416] on div "nearestEnemy = hero . findNearestEnemy ( ) distance = hero . getDistanceTo ( ne…" at bounding box center [746, 300] width 318 height 333
click at [689, 320] on div "nearestEnemy = hero . findNearestEnemy ( ) distance = hero . getDistanceTo ( ne…" at bounding box center [746, 300] width 318 height 333
click at [689, 357] on div "nearestEnemy = hero . findNearestEnemy ( ) distance = hero . getDistanceTo ( ne…" at bounding box center [746, 300] width 318 height 333
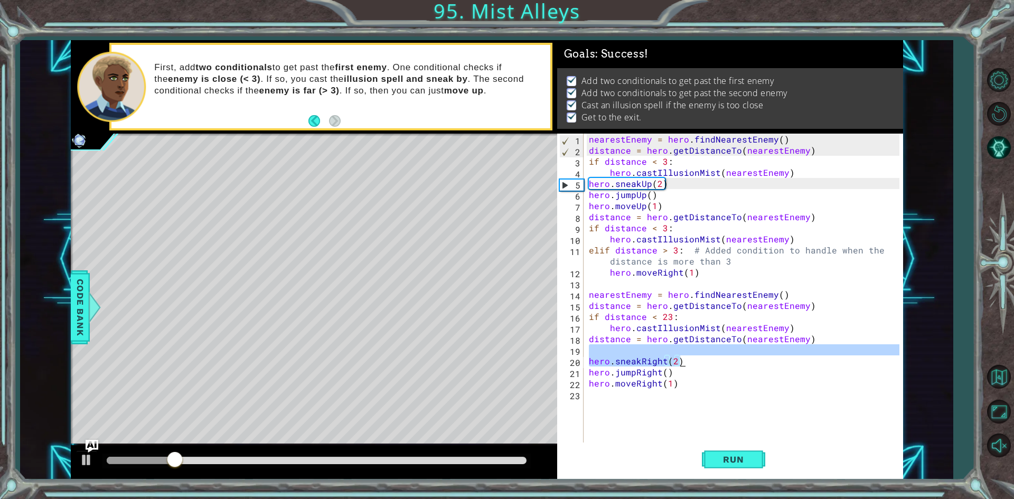
type textarea "hero.sneakRight(2)"
click at [675, 389] on div "nearestEnemy = hero . findNearestEnemy ( ) distance = hero . getDistanceTo ( ne…" at bounding box center [746, 300] width 318 height 333
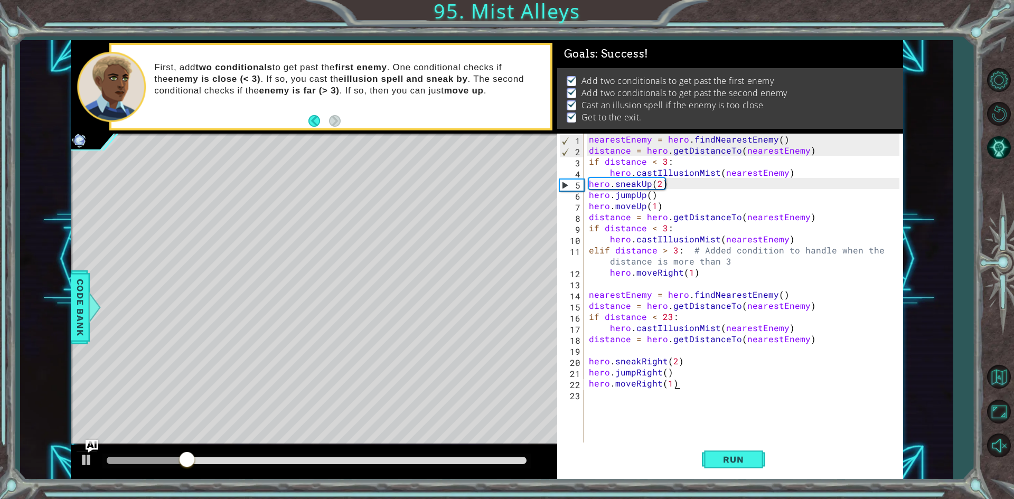
click at [678, 384] on div "nearestEnemy = hero . findNearestEnemy ( ) distance = hero . getDistanceTo ( ne…" at bounding box center [746, 300] width 318 height 333
type textarea "hero.moveRight(1)"
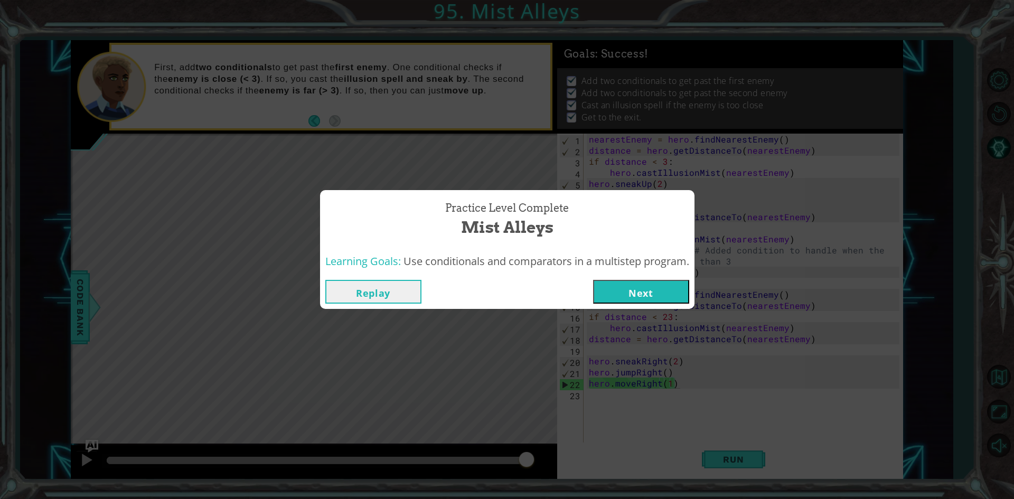
click at [681, 296] on button "Next" at bounding box center [641, 292] width 96 height 24
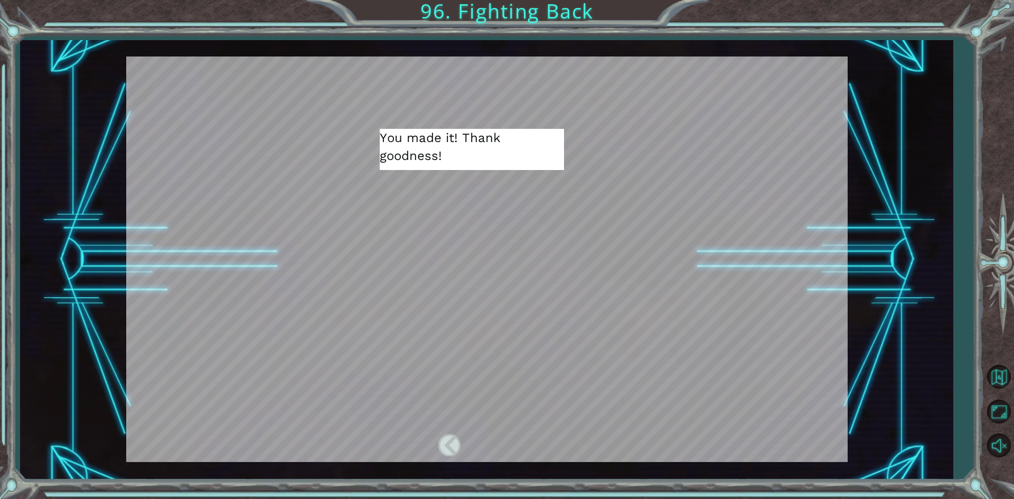
click at [513, 444] on div at bounding box center [524, 445] width 24 height 22
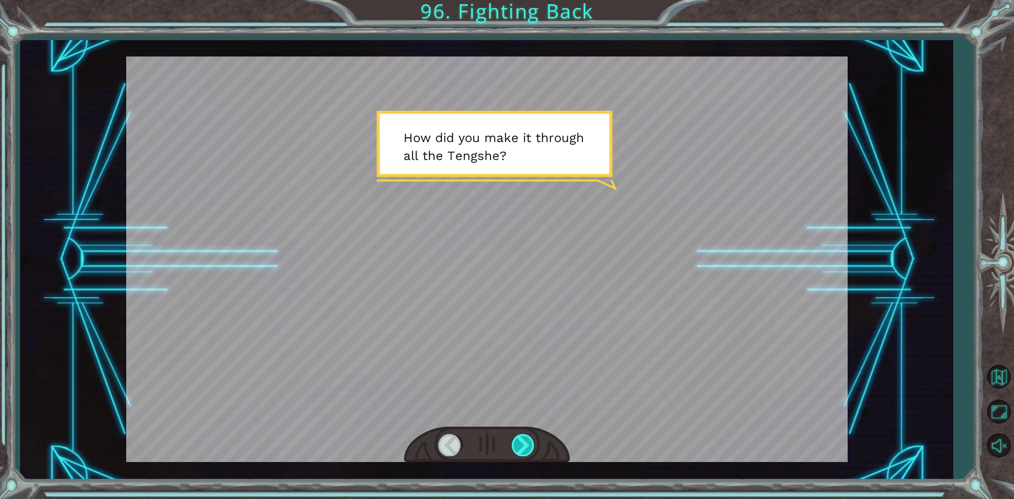
click at [513, 444] on div at bounding box center [524, 445] width 24 height 22
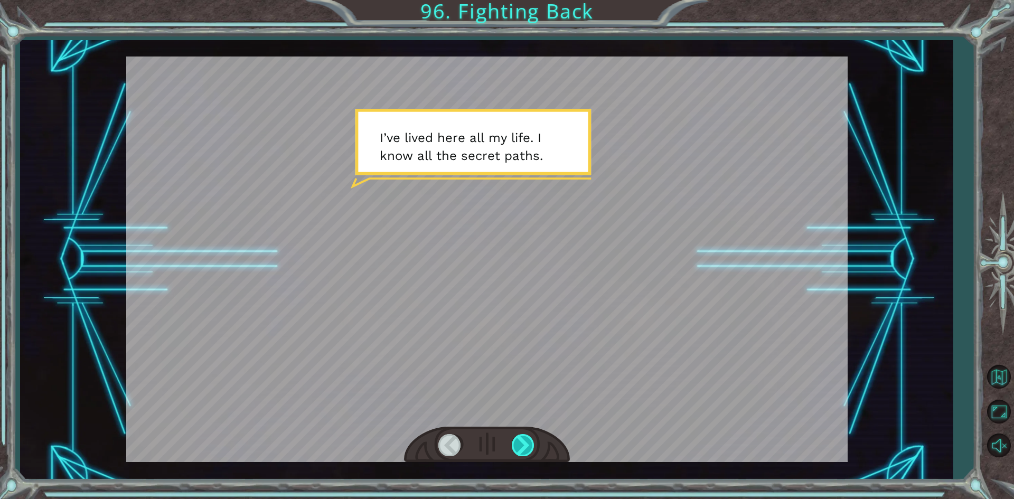
click at [513, 445] on div at bounding box center [524, 445] width 24 height 22
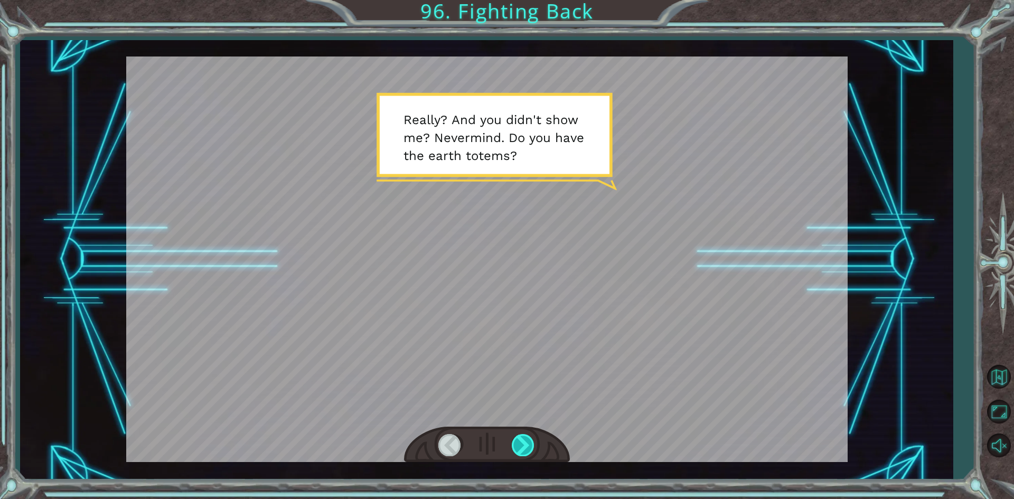
click at [513, 445] on div at bounding box center [524, 445] width 24 height 22
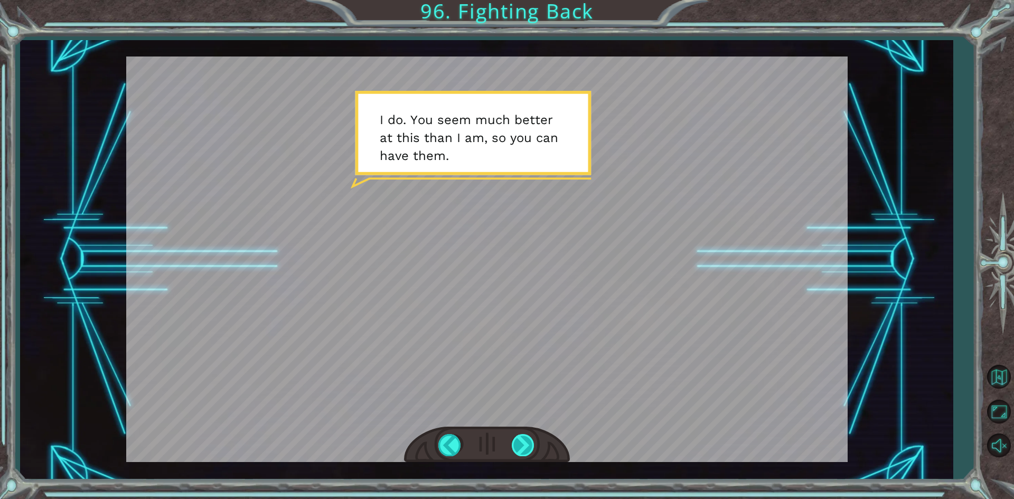
click at [527, 448] on div at bounding box center [524, 445] width 24 height 22
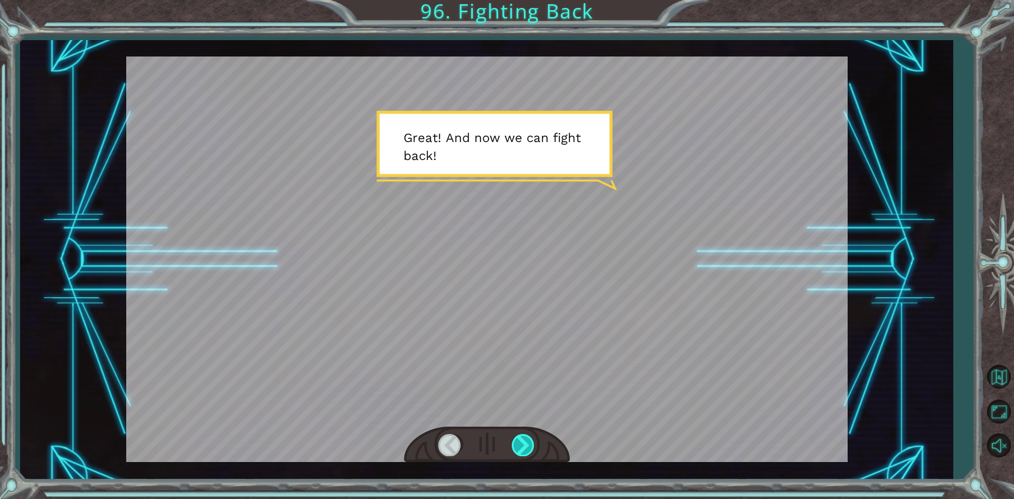
click at [527, 448] on div at bounding box center [524, 445] width 24 height 22
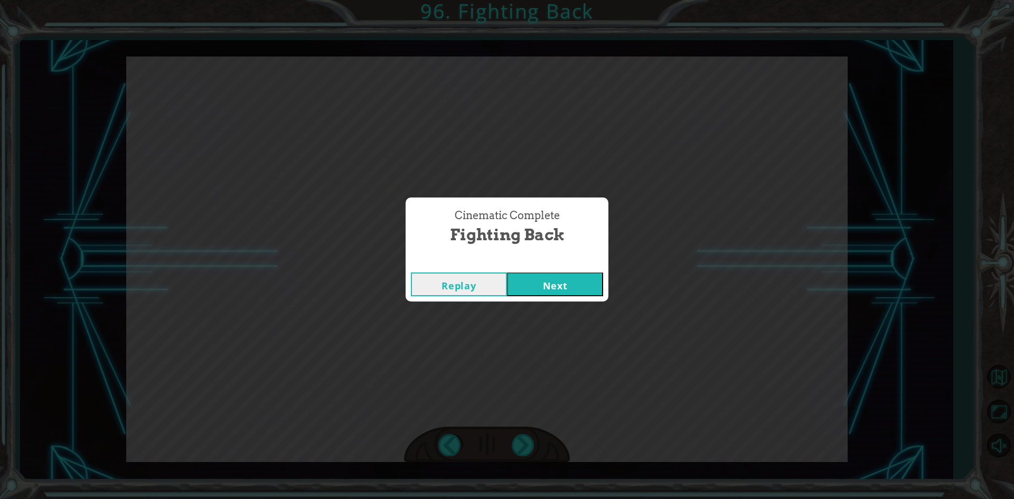
click at [564, 281] on button "Next" at bounding box center [555, 285] width 96 height 24
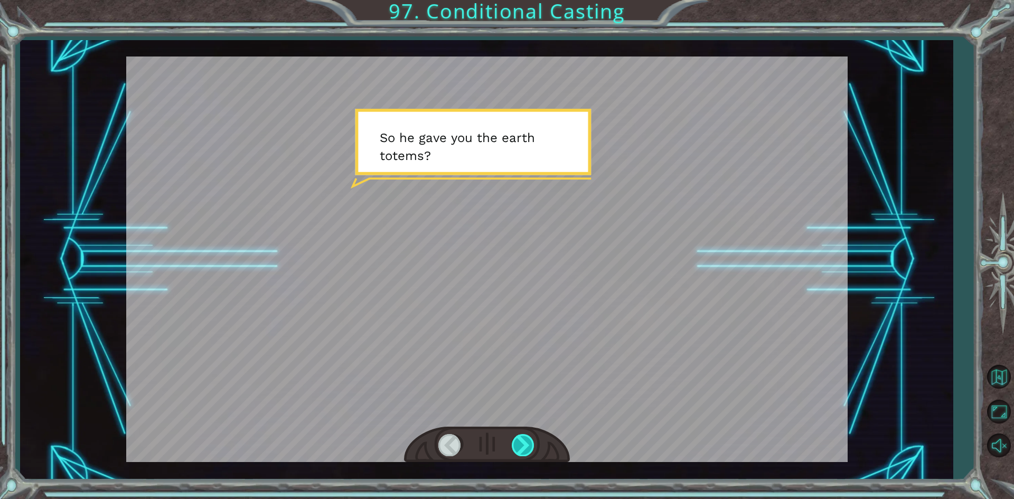
click at [524, 450] on div at bounding box center [524, 445] width 24 height 22
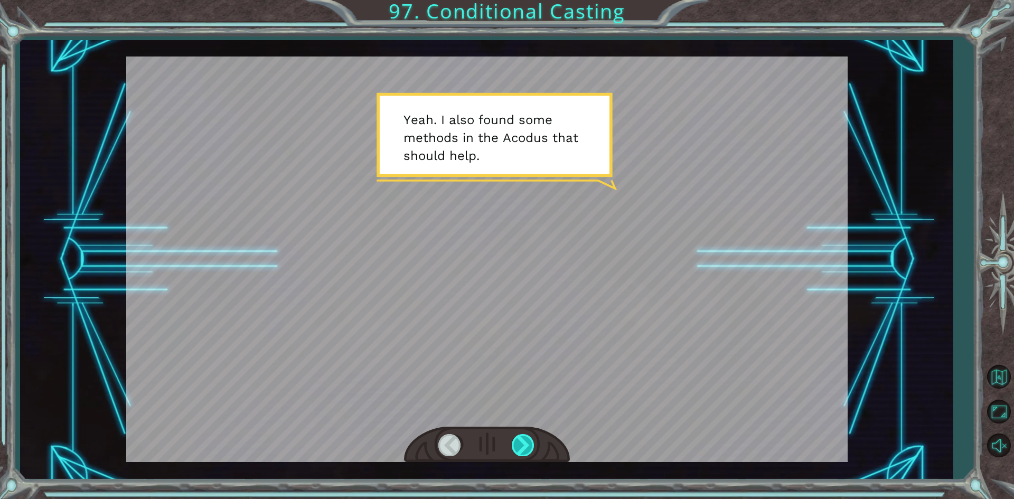
click at [524, 450] on div at bounding box center [524, 445] width 24 height 22
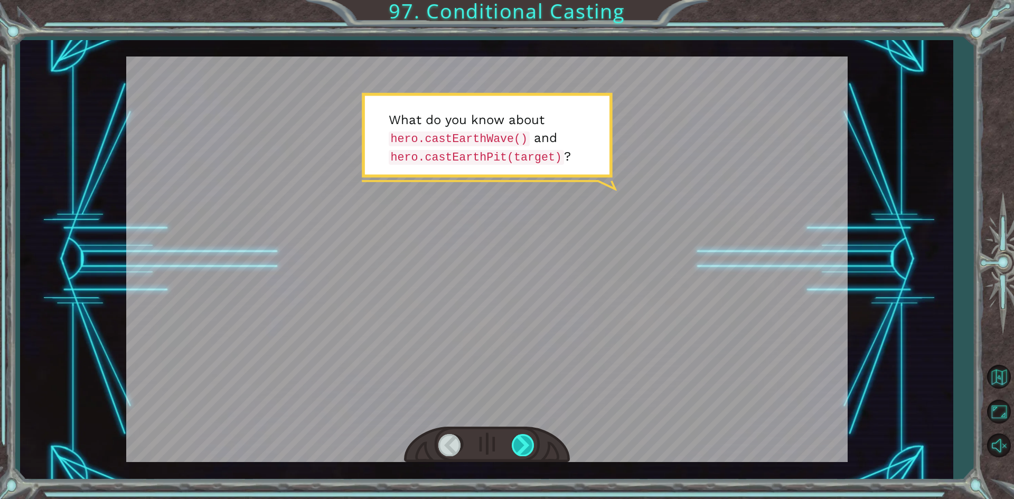
click at [524, 450] on div at bounding box center [524, 445] width 24 height 22
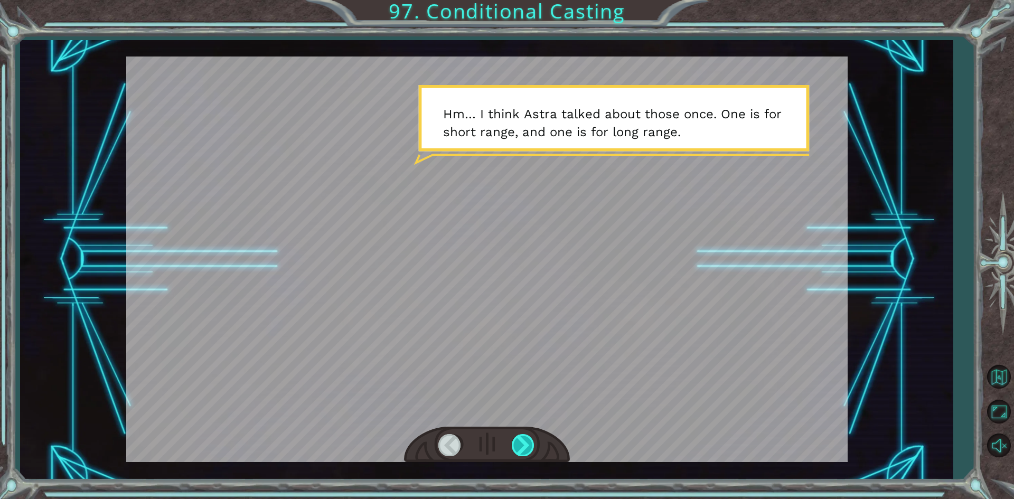
click at [524, 450] on div at bounding box center [524, 445] width 24 height 22
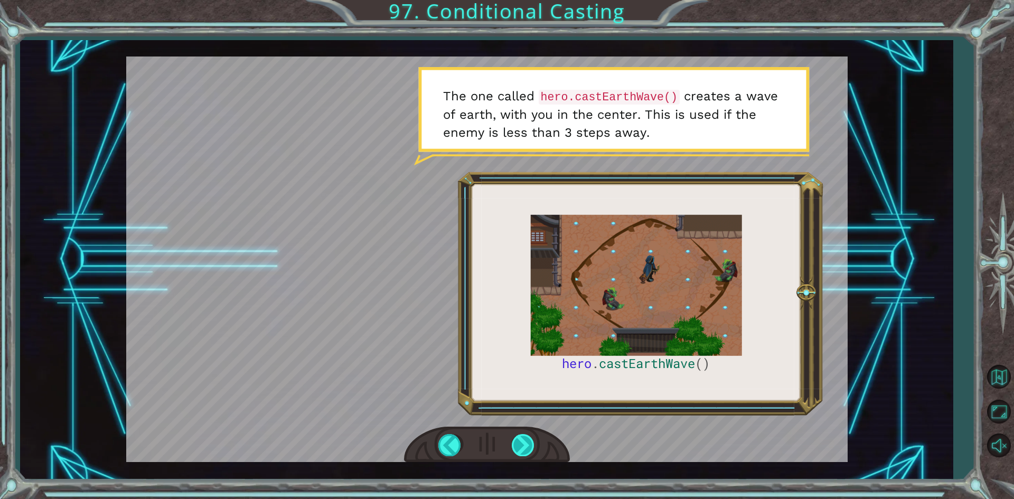
click at [524, 450] on div at bounding box center [524, 445] width 24 height 22
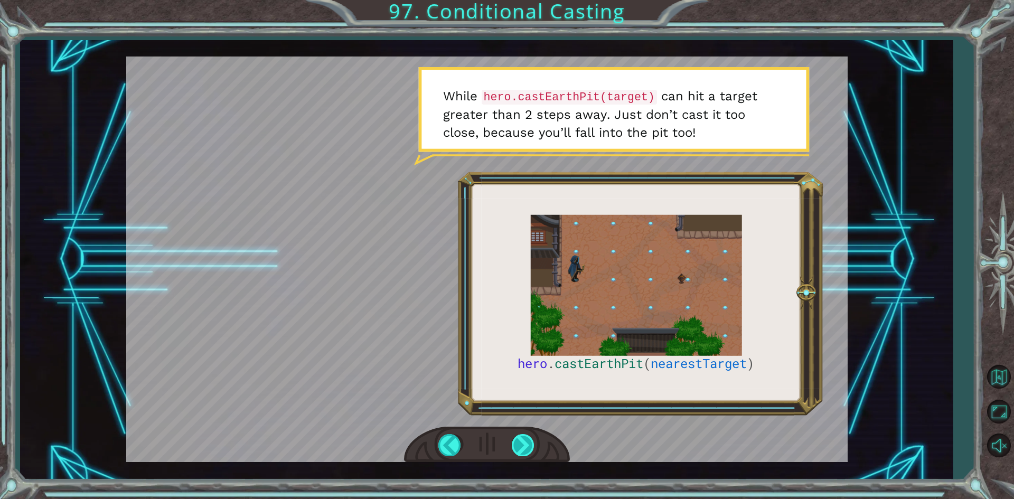
click at [523, 450] on div at bounding box center [524, 445] width 24 height 22
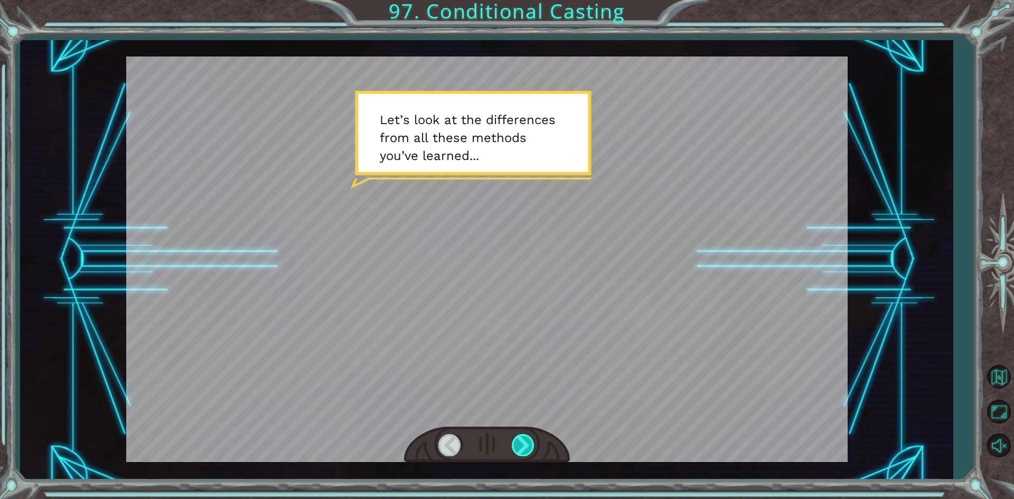
click at [523, 450] on div at bounding box center [524, 445] width 24 height 22
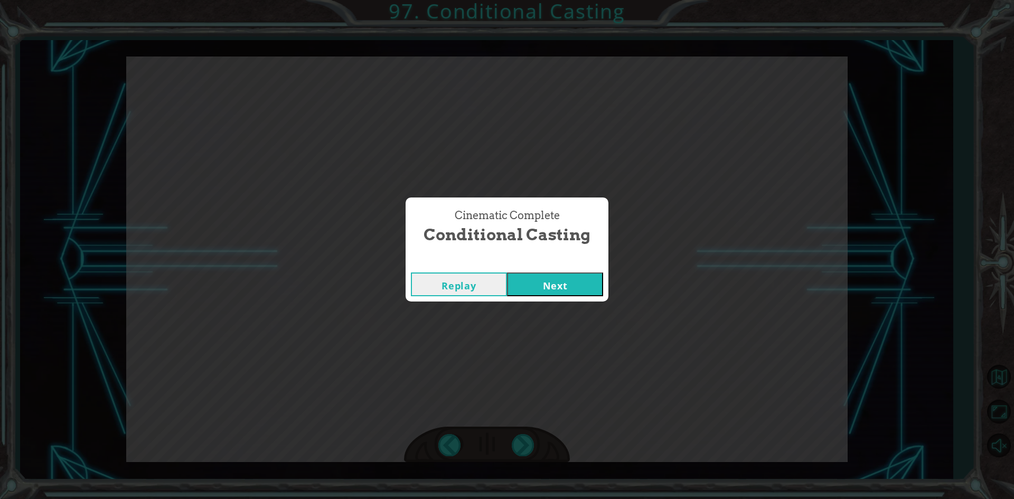
click at [548, 286] on button "Next" at bounding box center [555, 285] width 96 height 24
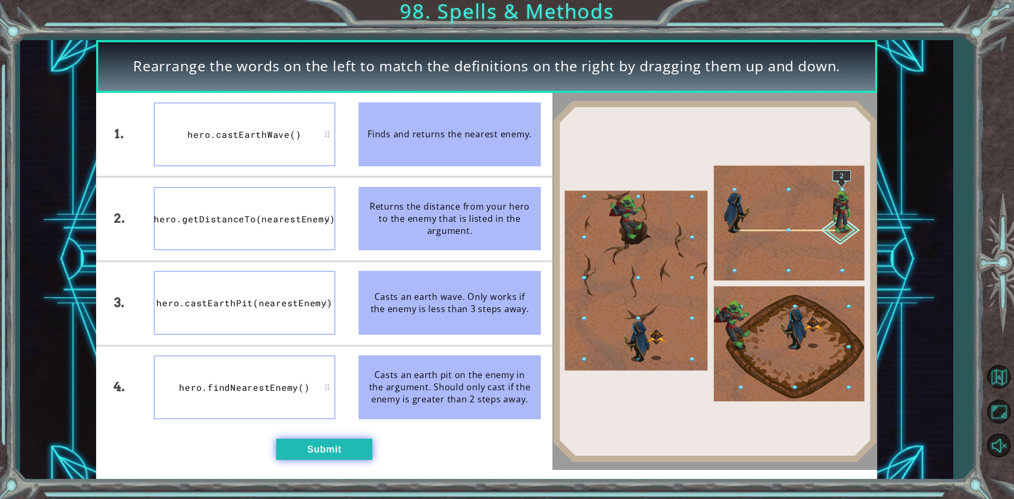
click at [364, 457] on button "Submit" at bounding box center [324, 449] width 96 height 21
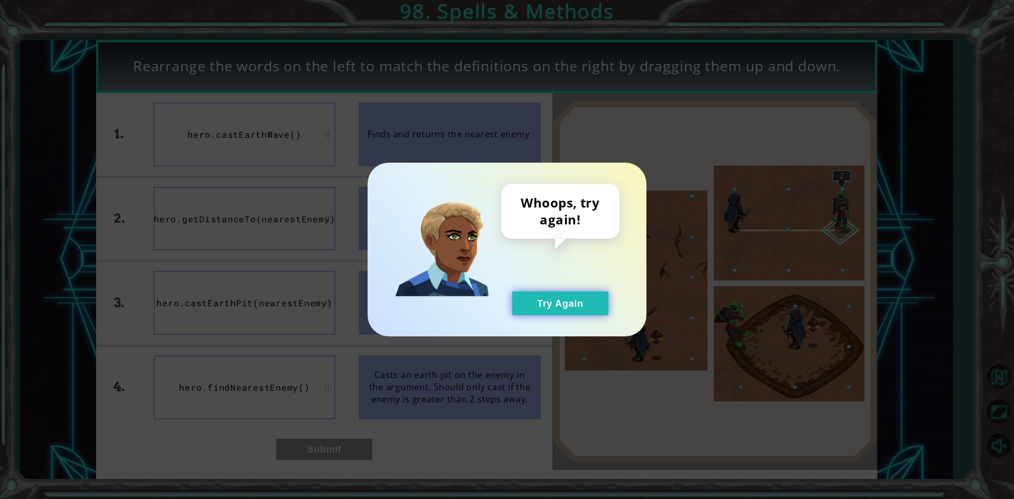
click at [573, 308] on button "Try Again" at bounding box center [561, 304] width 96 height 24
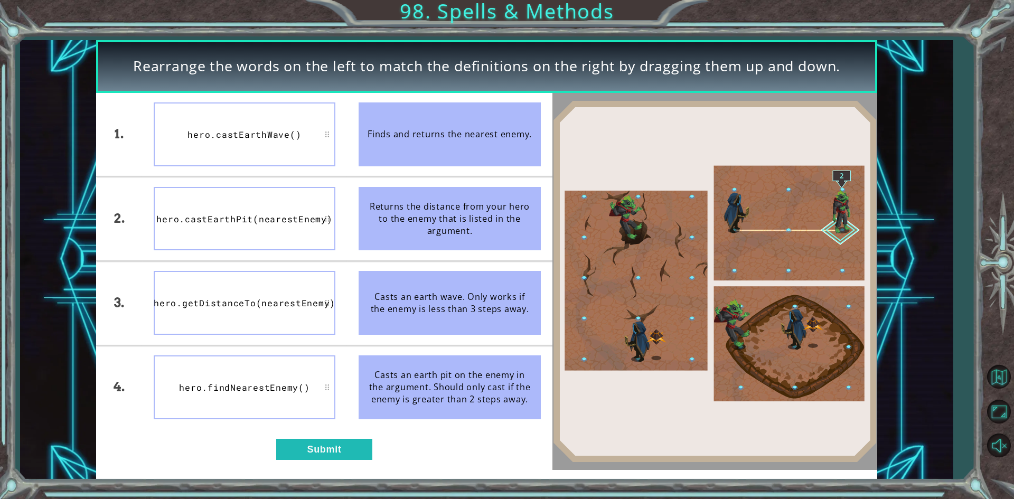
click at [301, 240] on div "hero.castEarthPit(nearestEnemy)" at bounding box center [245, 219] width 182 height 64
click at [340, 460] on button "Submit" at bounding box center [324, 449] width 96 height 21
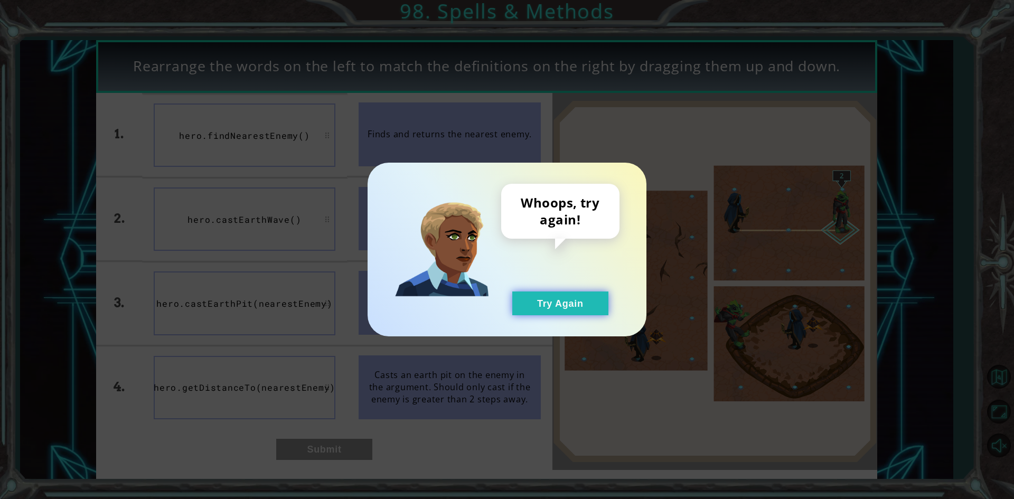
click at [573, 296] on button "Try Again" at bounding box center [561, 304] width 96 height 24
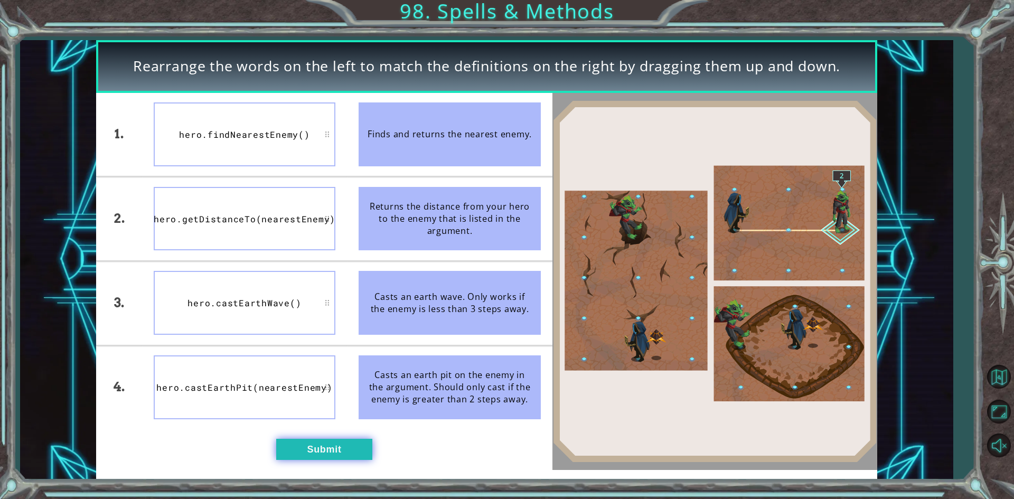
click at [346, 439] on button "Submit" at bounding box center [324, 449] width 96 height 21
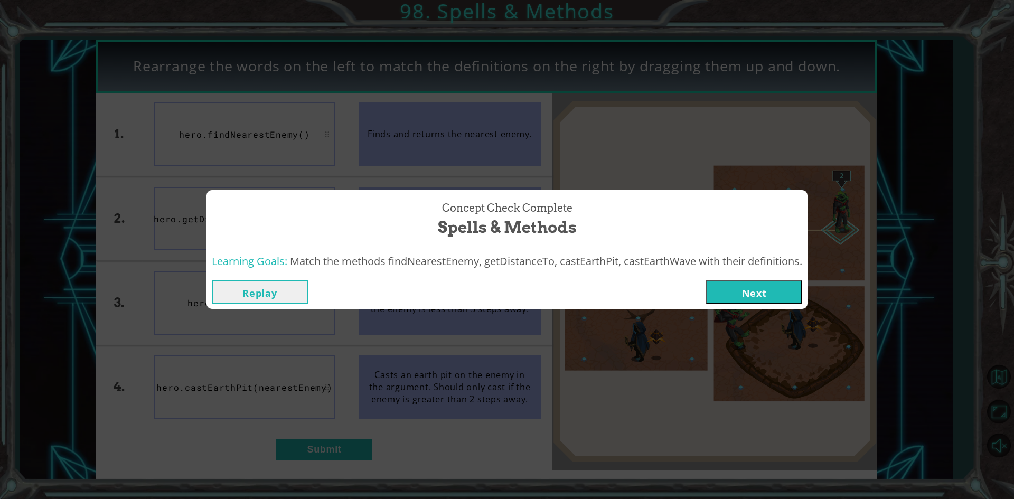
click at [725, 281] on button "Next" at bounding box center [754, 292] width 96 height 24
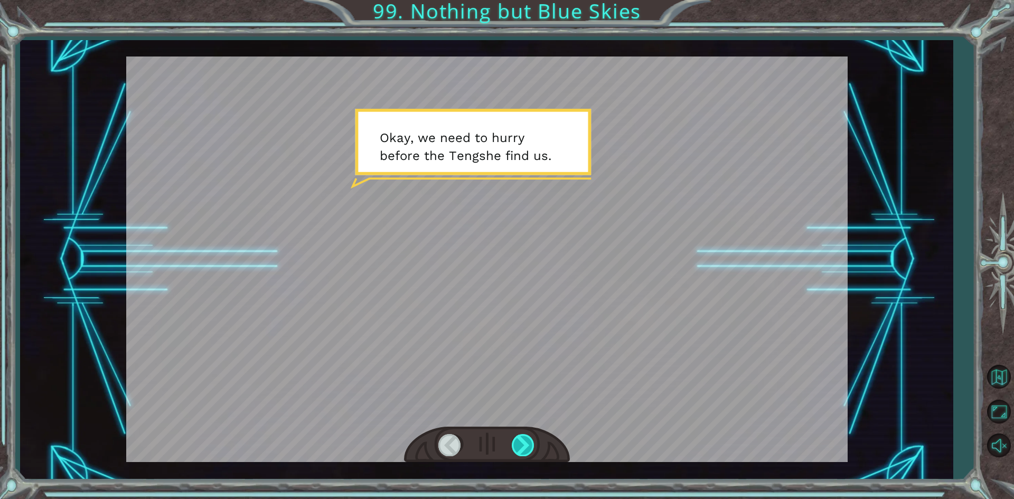
click at [524, 449] on div at bounding box center [524, 445] width 24 height 22
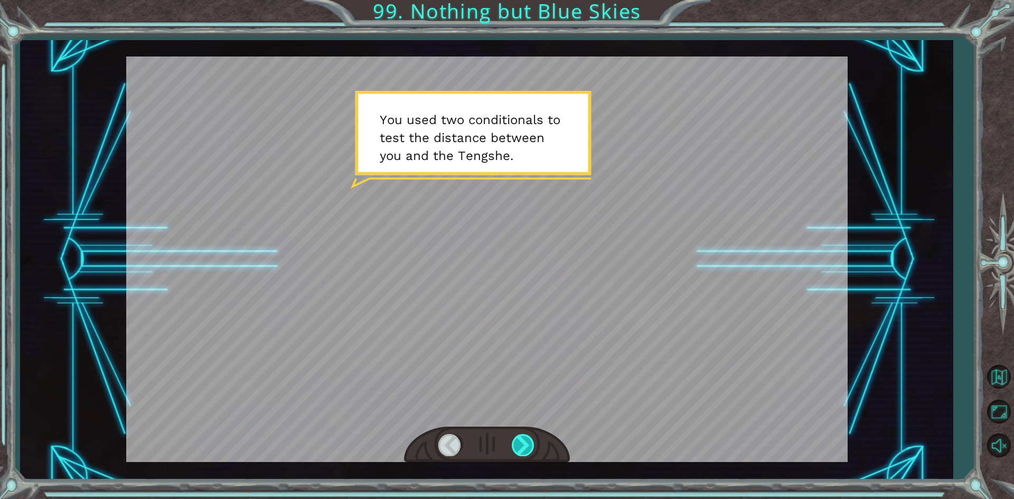
click at [524, 449] on div at bounding box center [524, 445] width 24 height 22
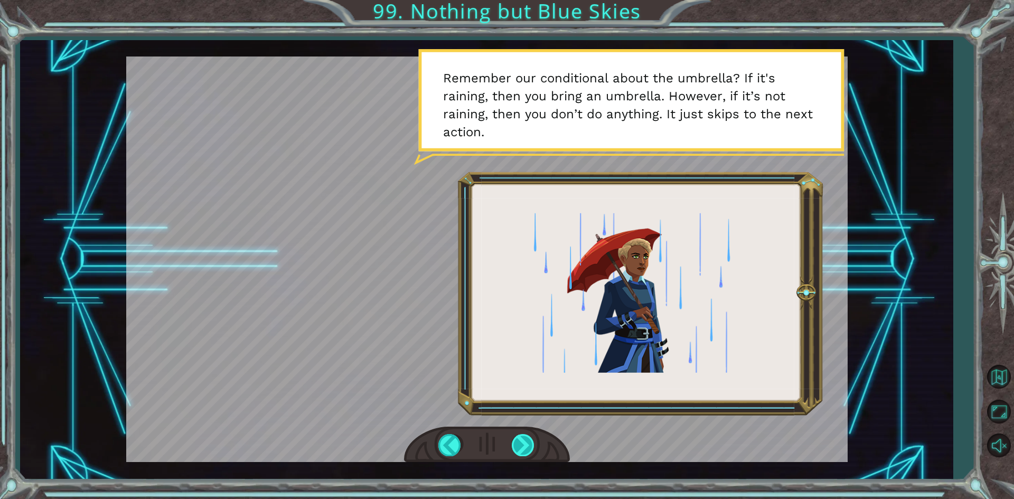
click at [524, 449] on div at bounding box center [524, 445] width 24 height 22
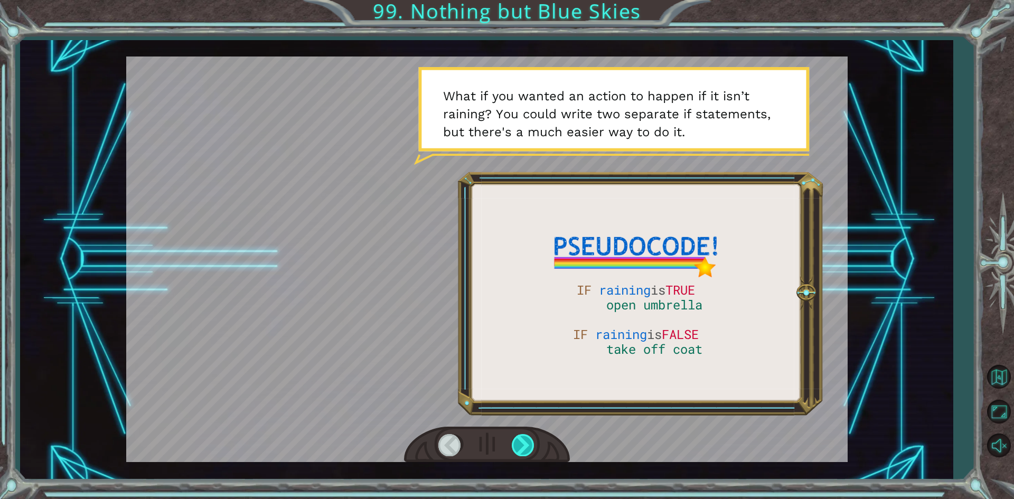
click at [524, 449] on div at bounding box center [524, 445] width 24 height 22
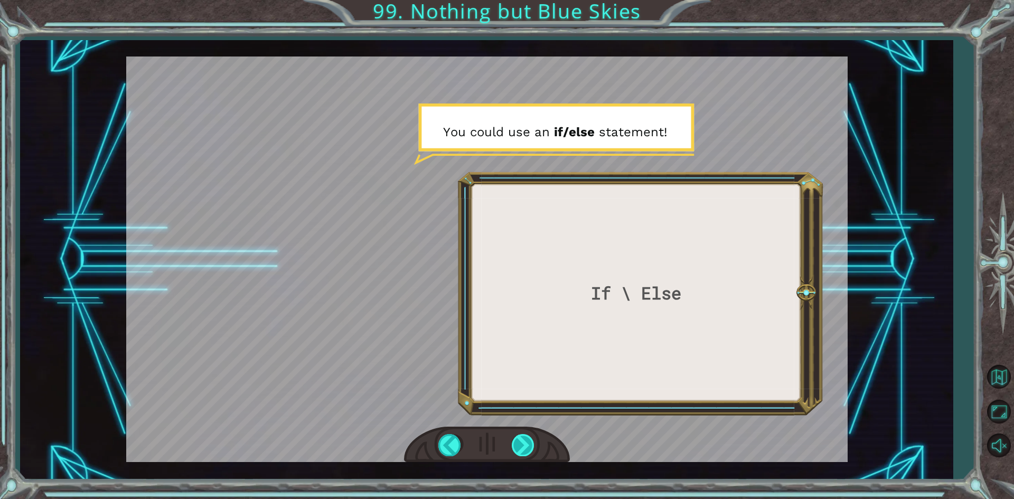
click at [524, 449] on div at bounding box center [524, 445] width 24 height 22
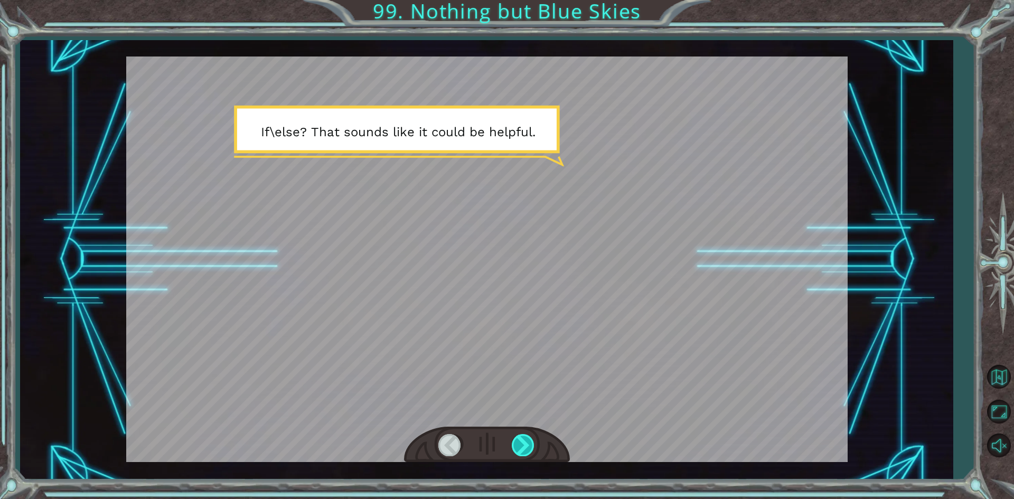
click at [524, 449] on div at bounding box center [524, 445] width 24 height 22
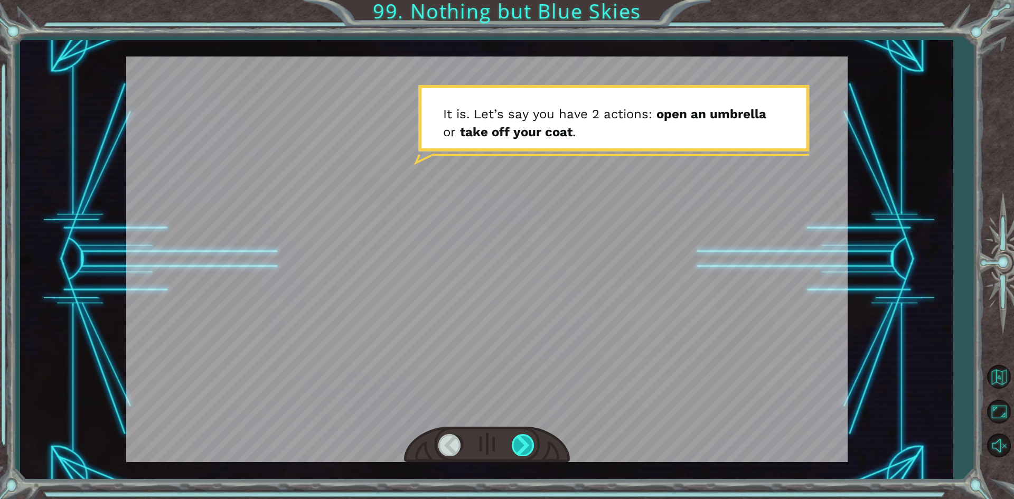
click at [524, 449] on div at bounding box center [524, 445] width 24 height 22
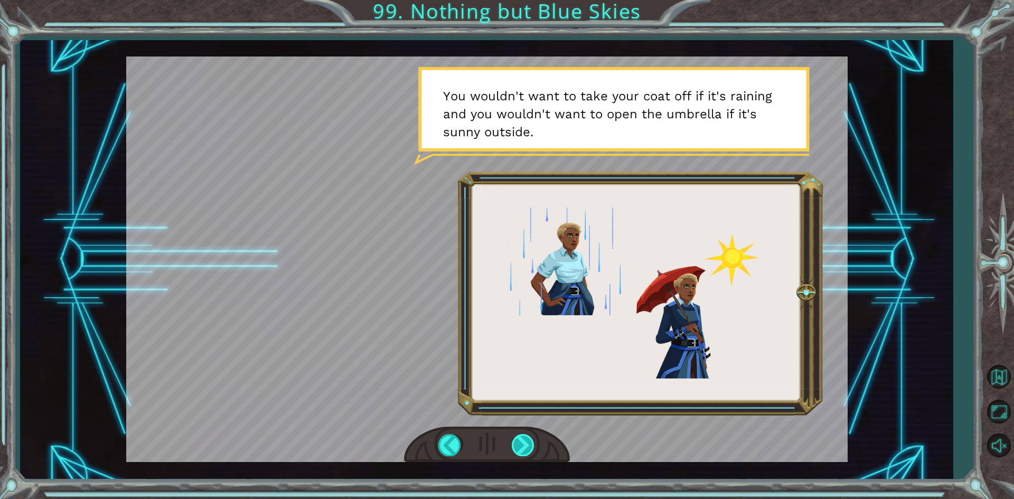
click at [524, 449] on div at bounding box center [524, 445] width 24 height 22
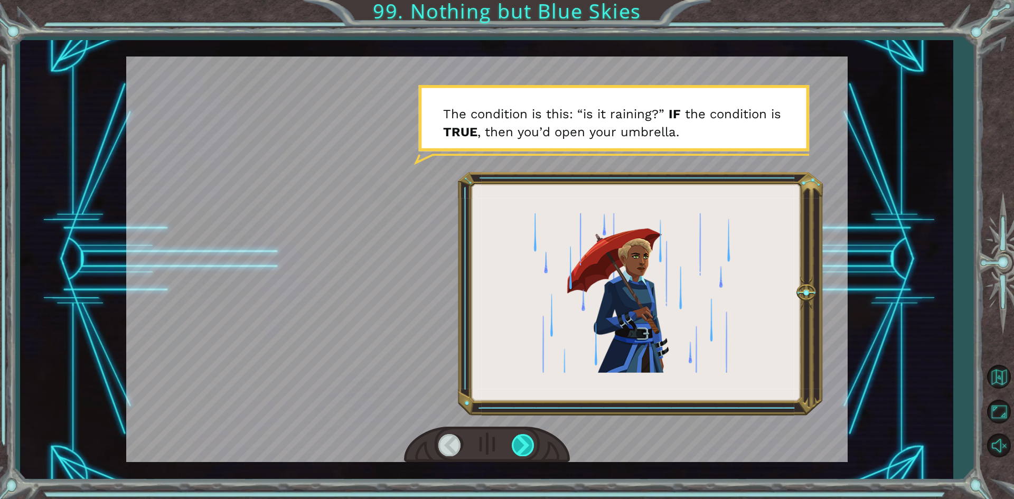
click at [524, 449] on div at bounding box center [524, 445] width 24 height 22
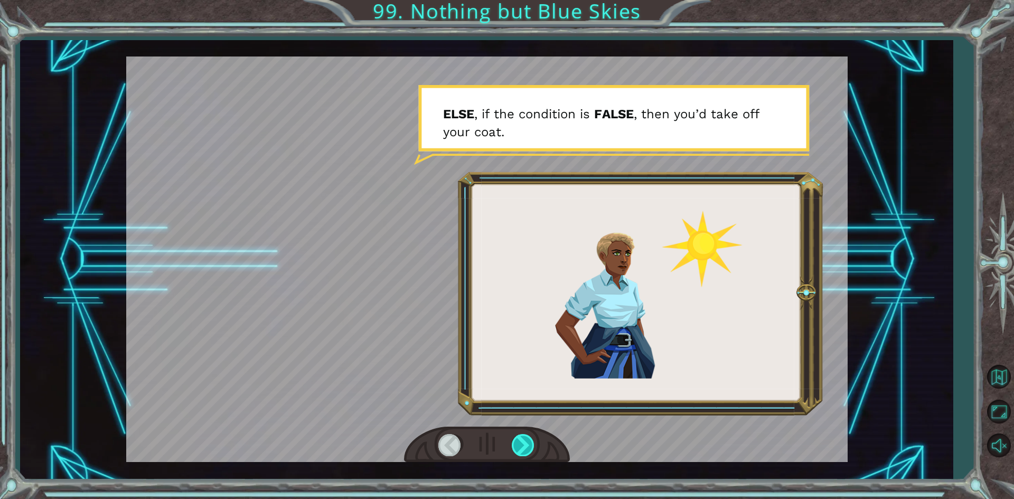
click at [524, 449] on div at bounding box center [524, 445] width 24 height 22
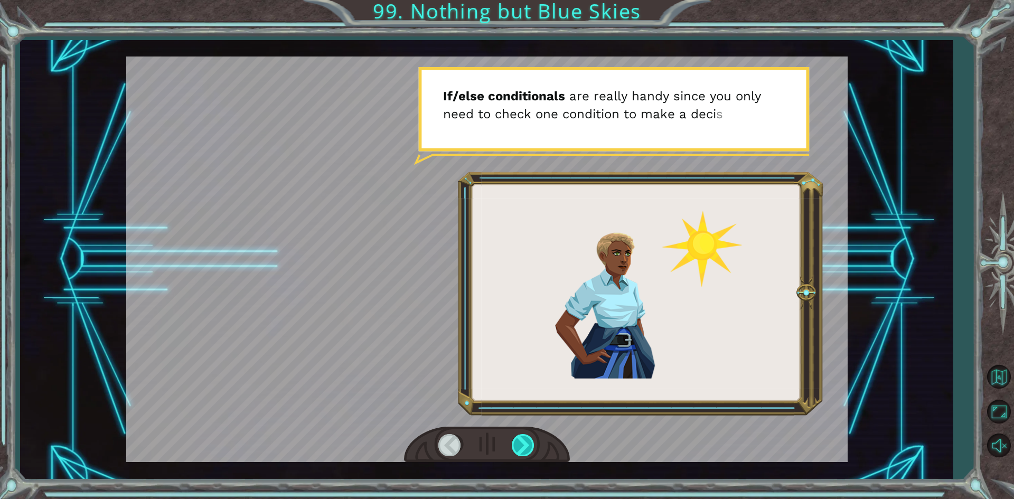
click at [524, 449] on div at bounding box center [524, 445] width 24 height 22
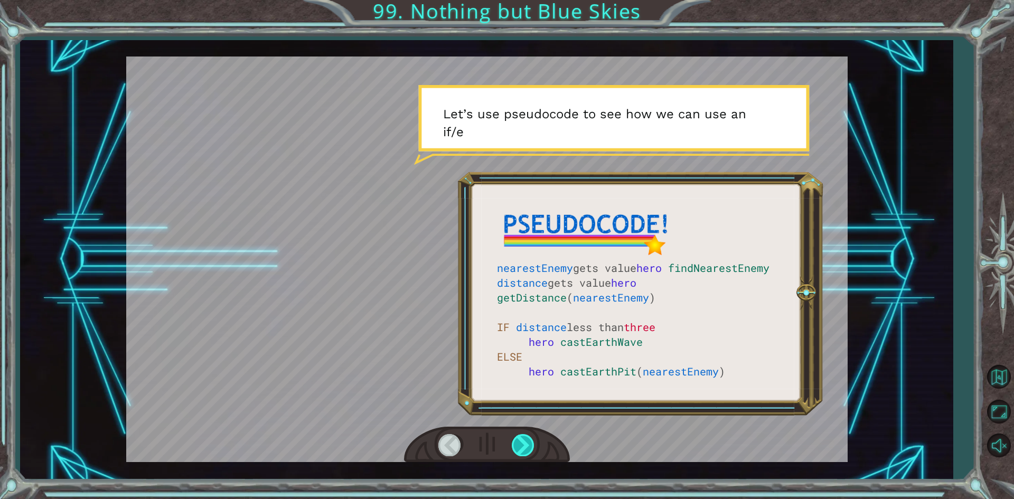
click at [524, 449] on div at bounding box center [524, 445] width 24 height 22
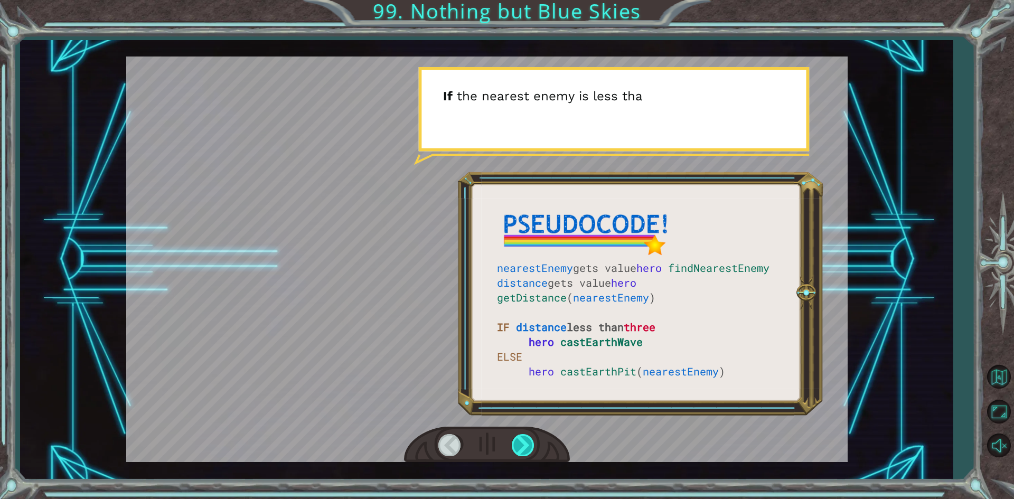
click at [524, 449] on div at bounding box center [524, 445] width 24 height 22
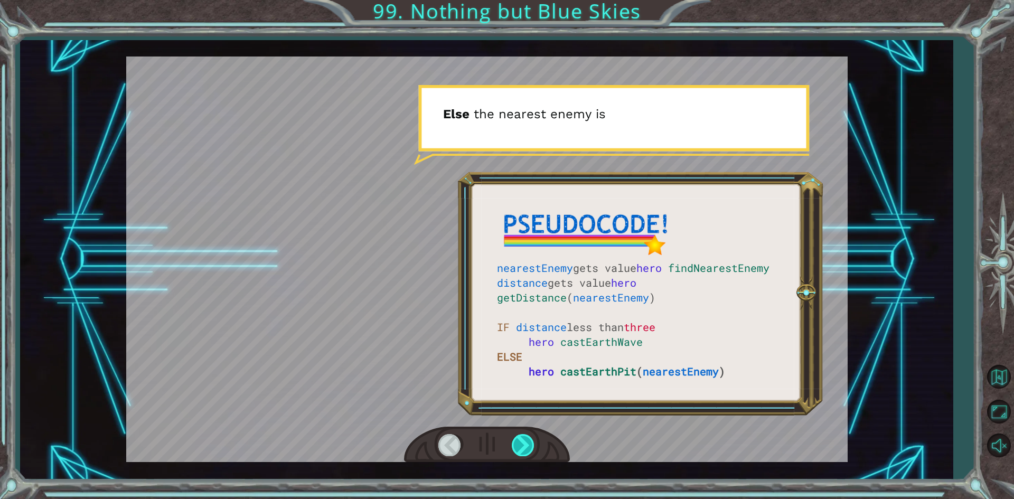
click at [524, 449] on div at bounding box center [524, 445] width 24 height 22
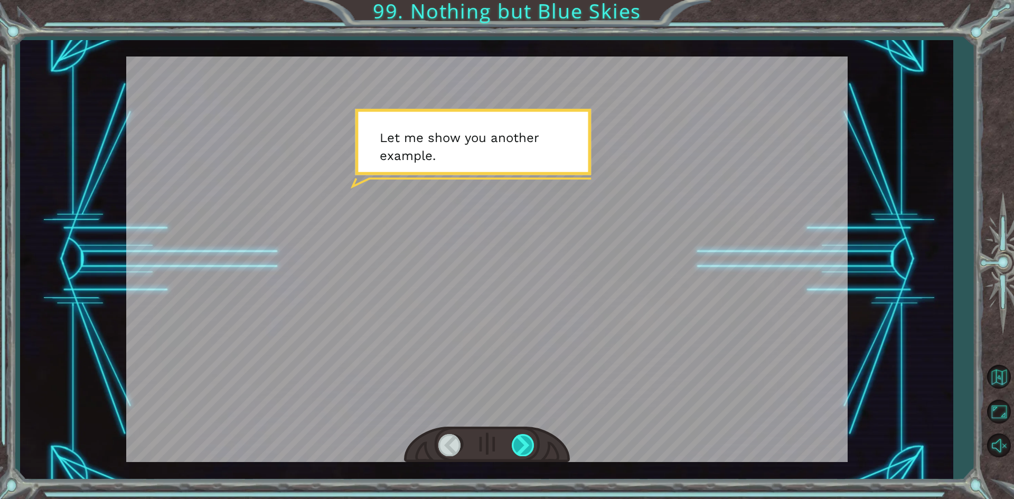
click at [524, 449] on div at bounding box center [524, 445] width 24 height 22
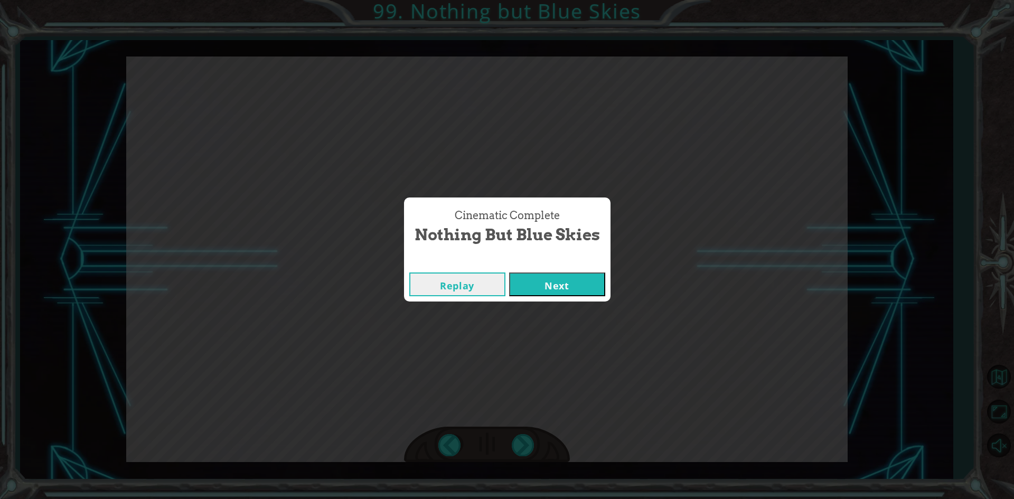
click at [520, 277] on button "Next" at bounding box center [557, 285] width 96 height 24
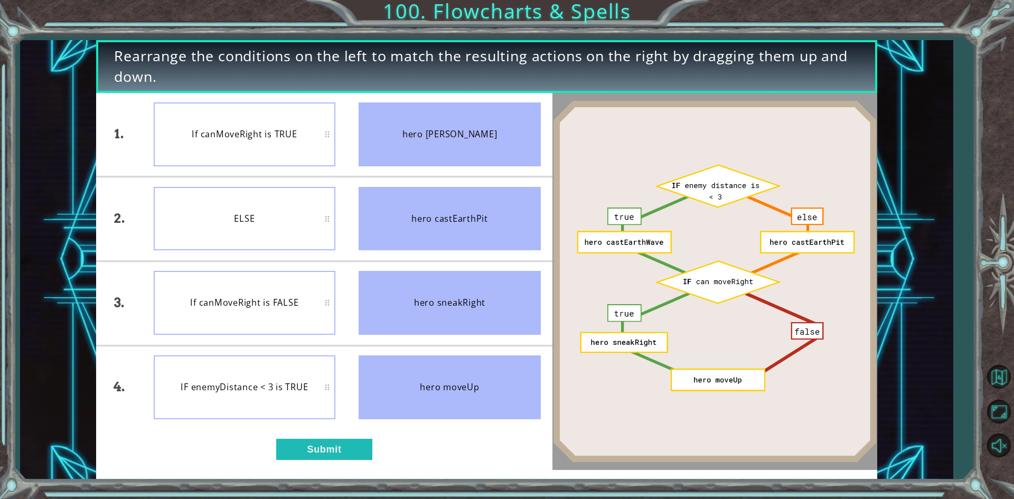
click at [286, 212] on div "ELSE" at bounding box center [245, 219] width 182 height 64
click at [356, 440] on button "Submit" at bounding box center [324, 449] width 96 height 21
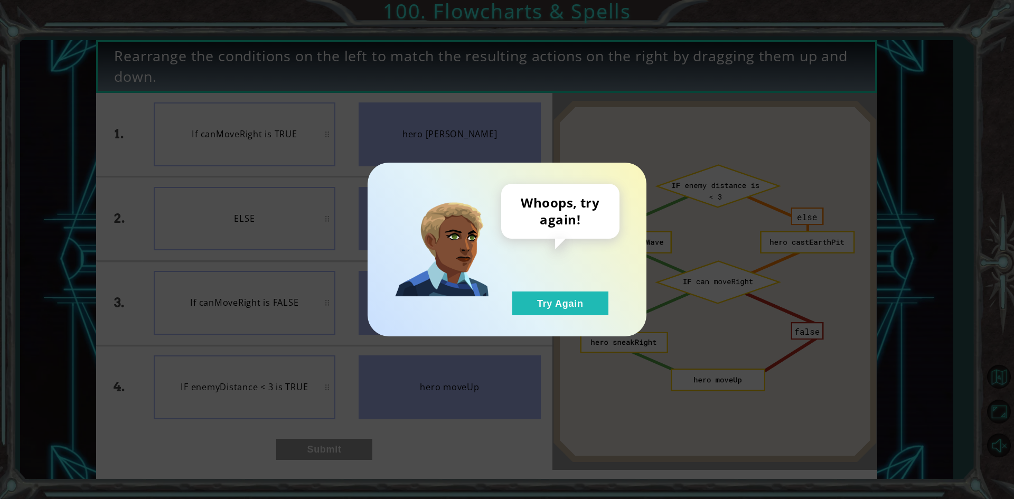
click at [548, 276] on div "Whoops, try again! Try Again" at bounding box center [560, 250] width 118 height 132
click at [578, 295] on button "Try Again" at bounding box center [561, 304] width 96 height 24
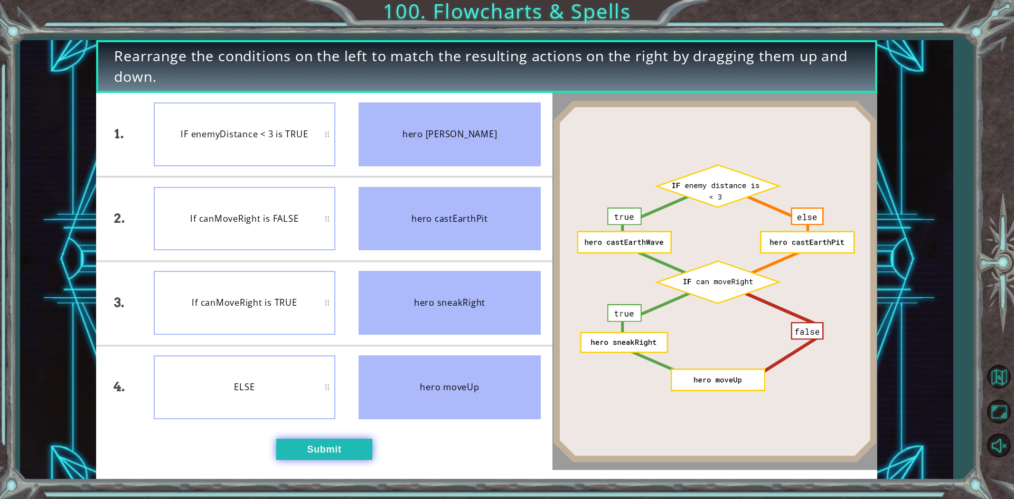
click at [348, 455] on button "Submit" at bounding box center [324, 449] width 96 height 21
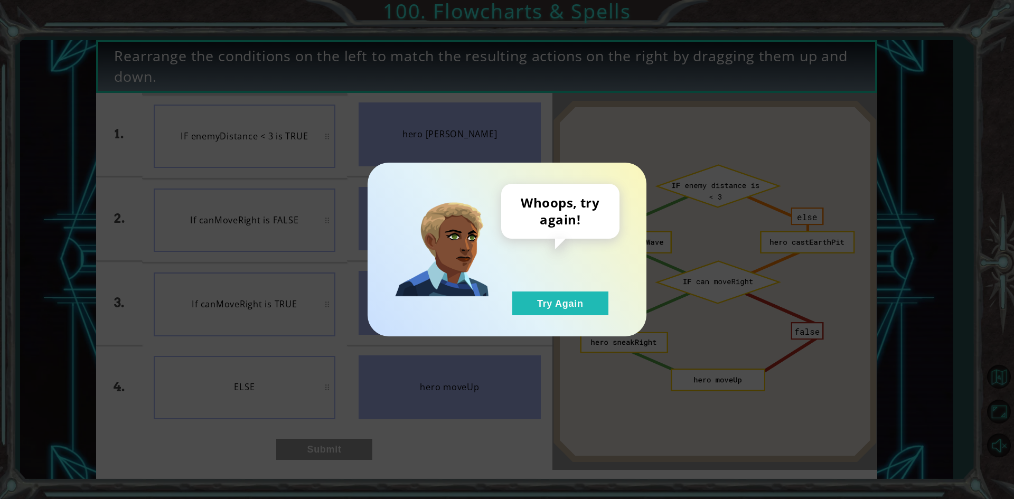
click at [567, 339] on div "Whoops, try again! Try Again" at bounding box center [507, 249] width 1014 height 499
click at [563, 298] on button "Try Again" at bounding box center [561, 304] width 96 height 24
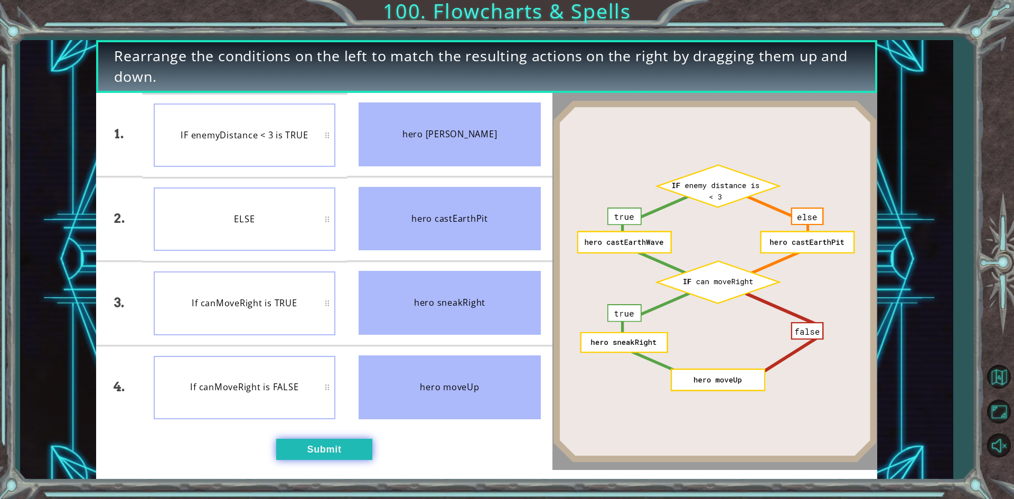
click at [353, 457] on button "Submit" at bounding box center [324, 449] width 96 height 21
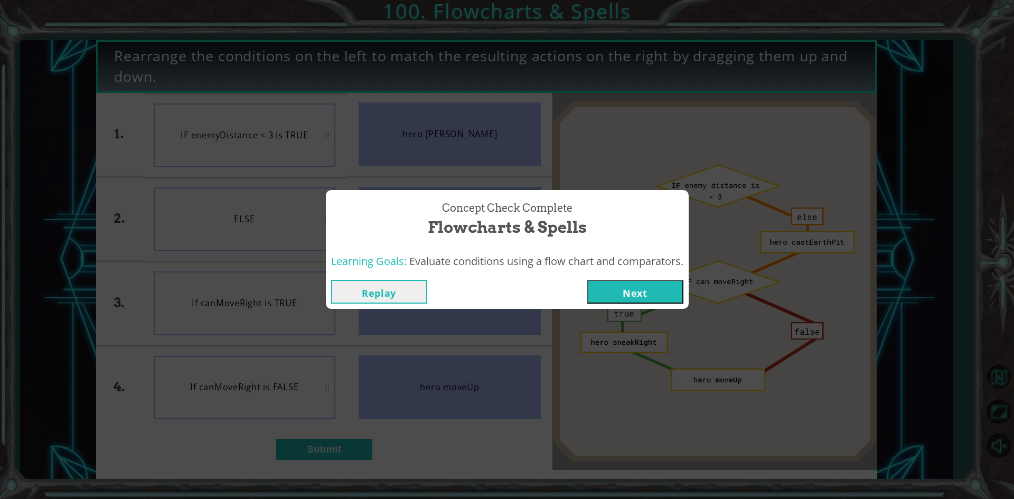
click at [622, 299] on button "Next" at bounding box center [636, 292] width 96 height 24
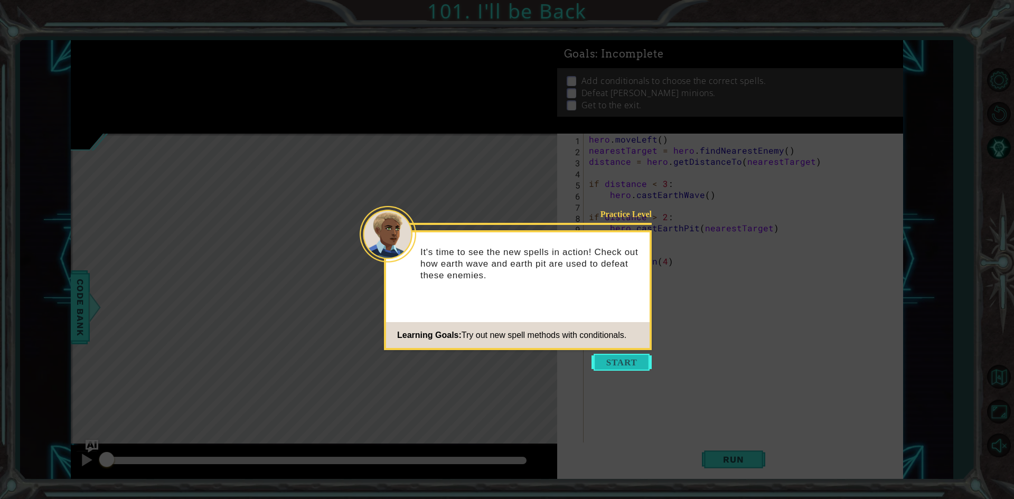
click at [627, 364] on button "Start" at bounding box center [622, 362] width 60 height 17
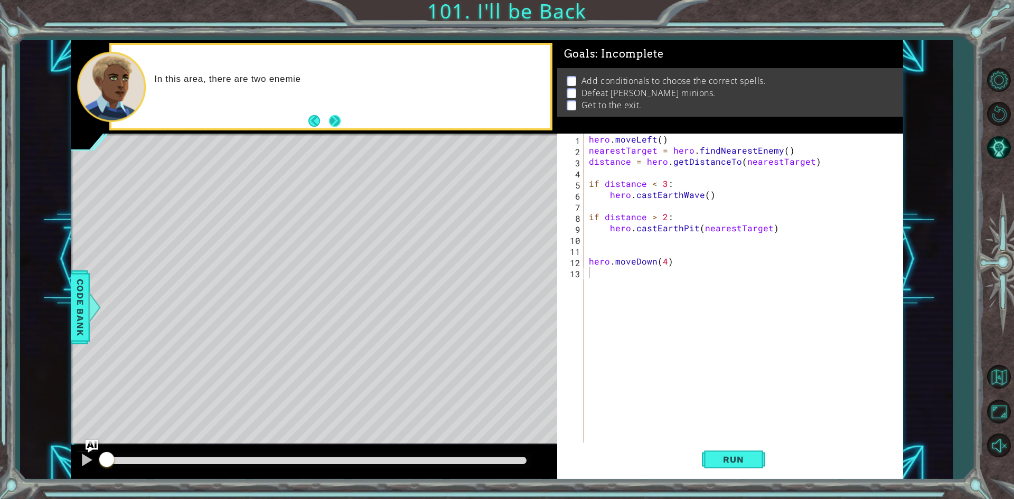
click at [340, 118] on button "Next" at bounding box center [335, 121] width 12 height 12
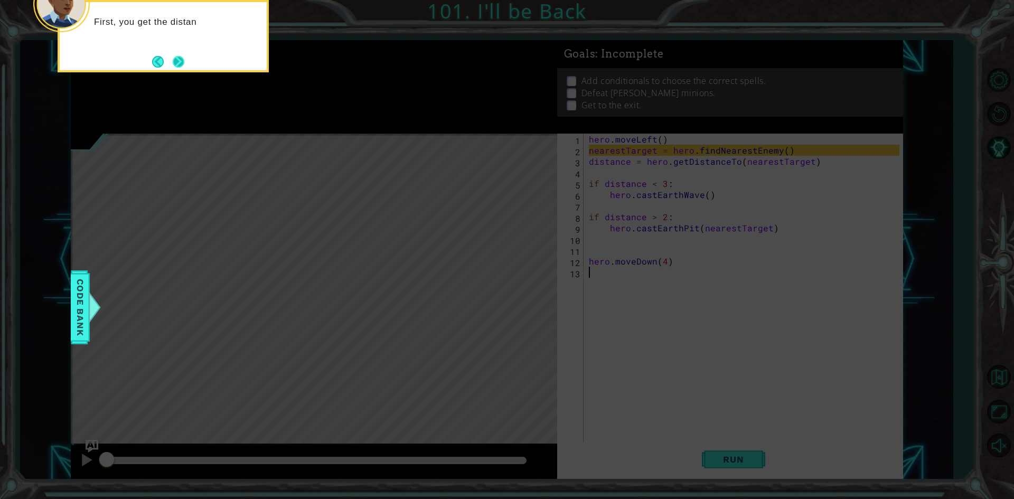
click at [175, 61] on button "Next" at bounding box center [179, 61] width 12 height 12
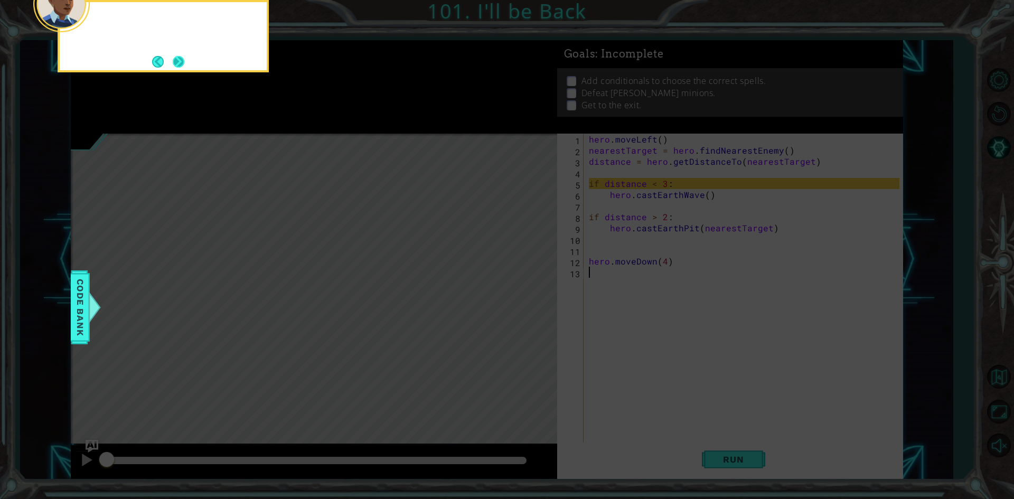
click at [182, 67] on button "Next" at bounding box center [179, 61] width 12 height 12
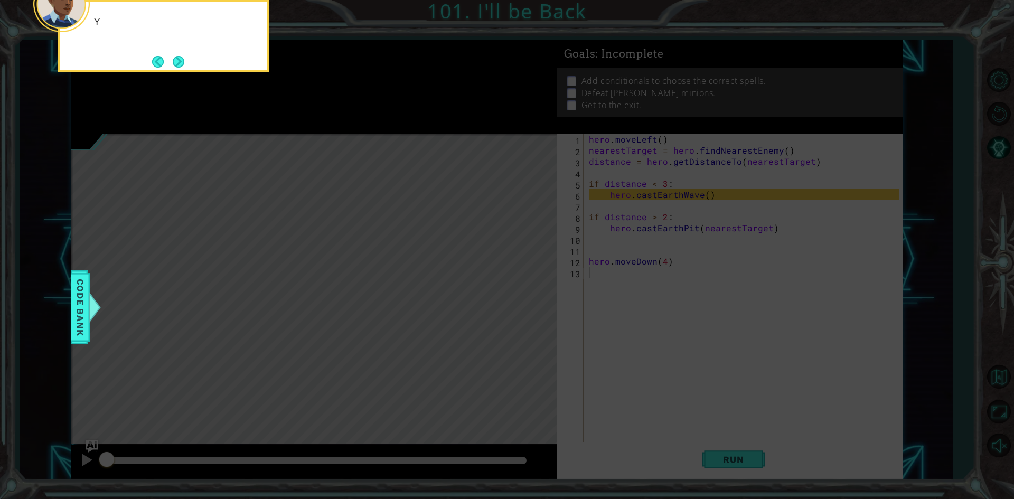
click at [182, 67] on button "Next" at bounding box center [179, 62] width 12 height 12
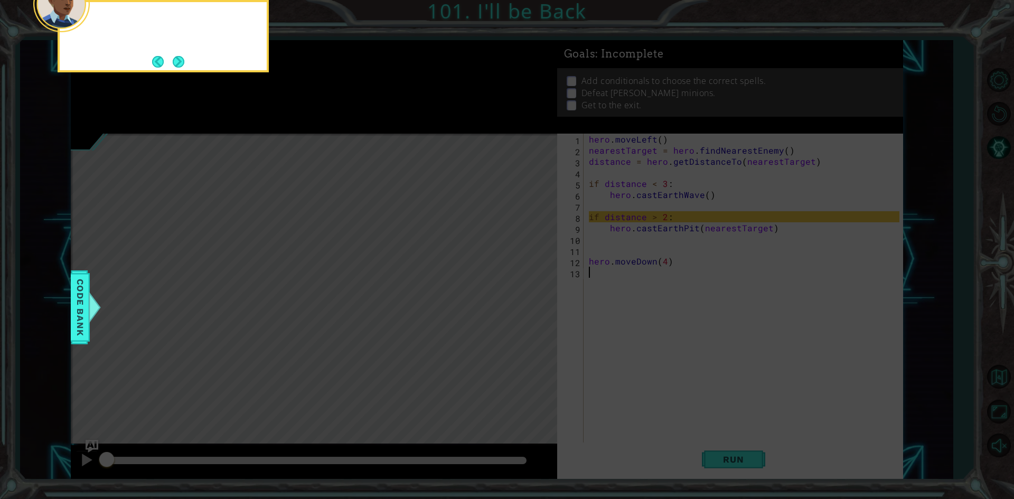
click at [182, 67] on button "Next" at bounding box center [179, 62] width 12 height 12
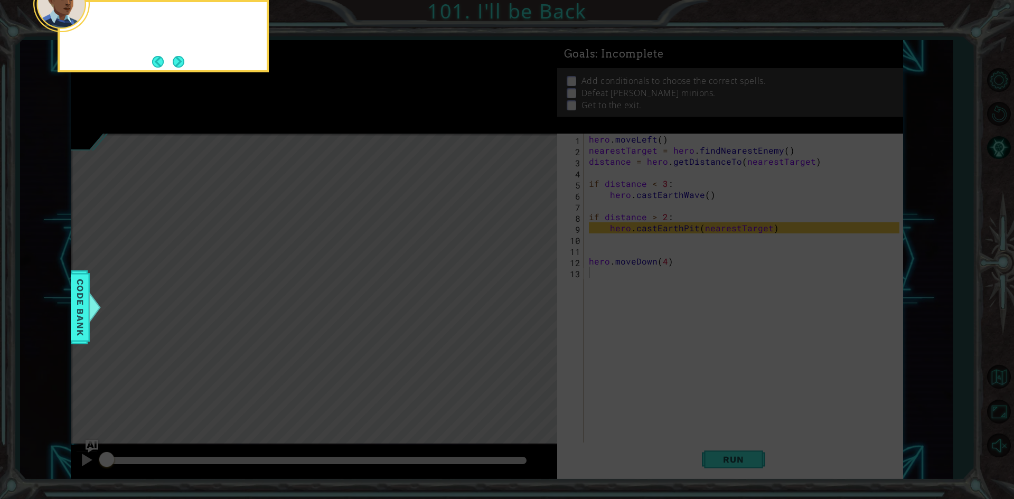
click at [182, 67] on button "Next" at bounding box center [179, 62] width 12 height 12
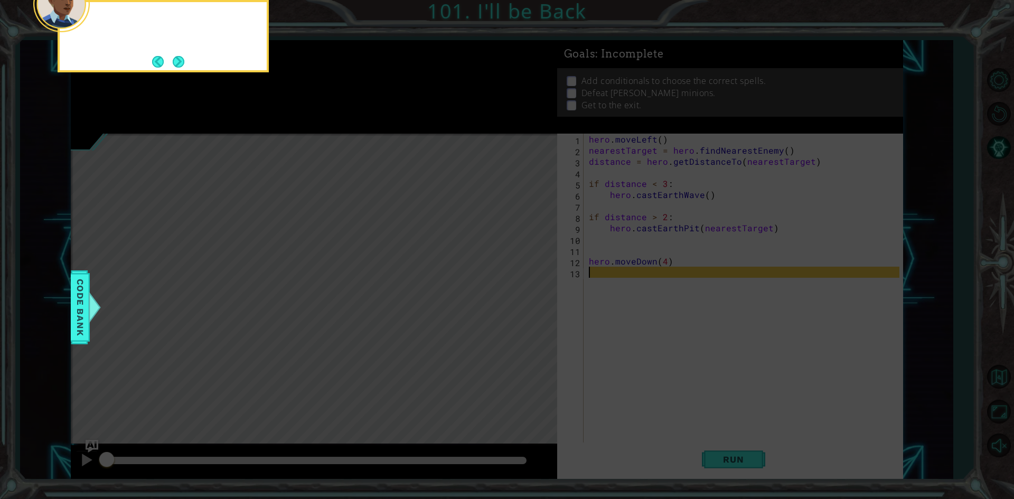
click at [182, 67] on button "Next" at bounding box center [179, 62] width 12 height 12
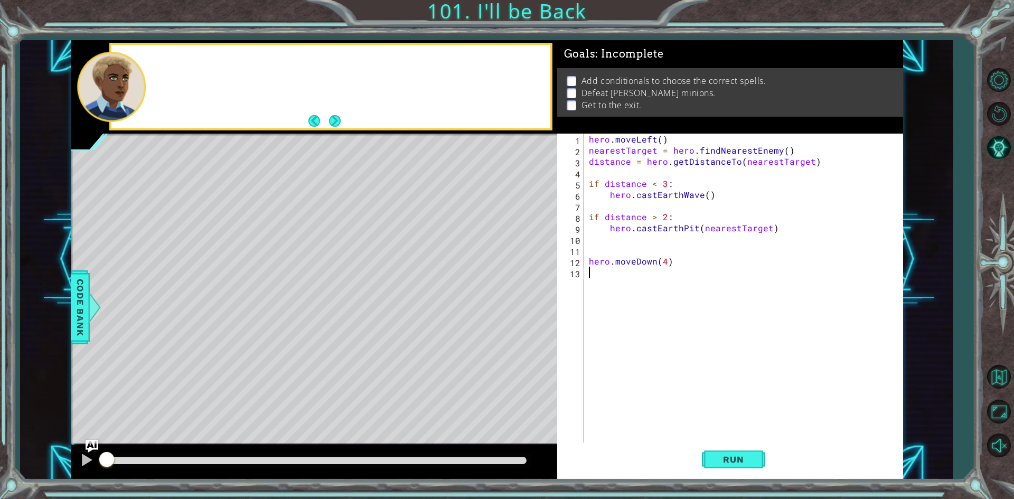
click at [182, 68] on div at bounding box center [330, 86] width 439 height 83
click at [353, 97] on div "methods hero use(thing) moveUp(steps) moveDown(steps) moveLeft(steps) moveRight…" at bounding box center [487, 260] width 833 height 440
click at [349, 117] on div "Run the code a few times to see what happens. Then add two more c" at bounding box center [330, 86] width 439 height 83
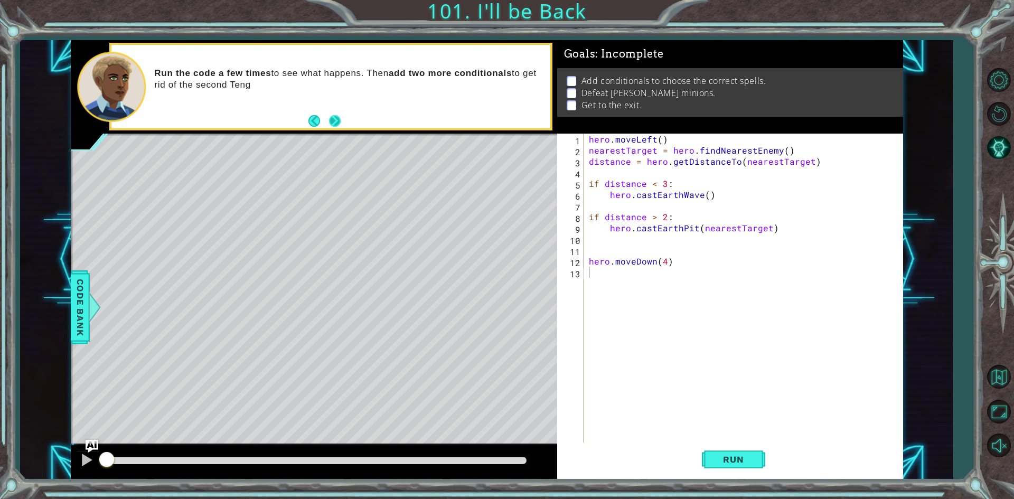
click at [340, 119] on button "Next" at bounding box center [335, 121] width 12 height 12
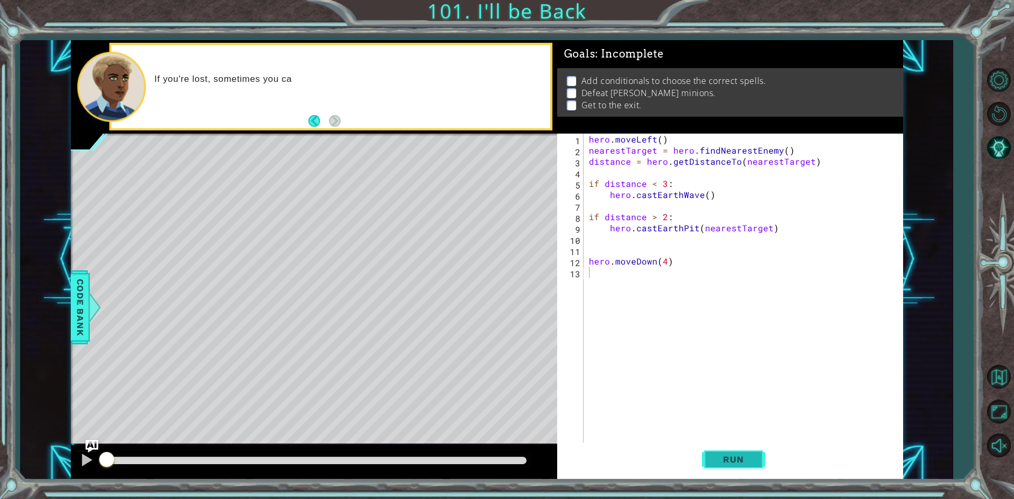
drag, startPoint x: 761, startPoint y: 462, endPoint x: 733, endPoint y: 473, distance: 30.3
click at [733, 473] on button "Run" at bounding box center [733, 460] width 63 height 34
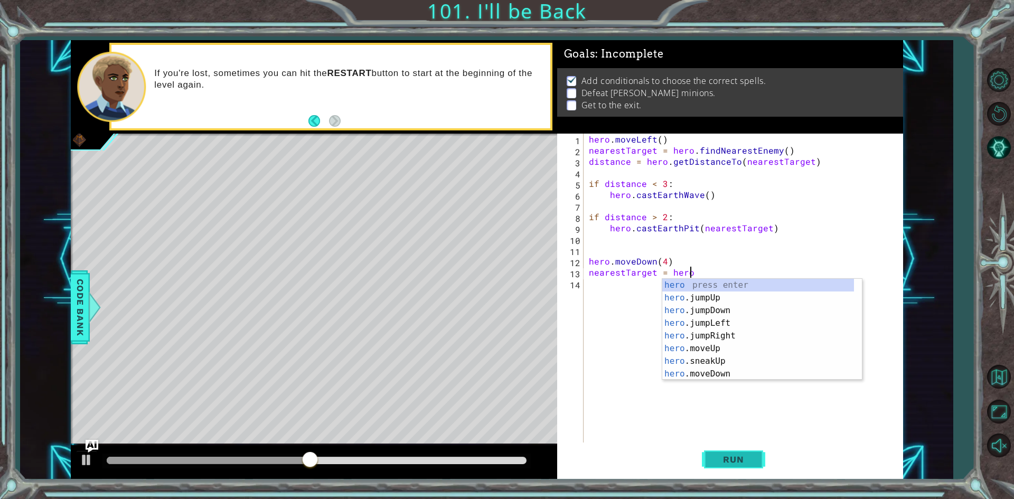
scroll to position [0, 6]
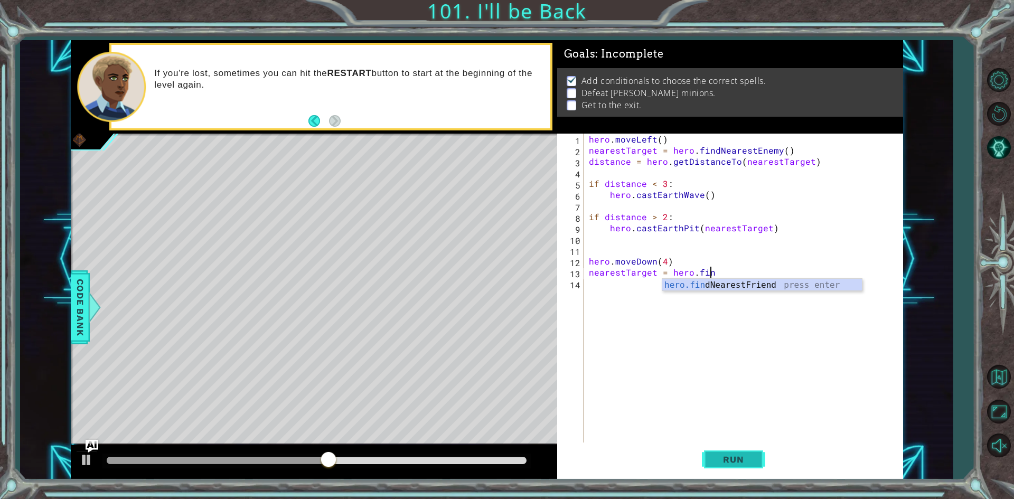
type textarea "nearestTarget = hero.find"
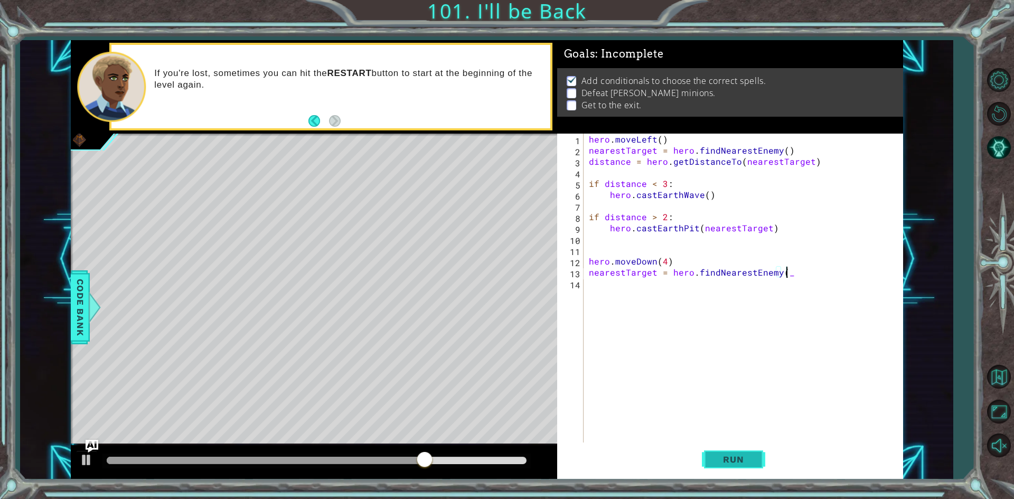
scroll to position [0, 12]
type textarea "nearestTarget = hero.findNearestEnemy()"
type textarea "distance = hero.findNearestEnemy()"
click at [693, 329] on div "hero . moveLeft ( ) nearestTarget = hero . findNearestEnemy ( ) distance = hero…" at bounding box center [746, 300] width 318 height 333
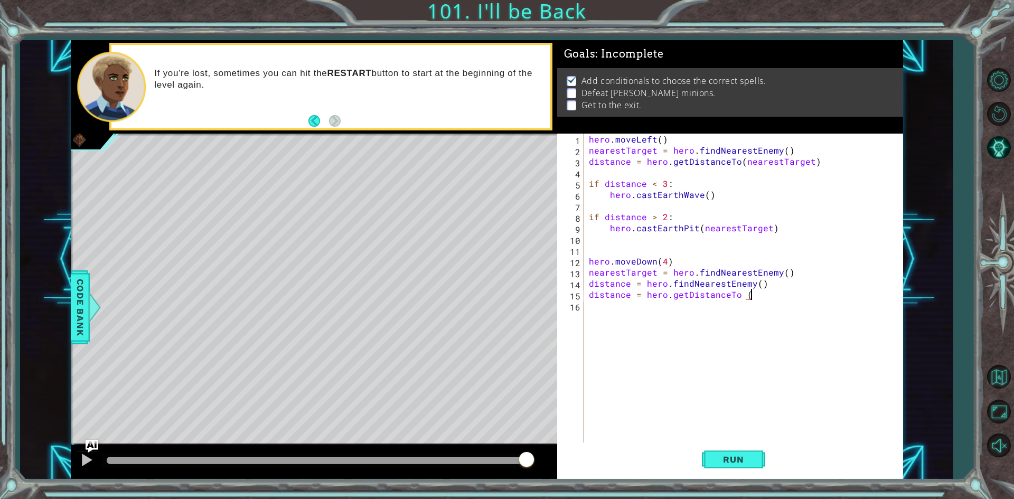
scroll to position [0, 10]
click at [669, 297] on div "hero . moveLeft ( ) nearestTarget = hero . findNearestEnemy ( ) distance = hero…" at bounding box center [746, 300] width 318 height 333
click at [671, 297] on div "hero . moveLeft ( ) nearestTarget = hero . findNearestEnemy ( ) distance = hero…" at bounding box center [746, 300] width 318 height 333
click at [758, 288] on div "hero . moveLeft ( ) nearestTarget = hero . findNearestEnemy ( ) distance = hero…" at bounding box center [746, 300] width 318 height 333
type textarea "distance = hero.findNearestEnemy()"
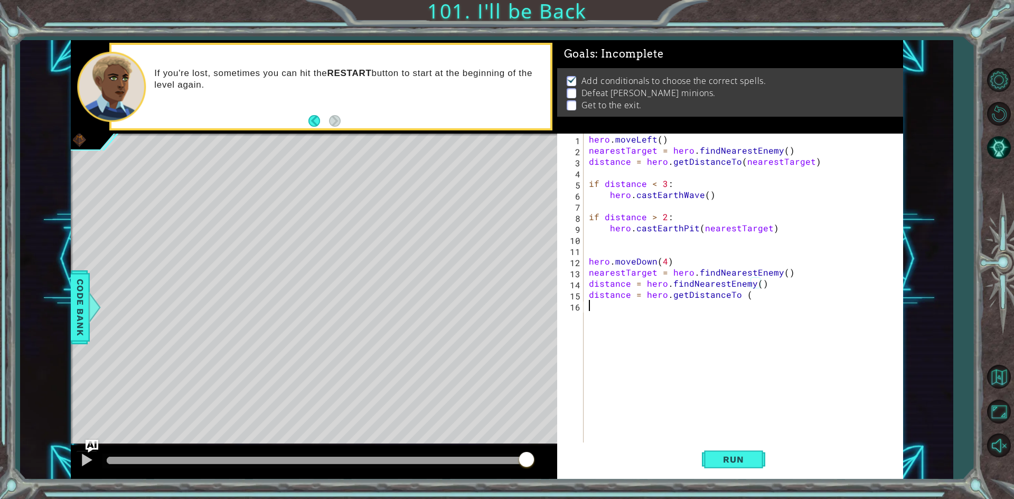
click at [770, 304] on div "hero . moveLeft ( ) nearestTarget = hero . findNearestEnemy ( ) distance = hero…" at bounding box center [746, 300] width 318 height 333
click at [774, 292] on div "hero . moveLeft ( ) nearestTarget = hero . findNearestEnemy ( ) distance = hero…" at bounding box center [746, 300] width 318 height 333
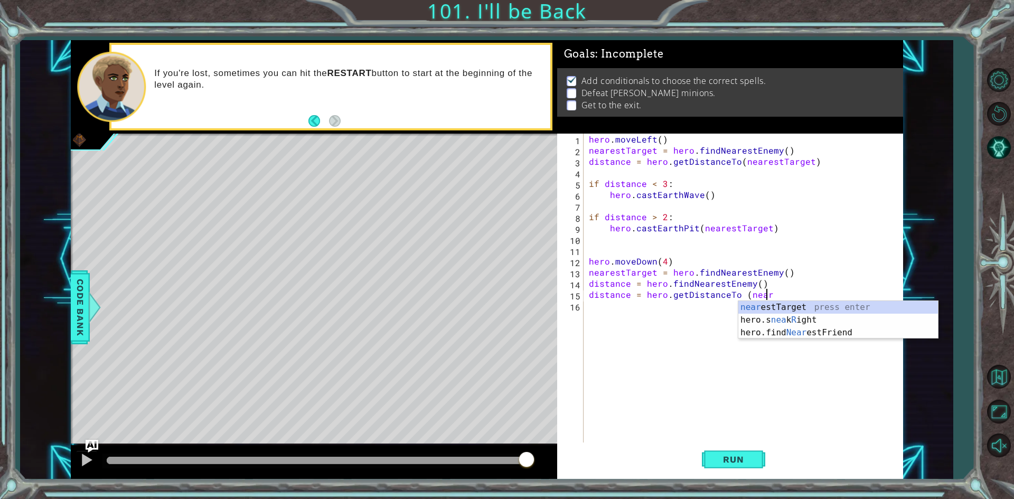
scroll to position [0, 11]
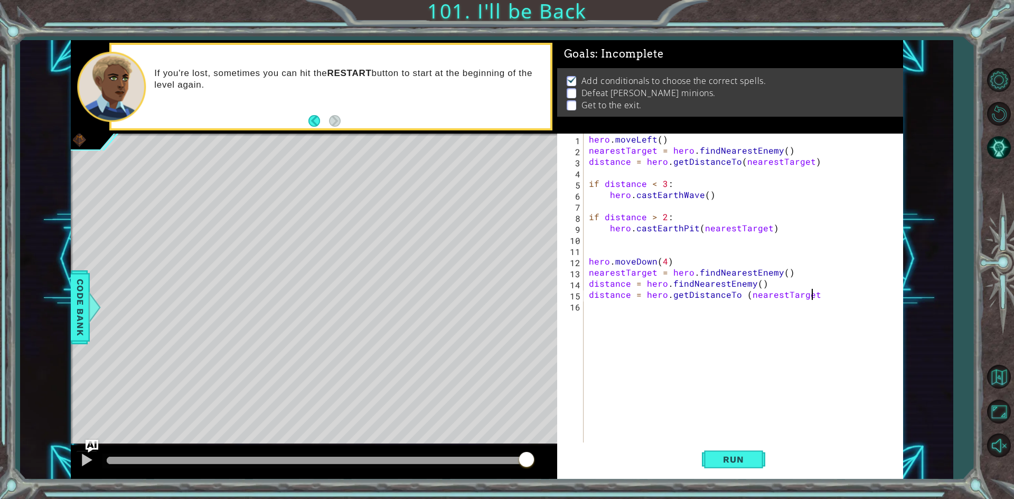
type textarea "distance = hero.getDistanceTo (nearestTarget)"
click at [756, 319] on div "hero . moveLeft ( ) nearestTarget = hero . findNearestEnemy ( ) distance = hero…" at bounding box center [746, 300] width 318 height 333
type textarea "if distance > 2:"
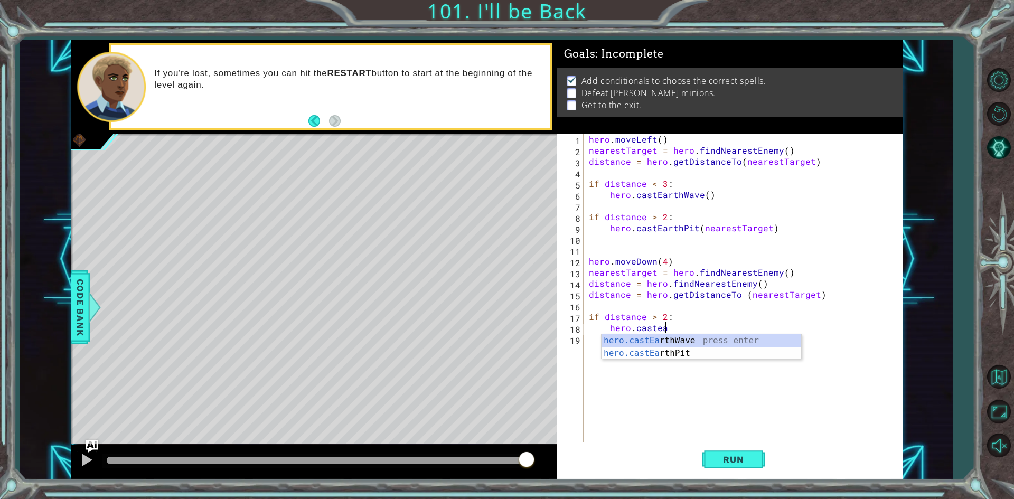
type textarea "hero.castear"
click at [733, 339] on div "hero.castEar thWave press enter hero.castEar thPit press enter" at bounding box center [702, 359] width 200 height 51
click at [736, 469] on button "Run" at bounding box center [733, 460] width 63 height 34
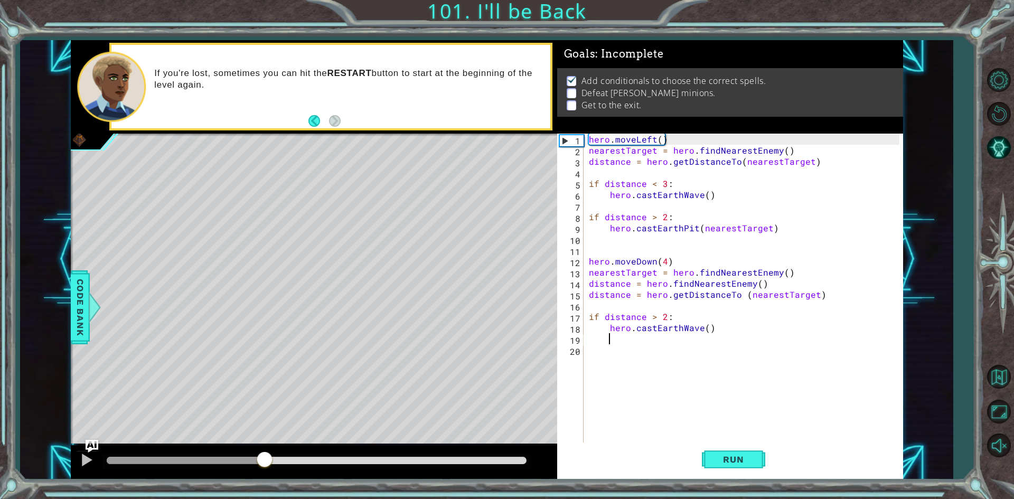
drag, startPoint x: 298, startPoint y: 460, endPoint x: 243, endPoint y: 447, distance: 56.9
click at [245, 448] on div at bounding box center [314, 462] width 487 height 34
click at [147, 431] on div "methods hero use(thing) moveUp(steps) moveDown(steps) moveLeft(steps) moveRight…" at bounding box center [487, 260] width 833 height 440
click at [720, 301] on div "hero . moveLeft ( ) nearestTarget = hero . findNearestEnemy ( ) distance = hero…" at bounding box center [746, 300] width 318 height 333
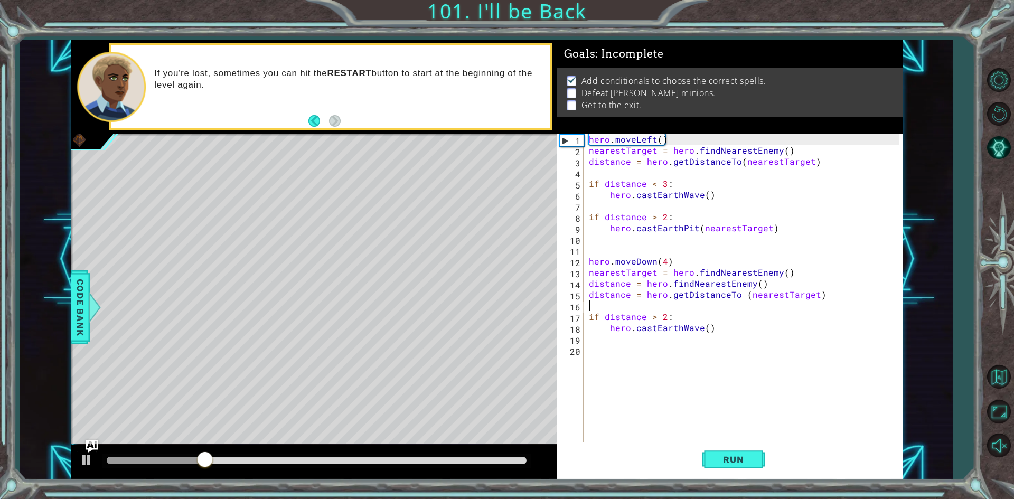
click at [736, 440] on div "hero . moveLeft ( ) nearestTarget = hero . findNearestEnemy ( ) distance = hero…" at bounding box center [746, 300] width 318 height 333
click at [743, 452] on button "Run" at bounding box center [733, 460] width 63 height 34
click at [694, 277] on div "hero . moveLeft ( ) nearestTarget = hero . findNearestEnemy ( ) distance = hero…" at bounding box center [746, 300] width 318 height 333
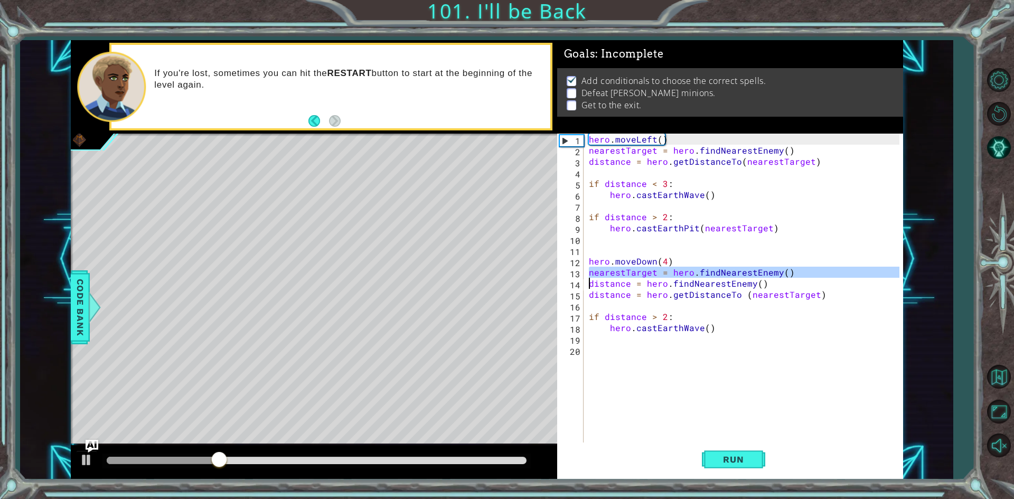
click at [694, 277] on div "hero . moveLeft ( ) nearestTarget = hero . findNearestEnemy ( ) distance = hero…" at bounding box center [746, 300] width 318 height 333
click at [694, 277] on div "hero . moveLeft ( ) nearestTarget = hero . findNearestEnemy ( ) distance = hero…" at bounding box center [743, 289] width 313 height 311
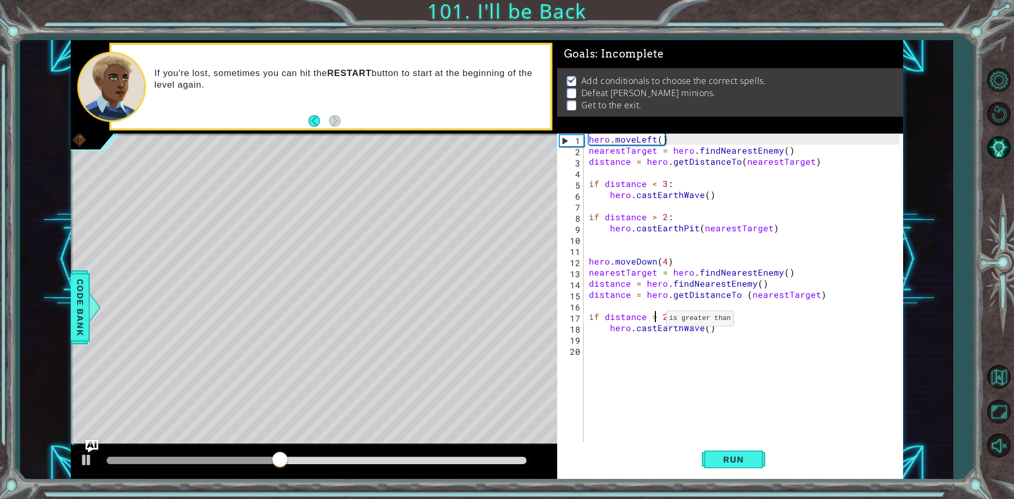
click at [654, 321] on div "hero . moveLeft ( ) nearestTarget = hero . findNearestEnemy ( ) distance = hero…" at bounding box center [746, 300] width 318 height 333
click at [671, 316] on div "hero . moveLeft ( ) nearestTarget = hero . findNearestEnemy ( ) distance = hero…" at bounding box center [746, 300] width 318 height 333
click at [662, 312] on div "hero . moveLeft ( ) nearestTarget = hero . findNearestEnemy ( ) distance = hero…" at bounding box center [746, 300] width 318 height 333
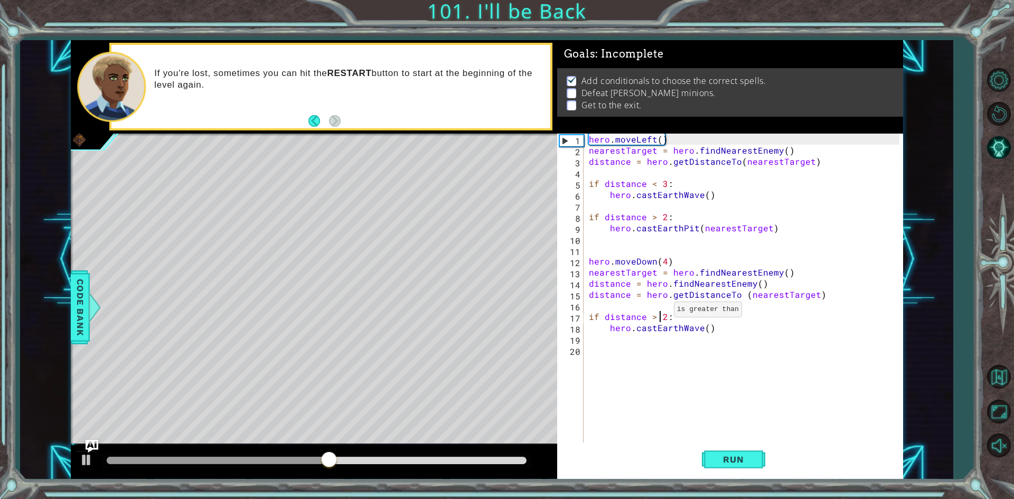
click at [662, 312] on div "hero . moveLeft ( ) nearestTarget = hero . findNearestEnemy ( ) distance = hero…" at bounding box center [746, 300] width 318 height 333
type textarea "if distance > 2: hero.castEarthWave()"
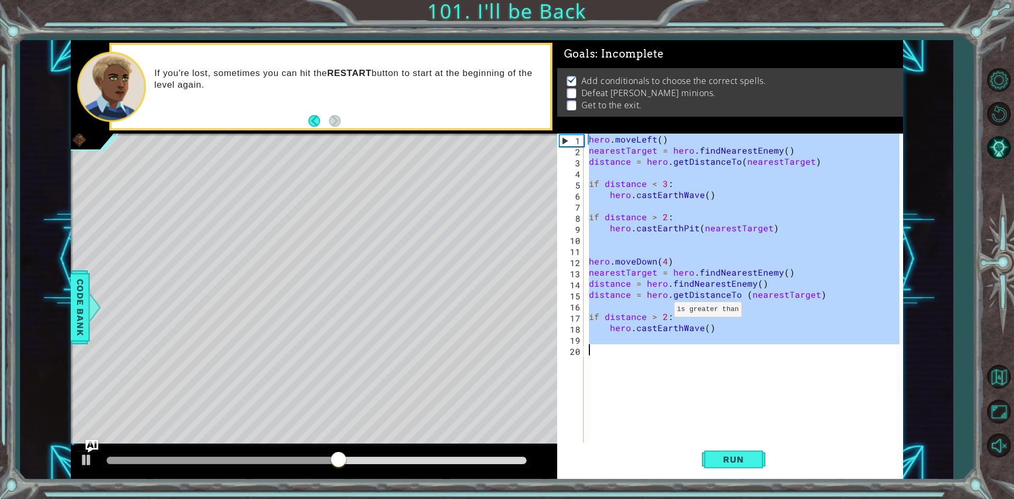
click at [662, 312] on div "hero . moveLeft ( ) nearestTarget = hero . findNearestEnemy ( ) distance = hero…" at bounding box center [746, 300] width 318 height 333
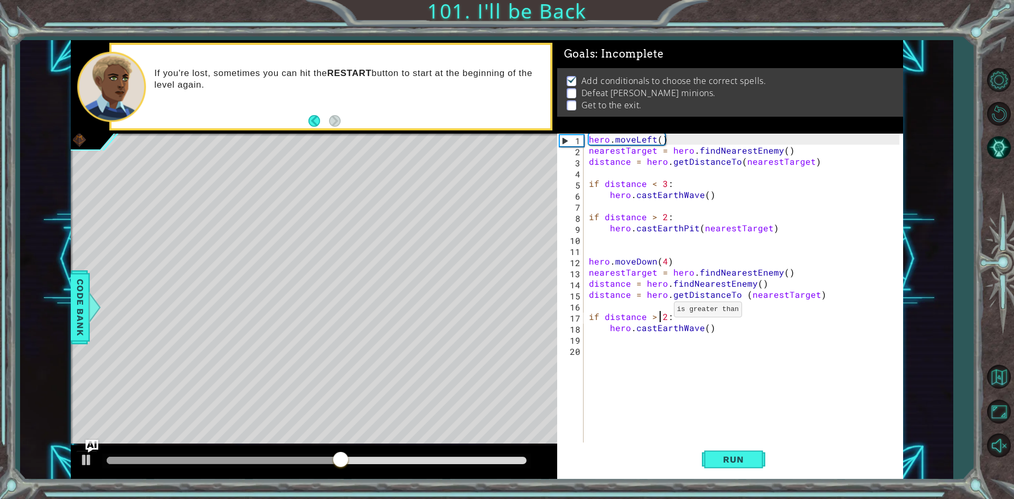
click at [662, 312] on div "hero . moveLeft ( ) nearestTarget = hero . findNearestEnemy ( ) distance = hero…" at bounding box center [746, 300] width 318 height 333
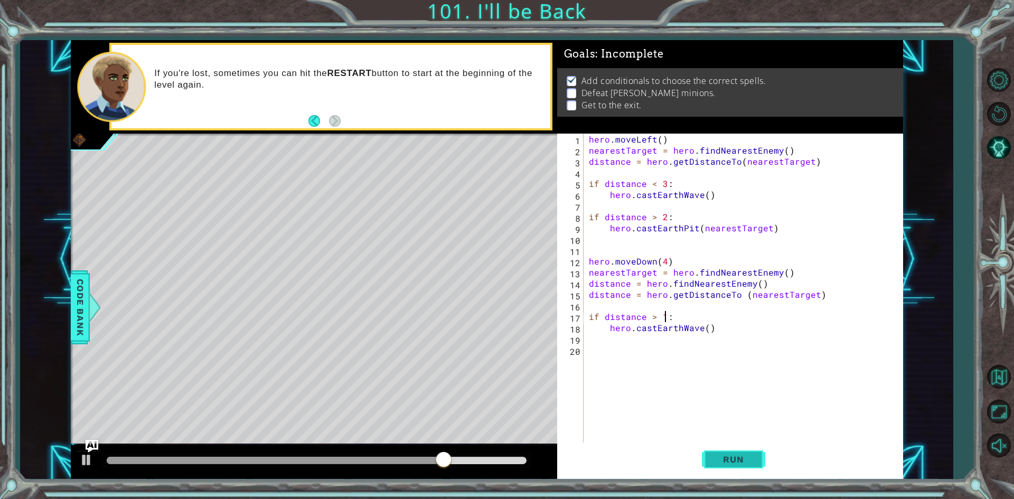
type textarea "if distance > 1:"
click at [714, 448] on button "Run" at bounding box center [733, 460] width 63 height 34
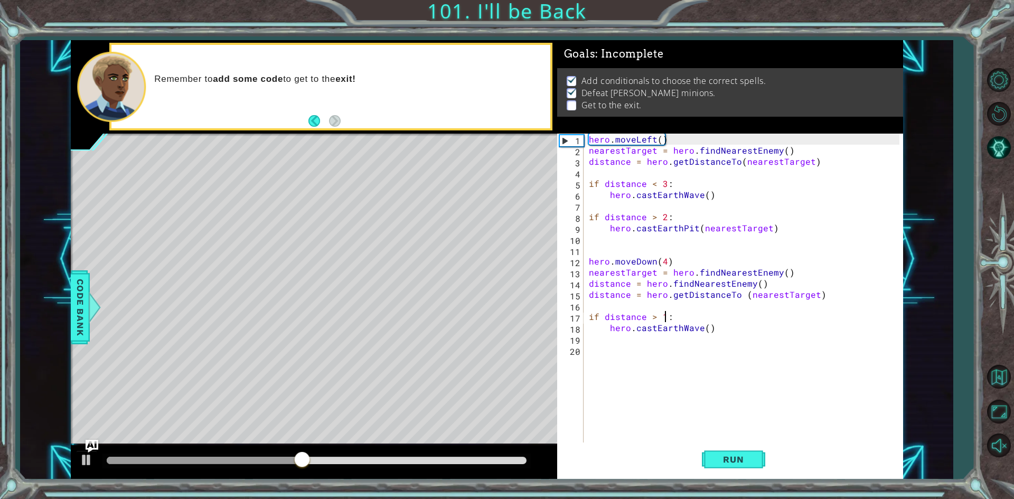
click at [695, 364] on div "hero . moveLeft ( ) nearestTarget = hero . findNearestEnemy ( ) distance = hero…" at bounding box center [746, 300] width 318 height 333
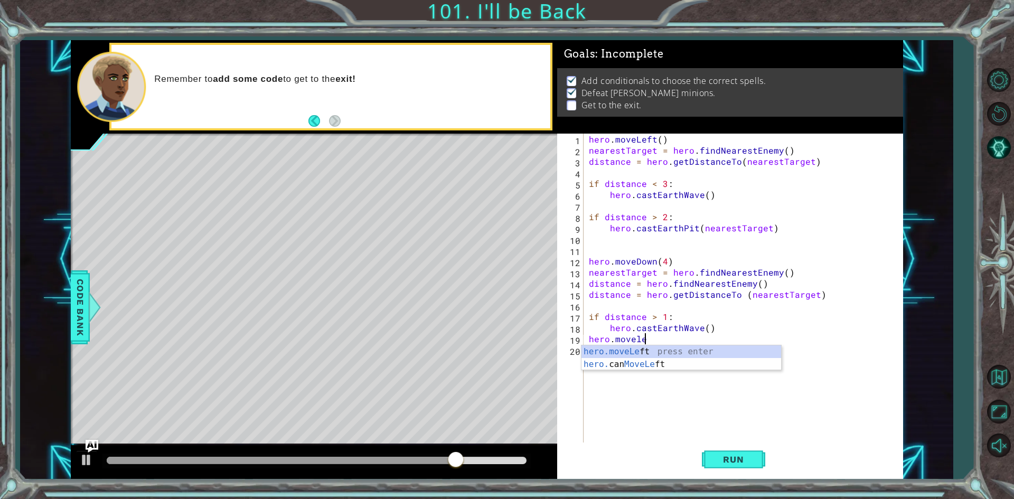
scroll to position [0, 4]
type textarea "hero.moveLeft(3)"
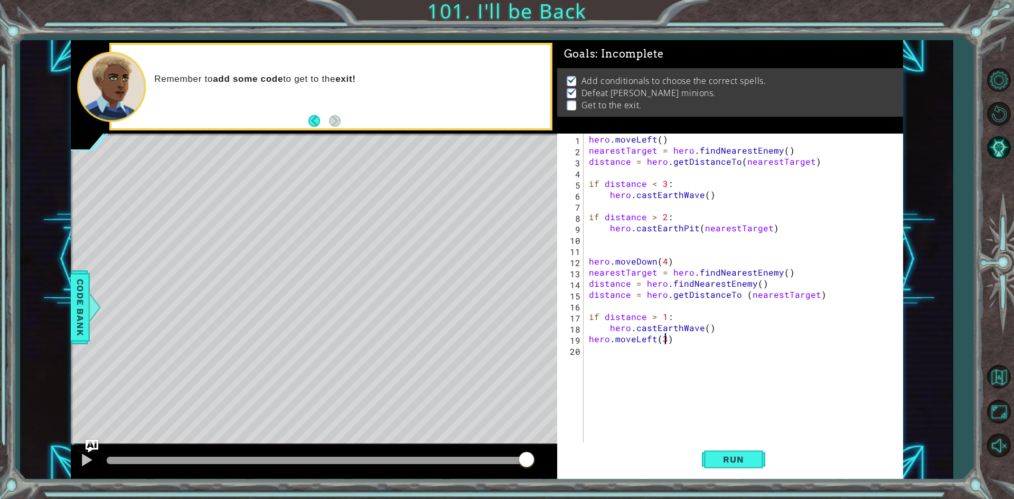
click at [624, 355] on div "hero . moveLeft ( ) nearestTarget = hero . findNearestEnemy ( ) distance = hero…" at bounding box center [746, 300] width 318 height 333
type textarea "hero.jumple"
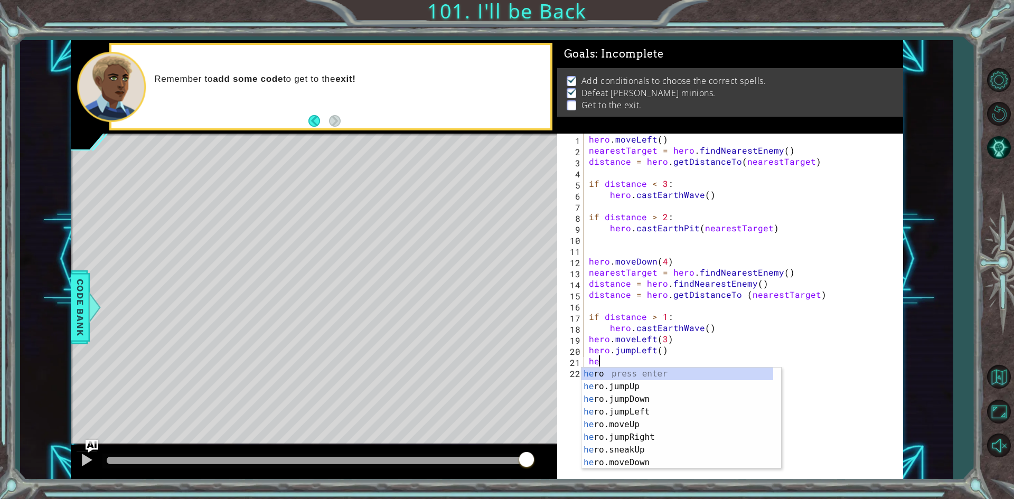
scroll to position [0, 0]
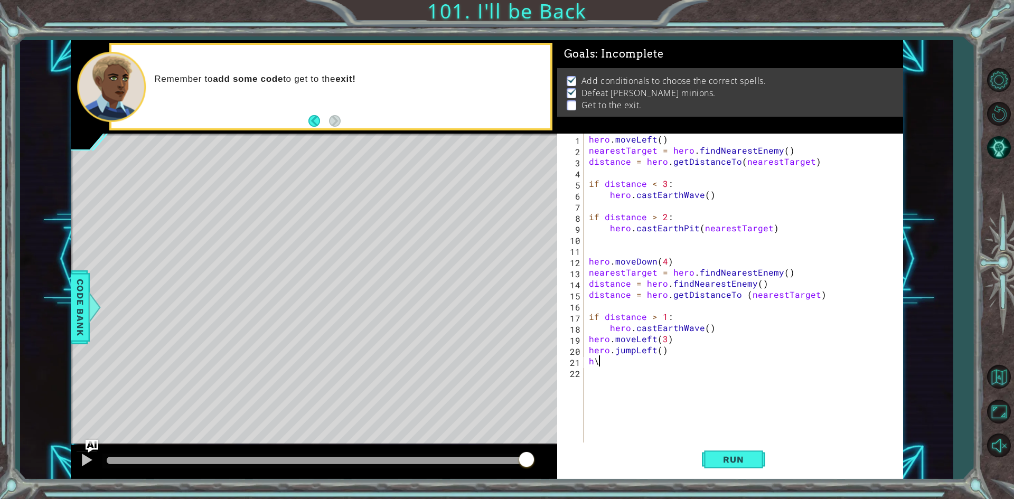
type textarea "h"
click at [702, 450] on button "Run" at bounding box center [733, 460] width 63 height 34
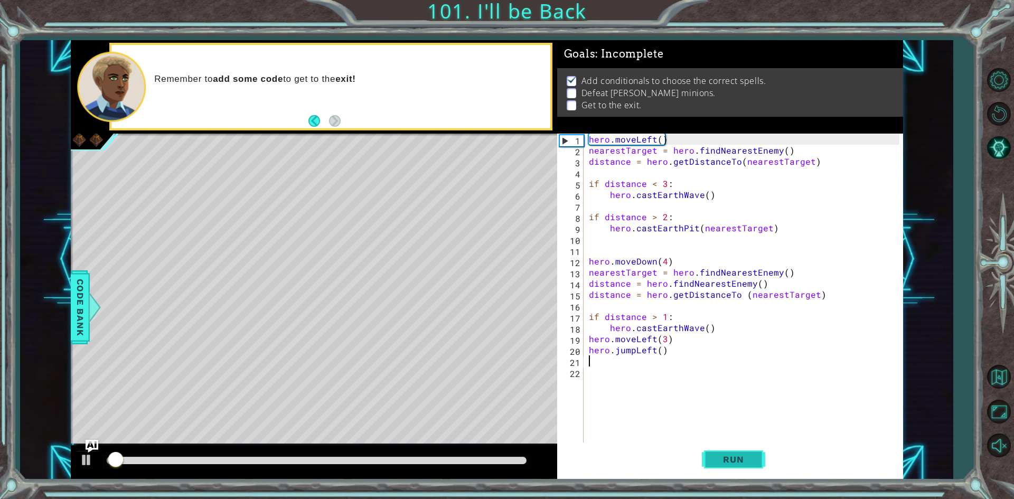
click at [702, 450] on button "Run" at bounding box center [733, 460] width 63 height 34
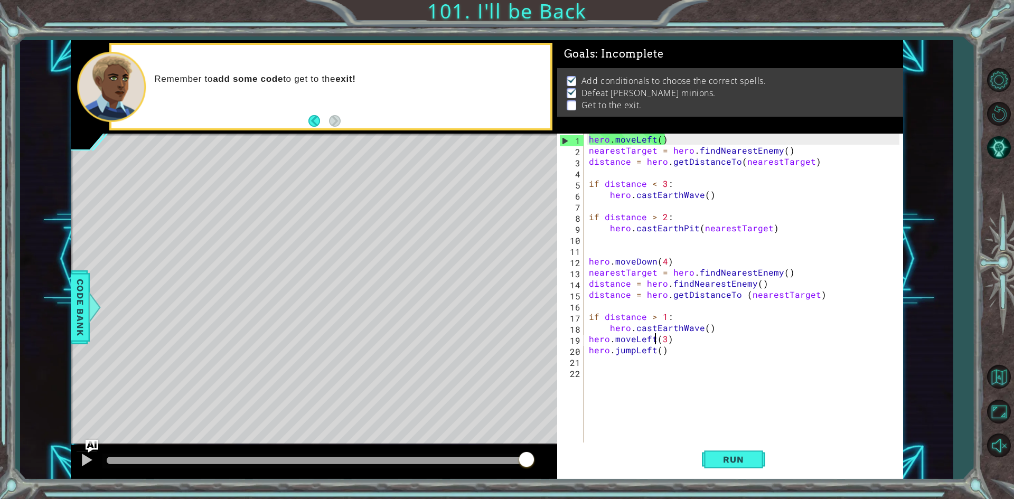
click at [656, 343] on div "hero . moveLeft ( ) nearestTarget = hero . findNearestEnemy ( ) distance = hero…" at bounding box center [746, 300] width 318 height 333
click at [664, 339] on div "hero . moveLeft ( ) nearestTarget = hero . findNearestEnemy ( ) distance = hero…" at bounding box center [746, 300] width 318 height 333
click at [748, 454] on button "Run" at bounding box center [733, 460] width 63 height 34
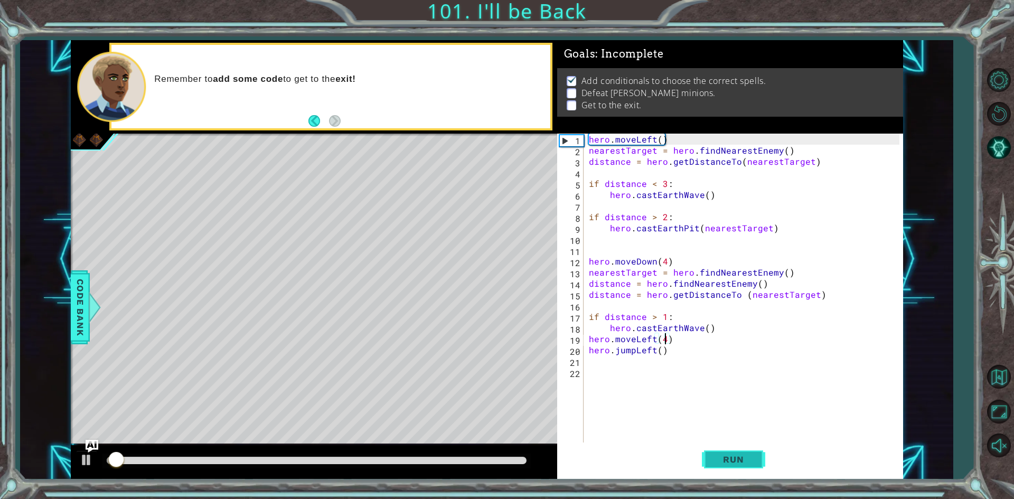
click at [748, 454] on button "Run" at bounding box center [733, 460] width 63 height 34
drag, startPoint x: 492, startPoint y: 458, endPoint x: 422, endPoint y: 459, distance: 70.3
click at [422, 459] on div at bounding box center [422, 460] width 19 height 19
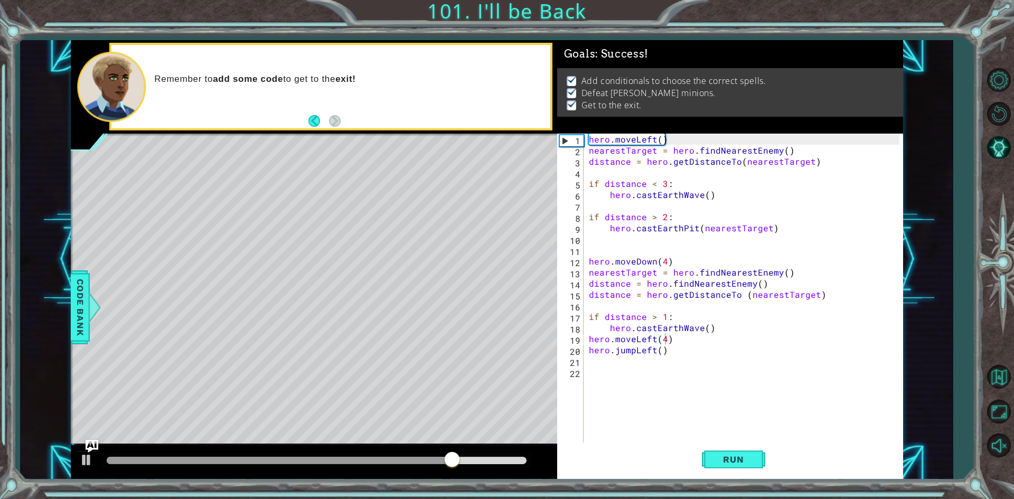
drag, startPoint x: 416, startPoint y: 466, endPoint x: 408, endPoint y: 459, distance: 10.1
click at [412, 463] on div at bounding box center [317, 461] width 429 height 15
drag, startPoint x: 404, startPoint y: 455, endPoint x: 304, endPoint y: 469, distance: 100.7
click at [304, 469] on div at bounding box center [317, 461] width 429 height 15
click at [331, 458] on div at bounding box center [219, 460] width 225 height 7
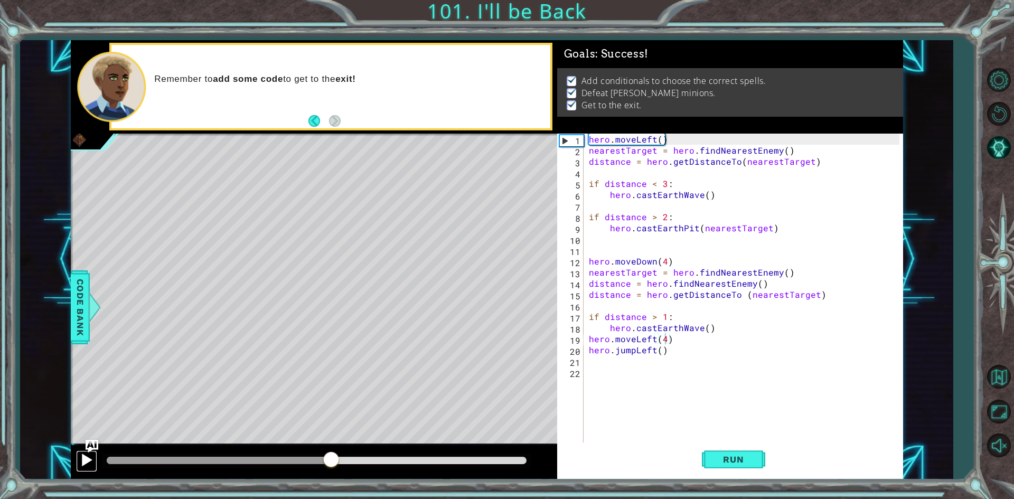
click at [94, 462] on button at bounding box center [86, 462] width 21 height 22
click at [88, 459] on div at bounding box center [87, 460] width 14 height 14
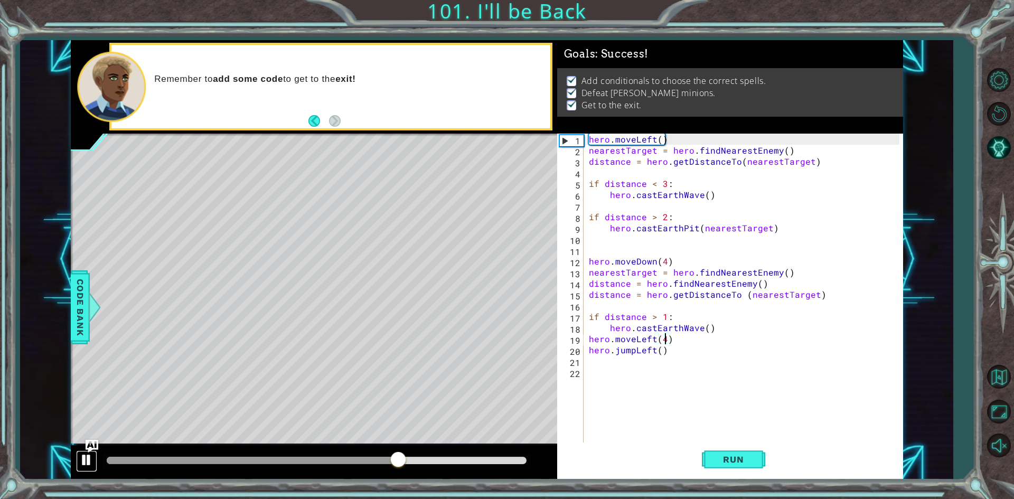
click at [88, 459] on div at bounding box center [87, 460] width 14 height 14
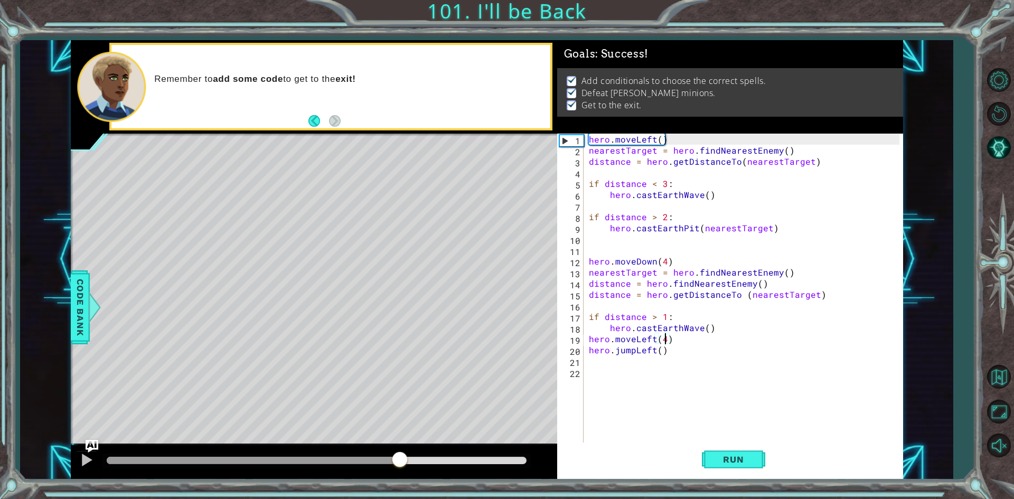
drag, startPoint x: 414, startPoint y: 458, endPoint x: 400, endPoint y: 461, distance: 14.0
click at [400, 461] on div at bounding box center [399, 460] width 19 height 19
click at [84, 465] on div at bounding box center [87, 460] width 14 height 14
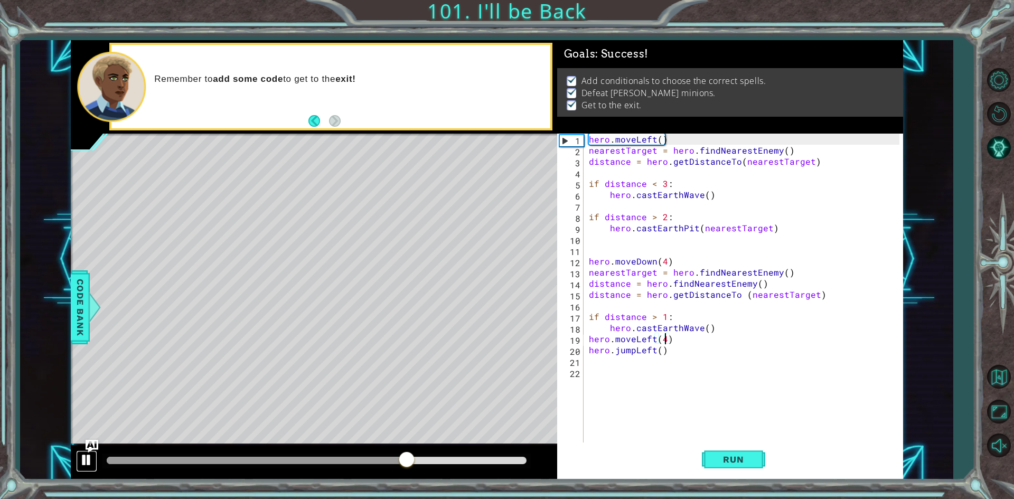
click at [84, 465] on div at bounding box center [87, 460] width 14 height 14
drag, startPoint x: 398, startPoint y: 455, endPoint x: 375, endPoint y: 462, distance: 24.4
click at [375, 462] on div at bounding box center [317, 461] width 429 height 15
drag, startPoint x: 393, startPoint y: 459, endPoint x: 378, endPoint y: 462, distance: 15.1
click at [378, 462] on div at bounding box center [243, 460] width 273 height 7
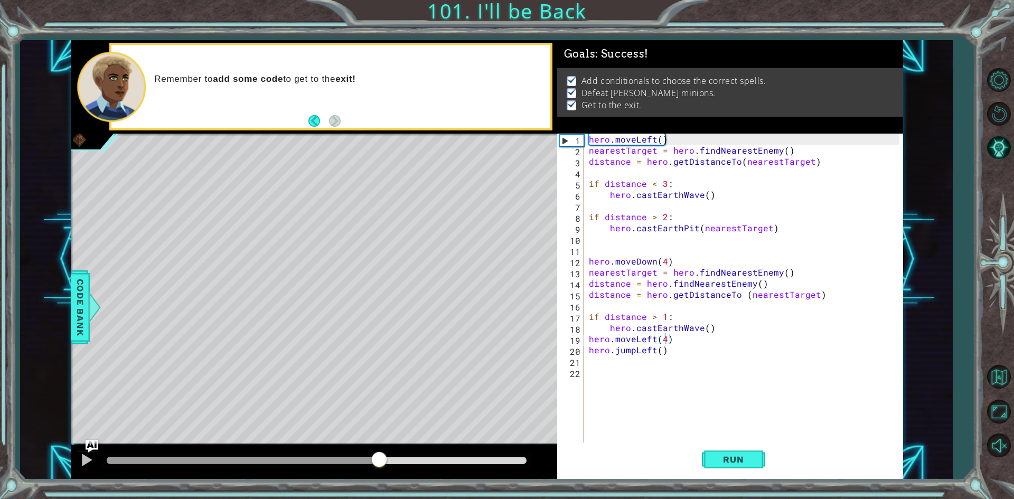
click at [83, 473] on div at bounding box center [314, 462] width 487 height 34
click at [80, 458] on div at bounding box center [87, 460] width 14 height 14
click at [333, 423] on div "methods hero use(thing) moveUp(steps) moveDown(steps) moveLeft(steps) moveRight…" at bounding box center [487, 260] width 833 height 440
click at [409, 448] on div at bounding box center [314, 462] width 487 height 34
click at [409, 452] on div at bounding box center [314, 462] width 487 height 34
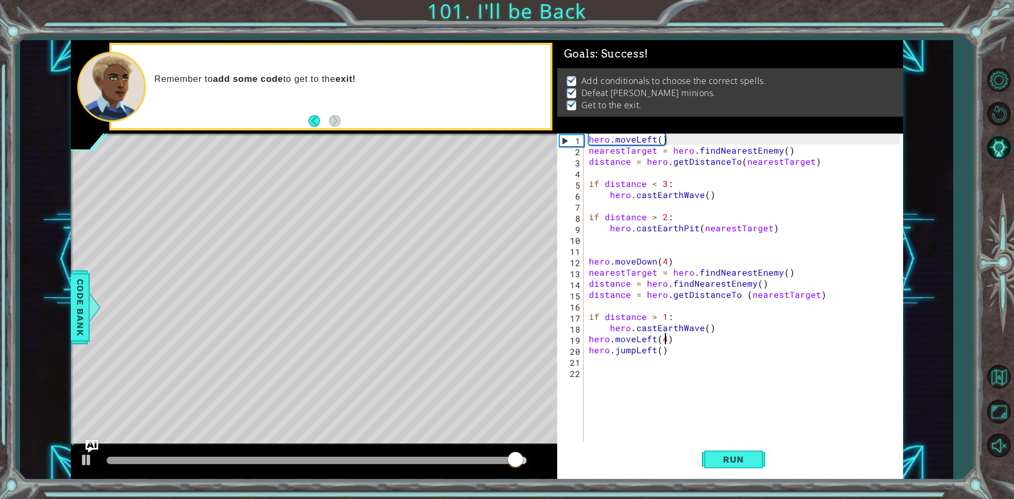
click at [415, 457] on div at bounding box center [317, 461] width 429 height 15
click at [414, 459] on body "1 ההההההההההההההההההההההההההההההההההההההההההההההההההההההההההההההההההההההההההההה…" at bounding box center [507, 249] width 1014 height 499
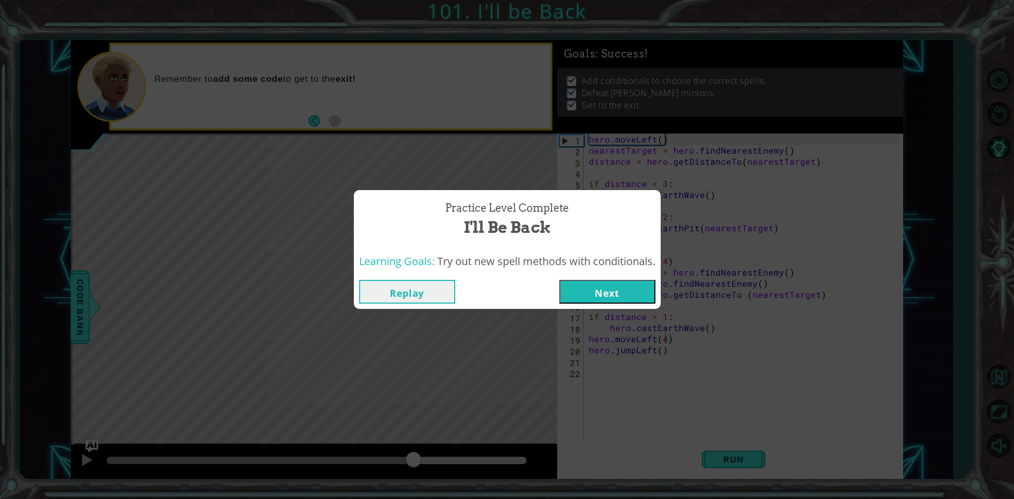
click at [448, 292] on button "Replay" at bounding box center [407, 292] width 96 height 24
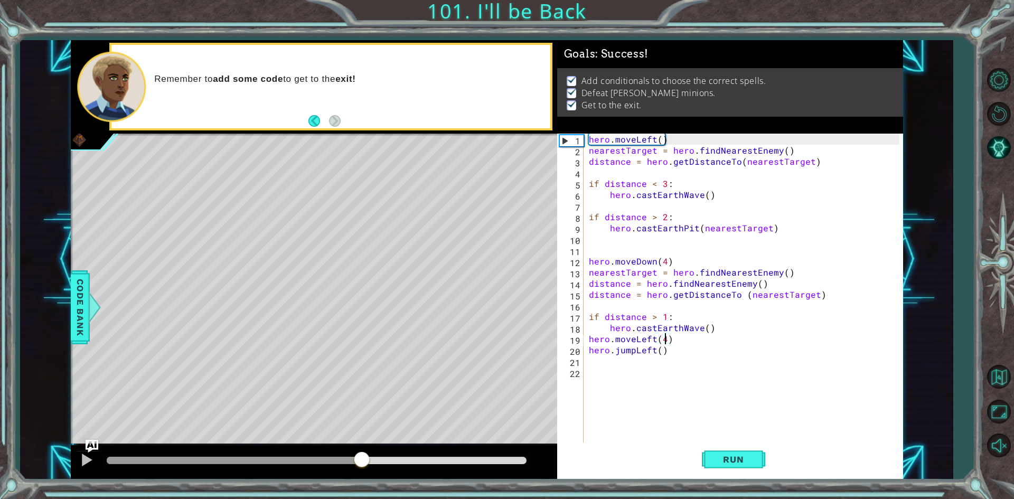
drag, startPoint x: 411, startPoint y: 456, endPoint x: 362, endPoint y: 457, distance: 48.6
click at [362, 457] on div at bounding box center [361, 460] width 19 height 19
type textarea "hero.moveLeft(4 )"
click at [78, 468] on button at bounding box center [86, 462] width 21 height 22
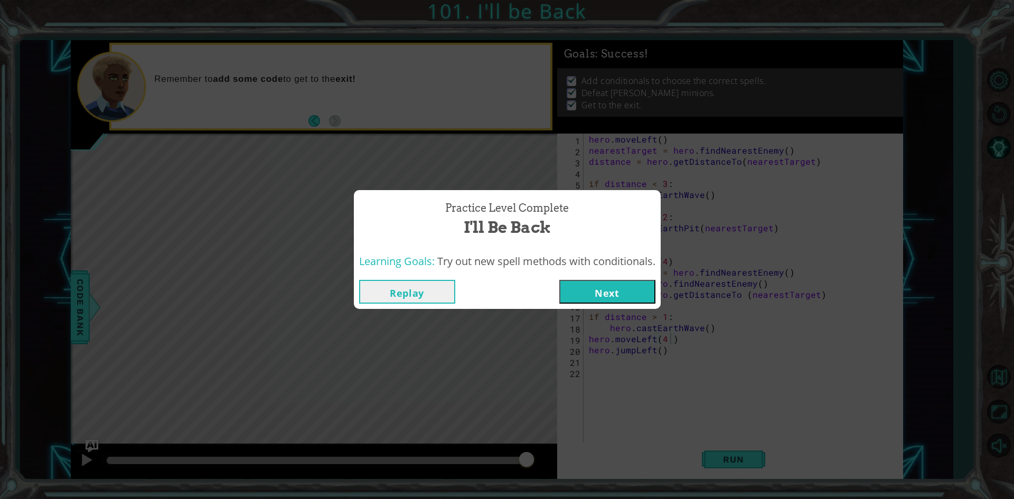
click at [628, 290] on button "Next" at bounding box center [608, 292] width 96 height 24
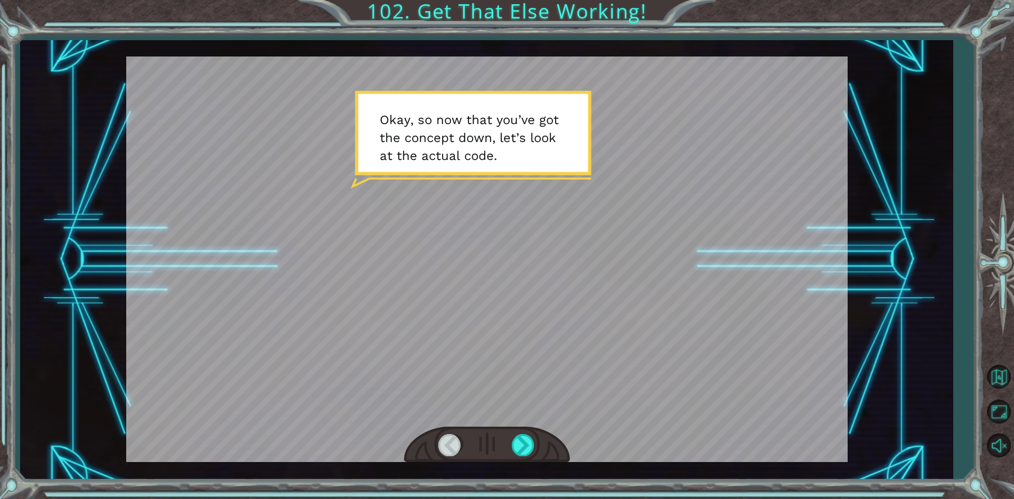
click at [509, 450] on div at bounding box center [487, 445] width 166 height 36
drag, startPoint x: 559, startPoint y: 430, endPoint x: 537, endPoint y: 440, distance: 24.1
click at [557, 430] on div at bounding box center [487, 445] width 166 height 36
click at [530, 443] on div at bounding box center [524, 445] width 24 height 22
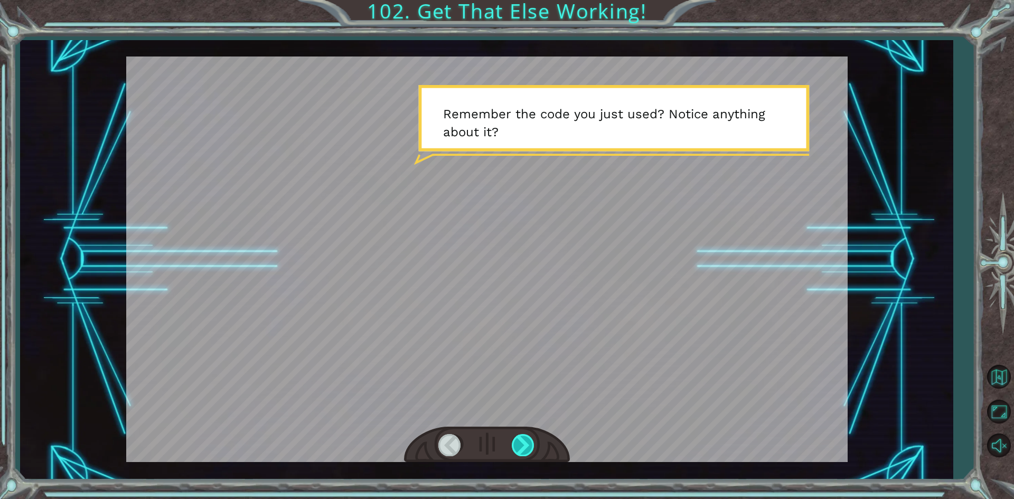
click at [530, 443] on div at bounding box center [524, 445] width 24 height 22
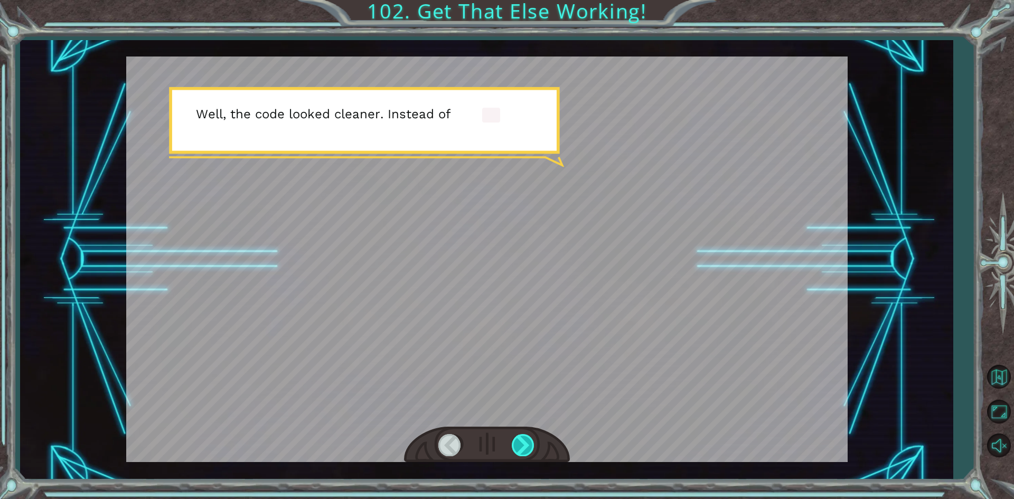
click at [530, 443] on div at bounding box center [524, 445] width 24 height 22
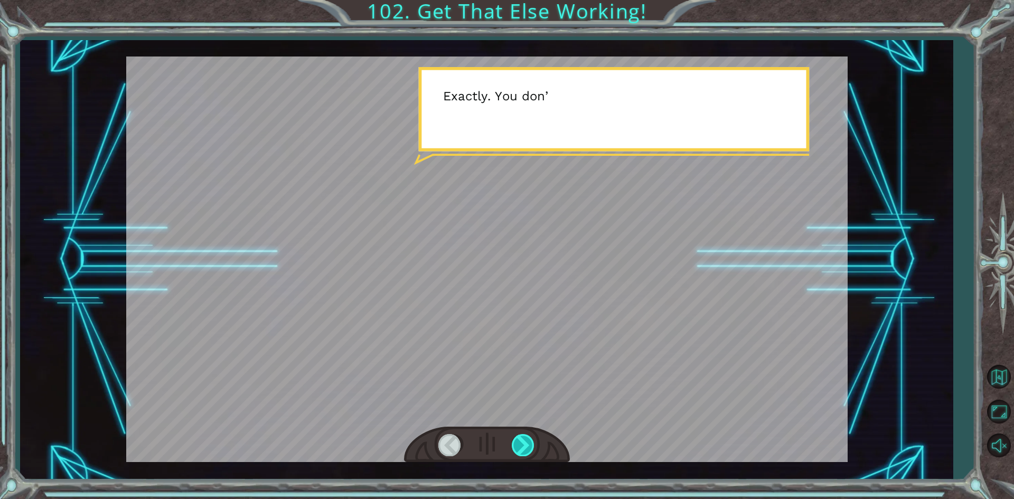
click at [530, 443] on div at bounding box center [524, 445] width 24 height 22
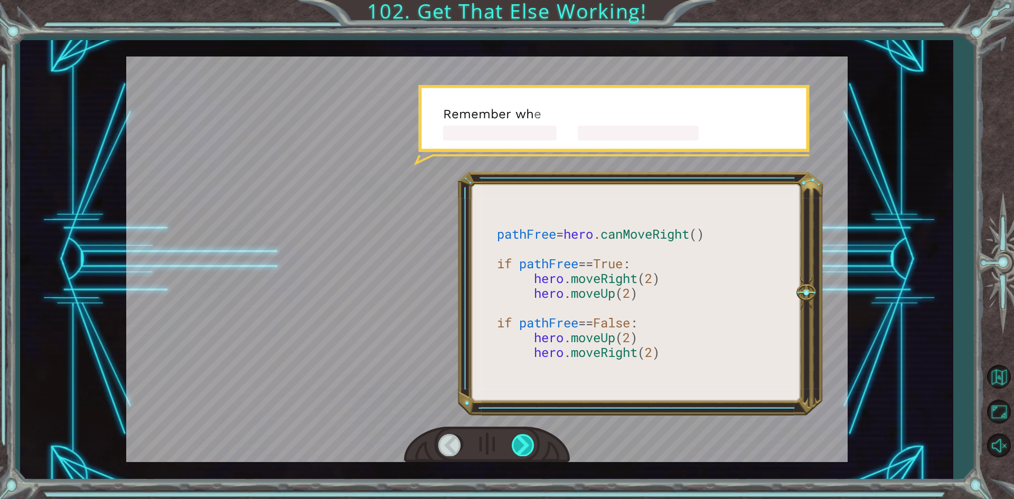
click at [530, 443] on div at bounding box center [524, 445] width 24 height 22
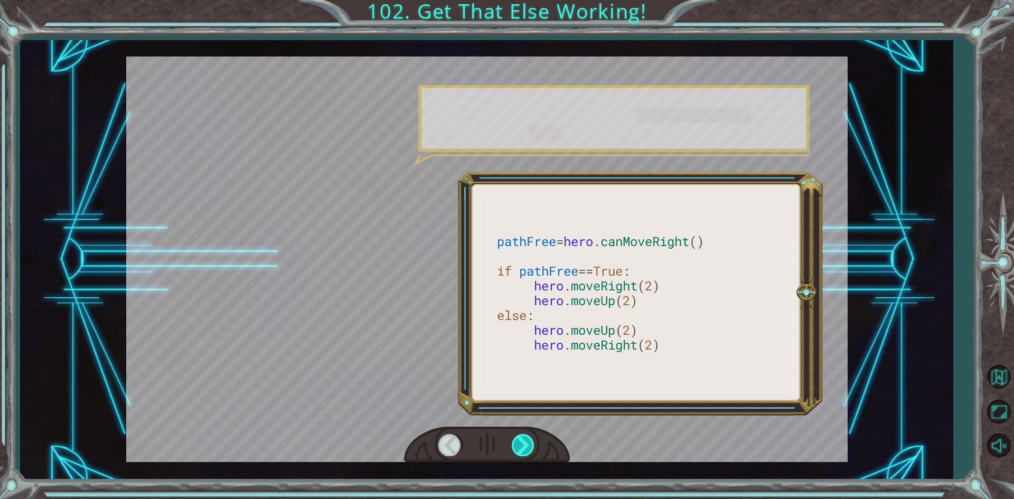
click at [530, 443] on div at bounding box center [524, 445] width 24 height 22
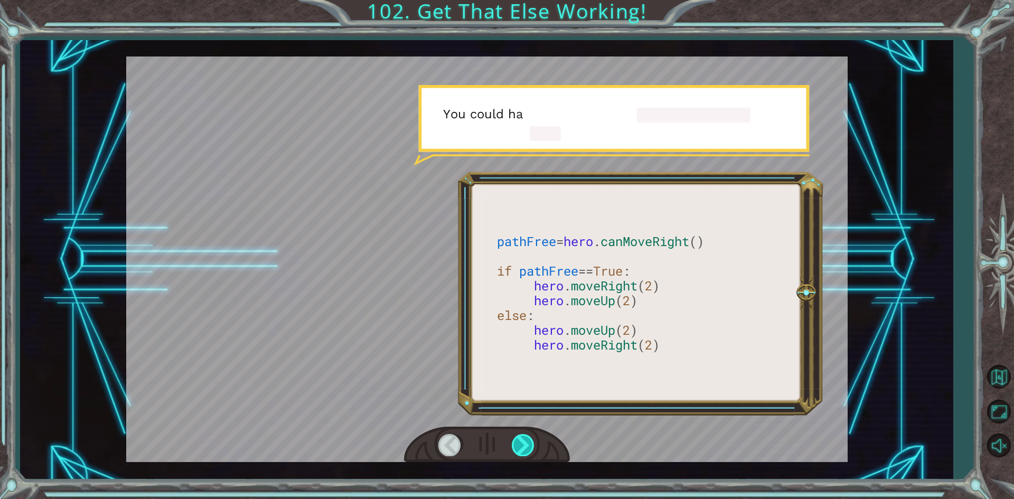
click at [530, 443] on div at bounding box center [524, 445] width 24 height 22
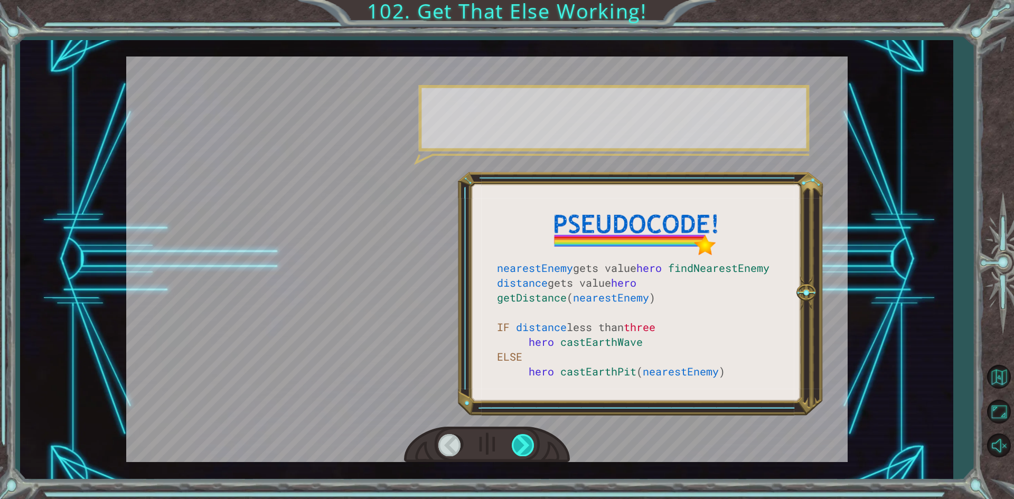
click at [529, 443] on div at bounding box center [524, 445] width 24 height 22
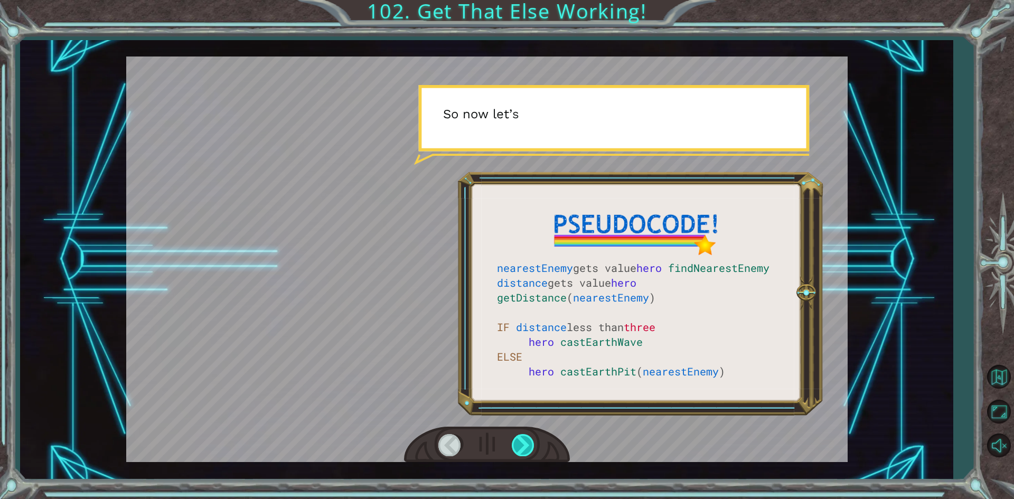
click at [529, 443] on div at bounding box center [524, 445] width 24 height 22
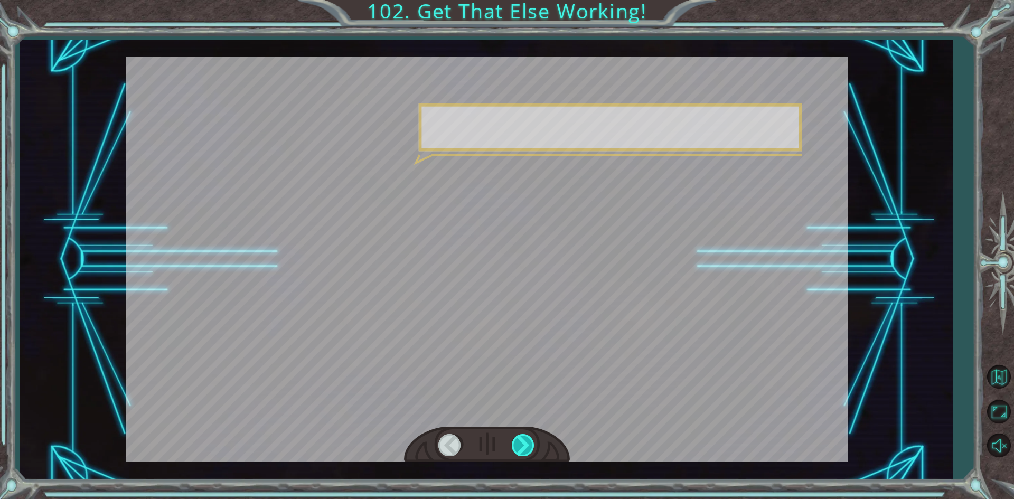
click at [529, 443] on div at bounding box center [524, 445] width 24 height 22
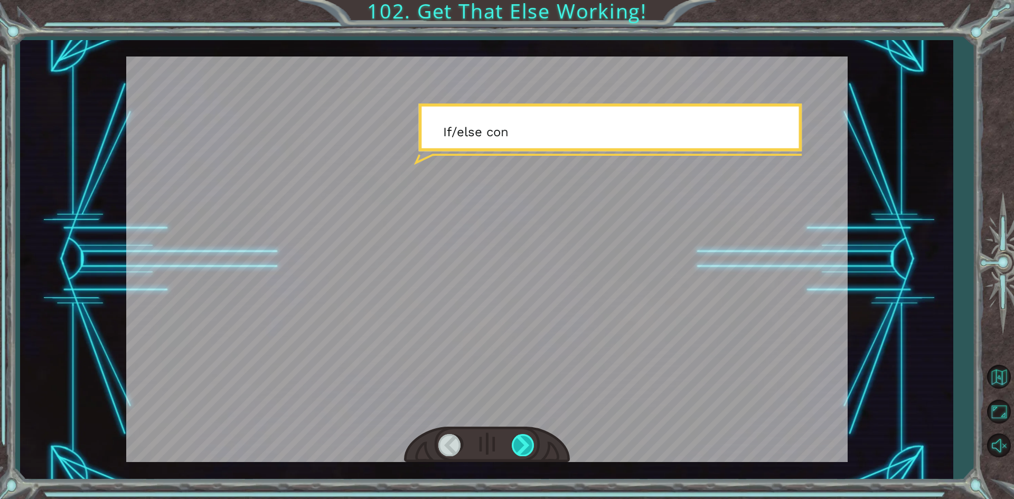
click at [529, 443] on div at bounding box center [524, 445] width 24 height 22
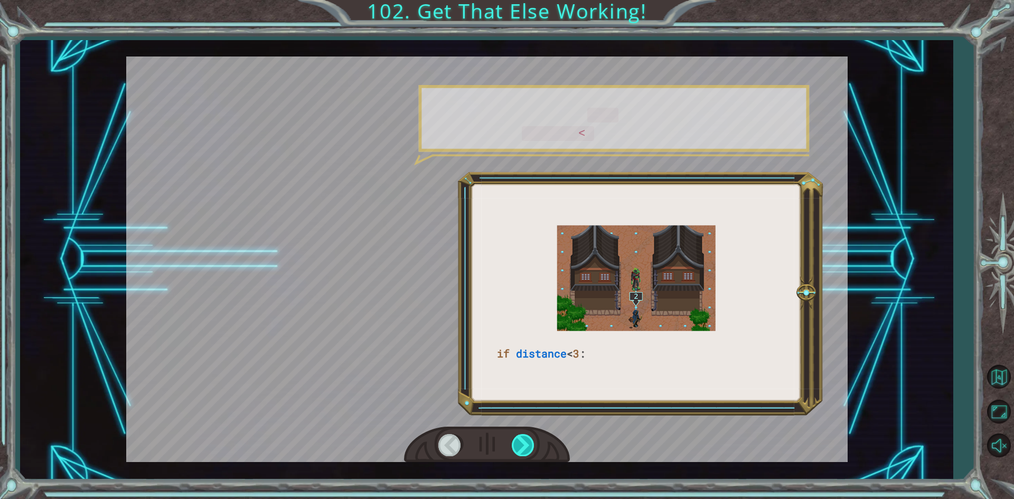
click at [529, 444] on div at bounding box center [524, 445] width 24 height 22
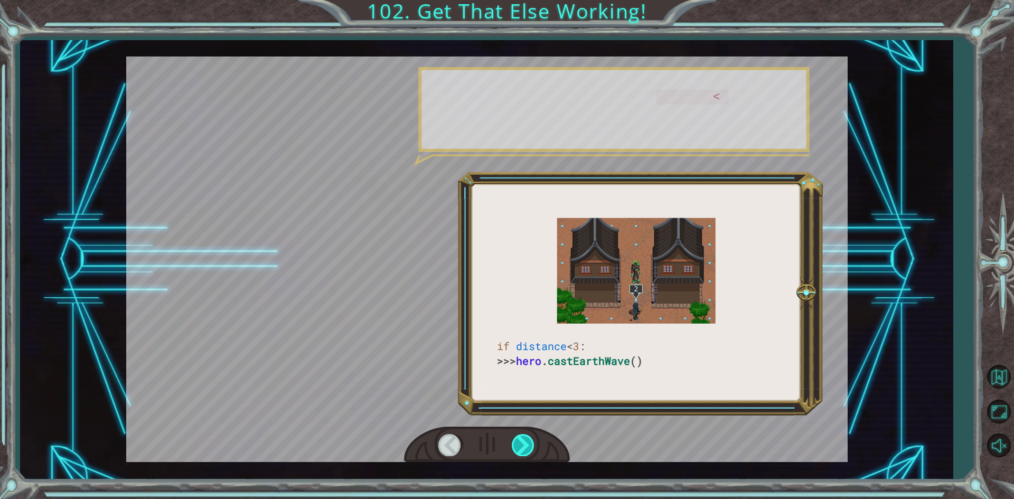
click at [529, 444] on div at bounding box center [524, 445] width 24 height 22
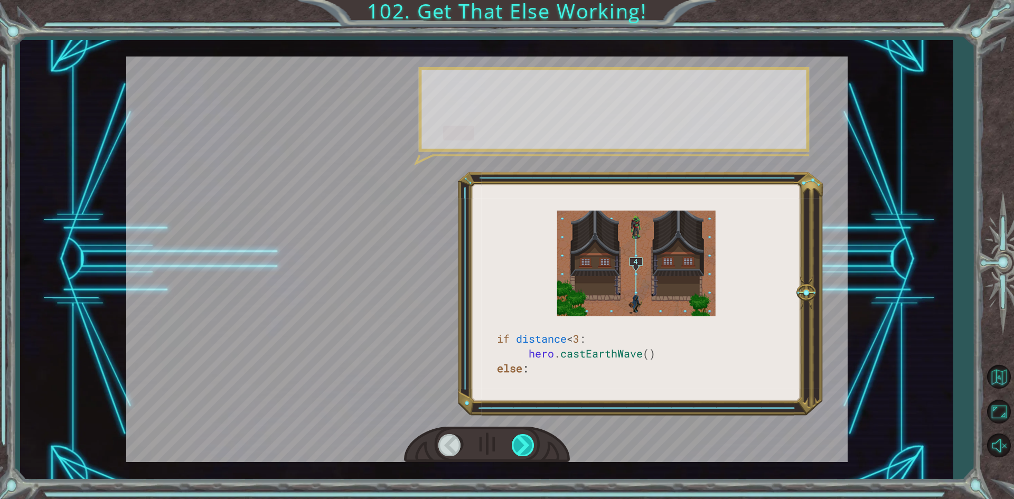
click at [529, 444] on div at bounding box center [524, 445] width 24 height 22
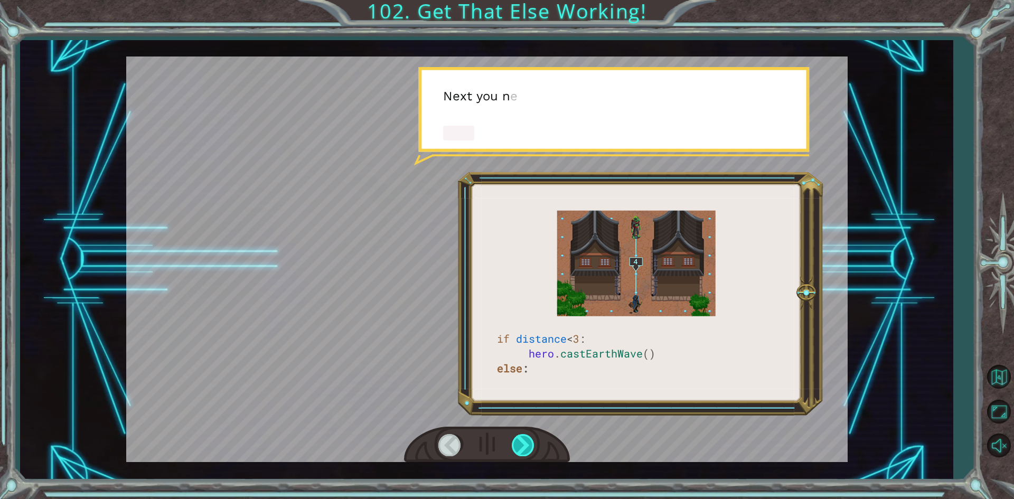
click at [529, 444] on div at bounding box center [524, 445] width 24 height 22
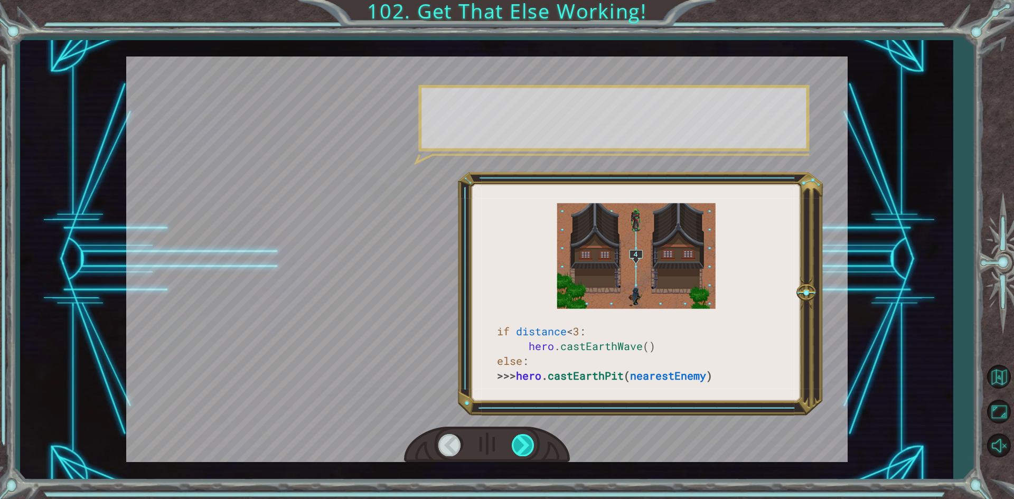
click at [529, 444] on div at bounding box center [524, 445] width 24 height 22
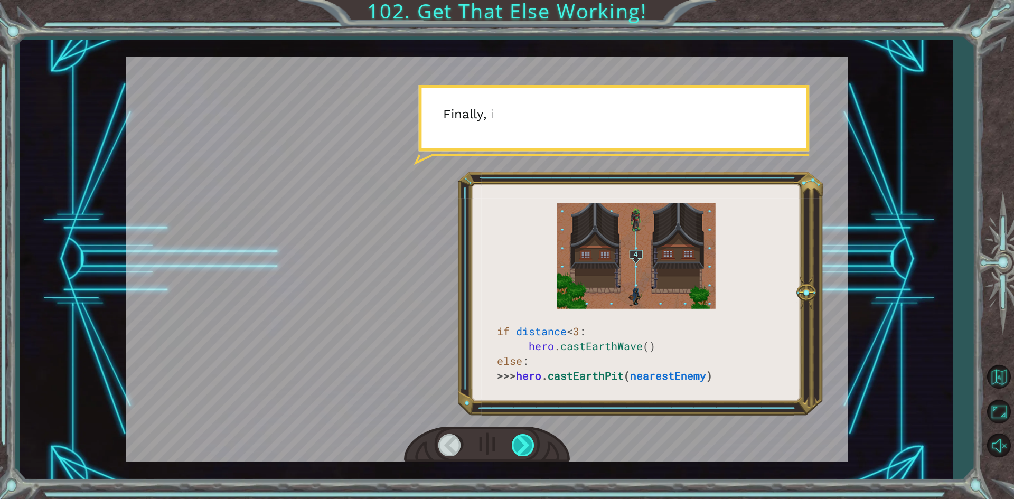
click at [529, 444] on div at bounding box center [524, 445] width 24 height 22
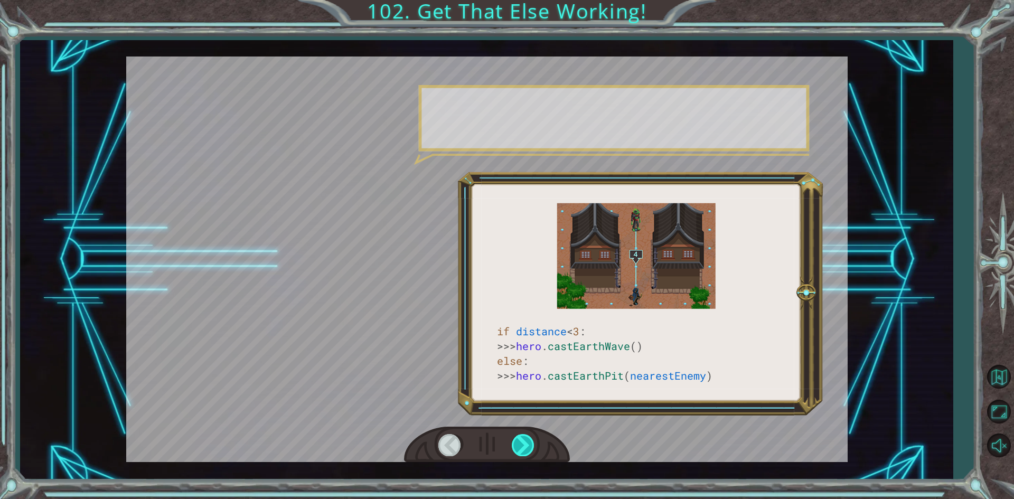
click at [529, 444] on div at bounding box center [524, 445] width 24 height 22
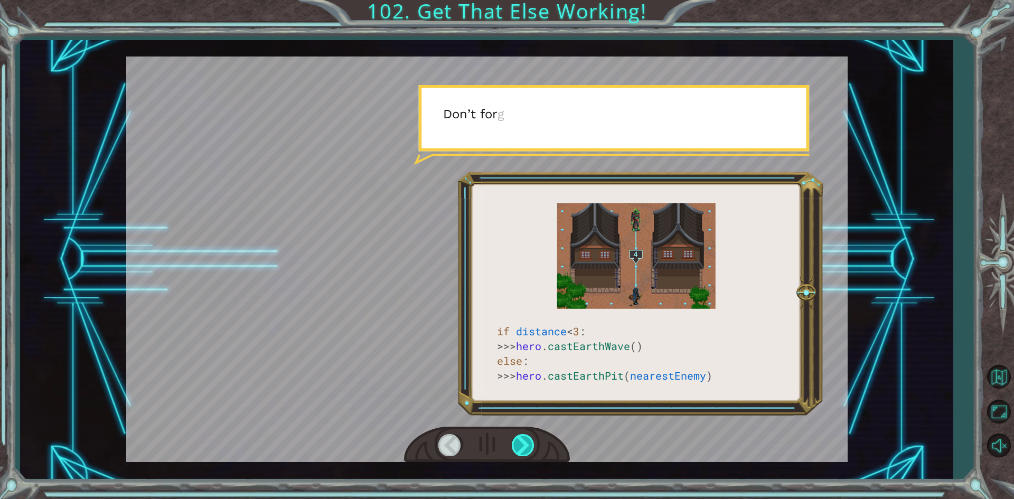
click at [529, 444] on div at bounding box center [524, 445] width 24 height 22
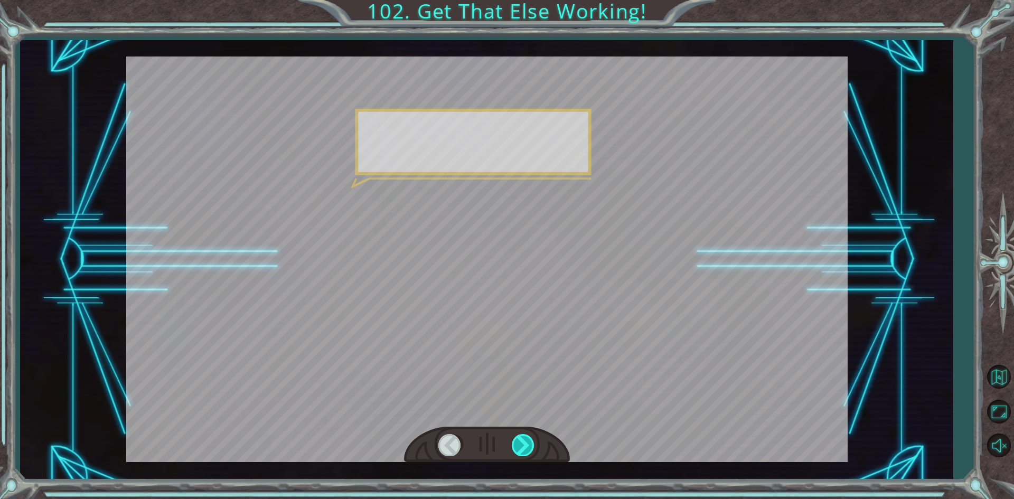
click at [529, 444] on div at bounding box center [524, 445] width 24 height 22
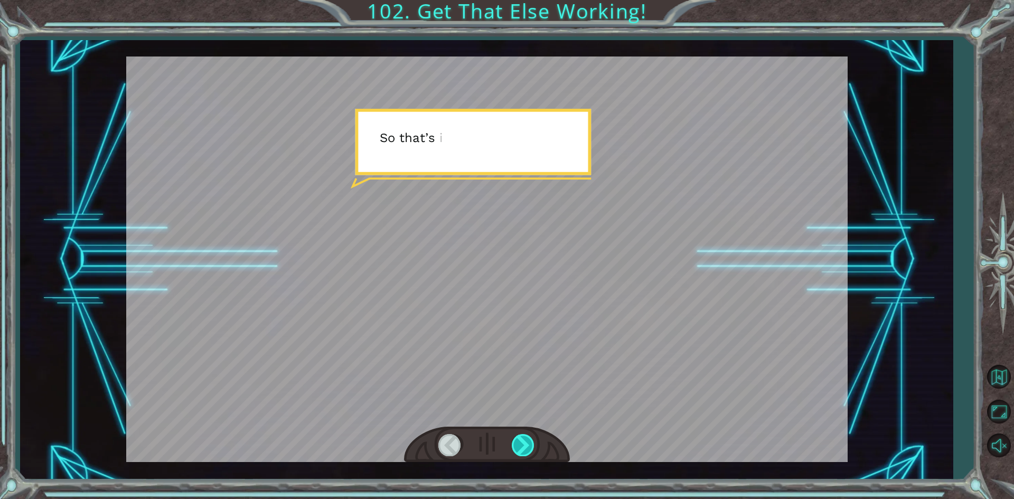
click at [529, 444] on div at bounding box center [524, 445] width 24 height 22
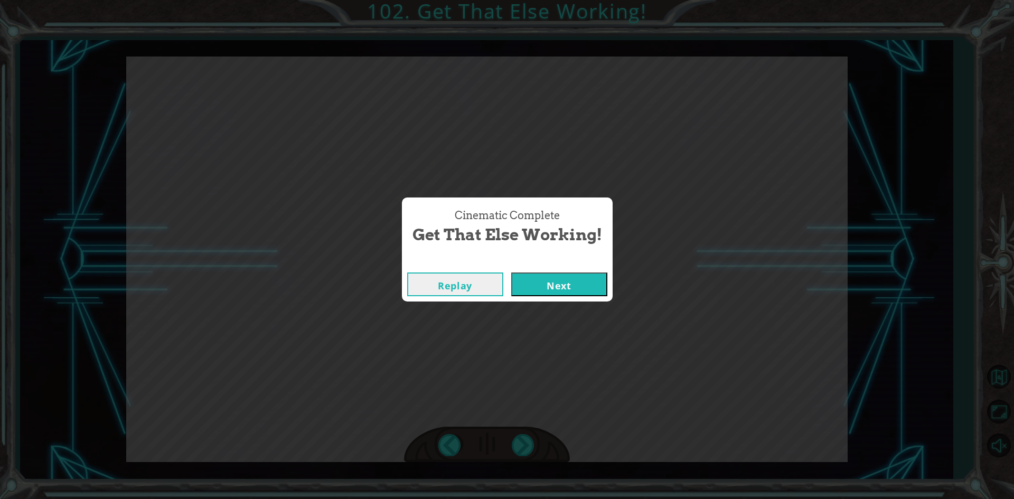
click at [567, 302] on div "Cinematic Complete Get That Else Working! Replay Next" at bounding box center [507, 249] width 1014 height 499
click at [572, 289] on button "Next" at bounding box center [559, 285] width 96 height 24
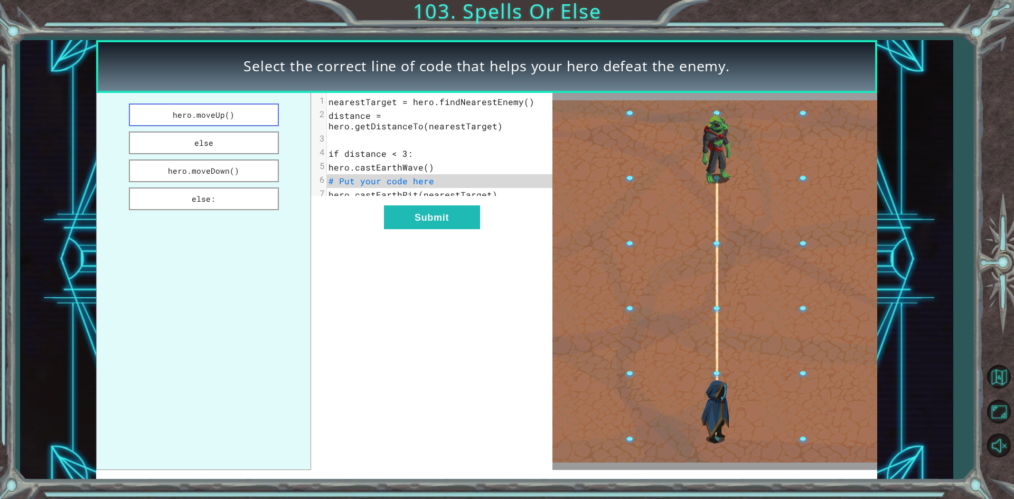
click at [209, 107] on button "hero.moveUp()" at bounding box center [204, 115] width 150 height 23
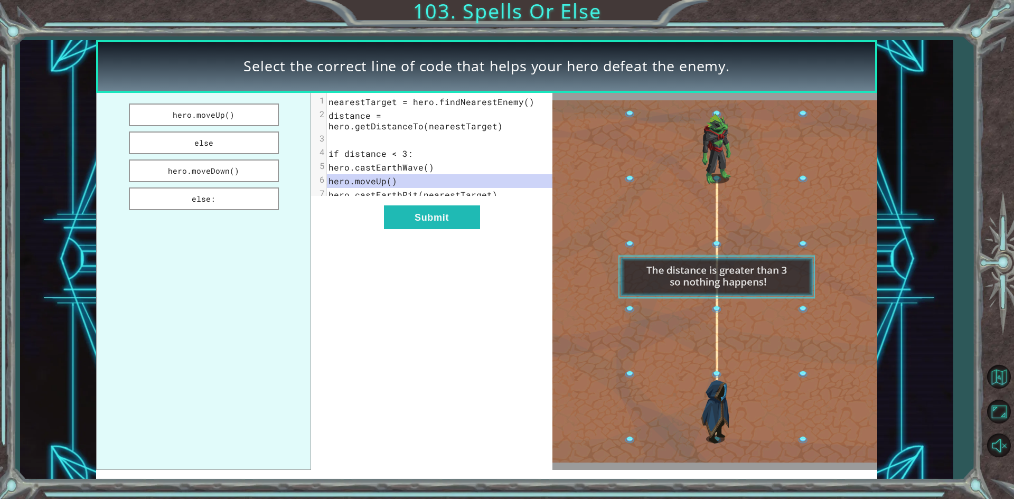
click at [211, 130] on ul "hero.moveUp() else hero.moveDown() else:" at bounding box center [203, 281] width 215 height 377
click at [215, 152] on button "else" at bounding box center [204, 143] width 150 height 23
click at [235, 192] on button "else:" at bounding box center [204, 199] width 150 height 23
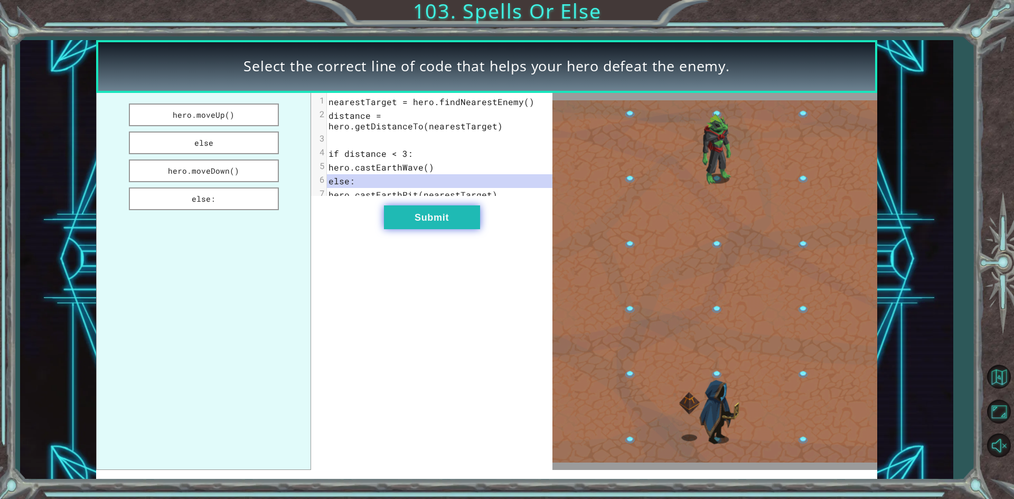
click at [467, 229] on button "Submit" at bounding box center [432, 218] width 96 height 24
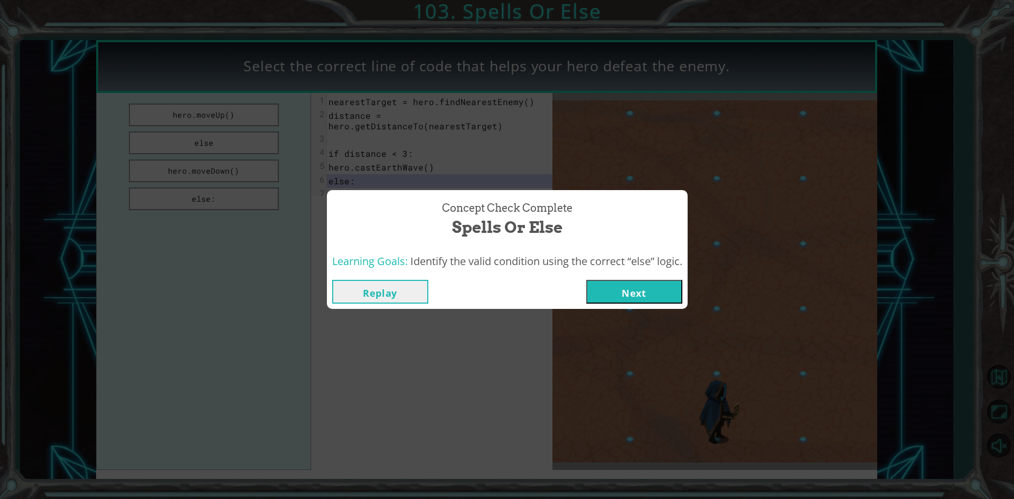
click at [666, 282] on button "Next" at bounding box center [635, 292] width 96 height 24
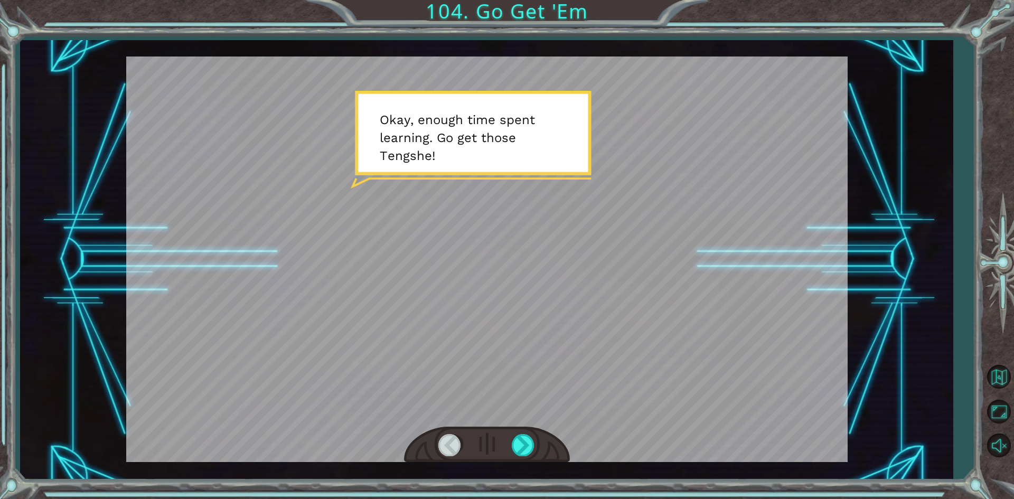
click at [508, 454] on div at bounding box center [487, 445] width 166 height 36
click at [511, 453] on div at bounding box center [487, 445] width 166 height 36
click at [529, 456] on div at bounding box center [524, 445] width 24 height 22
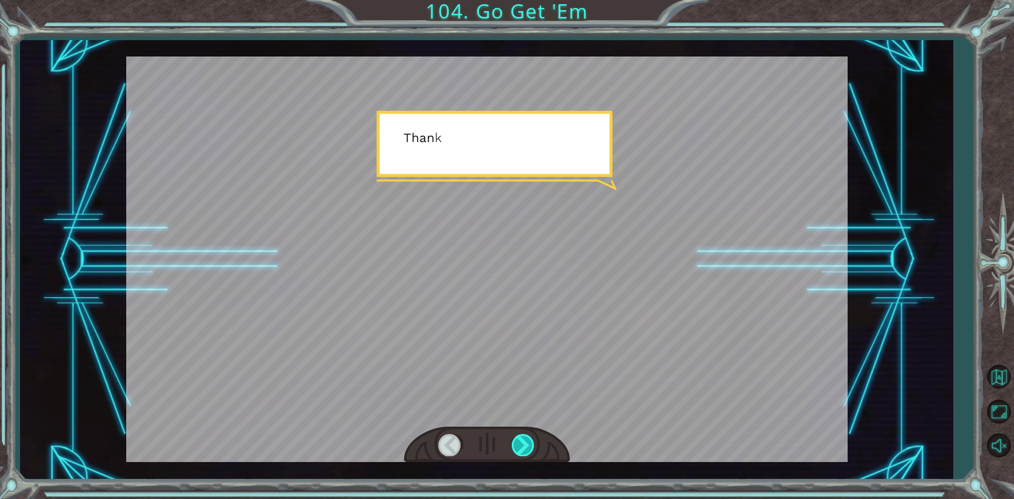
click at [526, 442] on div at bounding box center [524, 445] width 24 height 22
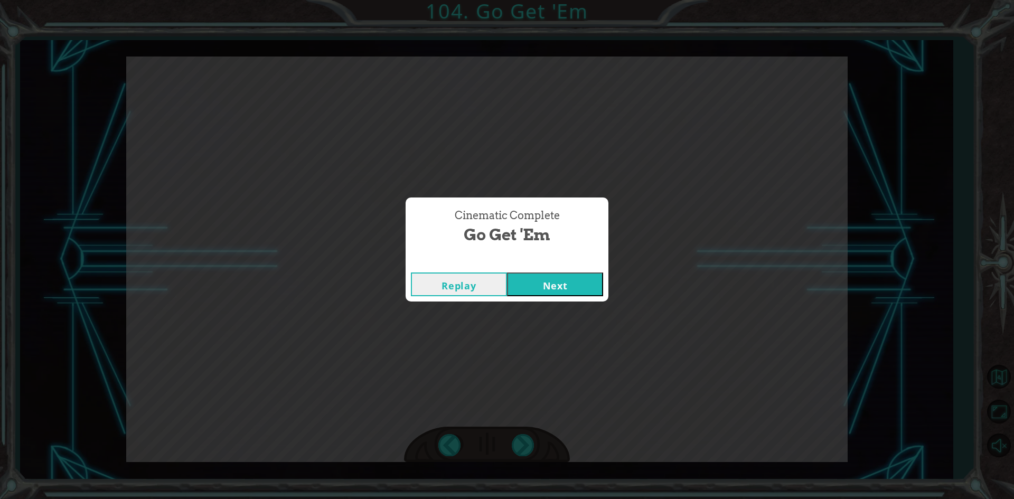
click at [537, 287] on button "Next" at bounding box center [555, 285] width 96 height 24
